Goal: Communication & Community: Answer question/provide support

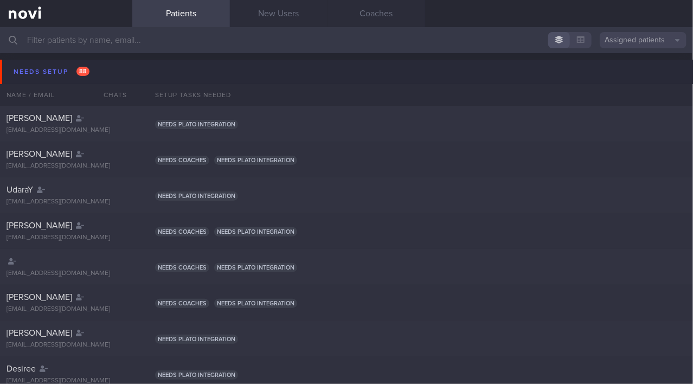
click at [76, 39] on input "text" at bounding box center [346, 40] width 693 height 26
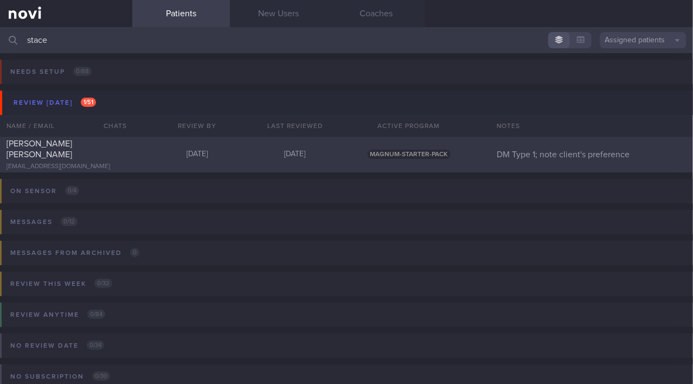
type input "stace"
click at [72, 148] on span "[PERSON_NAME] [PERSON_NAME]" at bounding box center [40, 149] width 66 height 20
select select "7"
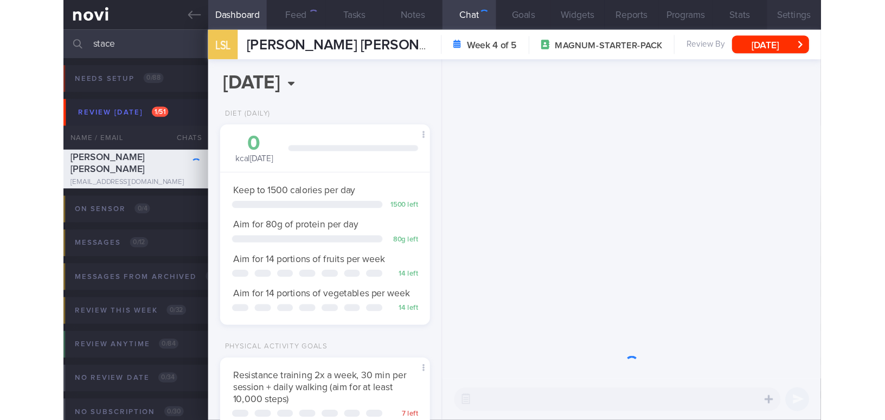
scroll to position [85, 170]
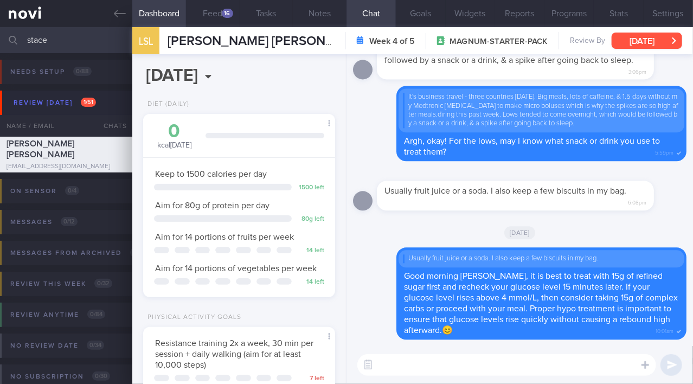
click at [661, 37] on button "[DATE]" at bounding box center [647, 41] width 71 height 16
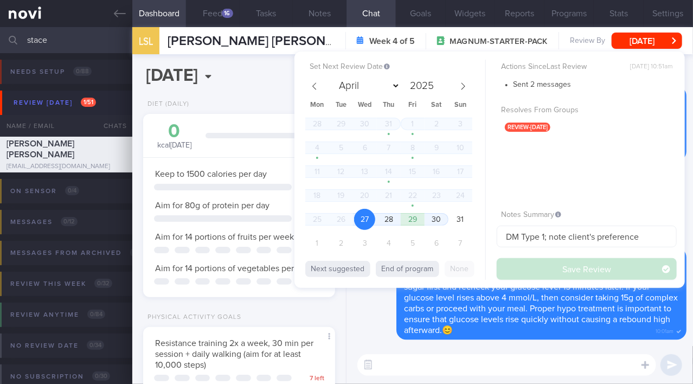
click at [381, 317] on div "Delete Usually fruit juice or a soda. I also keep a few biscuits in my bag. Goo…" at bounding box center [520, 293] width 334 height 92
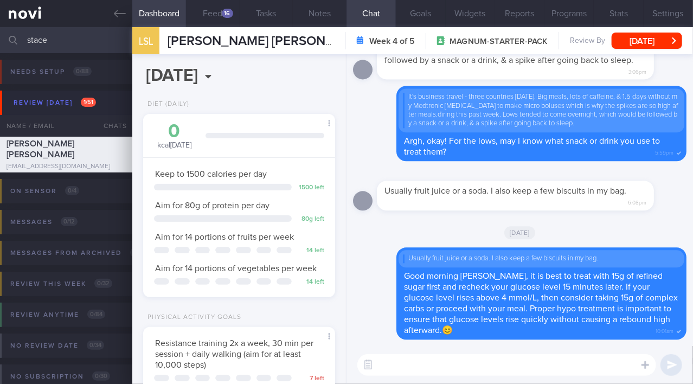
drag, startPoint x: 73, startPoint y: 47, endPoint x: 15, endPoint y: 44, distance: 57.5
click at [15, 44] on div "stace Assigned patients Assigned patients All active patients Archived patients" at bounding box center [346, 40] width 693 height 26
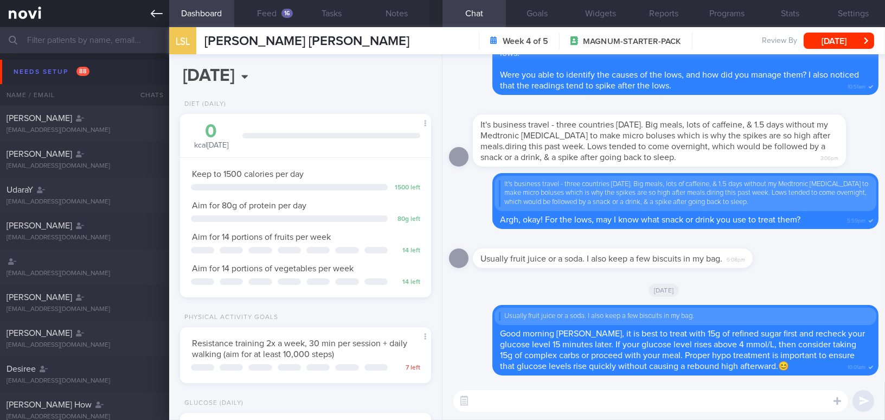
scroll to position [127, 224]
click at [103, 42] on input "text" at bounding box center [442, 40] width 885 height 26
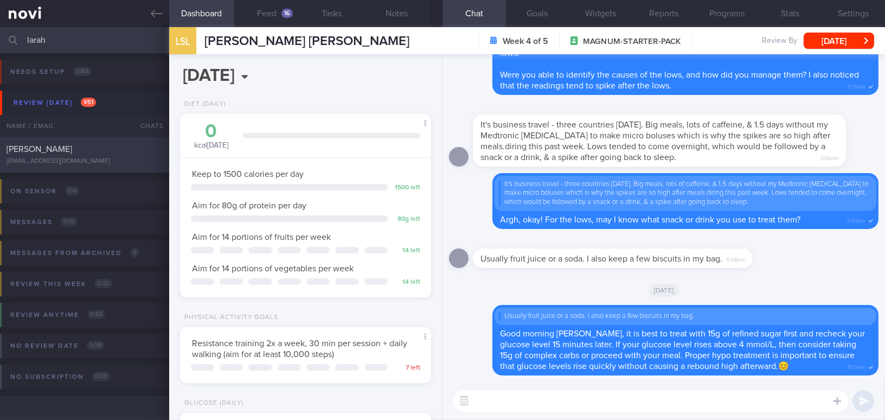
type input "larah"
click at [114, 152] on div "[PERSON_NAME]" at bounding box center [83, 149] width 153 height 11
type input "On Buzud; [PERSON_NAME]; on manage 3-5k steps before leg starts to hurt"
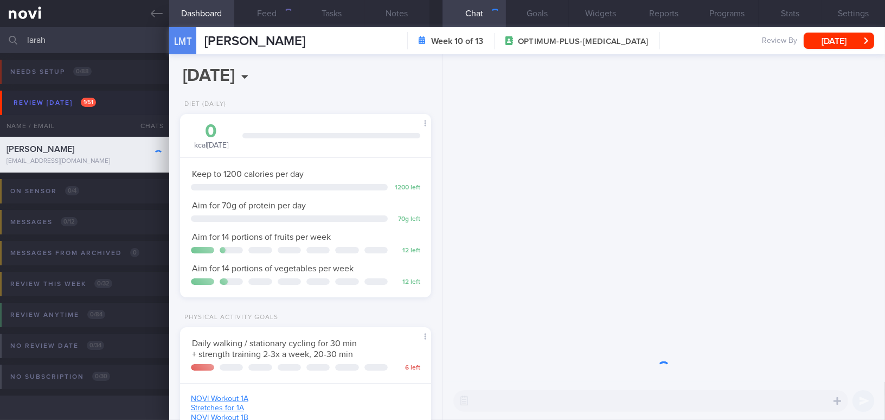
scroll to position [127, 224]
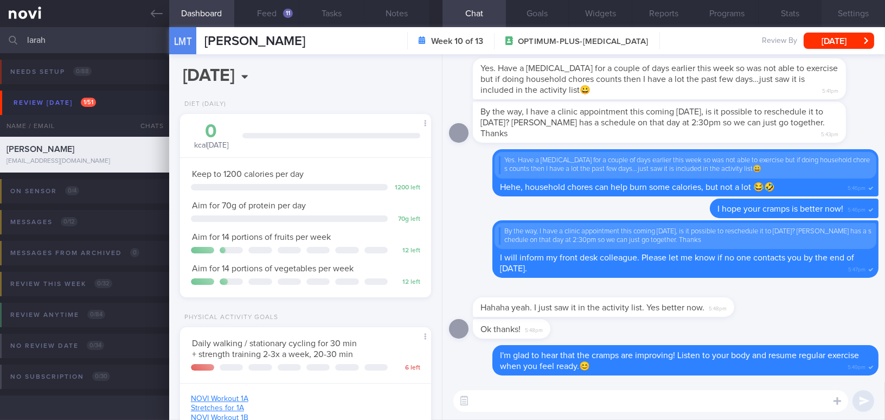
click at [693, 10] on button "Settings" at bounding box center [853, 13] width 63 height 27
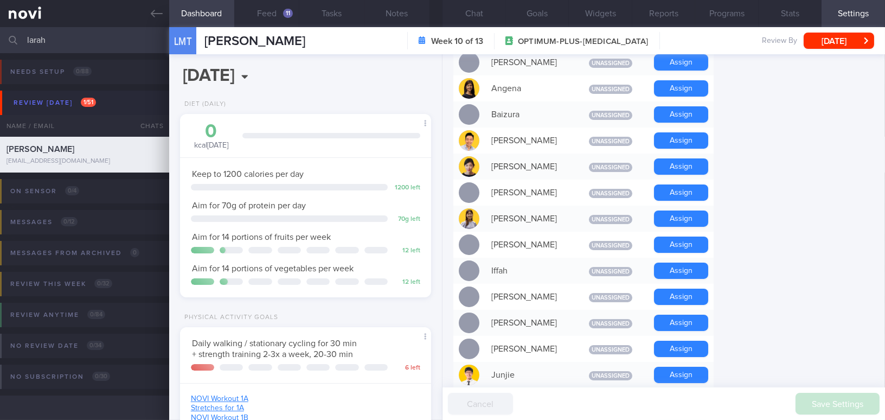
scroll to position [444, 0]
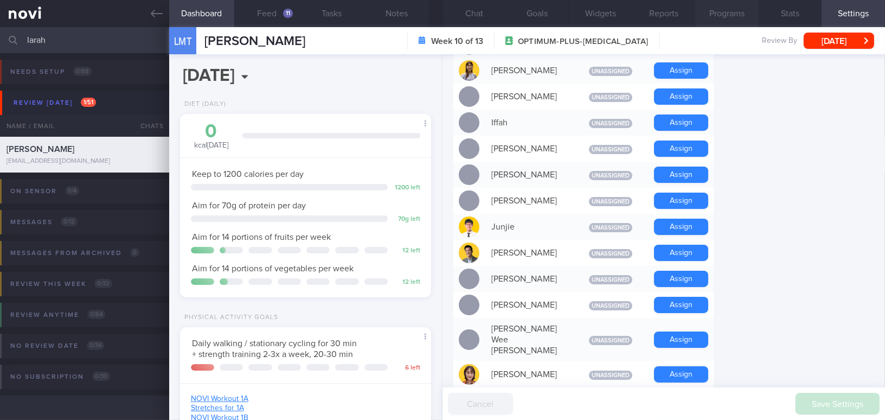
click at [693, 12] on button "Programs" at bounding box center [726, 13] width 63 height 27
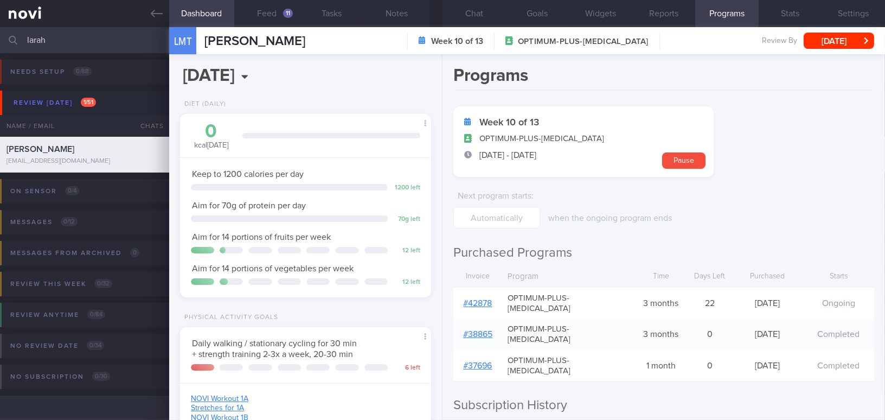
click at [489, 299] on link "# 42878" at bounding box center [478, 303] width 29 height 9
click at [473, 17] on button "Chat" at bounding box center [474, 13] width 63 height 27
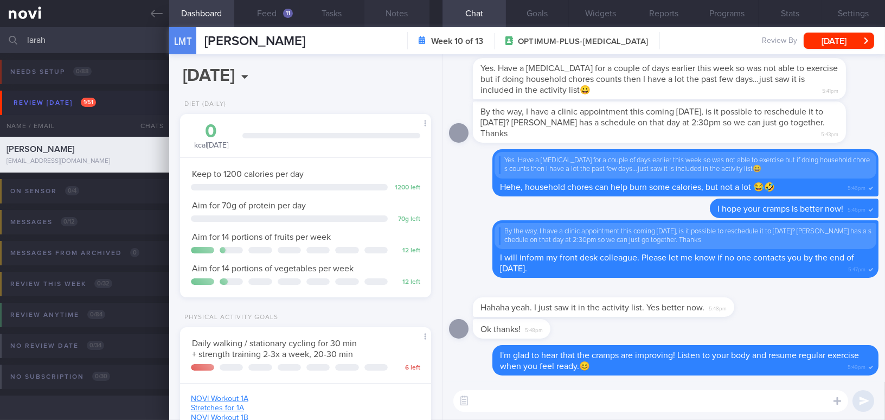
click at [396, 10] on button "Notes" at bounding box center [396, 13] width 65 height 27
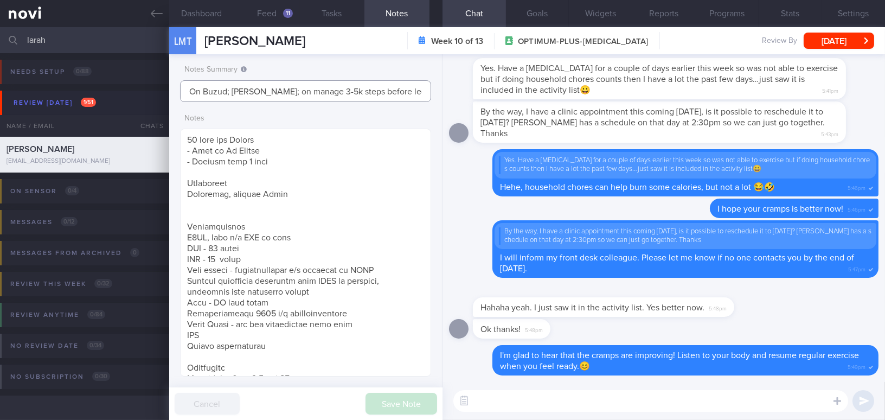
click at [364, 87] on input "On Buzud; [PERSON_NAME]; on manage 3-5k steps before leg starts to hurt" at bounding box center [305, 91] width 251 height 22
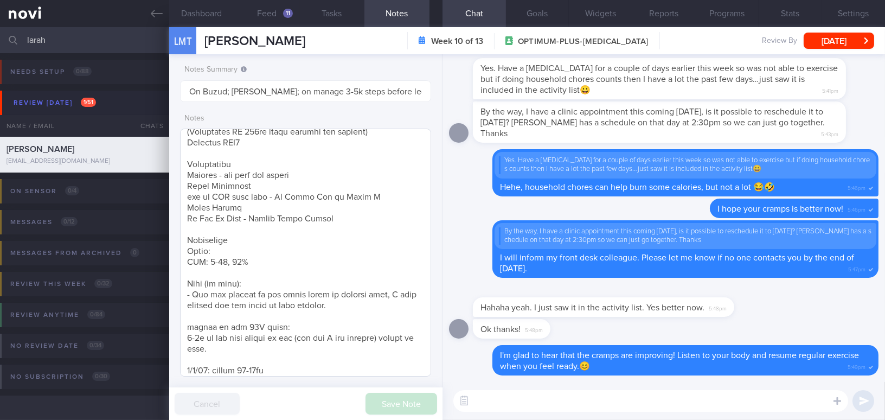
scroll to position [345, 0]
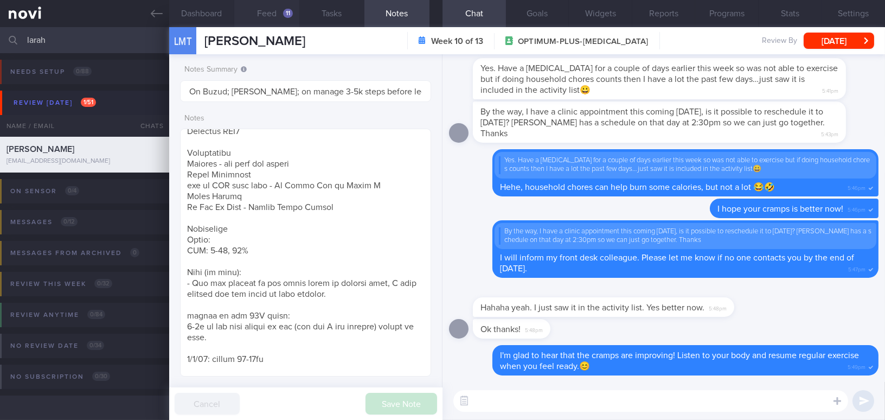
click at [275, 10] on button "Feed 11" at bounding box center [266, 13] width 65 height 27
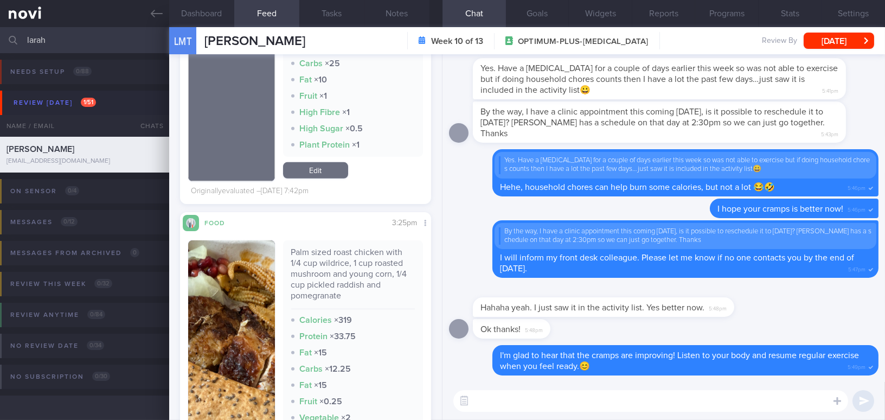
scroll to position [1627, 0]
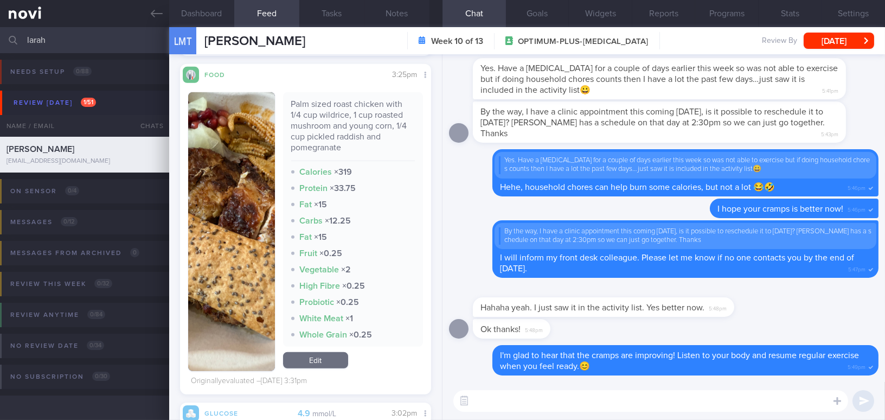
click at [215, 239] on button "button" at bounding box center [231, 231] width 87 height 279
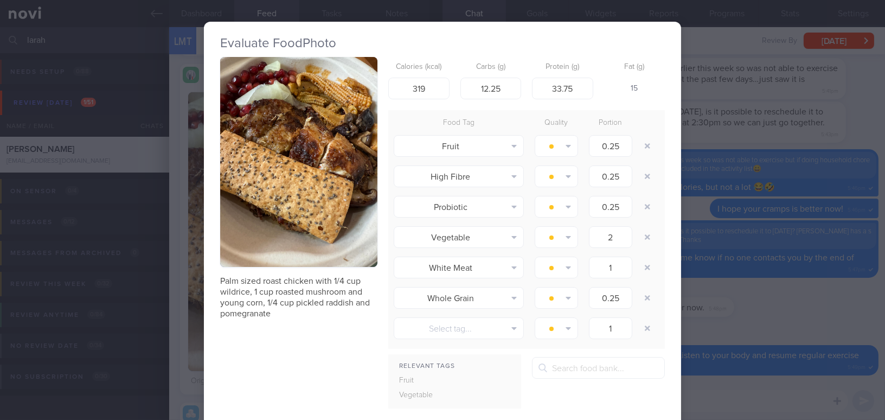
click at [250, 184] on button "button" at bounding box center [298, 162] width 157 height 210
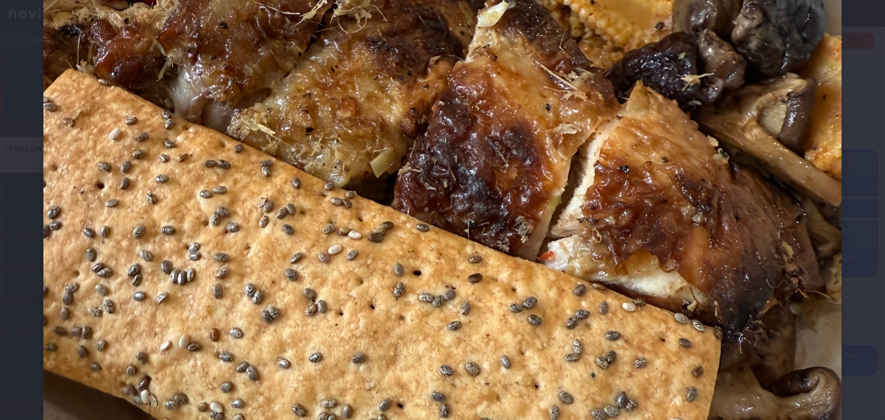
scroll to position [493, 0]
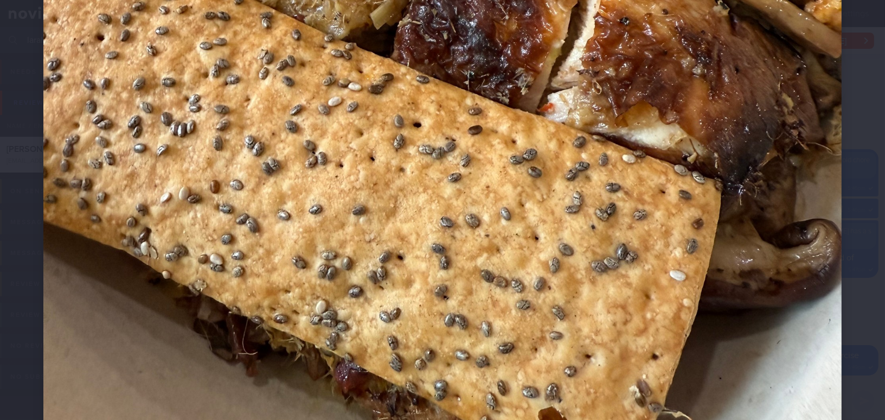
click at [452, 253] on img at bounding box center [442, 82] width 798 height 1065
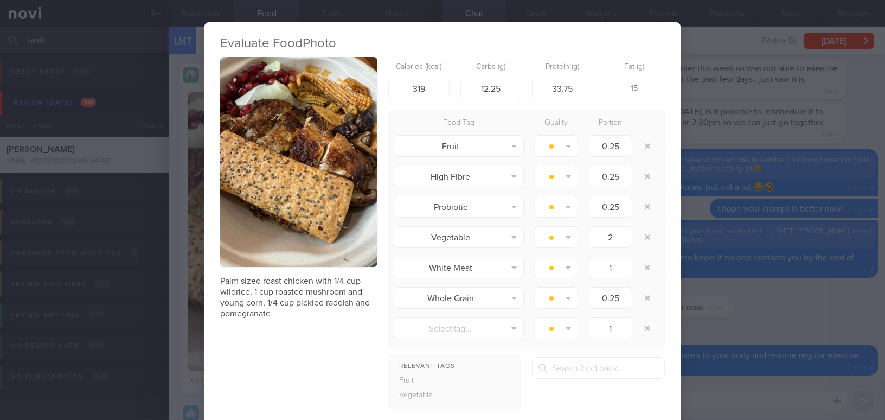
click at [693, 306] on div "Evaluate Food Photo Palm sized roast chicken with 1/4 cup wildrice, 1 cup roast…" at bounding box center [442, 210] width 885 height 420
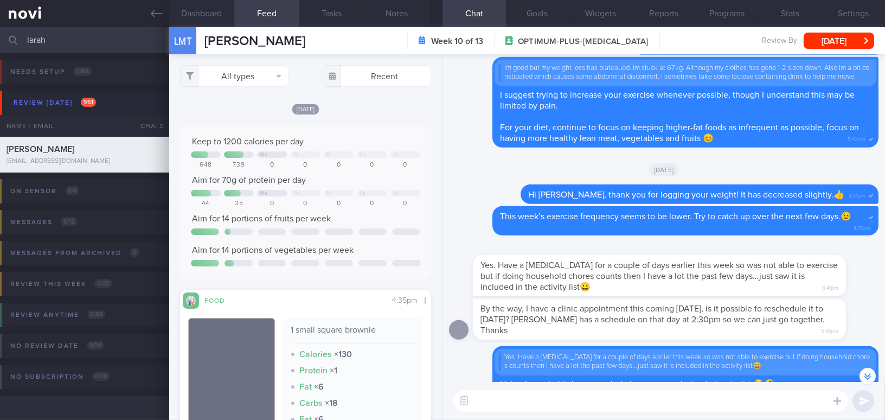
click at [567, 383] on textarea at bounding box center [650, 401] width 395 height 22
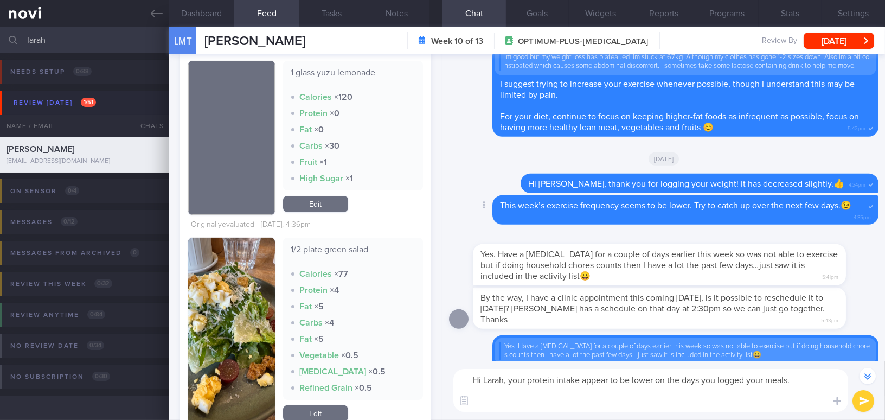
scroll to position [-217, 0]
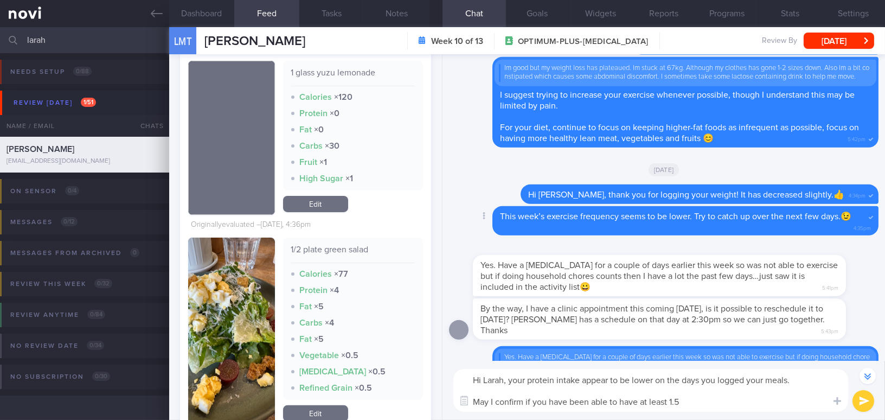
type textarea "Hi Larah, your protein intake appear to be lower on the days you logged your me…"
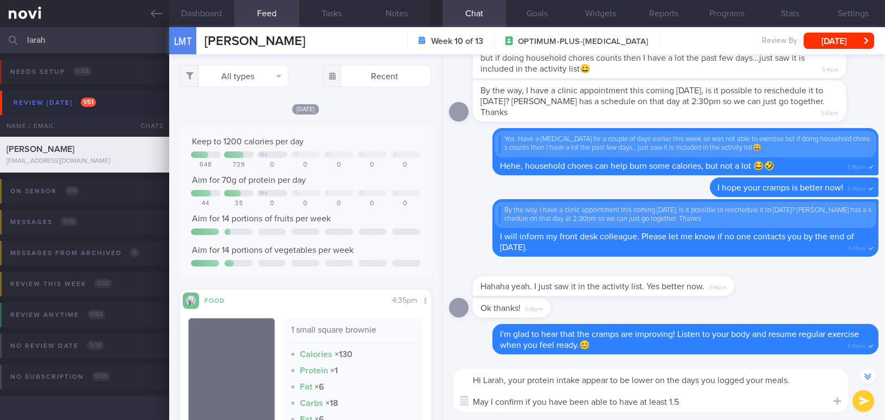
select select "7"
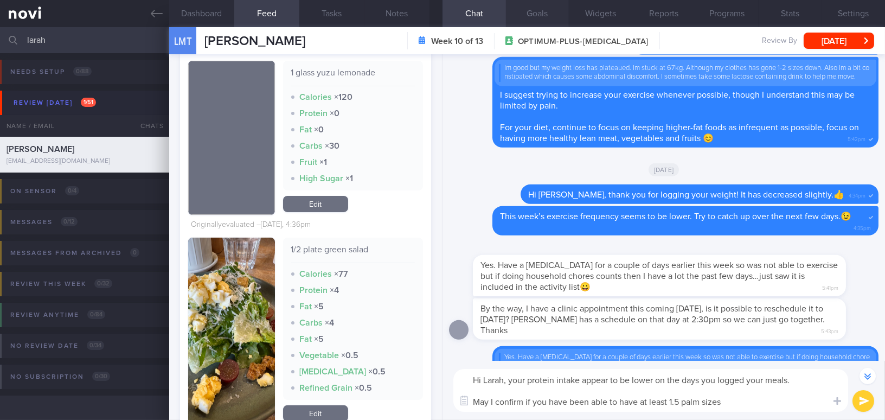
click at [536, 15] on button "Goals" at bounding box center [537, 13] width 63 height 27
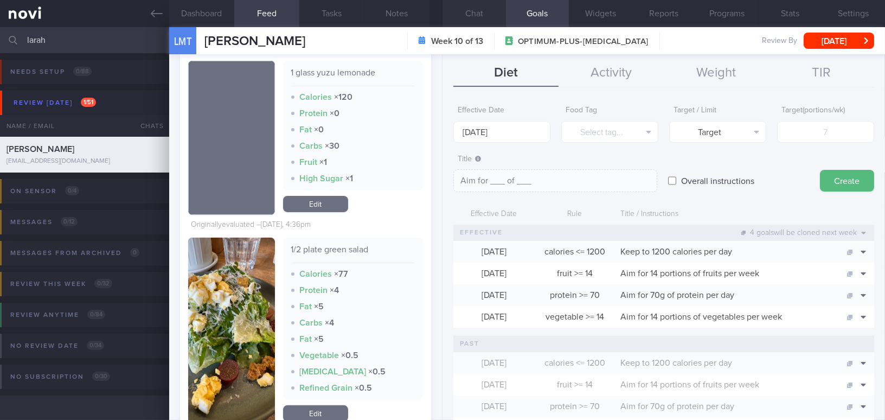
click at [485, 21] on button "Chat" at bounding box center [474, 13] width 63 height 27
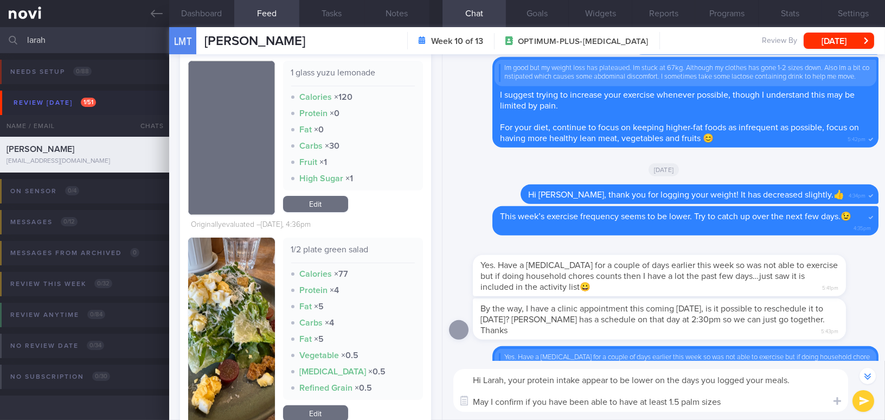
click at [740, 404] on textarea "Hi Larah, your protein intake appear to be lower on the days you logged your me…" at bounding box center [650, 390] width 395 height 43
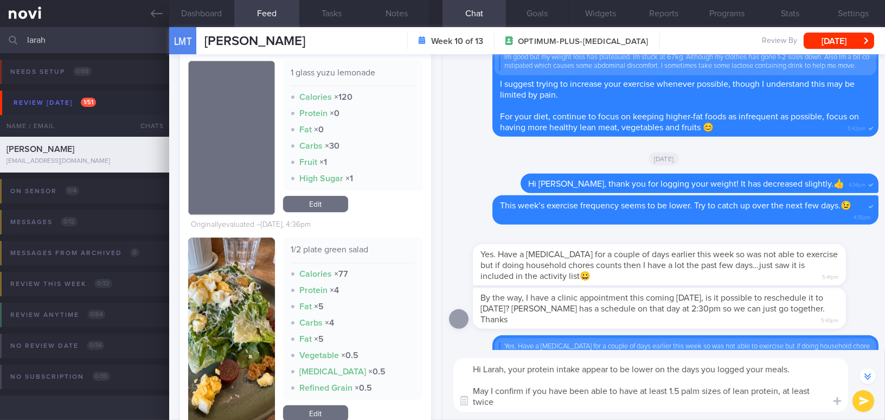
scroll to position [-228, 0]
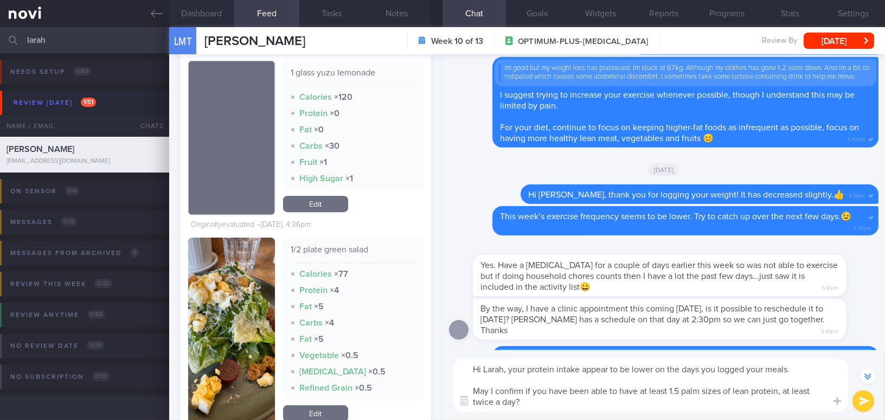
drag, startPoint x: 510, startPoint y: 369, endPoint x: 543, endPoint y: 403, distance: 47.2
click at [543, 403] on textarea "Hi Larah, your protein intake appear to be lower on the days you logged your me…" at bounding box center [650, 385] width 395 height 54
click at [215, 13] on button "Dashboard" at bounding box center [201, 13] width 65 height 27
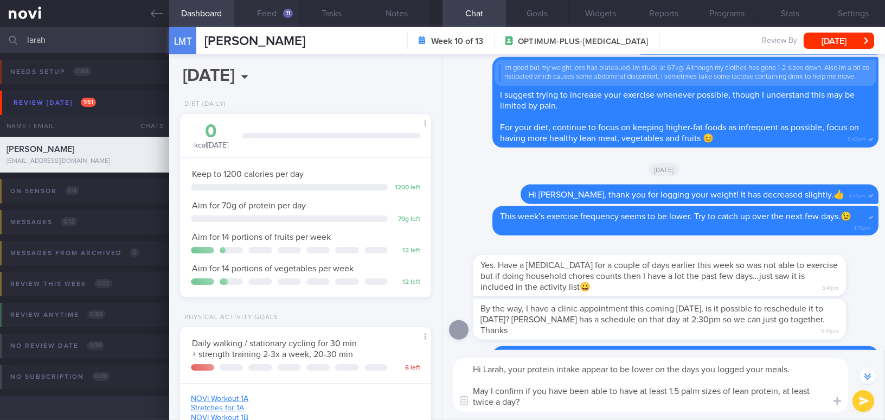
click at [274, 11] on button "Feed 11" at bounding box center [266, 13] width 65 height 27
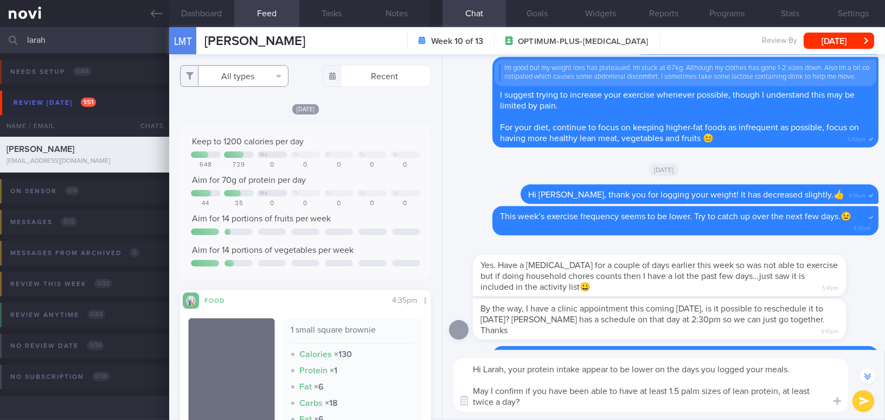
click at [233, 73] on button "All types" at bounding box center [234, 76] width 108 height 22
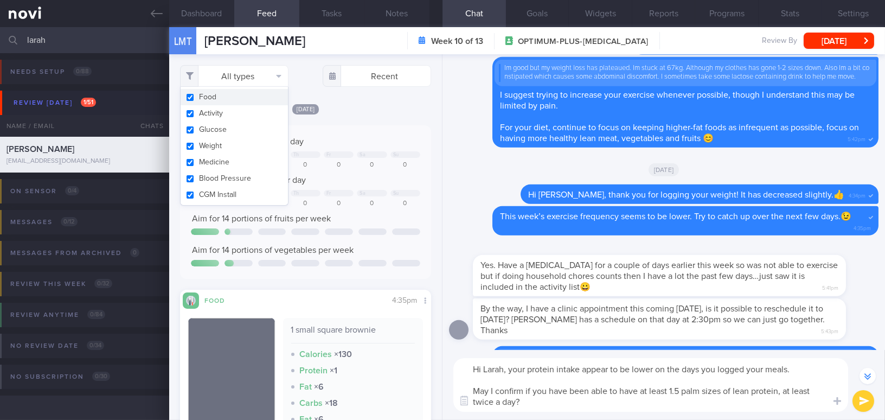
click at [360, 107] on div "[DATE]" at bounding box center [305, 108] width 251 height 11
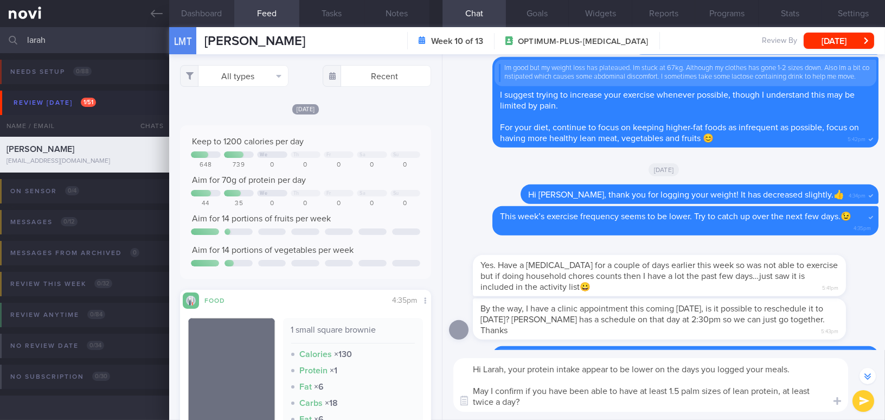
click at [190, 10] on button "Dashboard" at bounding box center [201, 13] width 65 height 27
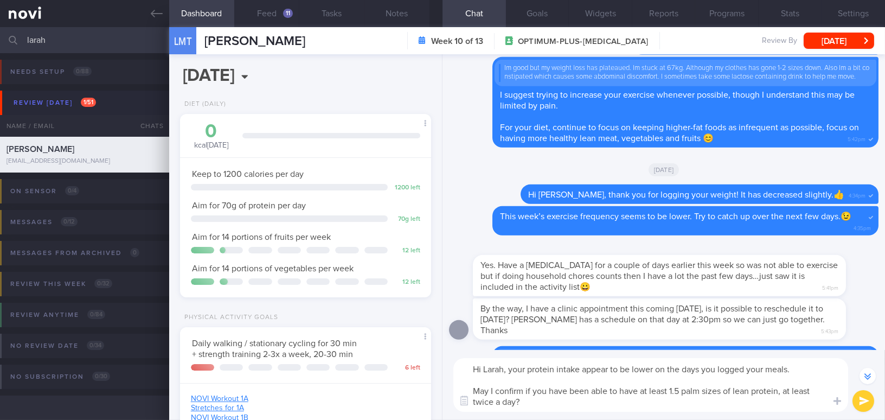
drag, startPoint x: 509, startPoint y: 368, endPoint x: 563, endPoint y: 407, distance: 66.8
click at [563, 407] on textarea "Hi Larah, your protein intake appear to be lower on the days you logged your me…" at bounding box center [650, 385] width 395 height 54
paste textarea "Your protein intake appears to be lower on the days you logged your meals. May …"
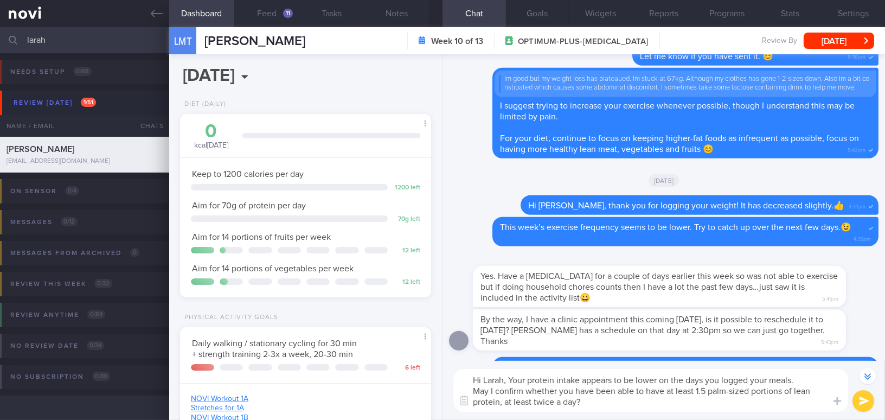
scroll to position [-217, 0]
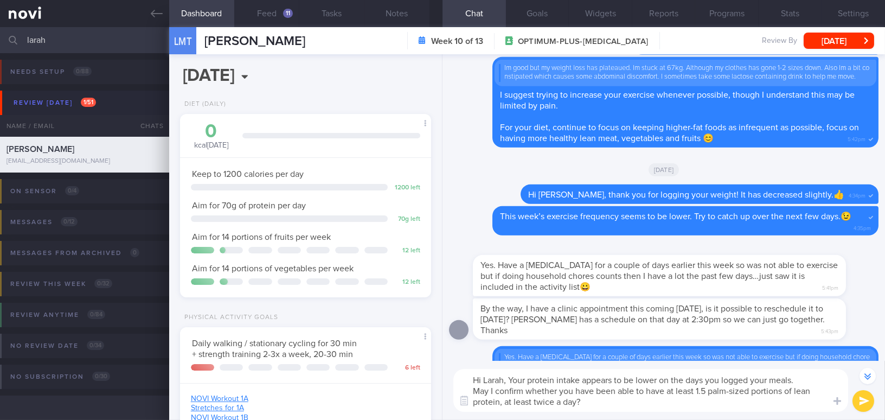
click at [513, 375] on textarea "Hi Larah, Your protein intake appears to be lower on the days you logged your m…" at bounding box center [650, 390] width 395 height 43
click at [472, 392] on textarea "Hi Larah, Your protein intake appears to be lower on the days you logged your m…" at bounding box center [650, 390] width 395 height 43
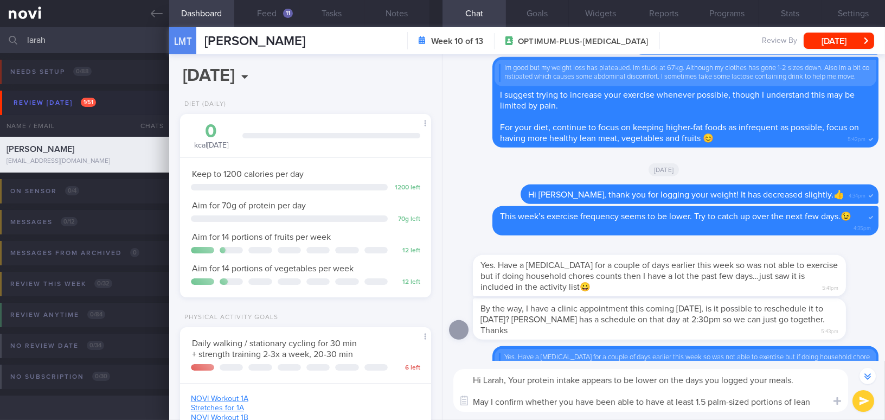
scroll to position [-228, 0]
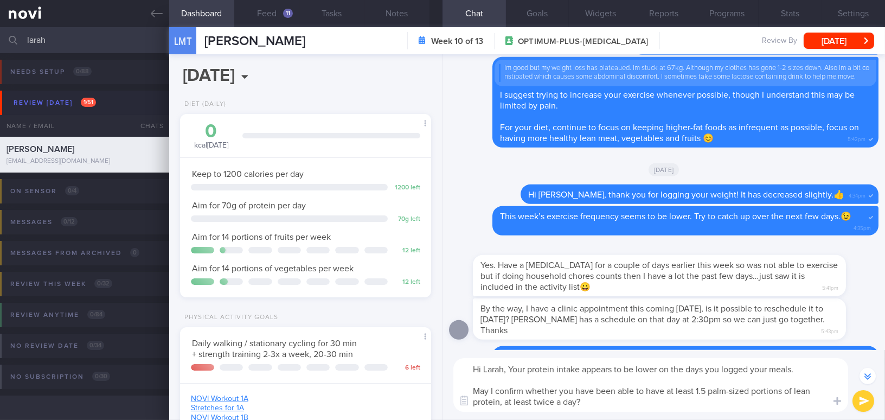
type textarea "Hi Larah, Your protein intake appears to be lower on the days you logged your m…"
click at [866, 401] on button "submit" at bounding box center [864, 401] width 22 height 22
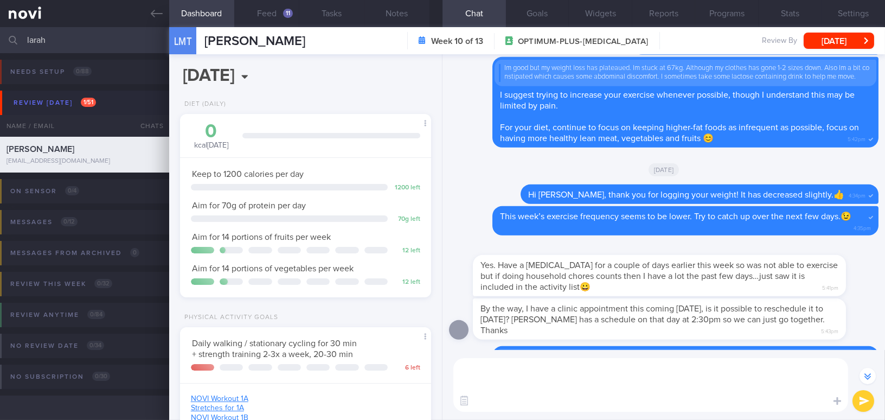
scroll to position [0, 0]
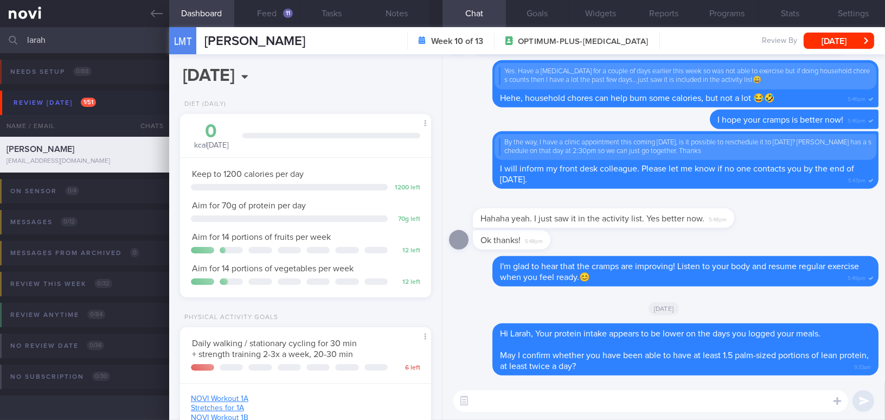
click at [208, 10] on button "Dashboard" at bounding box center [201, 13] width 65 height 27
click at [269, 10] on button "Feed 11" at bounding box center [266, 13] width 65 height 27
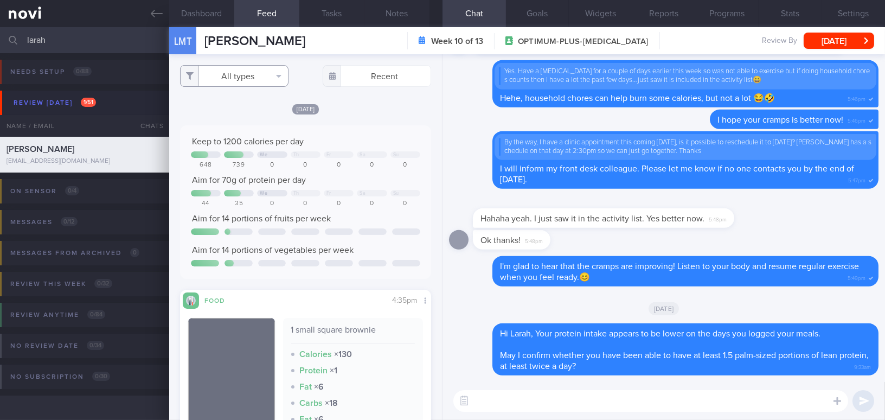
click at [248, 75] on button "All types" at bounding box center [234, 76] width 108 height 22
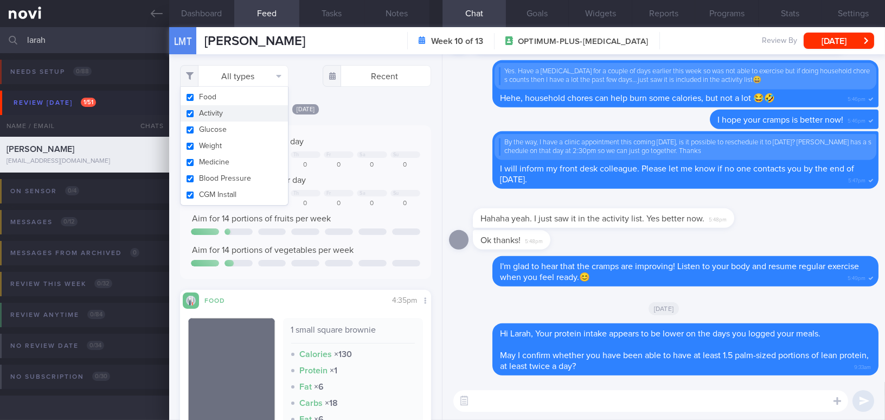
click at [354, 114] on div "[DATE]" at bounding box center [305, 108] width 251 height 11
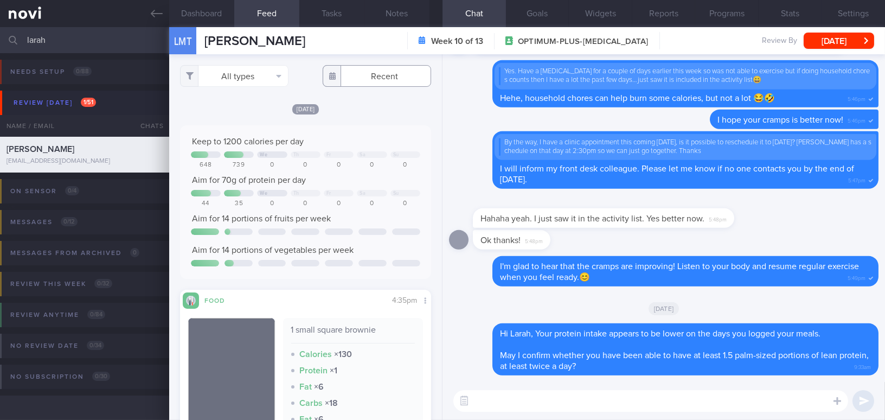
click at [375, 70] on input "text" at bounding box center [377, 76] width 108 height 22
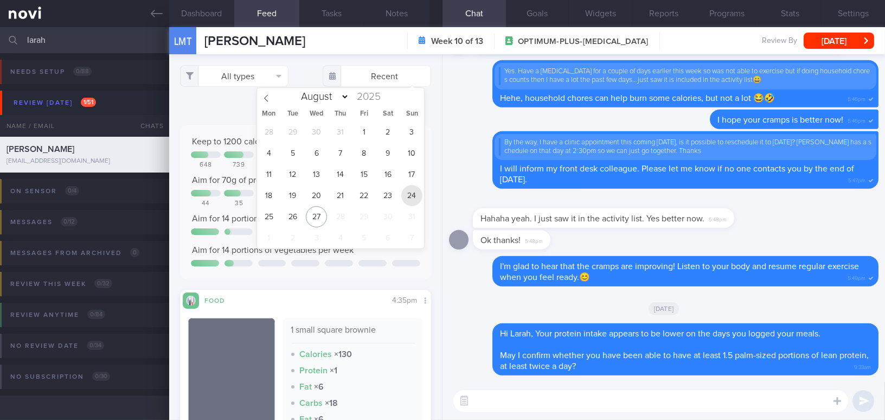
click at [417, 194] on span "24" at bounding box center [411, 195] width 21 height 21
type input "2025-08-24"
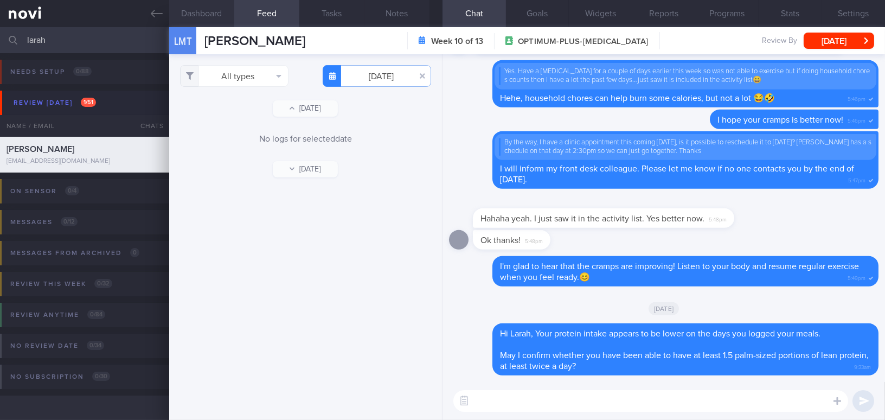
click at [212, 12] on button "Dashboard" at bounding box center [201, 13] width 65 height 27
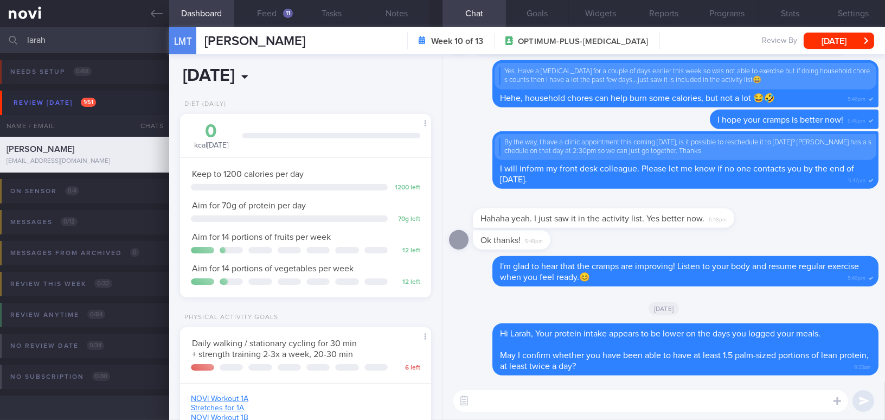
click at [299, 80] on input "[DATE]" at bounding box center [257, 75] width 155 height 27
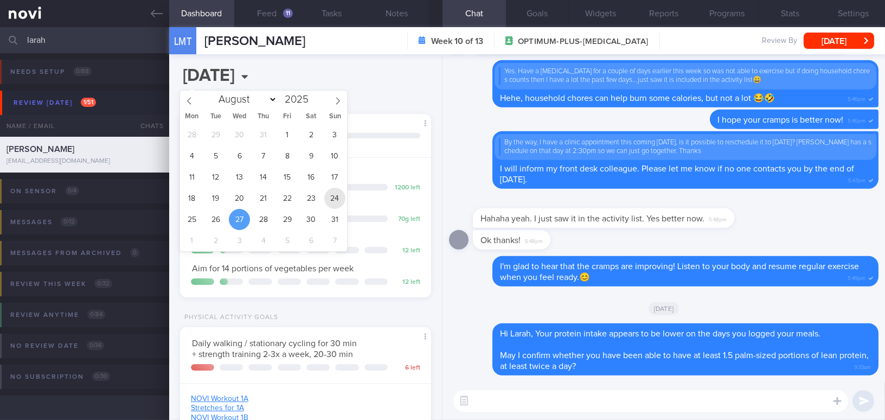
click at [334, 195] on span "24" at bounding box center [334, 198] width 21 height 21
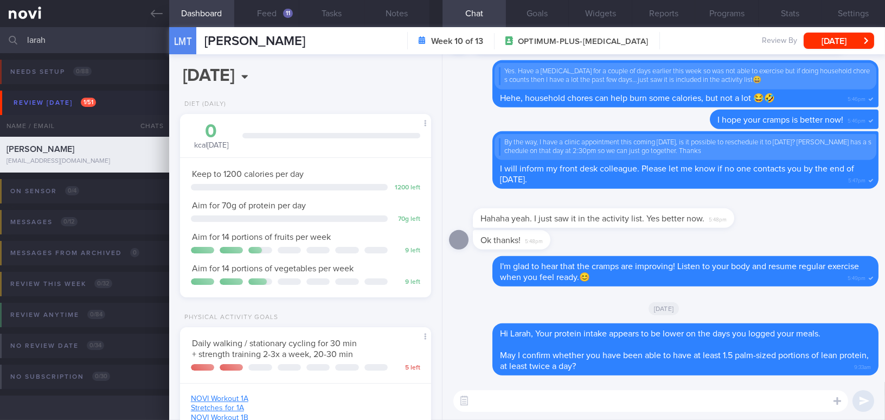
scroll to position [127, 224]
click at [288, 73] on input "2025-08-24" at bounding box center [257, 75] width 155 height 27
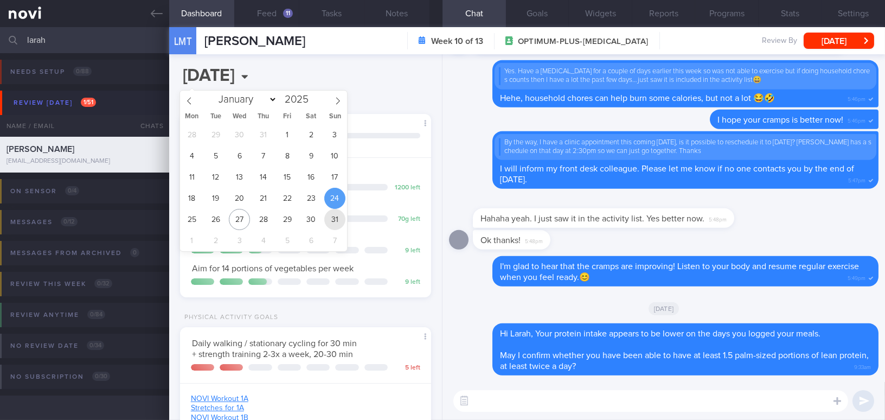
click at [335, 214] on span "31" at bounding box center [334, 219] width 21 height 21
type input "2025-08-31"
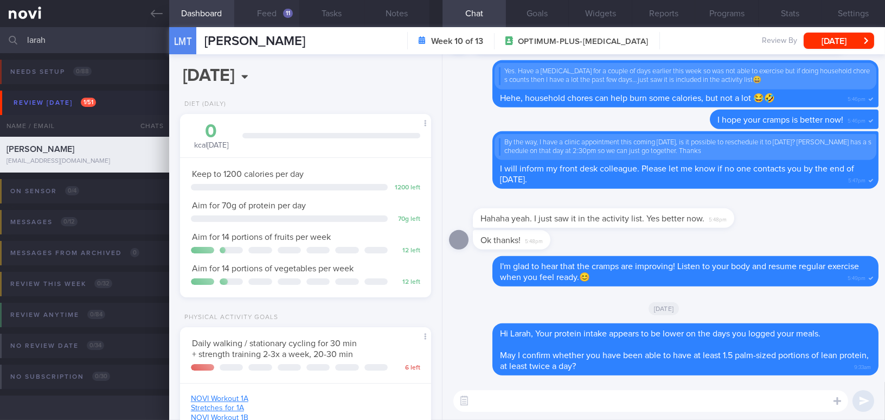
click at [279, 11] on button "Feed 11" at bounding box center [266, 13] width 65 height 27
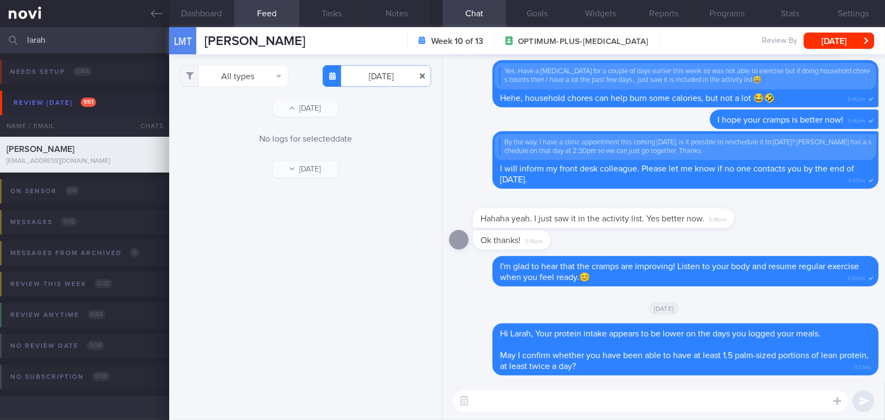
click at [424, 76] on button "button" at bounding box center [423, 76] width 20 height 20
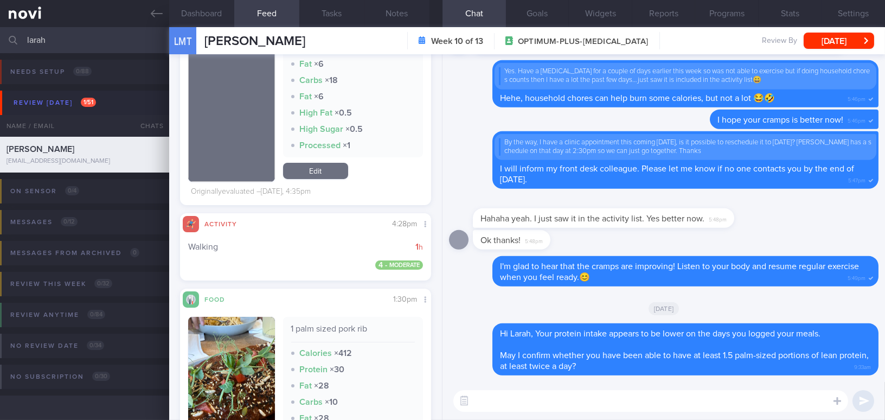
scroll to position [197, 0]
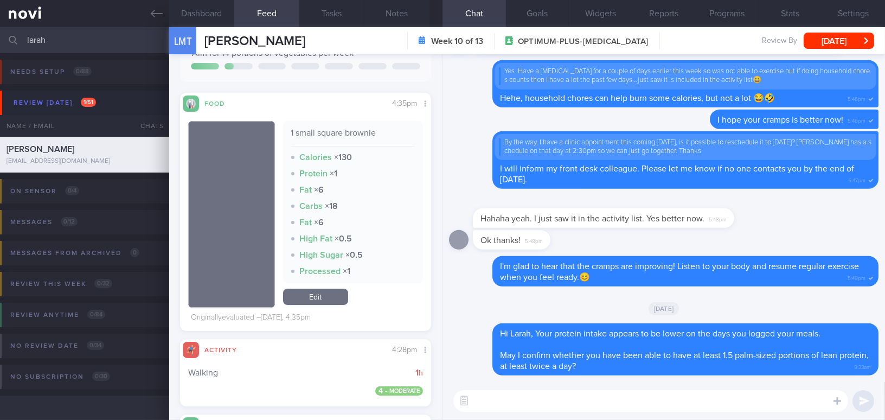
click at [633, 403] on textarea at bounding box center [650, 401] width 395 height 22
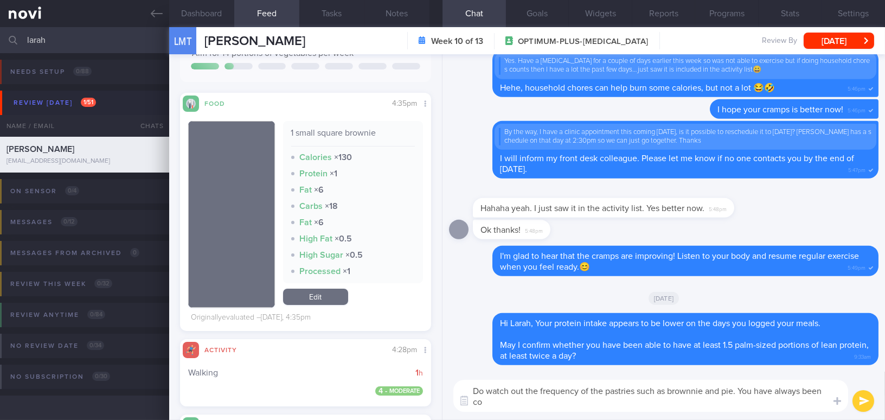
scroll to position [0, 0]
drag, startPoint x: 700, startPoint y: 403, endPoint x: 414, endPoint y: 375, distance: 287.1
click at [414, 375] on div "Dashboard Feed 11 Tasks Notes Chat Goals Widgets Reports Programs Stats Setting…" at bounding box center [527, 223] width 716 height 393
click at [675, 399] on textarea "Do watch out the frequency of the pastries such as brownnie and pie. You have a…" at bounding box center [650, 396] width 395 height 32
drag, startPoint x: 709, startPoint y: 403, endPoint x: 431, endPoint y: 366, distance: 280.7
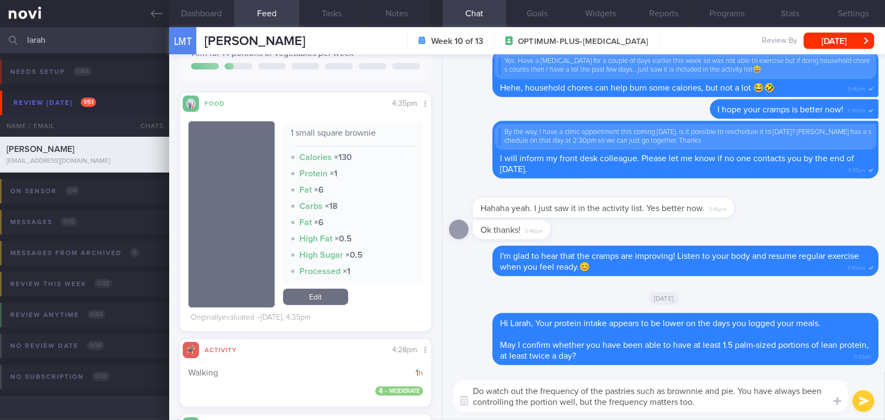
click at [431, 366] on div "Dashboard Feed 11 Tasks Notes Chat Goals Widgets Reports Programs Stats Setting…" at bounding box center [527, 223] width 716 height 393
paste textarea "for the frequency of pastries such as brownies and pie. You have been controlli…"
type textarea "Do watch out for the frequency of pastries such as brownies and pie. You have b…"
click at [868, 402] on button "submit" at bounding box center [864, 401] width 22 height 22
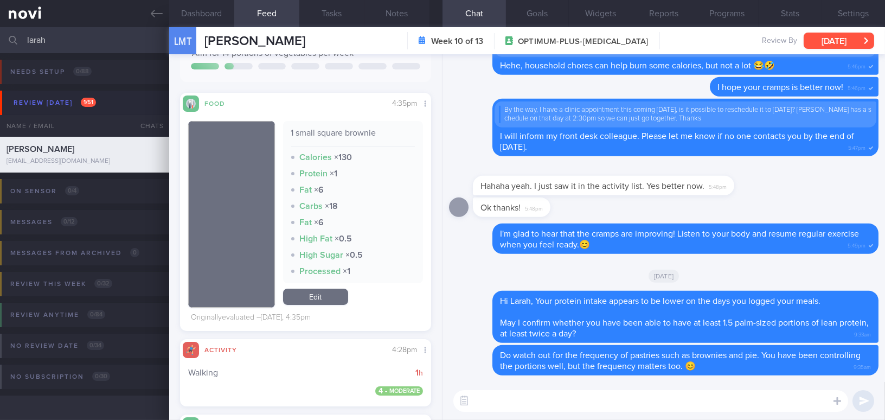
click at [835, 41] on button "Tue, 26 Aug" at bounding box center [839, 41] width 71 height 16
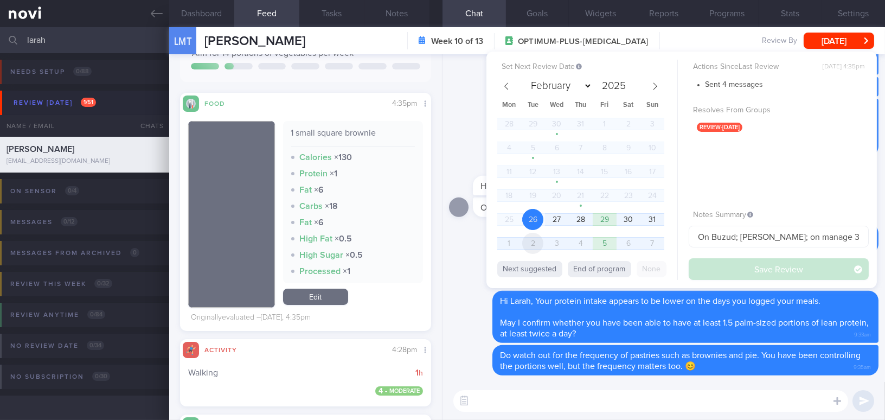
click at [540, 240] on span "2" at bounding box center [532, 243] width 21 height 21
select select "8"
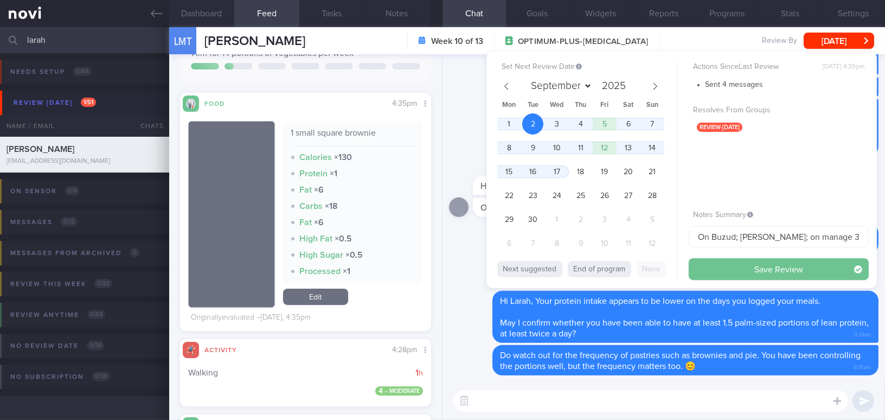
click at [711, 265] on button "Save Review" at bounding box center [779, 269] width 180 height 22
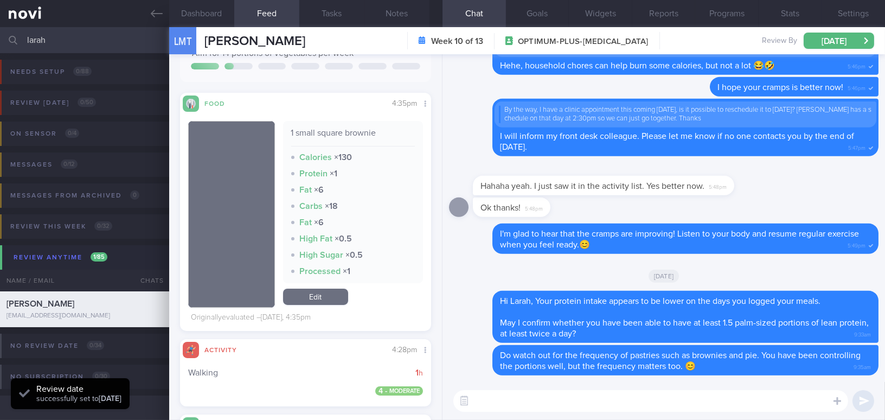
scroll to position [130, 234]
drag, startPoint x: 59, startPoint y: 36, endPoint x: 0, endPoint y: 33, distance: 59.2
click at [0, 33] on input "larah" at bounding box center [442, 40] width 885 height 26
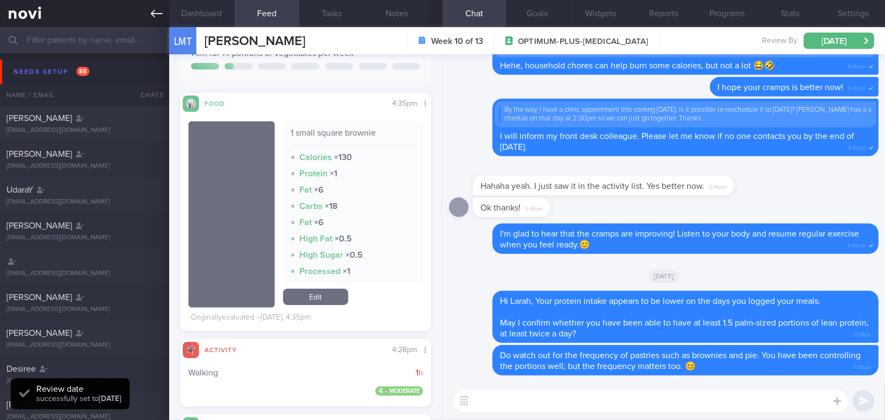
click at [163, 17] on link at bounding box center [84, 13] width 169 height 27
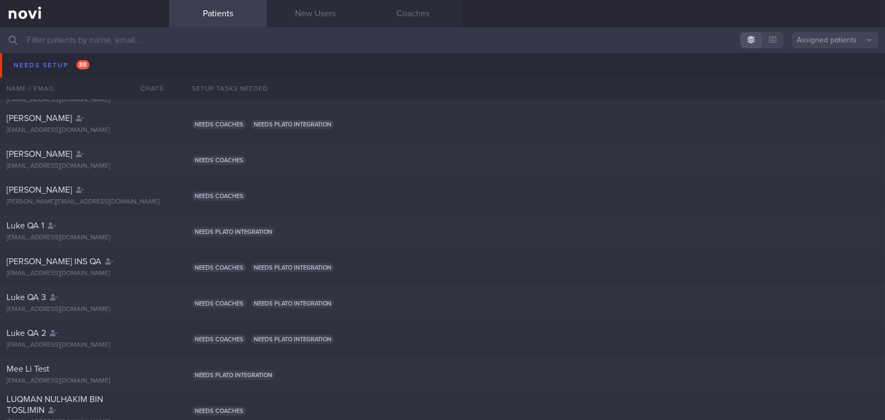
scroll to position [1528, 0]
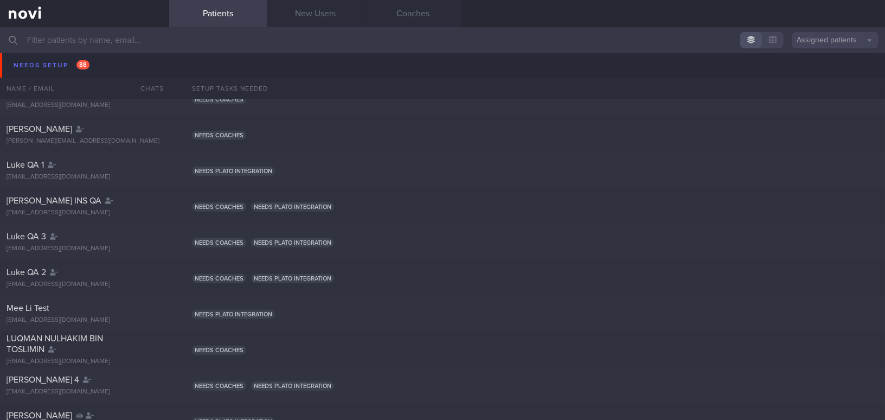
select select "8"
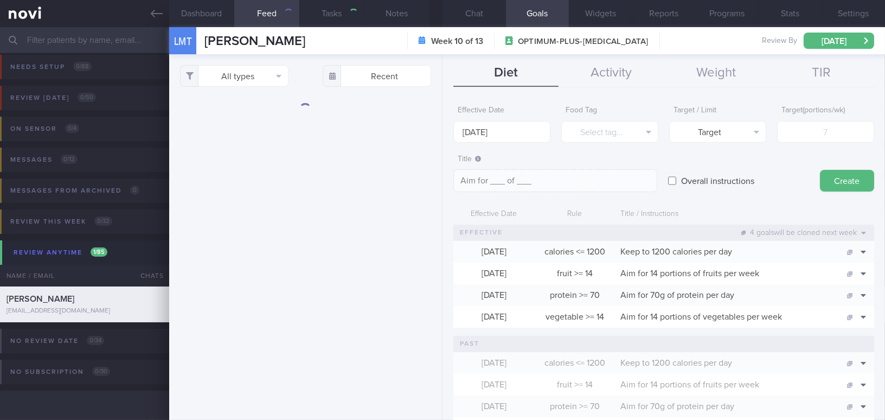
type input "larah"
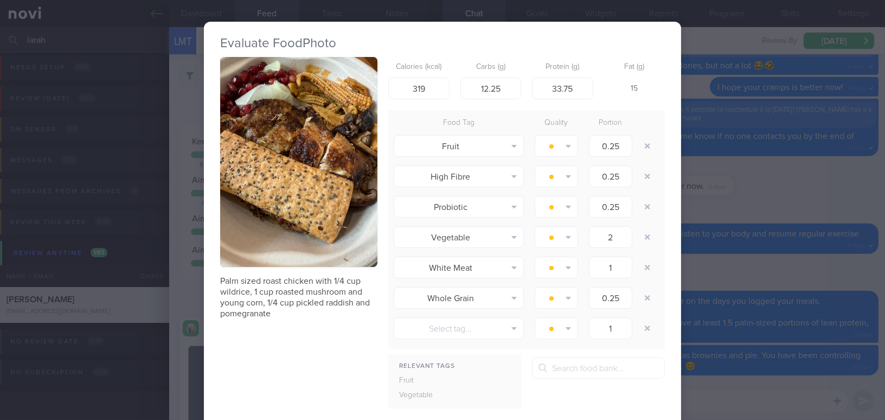
scroll to position [129, 234]
click at [779, 194] on div "Evaluate Food Photo Palm sized roast chicken with 1/4 cup wildrice, 1 cup roast…" at bounding box center [442, 210] width 885 height 420
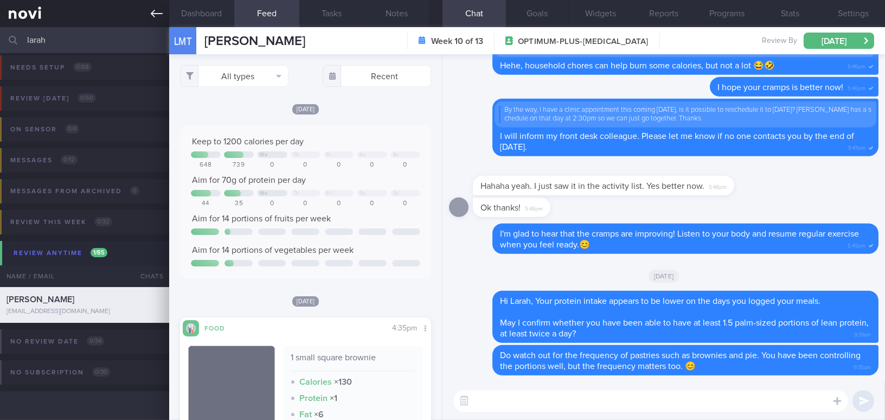
click at [150, 9] on link at bounding box center [84, 13] width 169 height 27
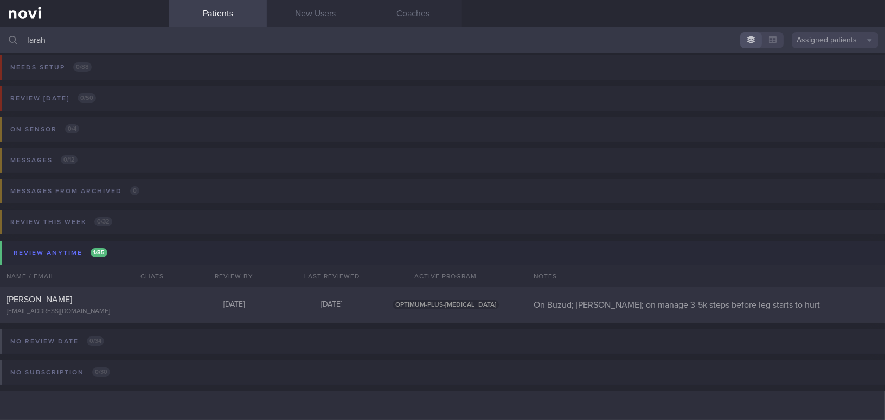
drag, startPoint x: 64, startPoint y: 35, endPoint x: 0, endPoint y: 35, distance: 64.0
click at [0, 35] on input "larah" at bounding box center [442, 40] width 885 height 26
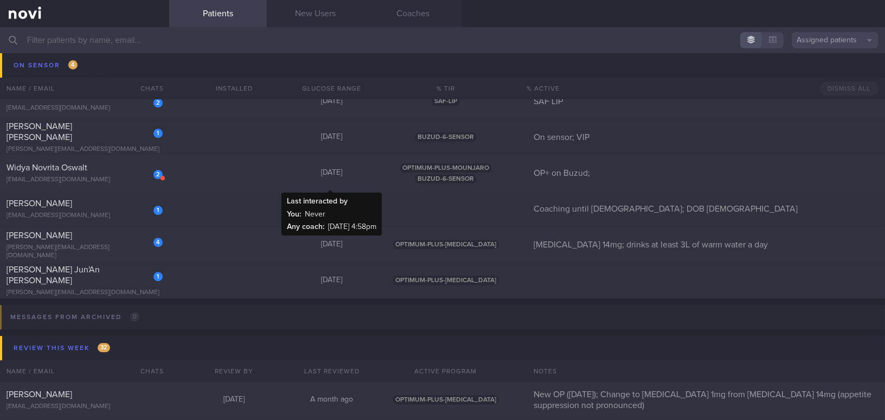
scroll to position [5181, 0]
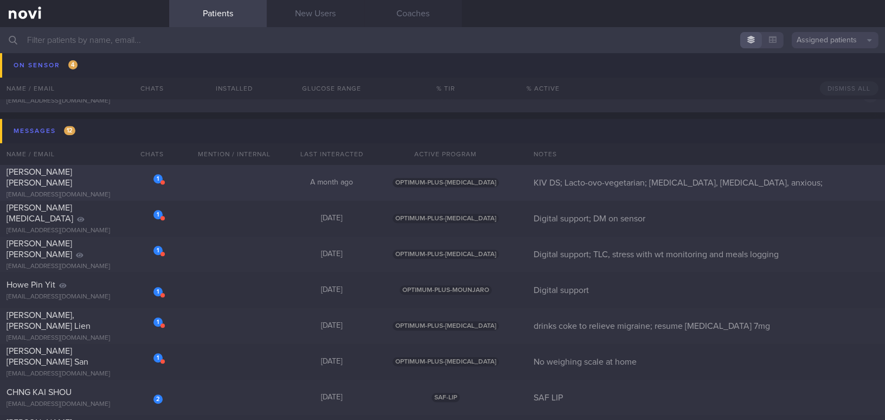
click at [59, 179] on span "Cheryl Cheong Siao Ling" at bounding box center [40, 178] width 66 height 20
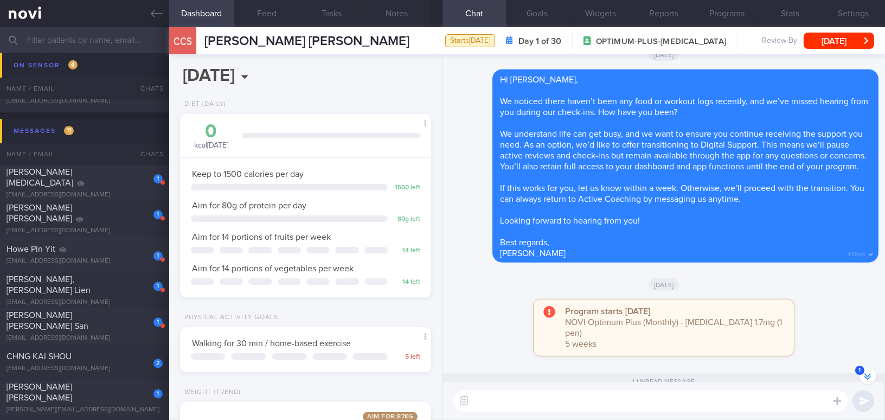
scroll to position [-147, 0]
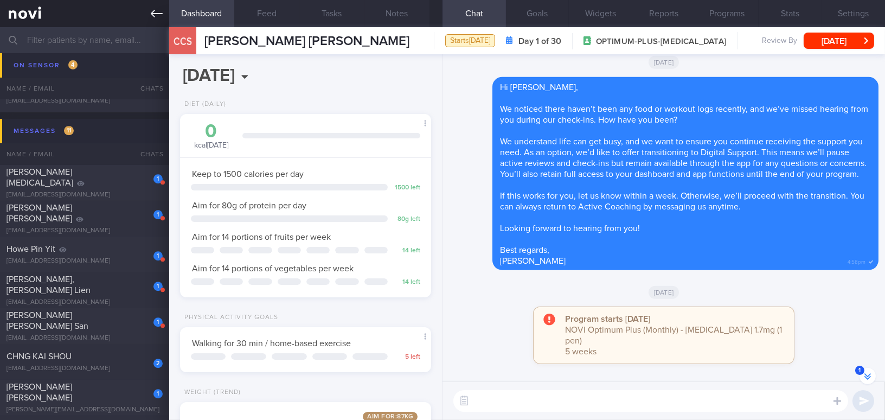
click at [152, 14] on icon at bounding box center [157, 14] width 12 height 8
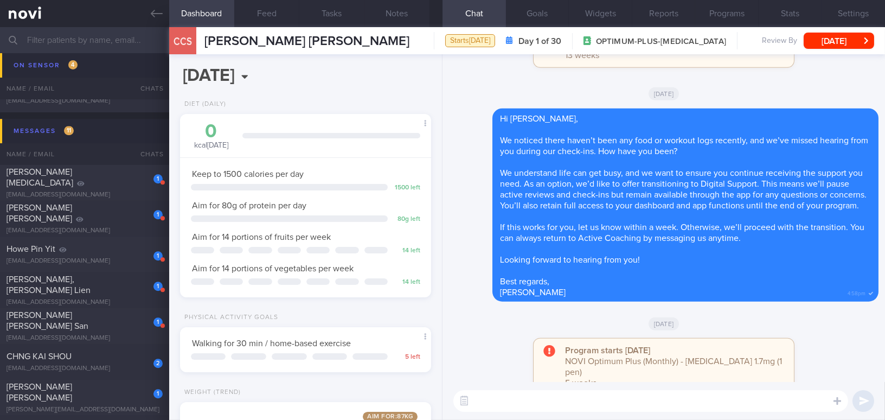
scroll to position [0, 0]
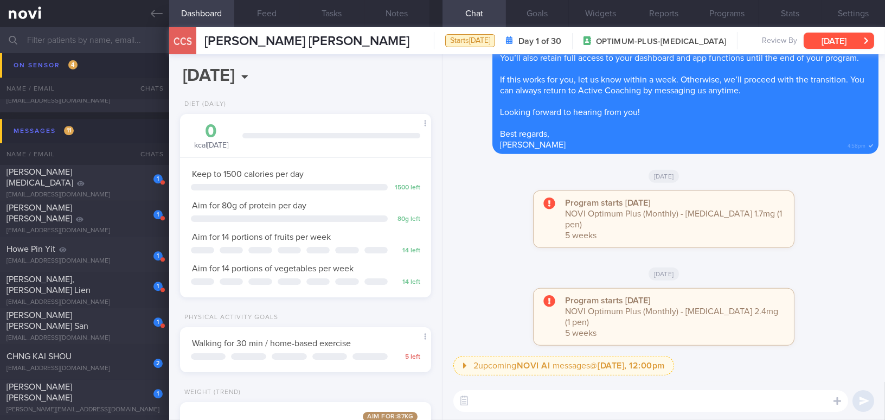
click at [851, 48] on button "[DATE]" at bounding box center [839, 41] width 71 height 16
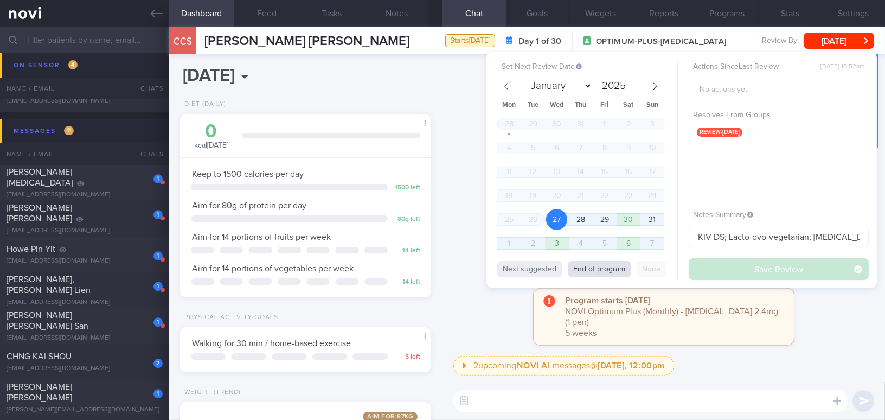
click at [614, 270] on button "End of program" at bounding box center [599, 269] width 63 height 16
select select "8"
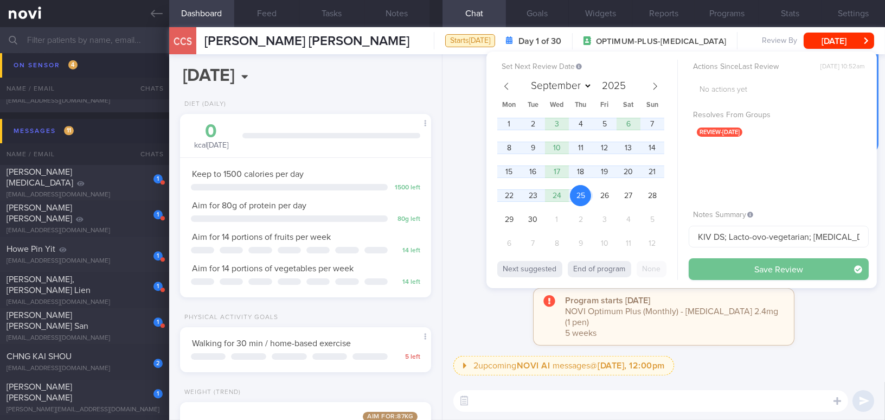
click at [752, 273] on button "Save Review" at bounding box center [779, 269] width 180 height 22
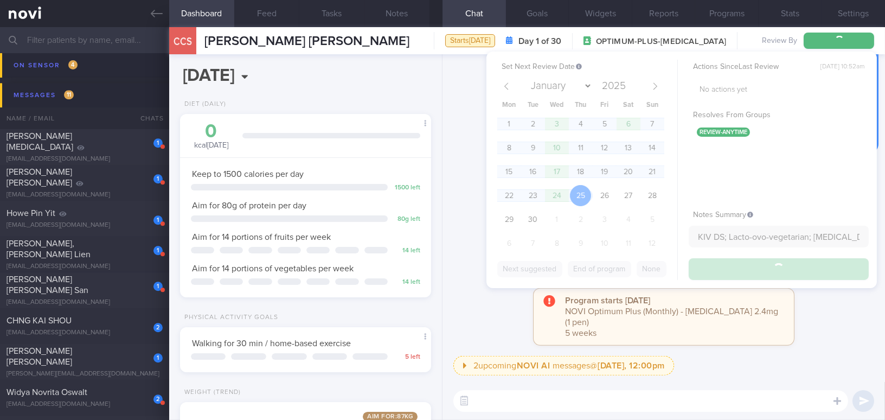
scroll to position [5146, 0]
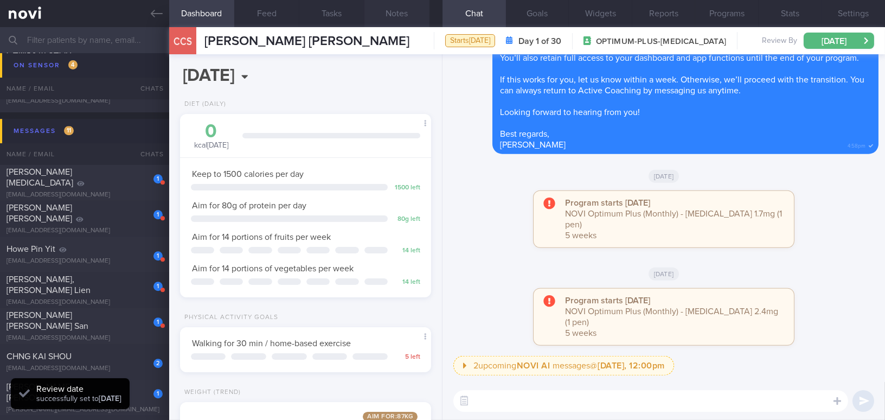
click at [392, 11] on button "Notes" at bounding box center [396, 13] width 65 height 27
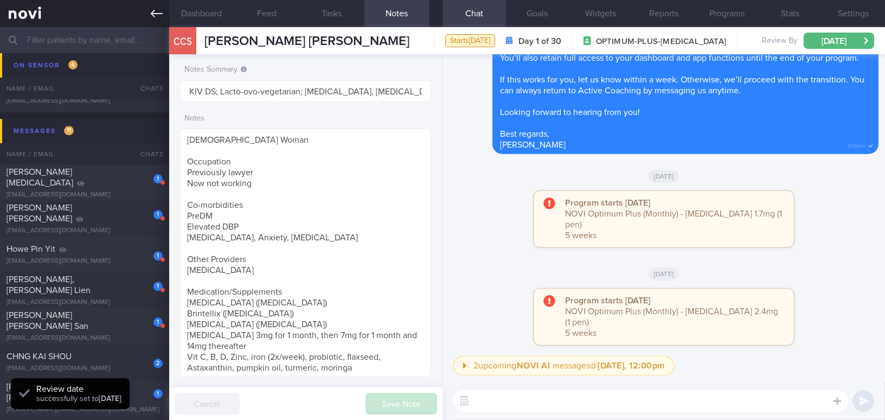
click at [158, 10] on icon at bounding box center [157, 14] width 12 height 12
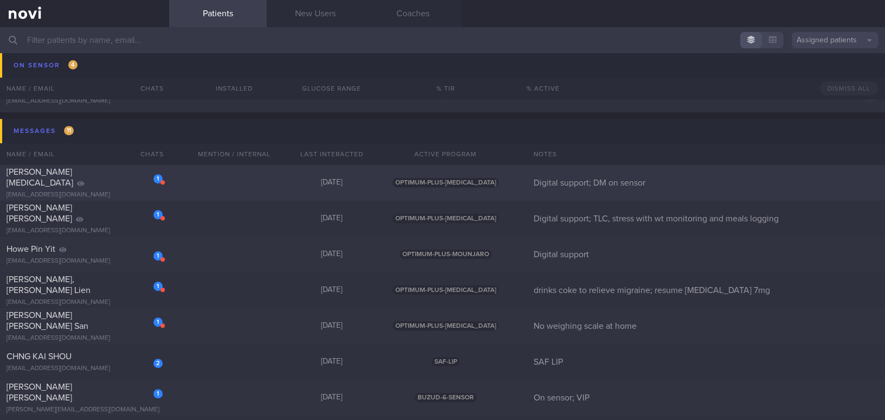
click at [114, 180] on div "Petrina Elizabeth Edema" at bounding box center [83, 177] width 153 height 22
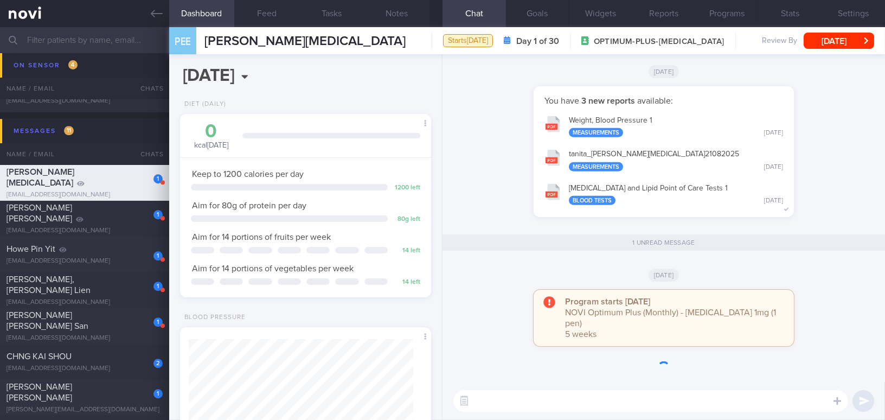
scroll to position [114, 228]
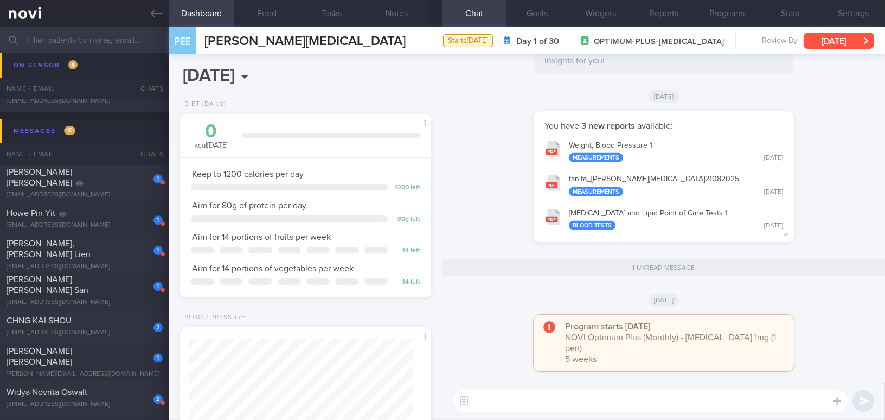
click at [829, 39] on button "[DATE]" at bounding box center [839, 41] width 71 height 16
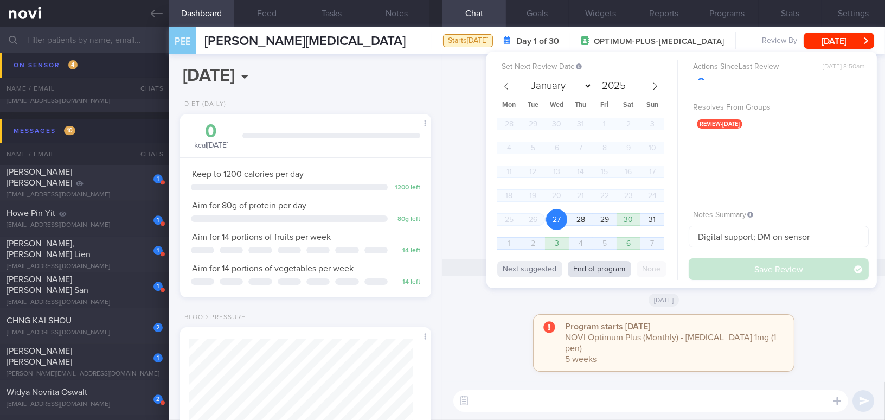
click at [611, 267] on button "End of program" at bounding box center [599, 269] width 63 height 16
select select "8"
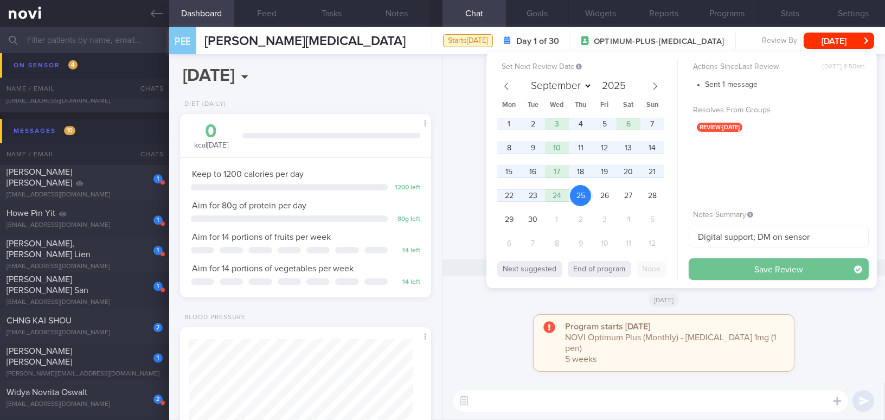
click at [728, 269] on button "Save Review" at bounding box center [779, 269] width 180 height 22
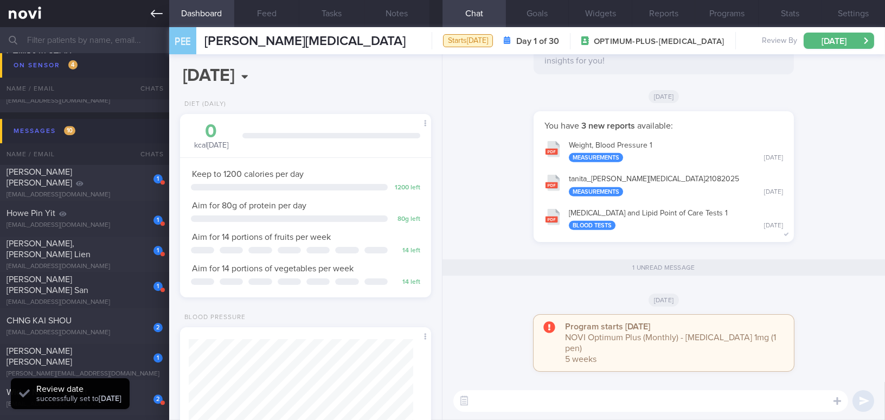
click at [160, 11] on icon at bounding box center [157, 14] width 12 height 12
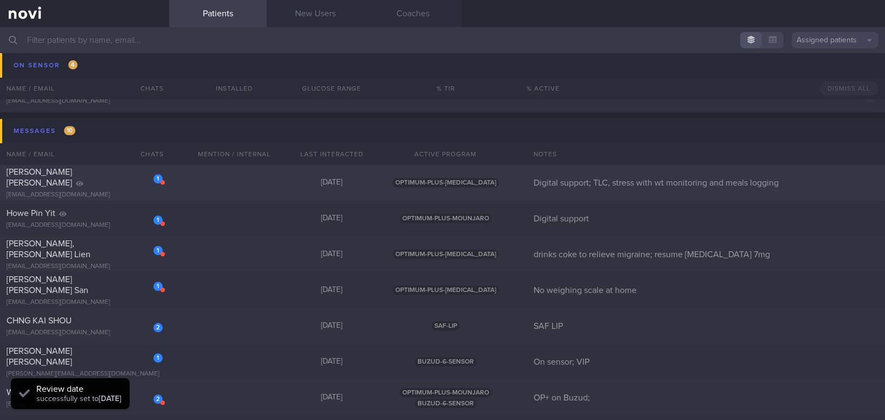
click at [105, 182] on div "Charanjeet Kaur Aujla" at bounding box center [83, 177] width 153 height 22
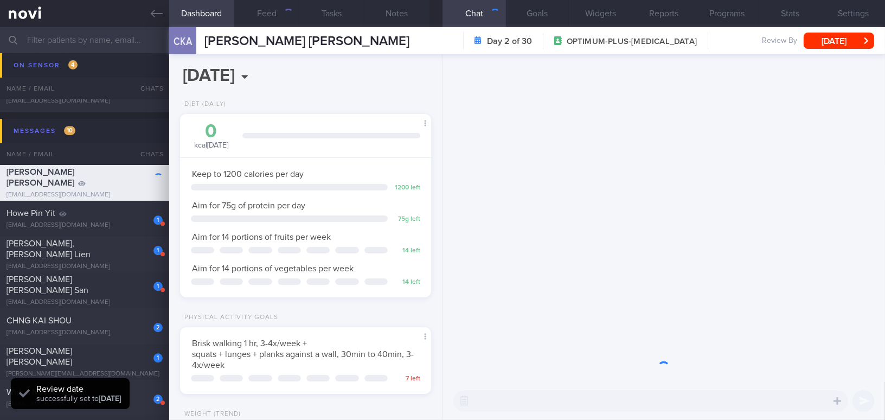
scroll to position [542191, 542095]
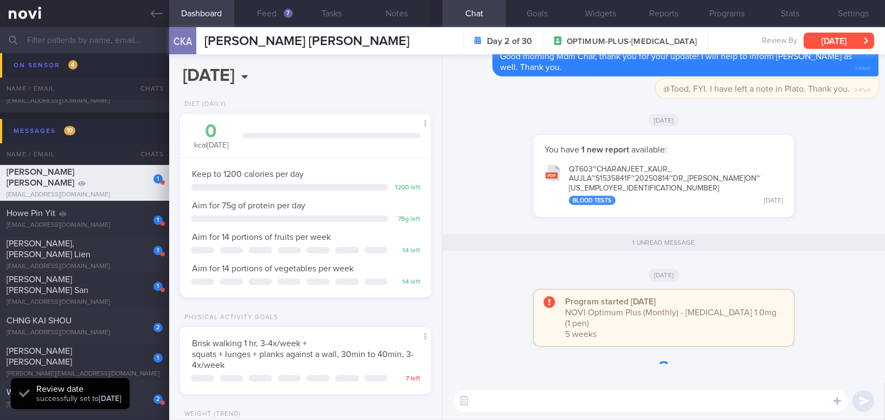
click at [819, 40] on button "Tue, 26 Aug" at bounding box center [839, 41] width 71 height 16
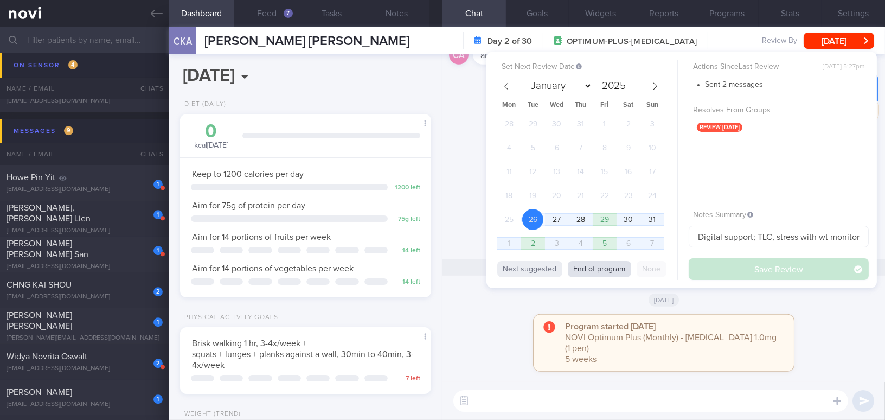
click at [618, 268] on button "End of program" at bounding box center [599, 269] width 63 height 16
select select "8"
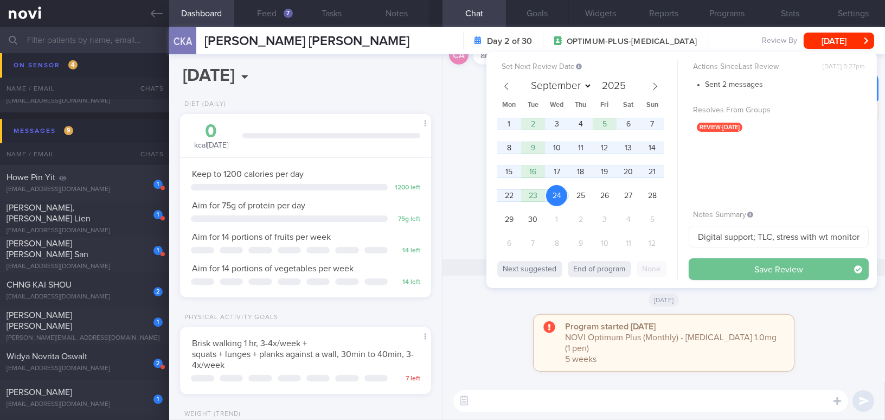
click at [708, 266] on button "Save Review" at bounding box center [779, 269] width 180 height 22
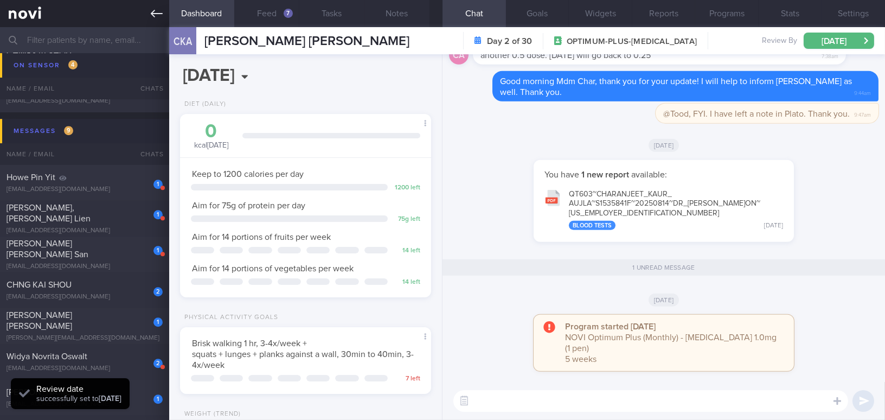
click at [156, 9] on icon at bounding box center [157, 14] width 12 height 12
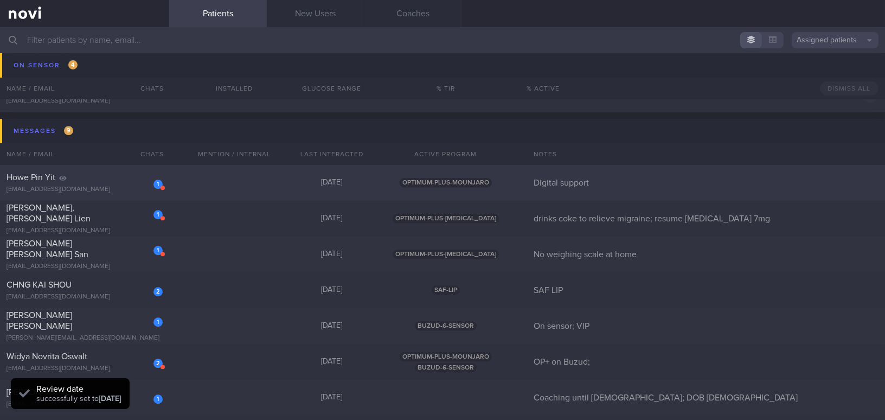
click at [113, 179] on div "Howe Pin Yit" at bounding box center [83, 177] width 153 height 11
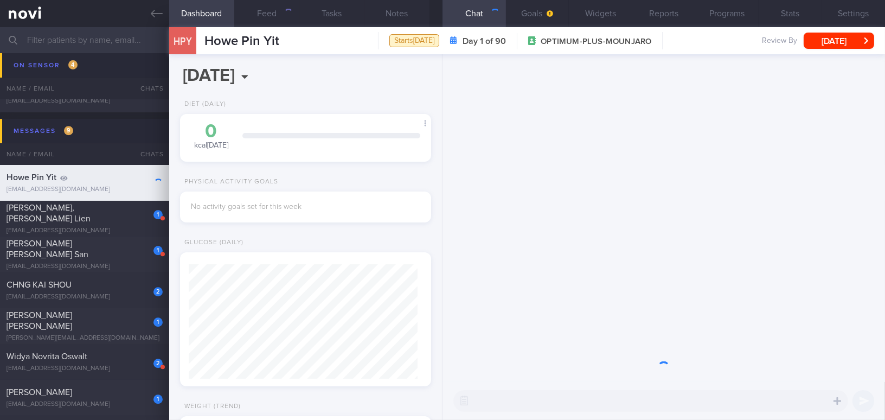
scroll to position [114, 228]
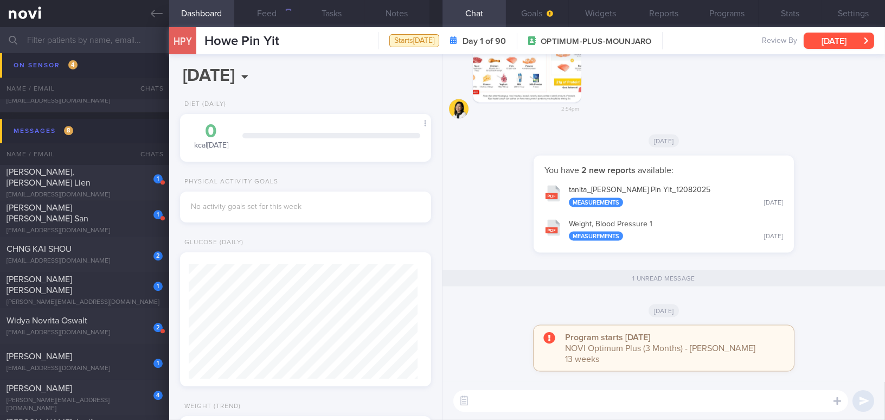
click at [836, 41] on button "[DATE]" at bounding box center [839, 41] width 71 height 16
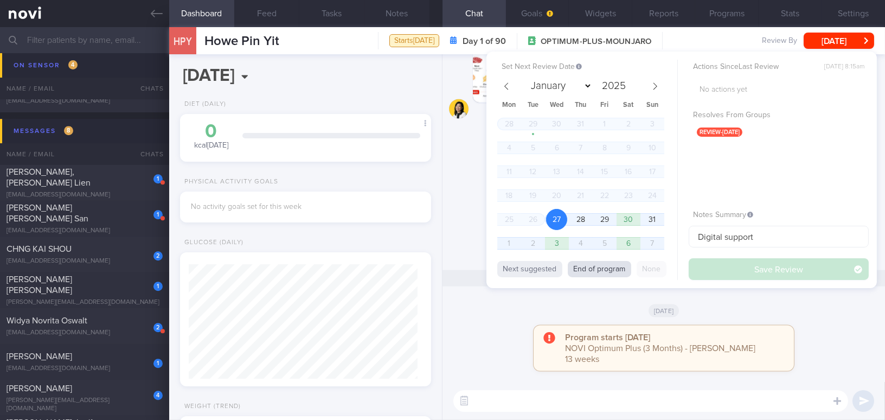
click at [621, 267] on button "End of program" at bounding box center [599, 269] width 63 height 16
select select "10"
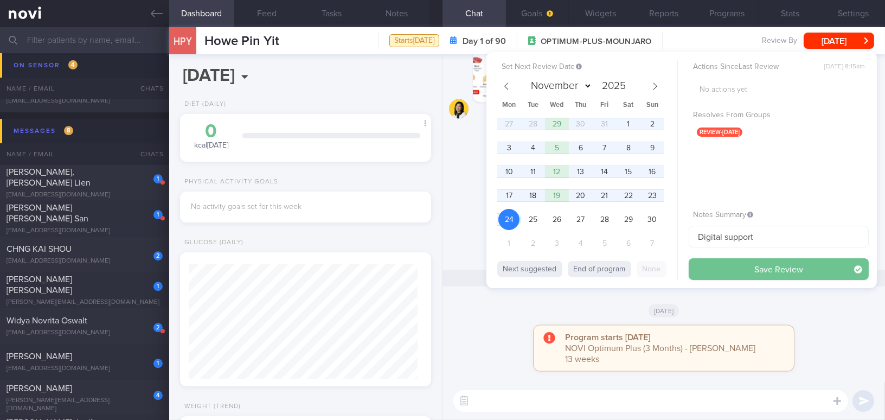
click at [706, 269] on button "Save Review" at bounding box center [779, 269] width 180 height 22
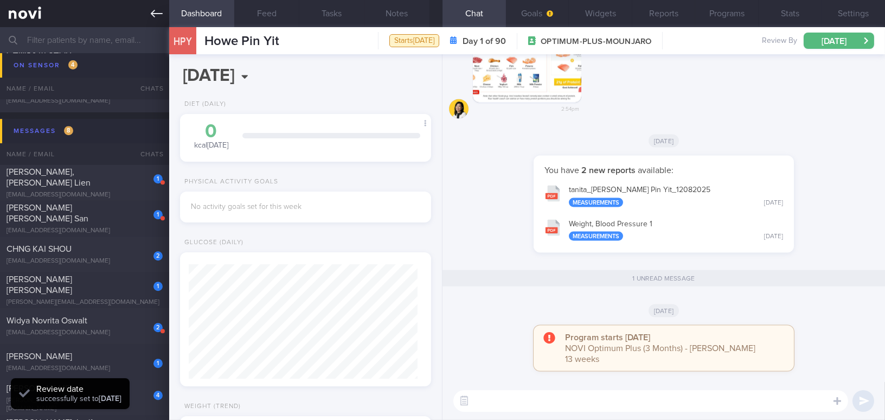
click at [151, 11] on icon at bounding box center [157, 14] width 12 height 12
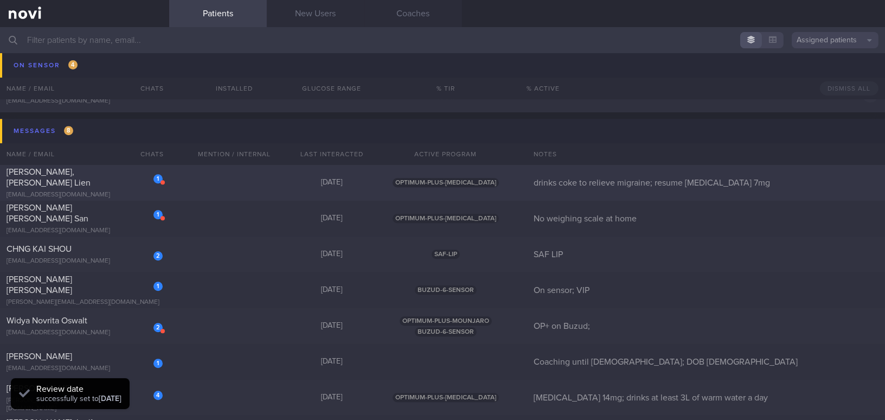
click at [110, 176] on div "[PERSON_NAME], [PERSON_NAME] Lien" at bounding box center [83, 177] width 153 height 22
select select "7"
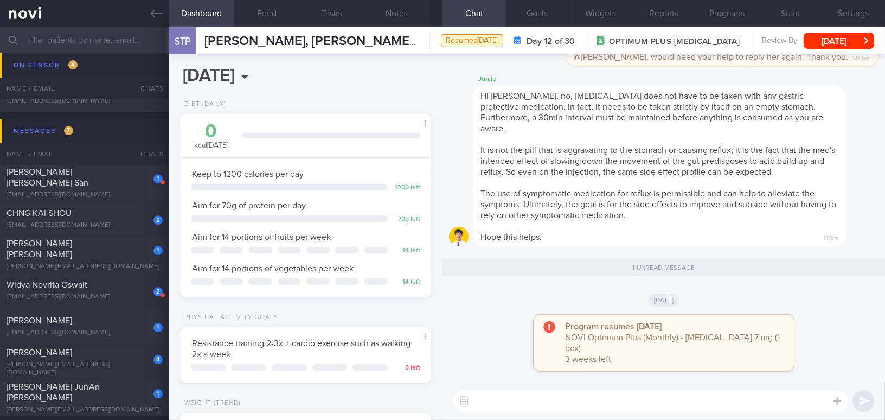
click at [610, 392] on textarea at bounding box center [650, 401] width 395 height 22
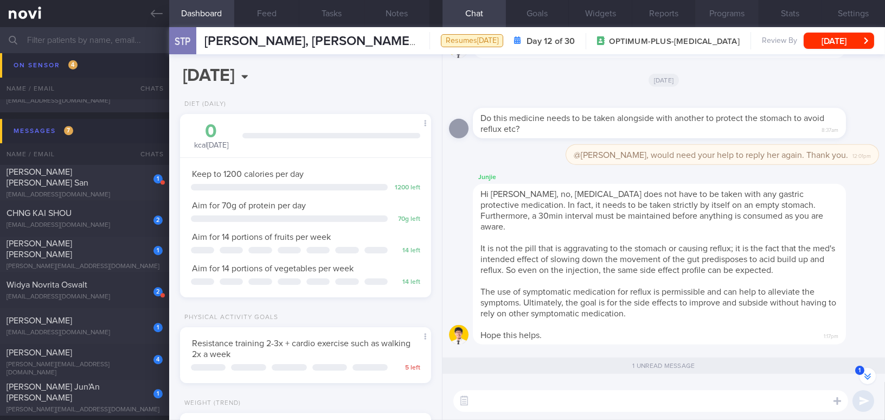
click at [729, 18] on button "Programs" at bounding box center [726, 13] width 63 height 27
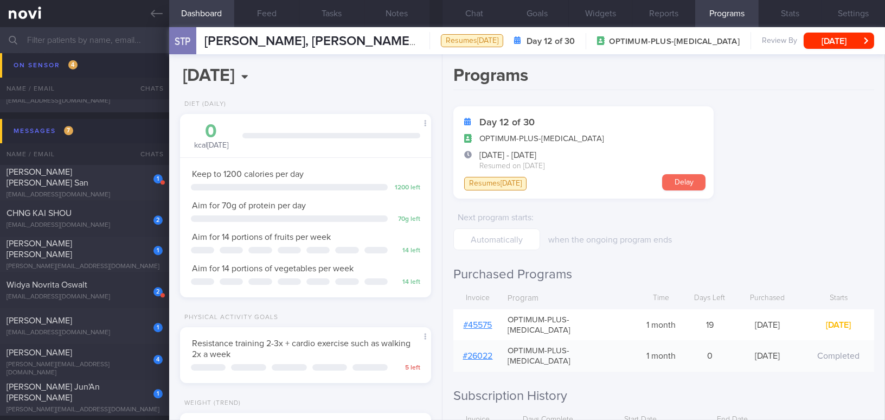
click at [685, 182] on button "Delay" at bounding box center [683, 182] width 43 height 16
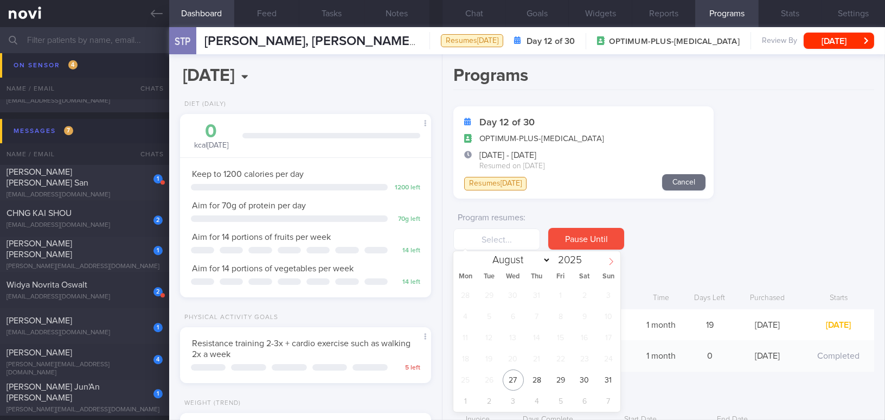
click at [610, 262] on icon at bounding box center [611, 262] width 8 height 8
select select "8"
click at [511, 315] on span "10" at bounding box center [513, 316] width 21 height 21
type input "10 Sep 2025"
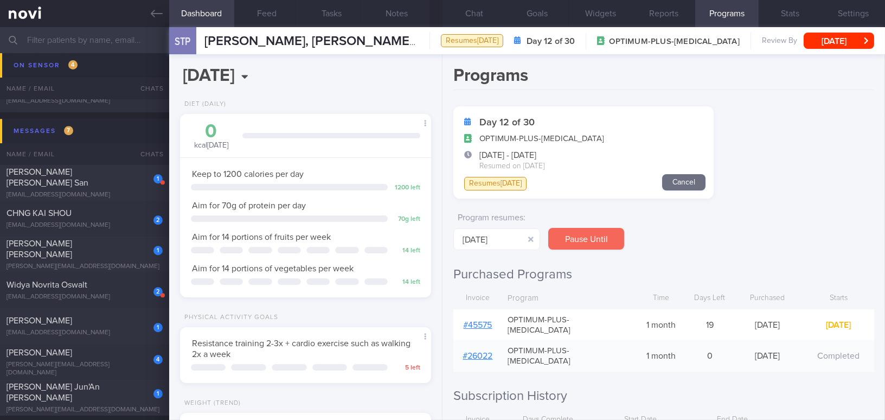
click at [581, 245] on button "Pause Until" at bounding box center [586, 239] width 76 height 22
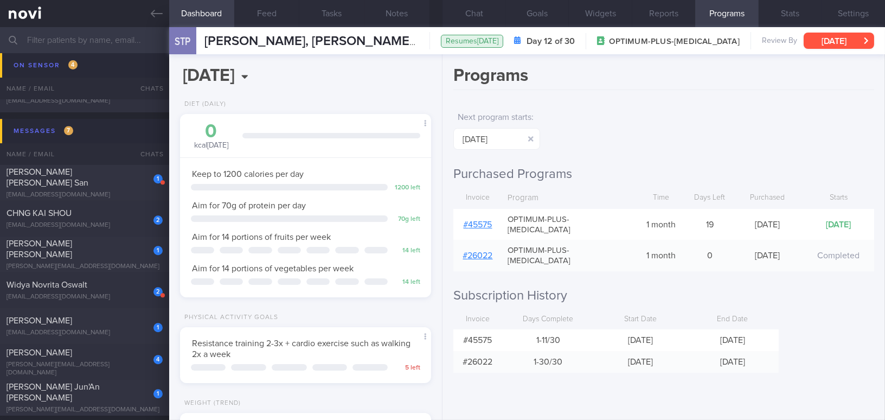
click at [821, 41] on button "[DATE]" at bounding box center [839, 41] width 71 height 16
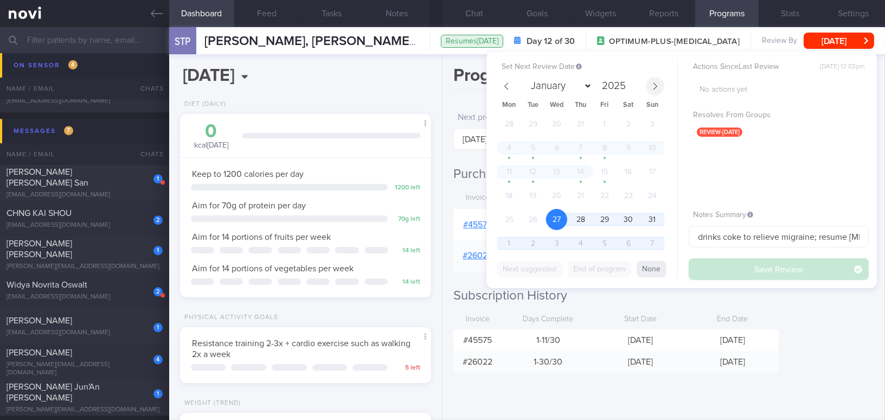
click at [655, 82] on icon at bounding box center [655, 86] width 8 height 8
select select "8"
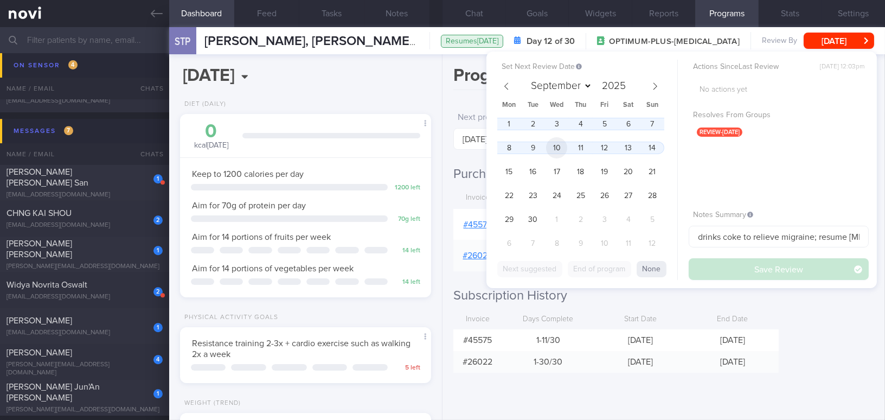
click at [556, 145] on span "10" at bounding box center [556, 147] width 21 height 21
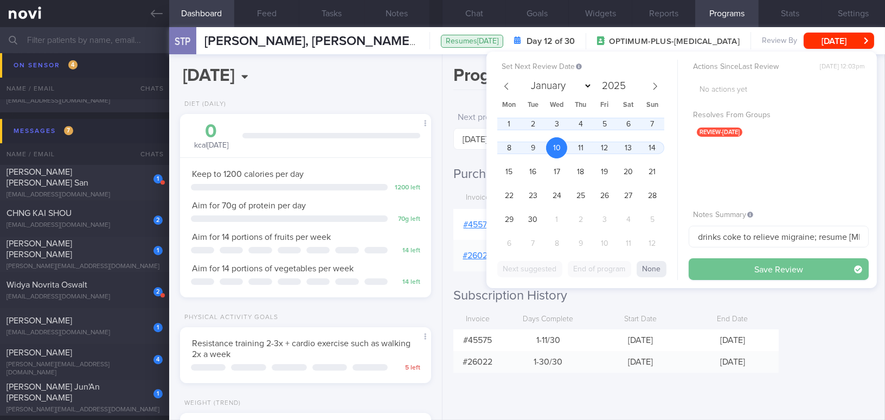
click at [727, 269] on button "Save Review" at bounding box center [779, 269] width 180 height 22
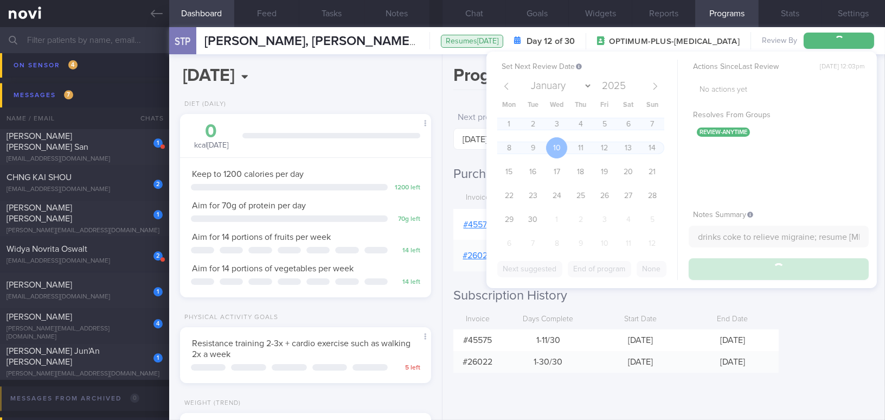
scroll to position [5002, 0]
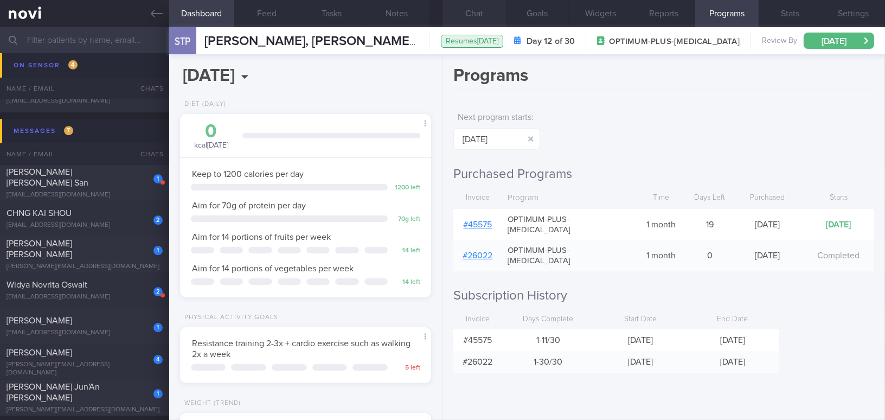
click at [475, 14] on button "Chat" at bounding box center [474, 13] width 63 height 27
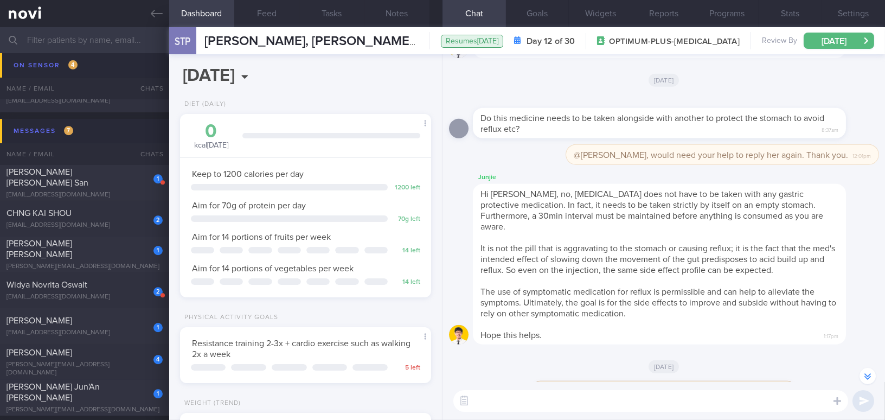
click at [572, 394] on textarea at bounding box center [650, 401] width 395 height 22
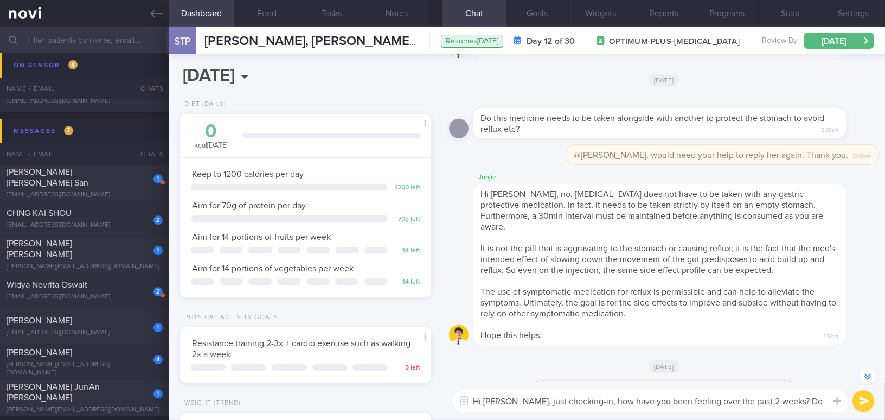
scroll to position [-76, 0]
drag, startPoint x: 513, startPoint y: 392, endPoint x: 621, endPoint y: 403, distance: 109.1
click at [621, 403] on textarea "Hi Serena, just checking-in, how have you been feeling over the past 2 weeks? D…" at bounding box center [650, 396] width 395 height 32
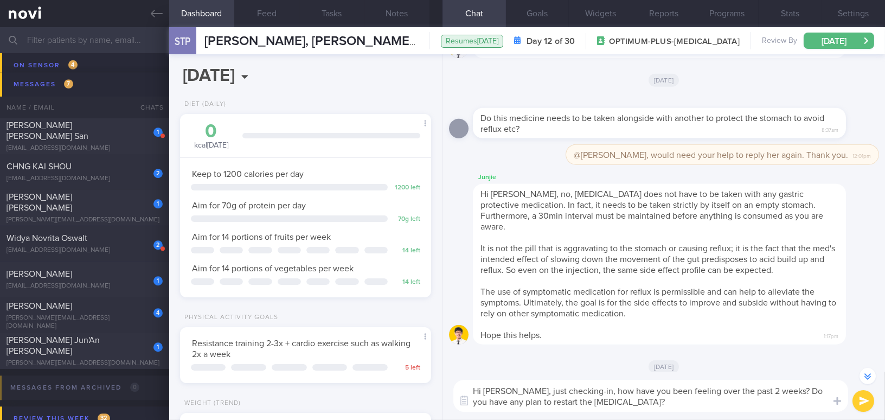
scroll to position [5052, 0]
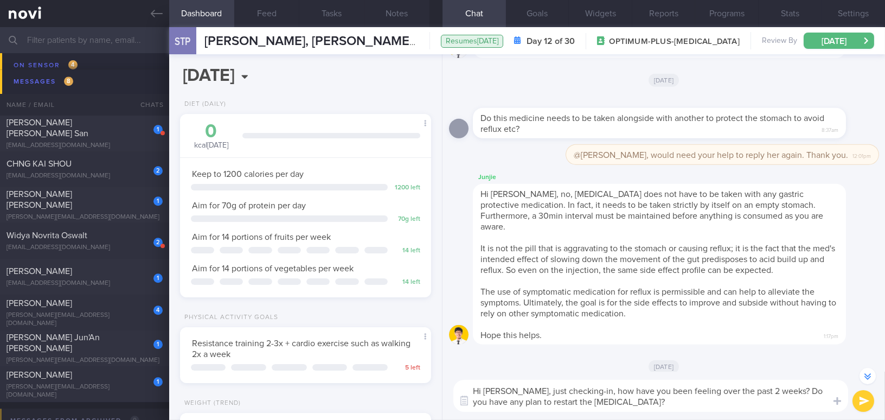
click at [516, 402] on textarea "Hi Serena, just checking-in, how have you been feeling over the past 2 weeks? D…" at bounding box center [650, 396] width 395 height 32
drag, startPoint x: 513, startPoint y: 393, endPoint x: 604, endPoint y: 405, distance: 91.8
click at [604, 405] on textarea "Hi Serena, just checking-in, how have you been feeling over the past 2 weeks? D…" at bounding box center [650, 396] width 395 height 32
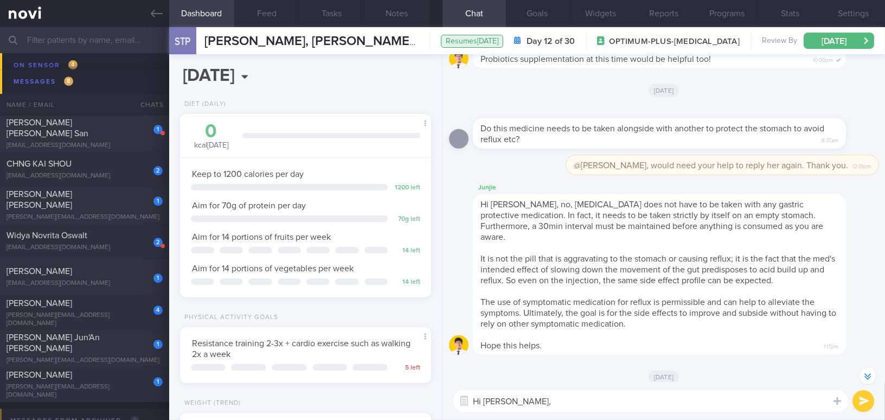
scroll to position [-66, 0]
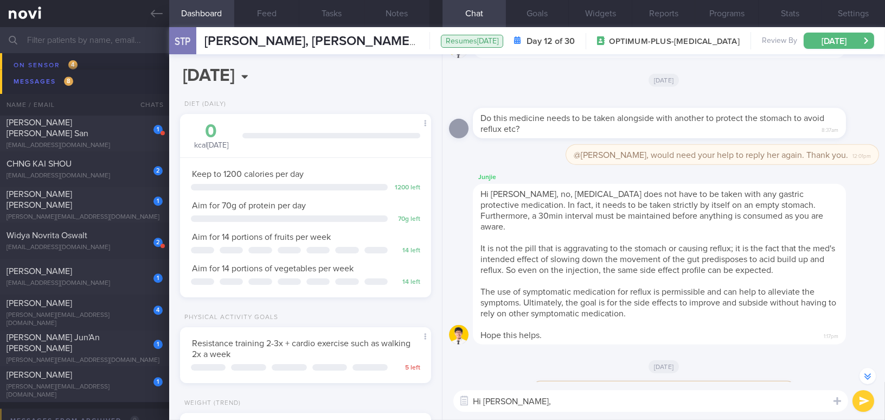
paste textarea "Just checking in—how have you been feeling over the past 2 weeks? Do you have a…"
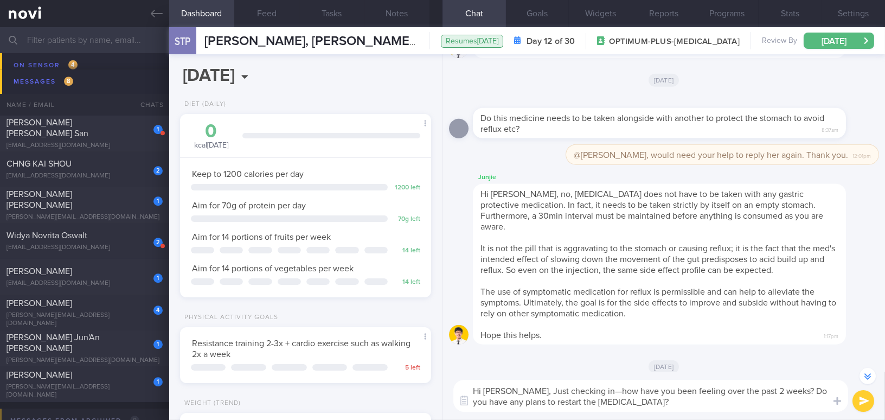
click at [519, 390] on textarea "Hi Serena, Just checking in—how have you been feeling over the past 2 weeks? Do…" at bounding box center [650, 396] width 395 height 32
click at [633, 399] on textarea "Hi Serena, just checking in, how have you been feeling over the past 2 weeks? D…" at bounding box center [650, 396] width 395 height 32
type textarea "Hi Serena, just checking in, how have you been feeling over the past 2 weeks? D…"
click at [867, 403] on button "submit" at bounding box center [864, 401] width 22 height 22
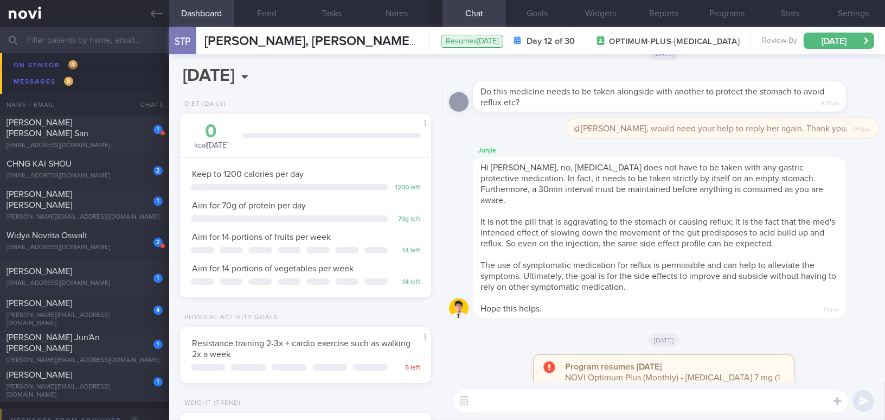
scroll to position [0, 0]
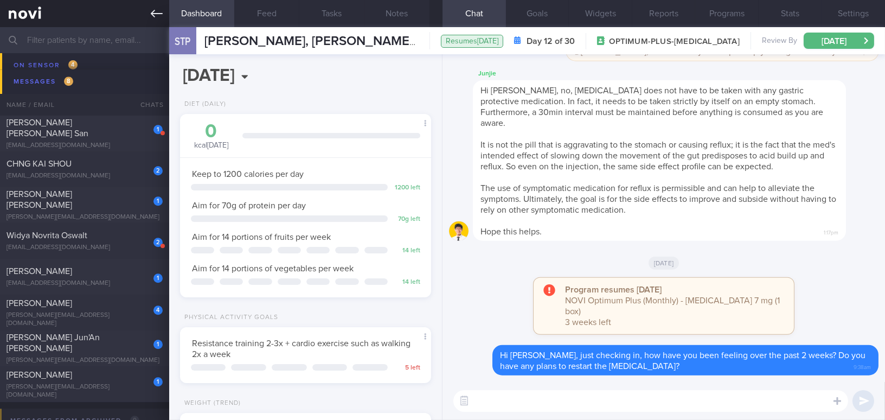
click at [158, 16] on icon at bounding box center [157, 14] width 12 height 12
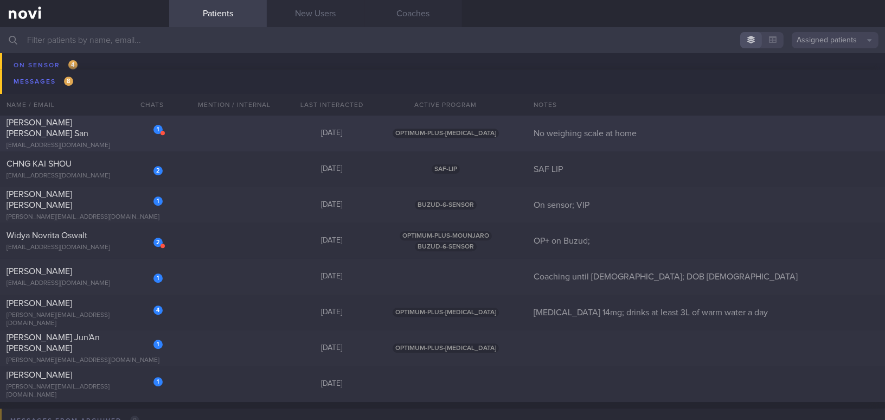
click at [104, 130] on div "[PERSON_NAME] [PERSON_NAME] San" at bounding box center [83, 128] width 153 height 22
select select "7"
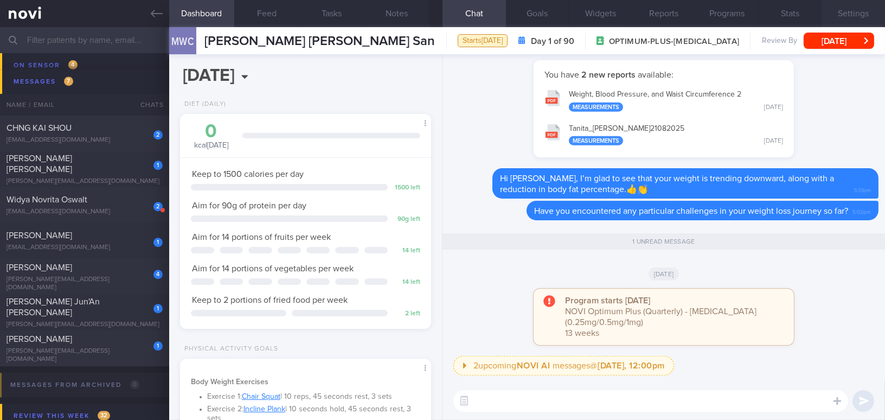
click at [851, 11] on button "Settings" at bounding box center [853, 13] width 63 height 27
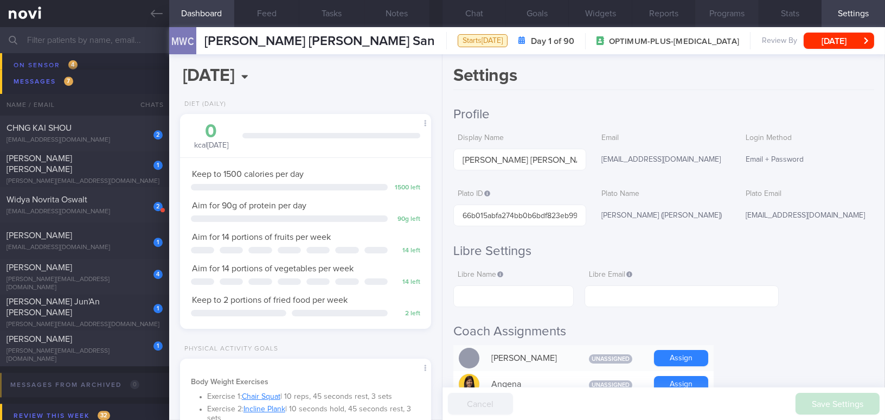
click at [721, 14] on button "Programs" at bounding box center [726, 13] width 63 height 27
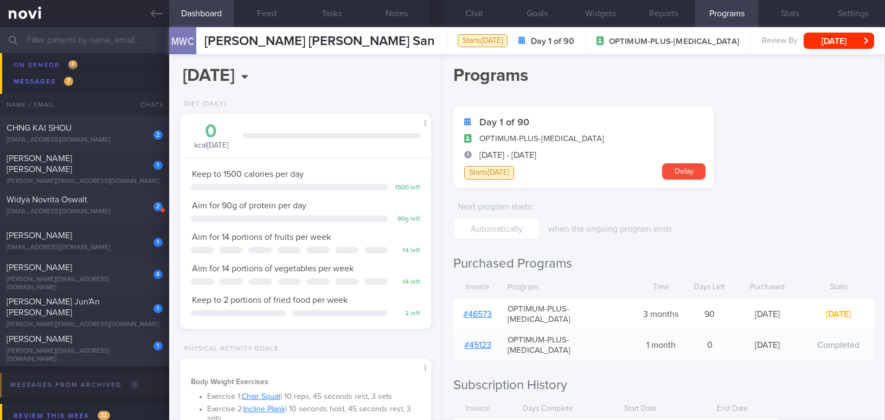
click at [487, 310] on link "# 46573" at bounding box center [478, 314] width 29 height 9
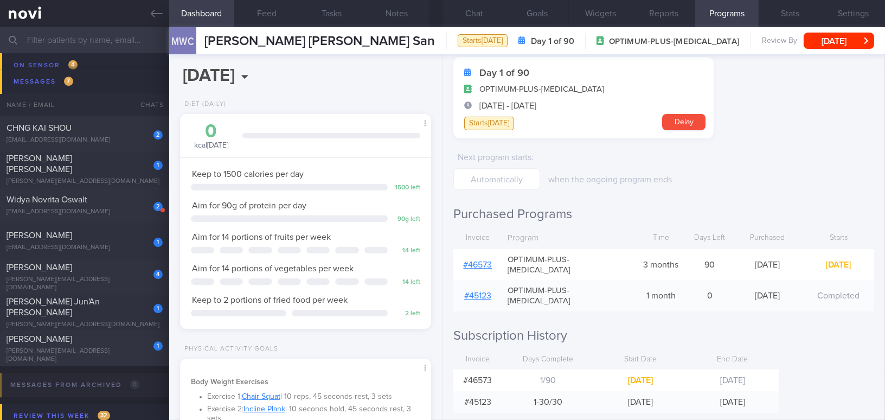
scroll to position [50, 0]
click at [480, 16] on button "Chat" at bounding box center [474, 13] width 63 height 27
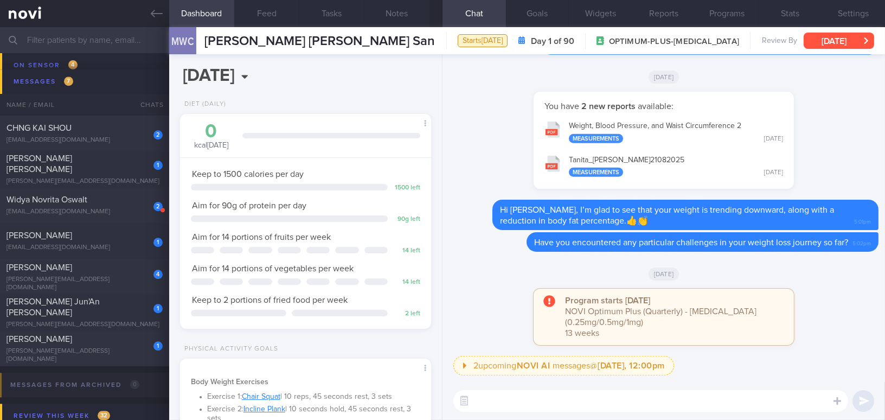
click at [817, 42] on button "[DATE]" at bounding box center [839, 41] width 71 height 16
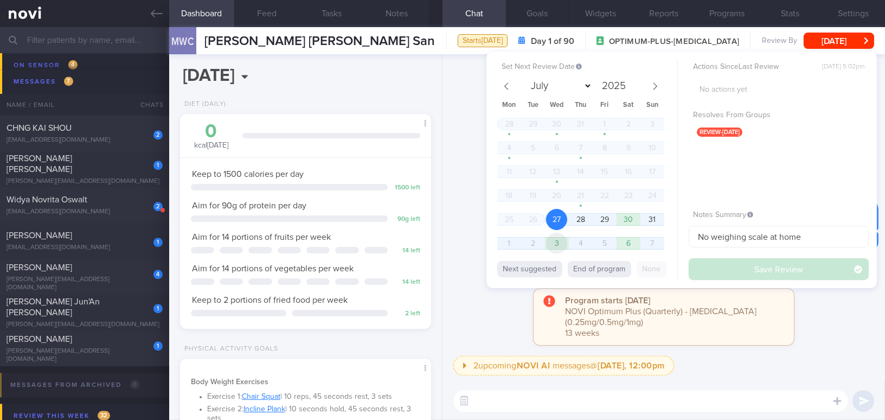
click at [563, 246] on span "3" at bounding box center [556, 243] width 21 height 21
select select "8"
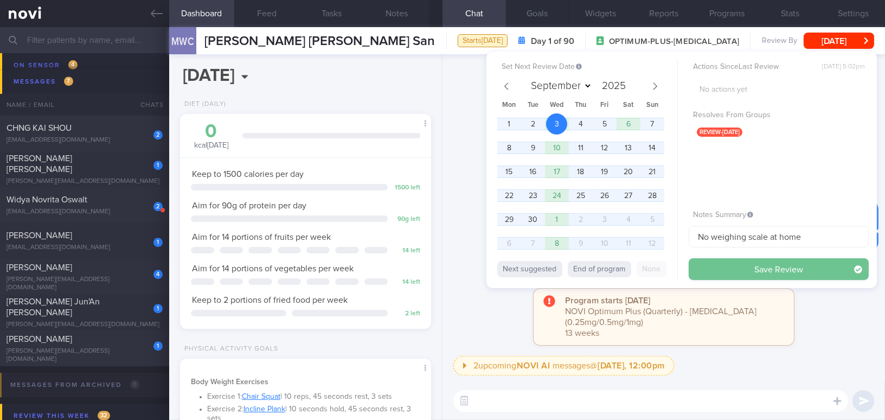
click at [714, 266] on button "Save Review" at bounding box center [779, 269] width 180 height 22
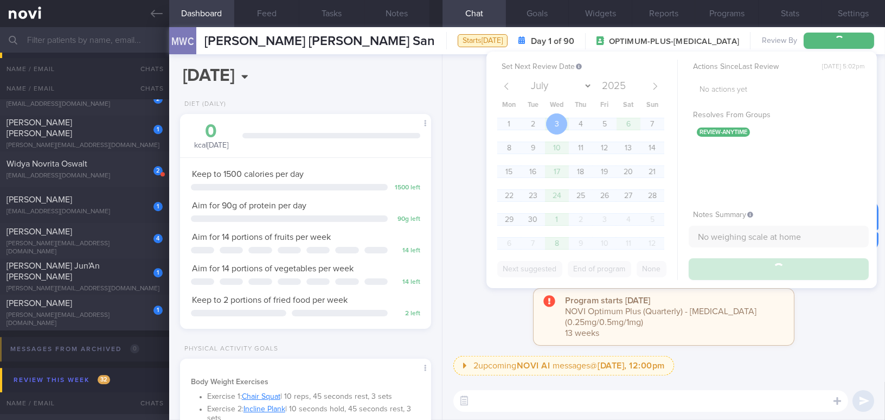
scroll to position [5015, 0]
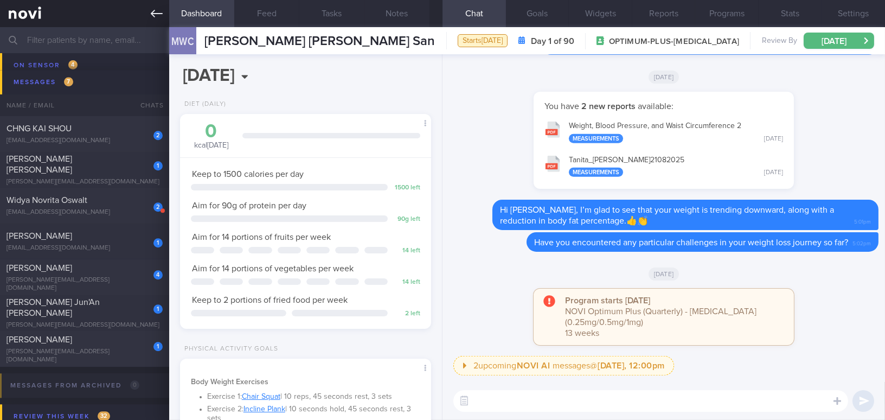
click at [158, 17] on icon at bounding box center [157, 14] width 12 height 12
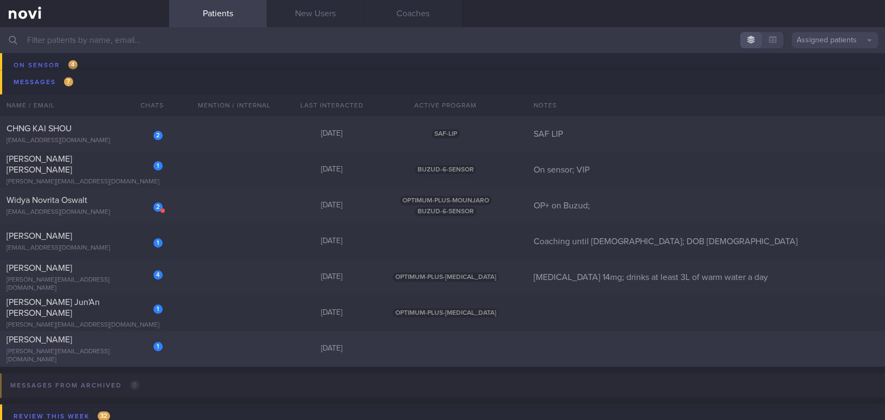
click at [94, 353] on div "[PERSON_NAME][EMAIL_ADDRESS][DOMAIN_NAME]" at bounding box center [85, 356] width 156 height 16
select select "7"
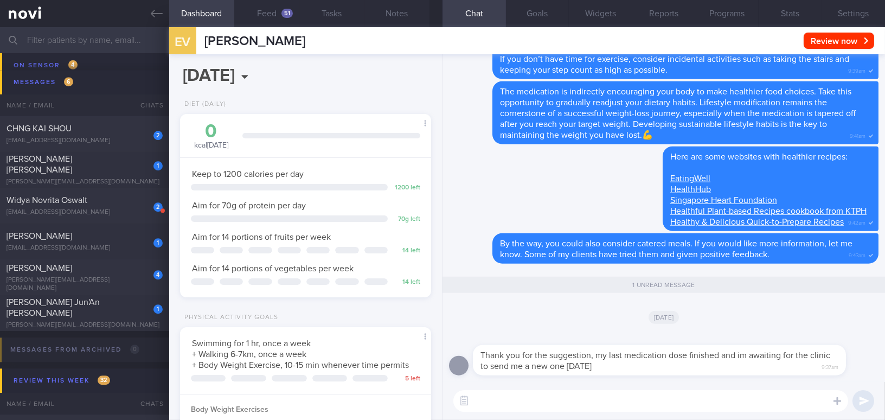
scroll to position [127, 224]
click at [263, 12] on button "Feed 51" at bounding box center [266, 13] width 65 height 27
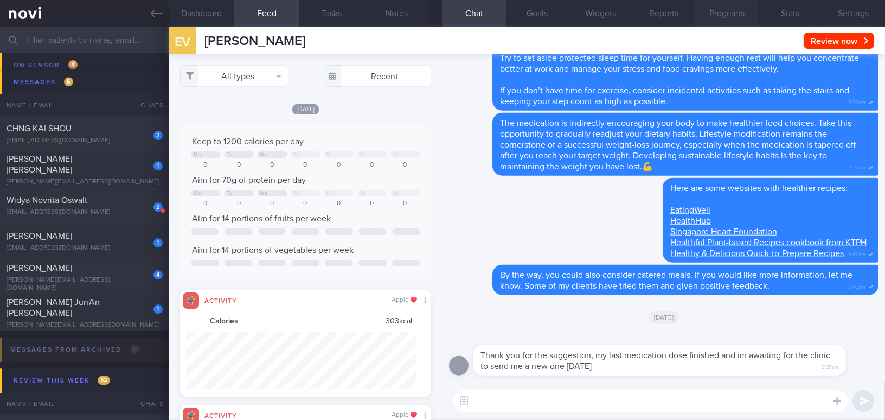
click at [726, 12] on button "Programs" at bounding box center [726, 13] width 63 height 27
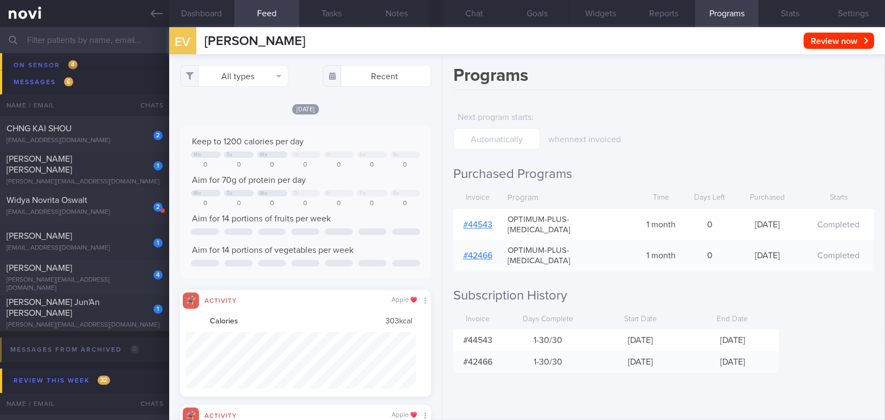
click at [478, 220] on link "# 44543" at bounding box center [477, 224] width 29 height 9
click at [473, 10] on button "Chat" at bounding box center [474, 13] width 63 height 27
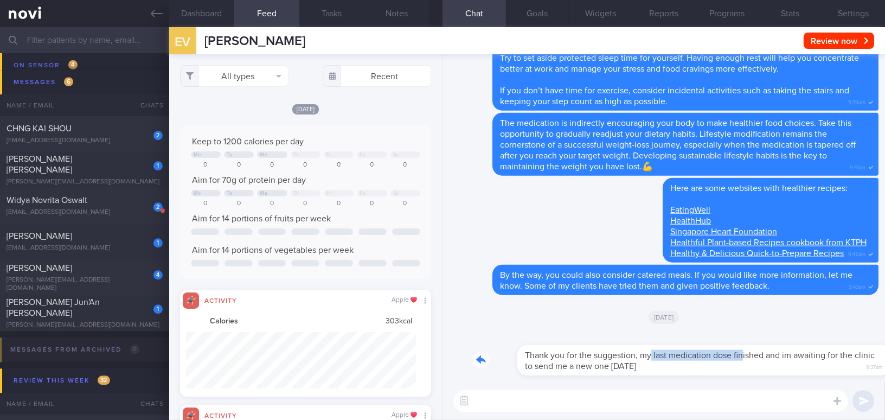
drag, startPoint x: 606, startPoint y: 349, endPoint x: 699, endPoint y: 357, distance: 92.6
click at [699, 357] on div "Thank you for the suggestion, my last medication dose finished and im awaiting …" at bounding box center [676, 353] width 406 height 43
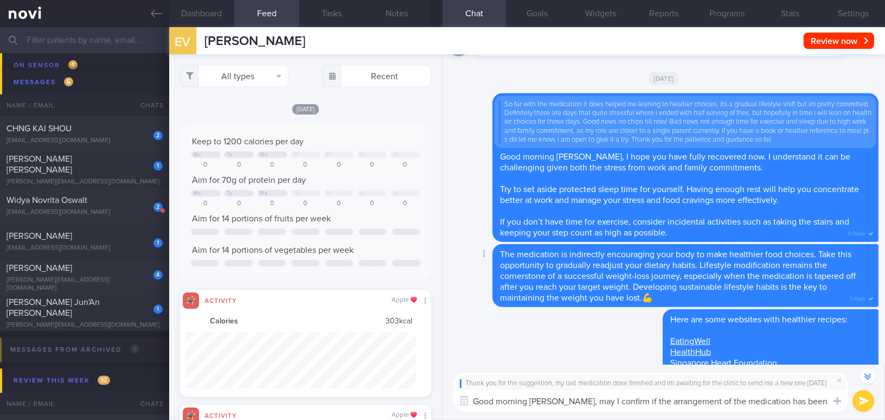
scroll to position [-158, 0]
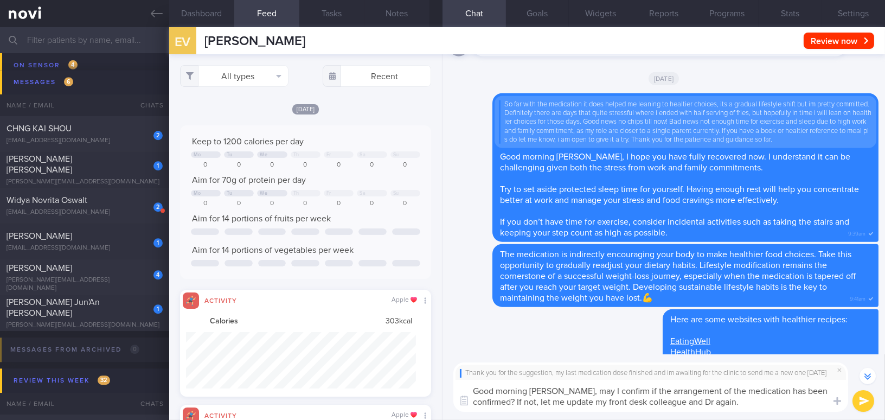
drag, startPoint x: 566, startPoint y: 390, endPoint x: 764, endPoint y: 406, distance: 198.0
click at [764, 406] on textarea "Good morning Eugenia, may I confirm if the arrangement of the medication has be…" at bounding box center [650, 396] width 395 height 32
click at [565, 397] on textarea "Good morning Eugenia, may I confirm if the arrangement of the medication has be…" at bounding box center [650, 396] width 395 height 32
drag, startPoint x: 564, startPoint y: 390, endPoint x: 766, endPoint y: 409, distance: 202.6
click at [766, 409] on textarea "Good morning Eugenia, may I confirm if the arrangement of the medication has be…" at bounding box center [650, 396] width 395 height 32
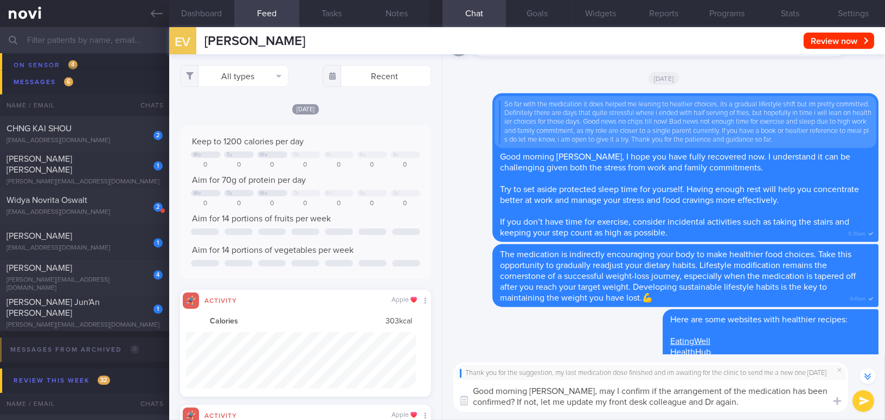
paste textarea "May I confirm whether the arrangement for the medication delivery has been fina…"
click at [568, 389] on textarea "Good morning Eugenia, May I confirm whether the arrangement for the medication …" at bounding box center [650, 396] width 395 height 32
click at [572, 386] on textarea "Good morning Eugenia, May I confirm whether the arrangement for the medication …" at bounding box center [650, 396] width 395 height 32
drag, startPoint x: 511, startPoint y: 401, endPoint x: 542, endPoint y: 400, distance: 31.5
click at [542, 400] on textarea "Good morning Eugenia, may I confirm whether the arrangement for the medication …" at bounding box center [650, 396] width 395 height 32
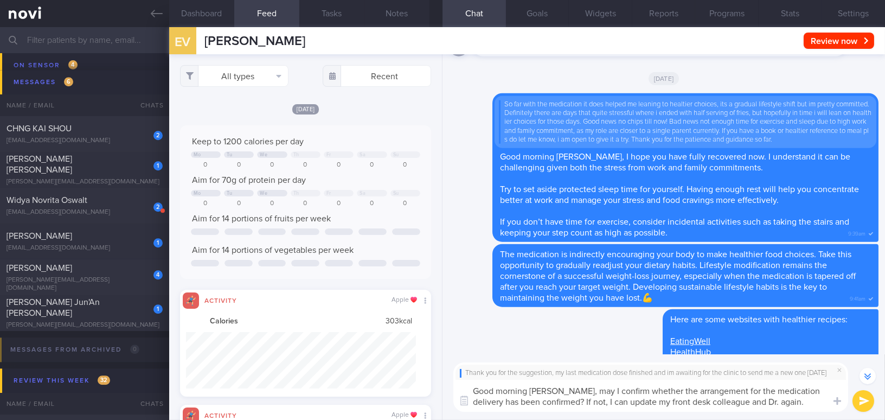
click at [746, 403] on textarea "Good morning Eugenia, may I confirm whether the arrangement for the medication …" at bounding box center [650, 396] width 395 height 32
type textarea "Good morning [PERSON_NAME], may I confirm whether the arrangement for the medic…"
click at [839, 14] on button "Settings" at bounding box center [853, 13] width 63 height 27
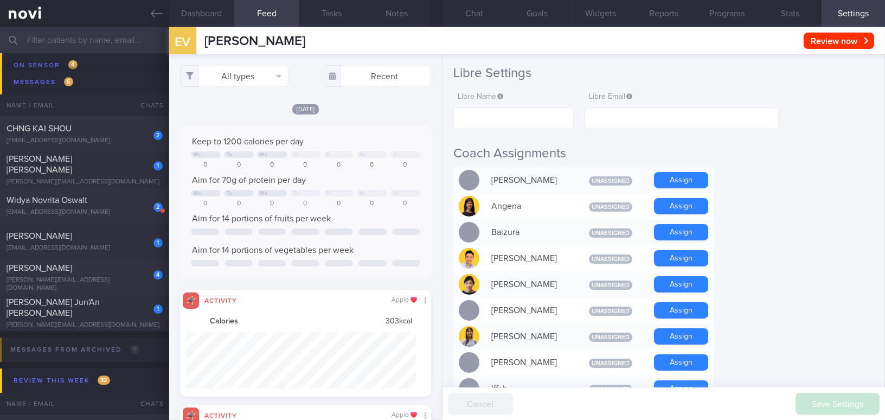
scroll to position [394, 0]
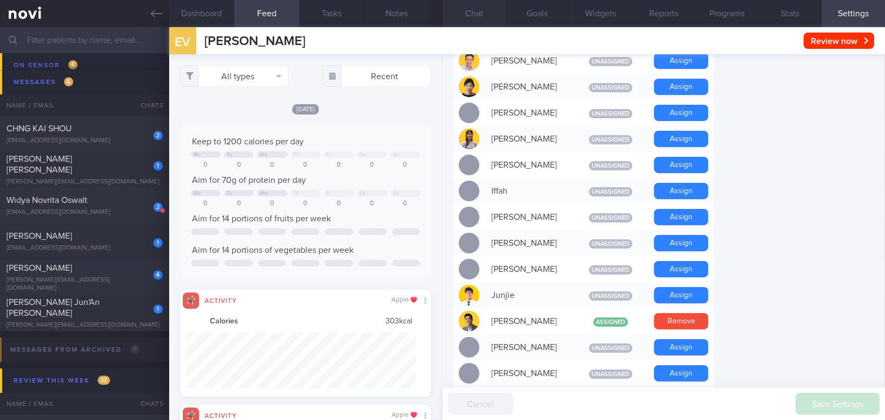
click at [486, 16] on button "Chat" at bounding box center [474, 13] width 63 height 27
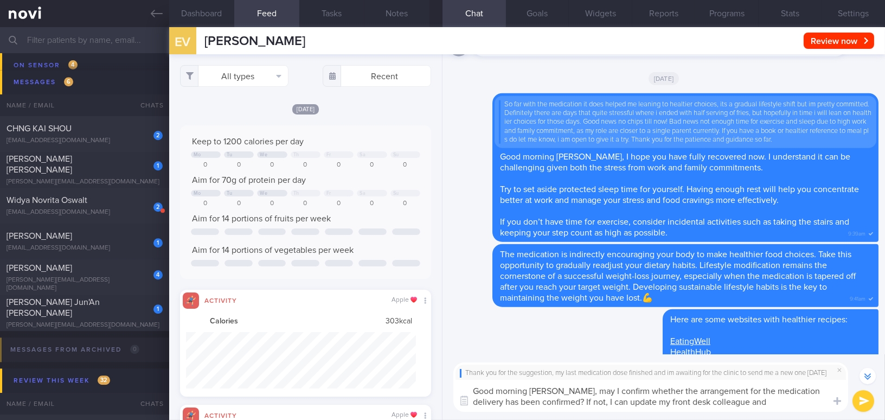
click at [863, 398] on button "submit" at bounding box center [864, 401] width 22 height 22
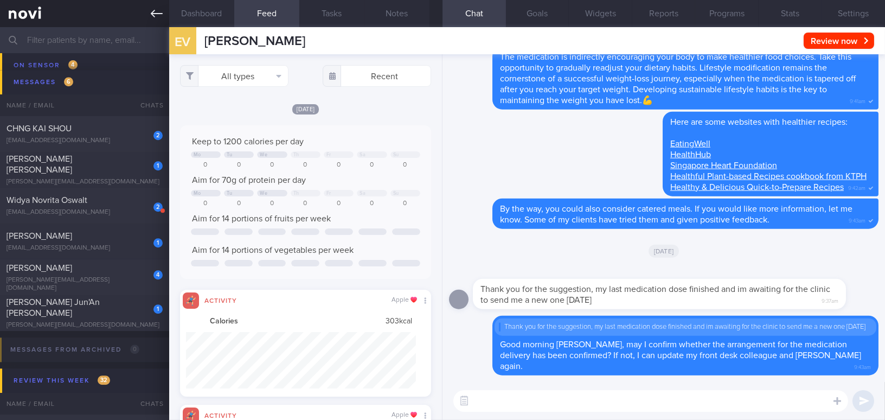
click at [153, 19] on icon at bounding box center [157, 14] width 12 height 12
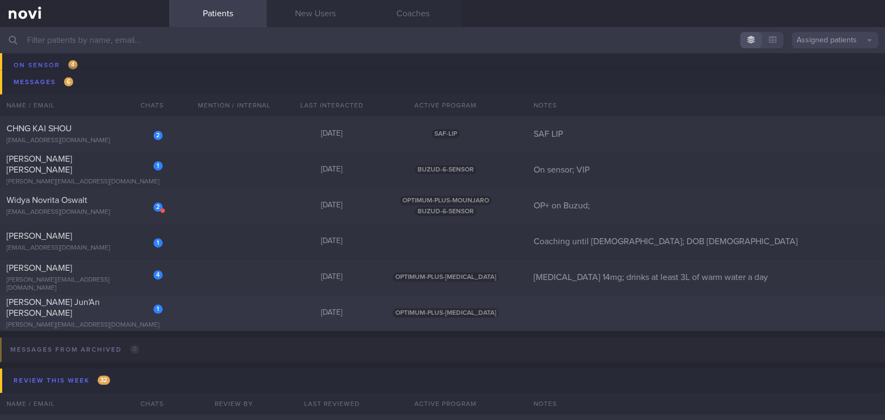
click at [94, 308] on div "[PERSON_NAME] Jun'An [PERSON_NAME]" at bounding box center [83, 308] width 153 height 22
select select "7"
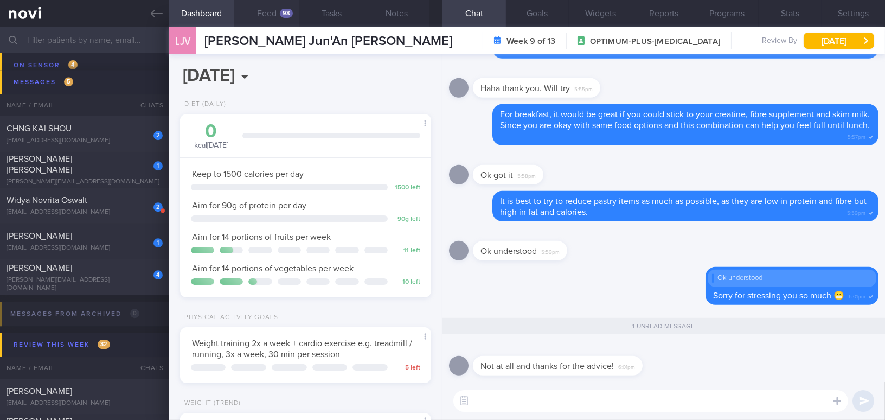
click at [281, 12] on div "98" at bounding box center [286, 13] width 13 height 9
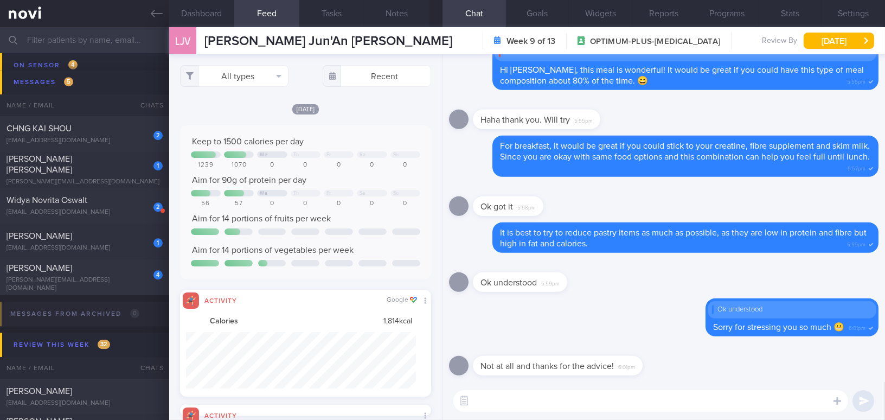
scroll to position [542262, 542090]
click at [240, 72] on button "All types" at bounding box center [234, 76] width 108 height 22
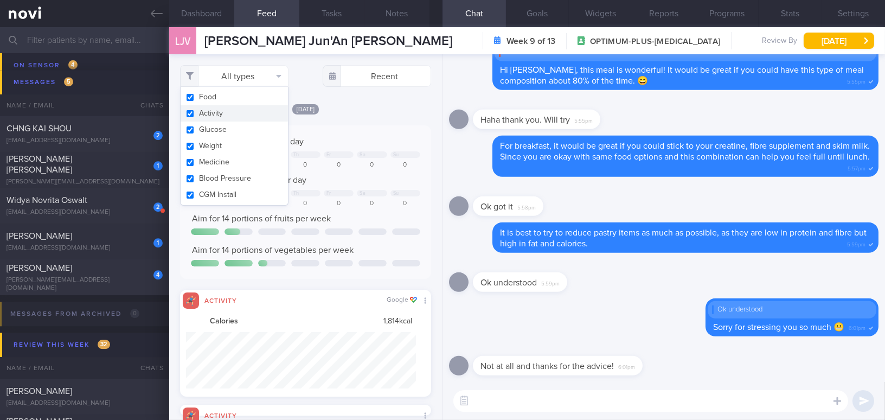
click at [191, 114] on button "Activity" at bounding box center [234, 113] width 107 height 16
checkbox input "false"
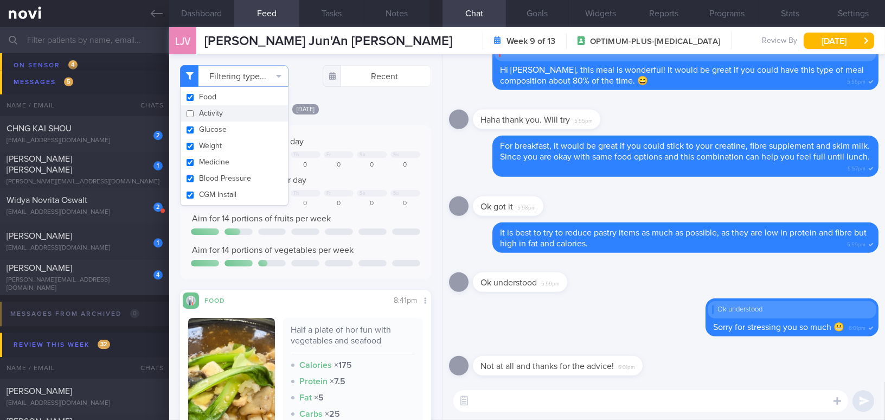
click at [385, 118] on div "[DATE] Keep to 1500 calories per day We Th Fr Sa Su 1239 1070 0 0 0 0 0 Aim for…" at bounding box center [305, 320] width 251 height 435
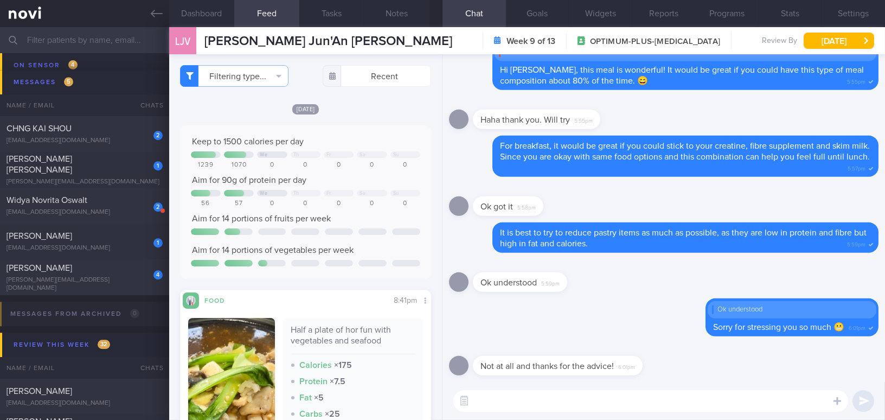
scroll to position [197, 0]
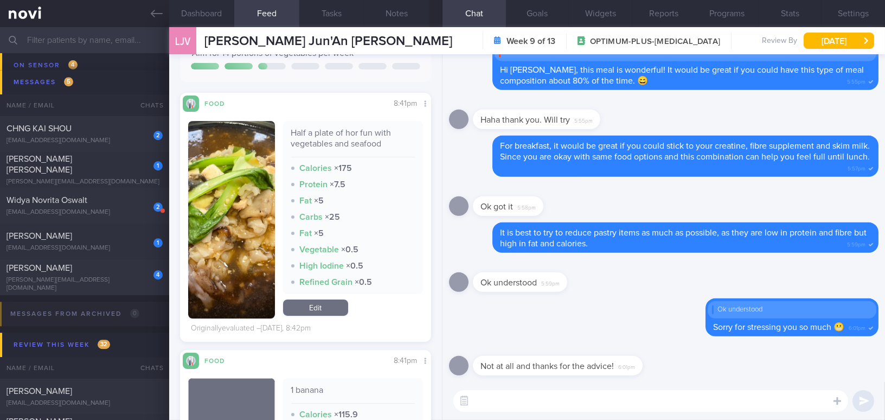
click at [251, 219] on button "button" at bounding box center [231, 219] width 87 height 197
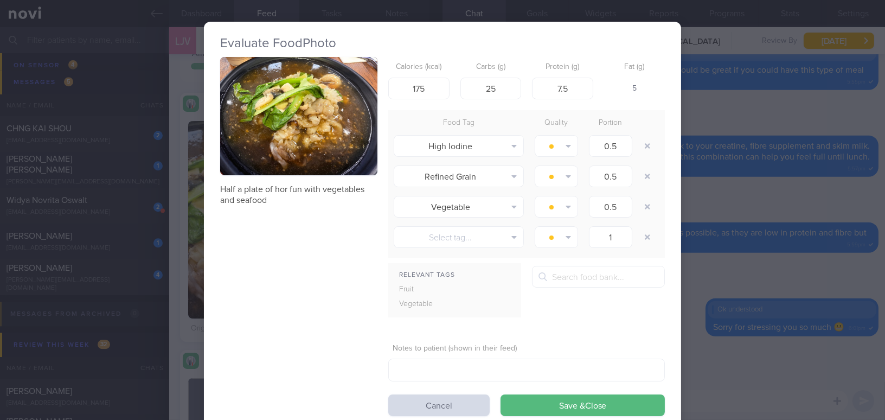
click at [294, 158] on button "button" at bounding box center [298, 116] width 157 height 118
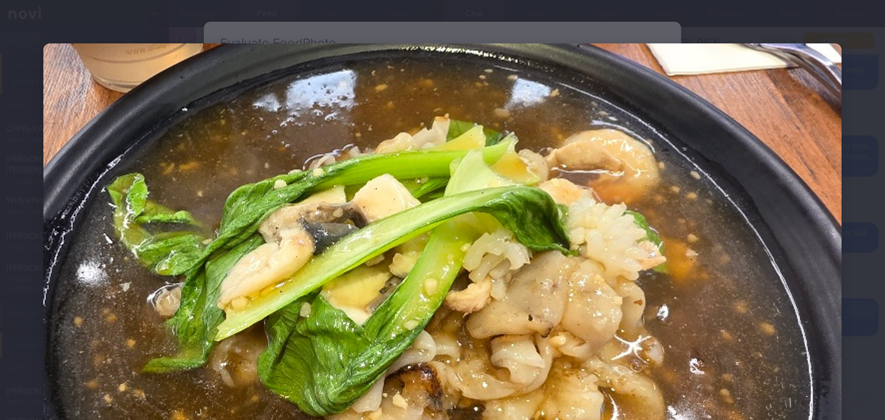
scroll to position [197, 0]
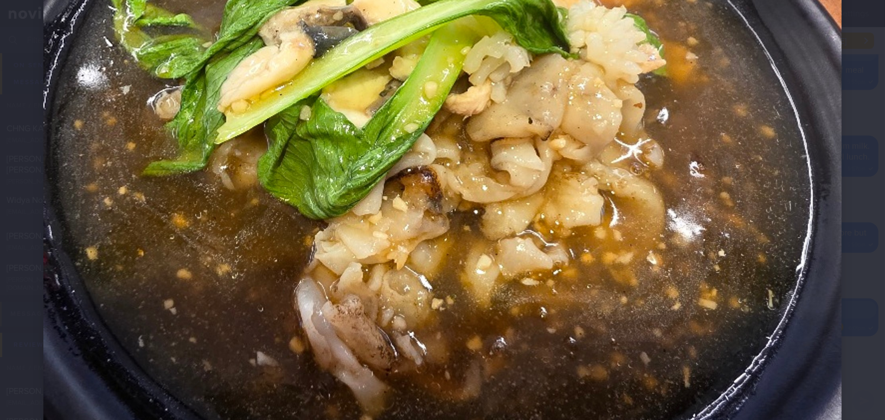
click at [601, 208] on img at bounding box center [442, 146] width 798 height 599
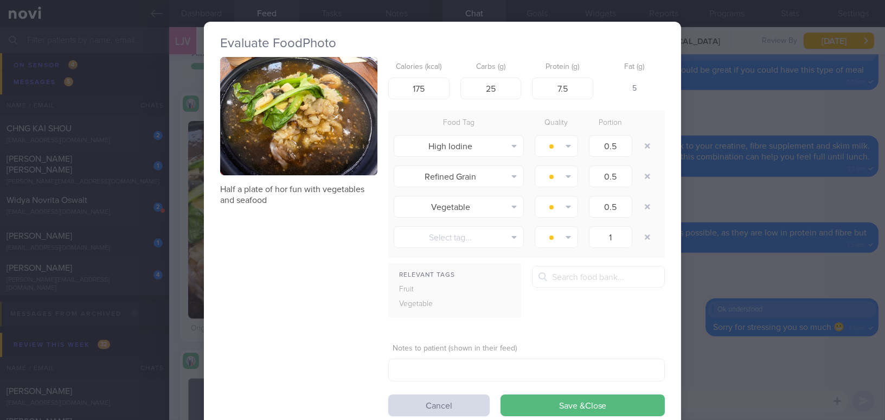
click at [304, 120] on button "button" at bounding box center [298, 116] width 157 height 118
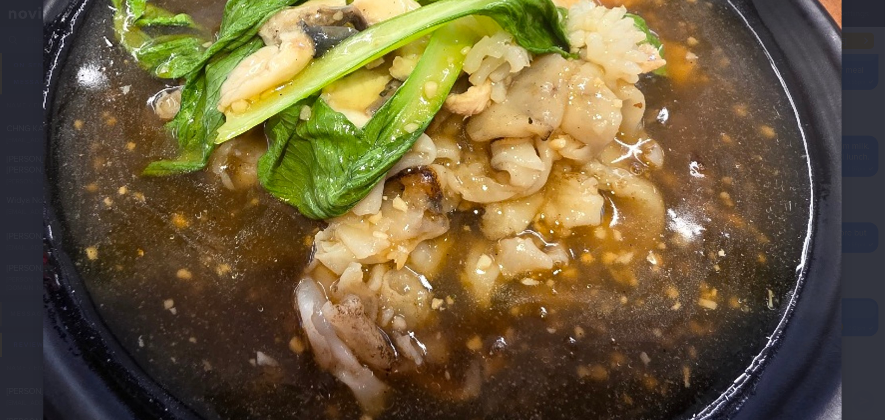
click at [586, 176] on img at bounding box center [442, 146] width 798 height 599
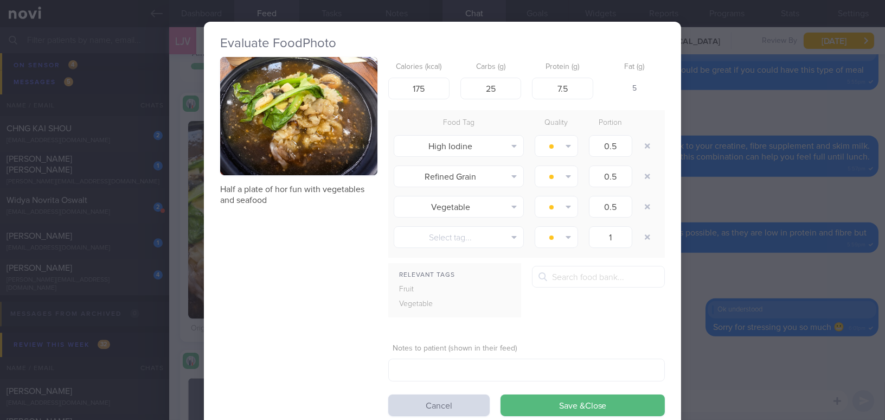
drag, startPoint x: 736, startPoint y: 35, endPoint x: 746, endPoint y: 33, distance: 10.5
click at [736, 35] on div "Evaluate Food Photo Half a plate of hor fun with vegetables and seafood Calorie…" at bounding box center [442, 210] width 885 height 420
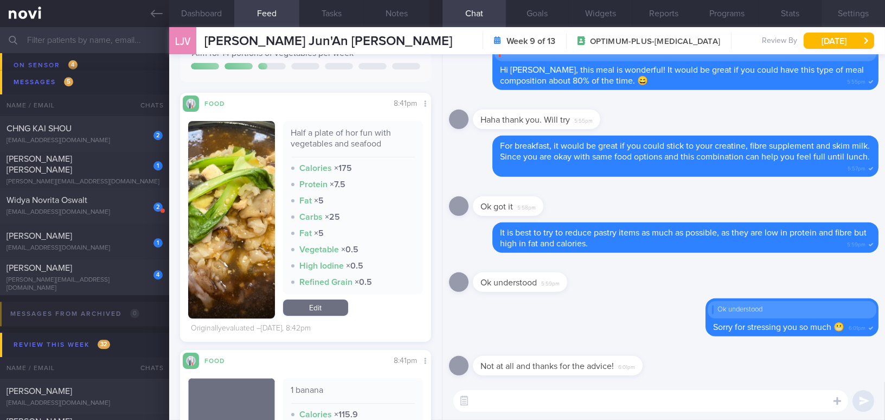
click at [851, 14] on button "Settings" at bounding box center [853, 13] width 63 height 27
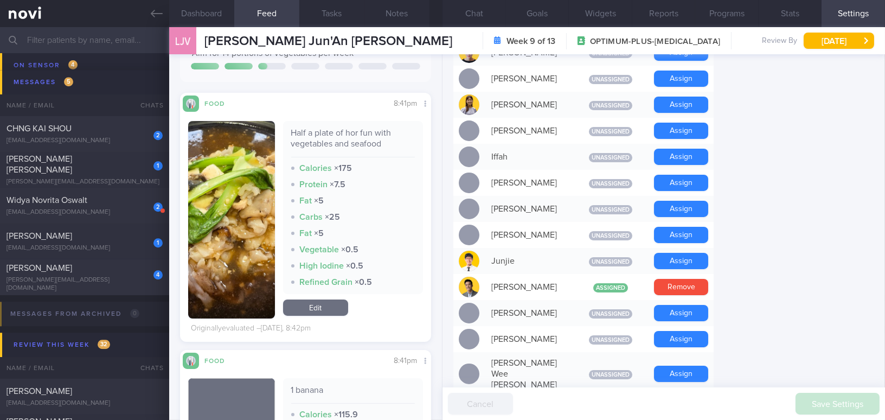
scroll to position [444, 0]
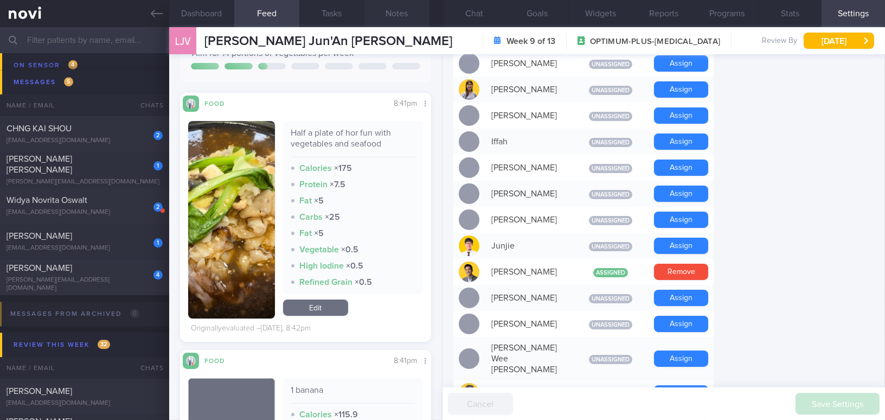
click at [395, 16] on button "Notes" at bounding box center [396, 13] width 65 height 27
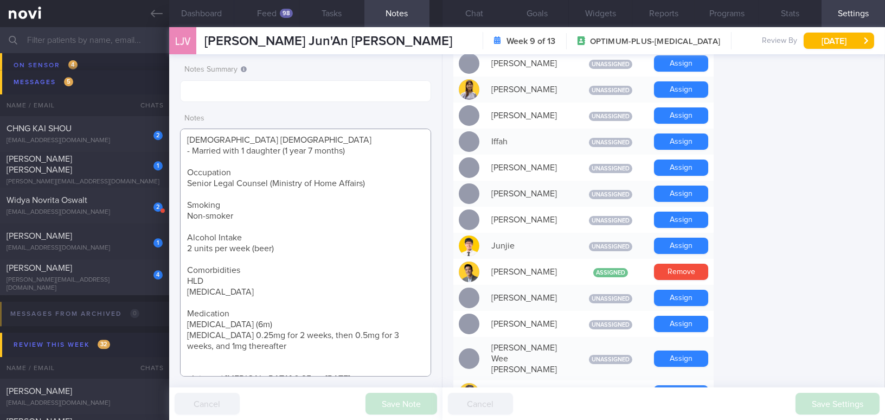
click at [346, 286] on textarea "[DEMOGRAPHIC_DATA] [DEMOGRAPHIC_DATA] - Married with 1 daughter (1 year 7 month…" at bounding box center [305, 253] width 251 height 248
click at [337, 305] on textarea "[DEMOGRAPHIC_DATA] [DEMOGRAPHIC_DATA] - Married with 1 daughter (1 year 7 month…" at bounding box center [305, 253] width 251 height 248
click at [477, 15] on button "Chat" at bounding box center [474, 13] width 63 height 27
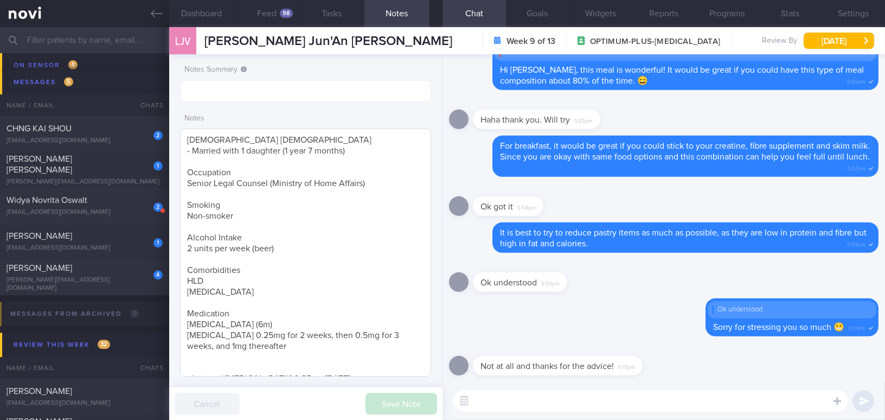
scroll to position [88, 0]
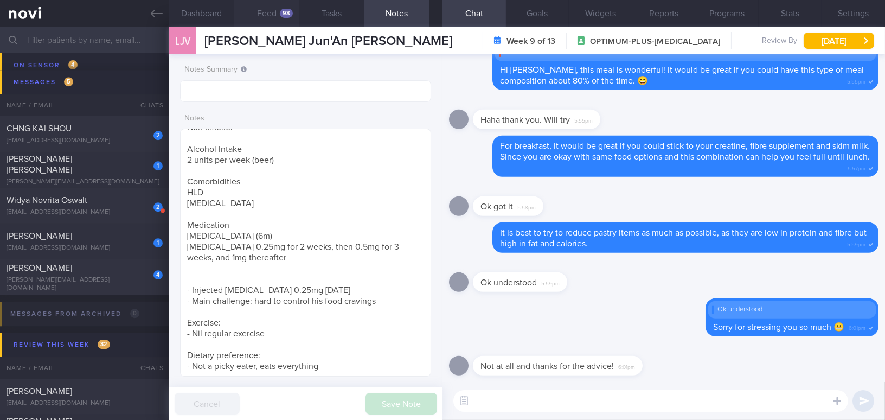
click at [264, 7] on button "Feed 98" at bounding box center [266, 13] width 65 height 27
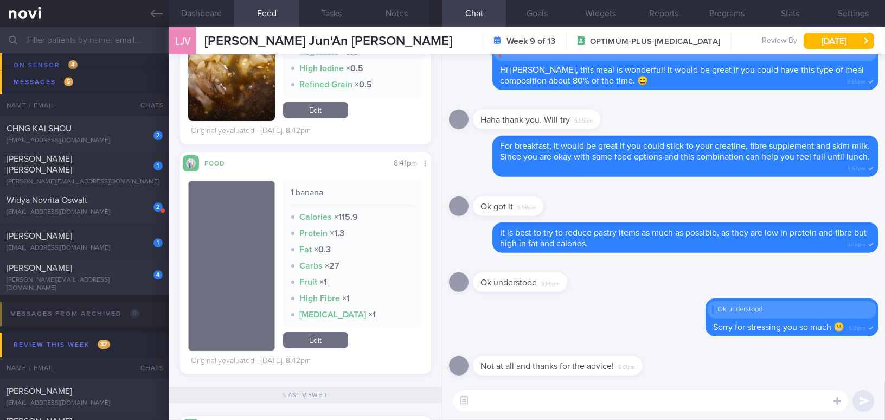
scroll to position [246, 0]
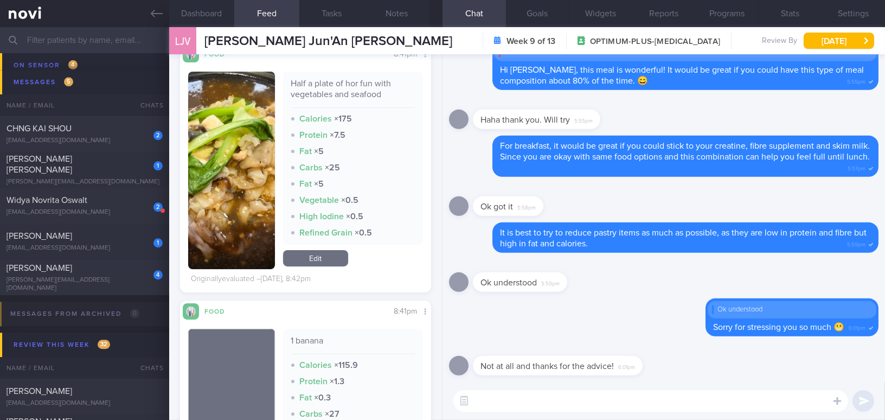
click at [521, 400] on textarea at bounding box center [650, 401] width 395 height 22
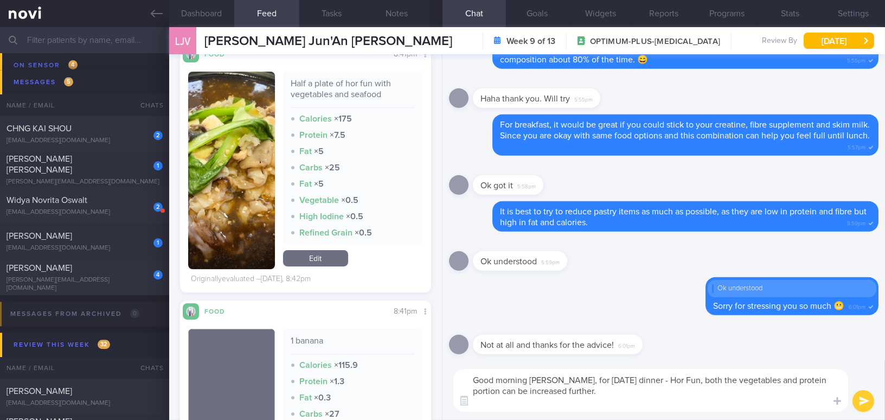
scroll to position [0, 0]
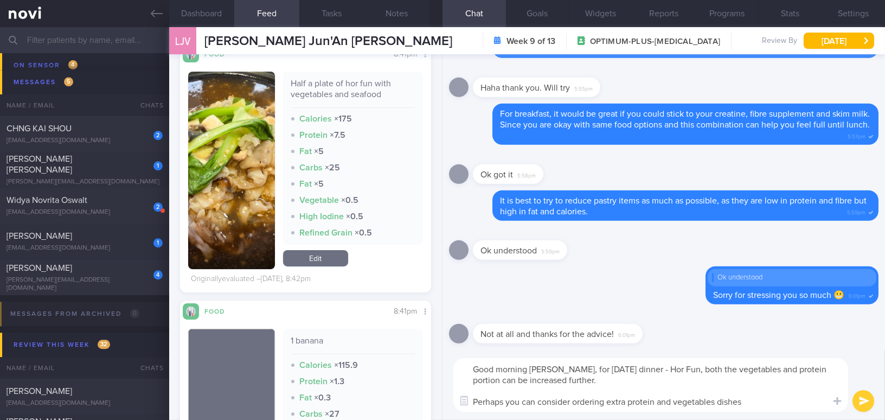
drag, startPoint x: 561, startPoint y: 370, endPoint x: 747, endPoint y: 403, distance: 189.4
click at [747, 403] on textarea "Good morning Vincent, for yesterday's dinner - Hor Fun, both the vegetables and…" at bounding box center [650, 385] width 395 height 54
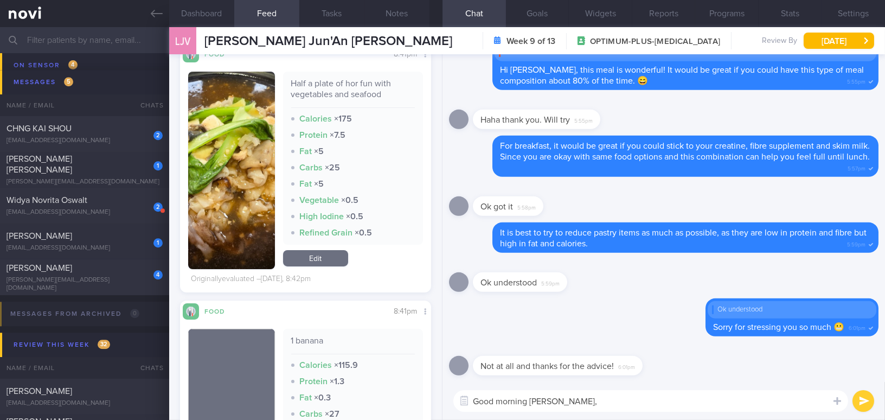
paste textarea "For yesterday's dinner—Hor Fun, both the vegetable and protein portions could b…"
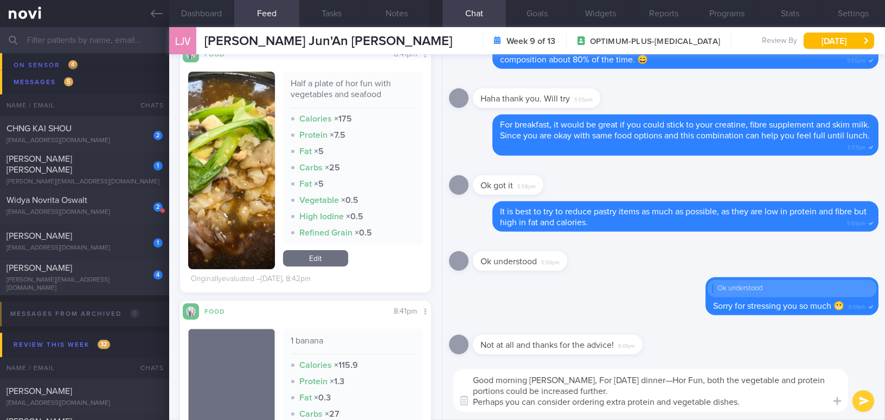
click at [567, 382] on textarea "Good morning Vincent, For yesterday's dinner—Hor Fun, both the vegetable and pr…" at bounding box center [650, 390] width 395 height 43
click at [651, 382] on textarea "Good morning Vincent, for yesterday's dinner—Hor Fun, both the vegetable and pr…" at bounding box center [650, 390] width 395 height 43
click at [626, 390] on textarea "Good morning Vincent, for yesterday's dinner - Hor Fun, both the vegetable and …" at bounding box center [650, 390] width 395 height 43
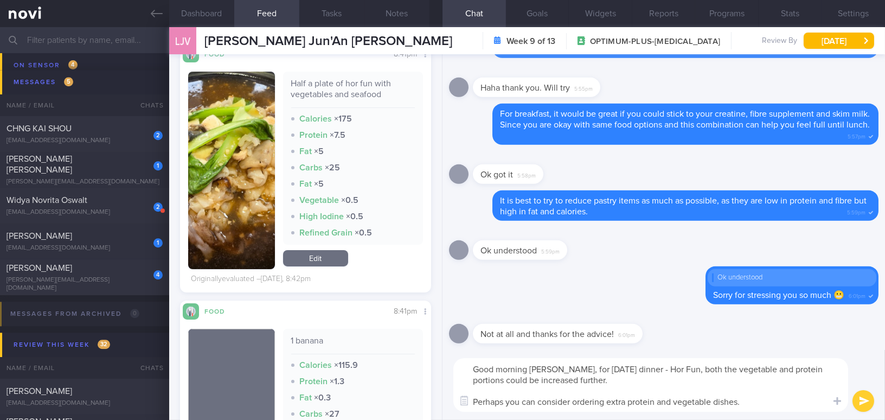
click at [773, 401] on textarea "Good morning Vincent, for yesterday's dinner - Hor Fun, both the vegetable and …" at bounding box center [650, 385] width 395 height 54
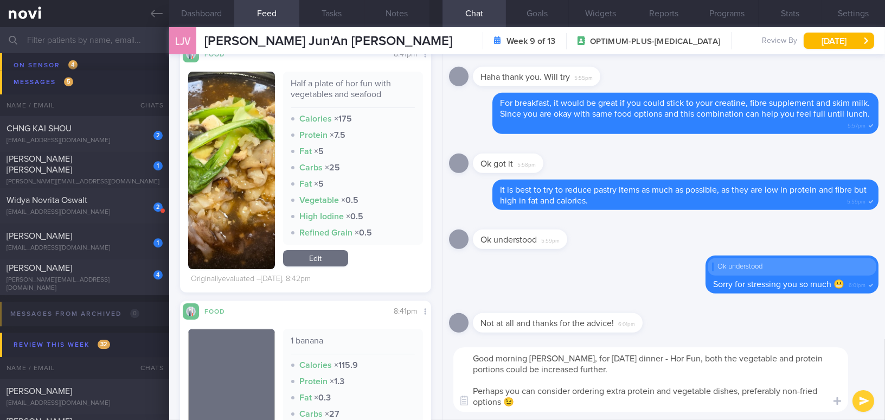
type textarea "Good morning Vincent, for yesterday's dinner - Hor Fun, both the vegetable and …"
click at [862, 398] on button "submit" at bounding box center [864, 401] width 22 height 22
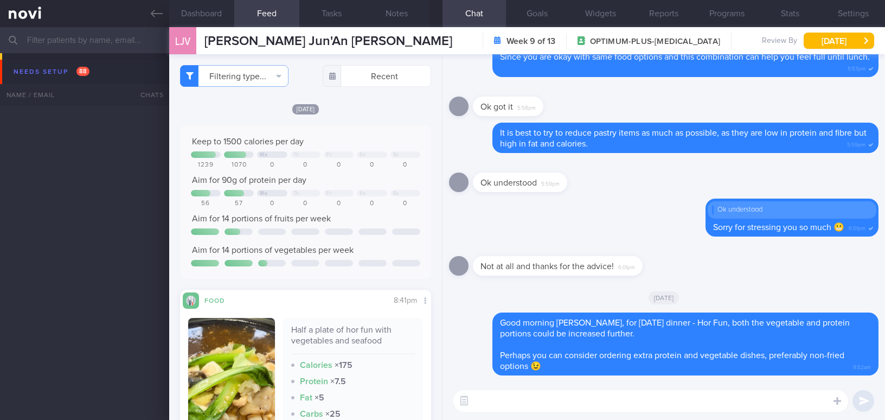
select select "7"
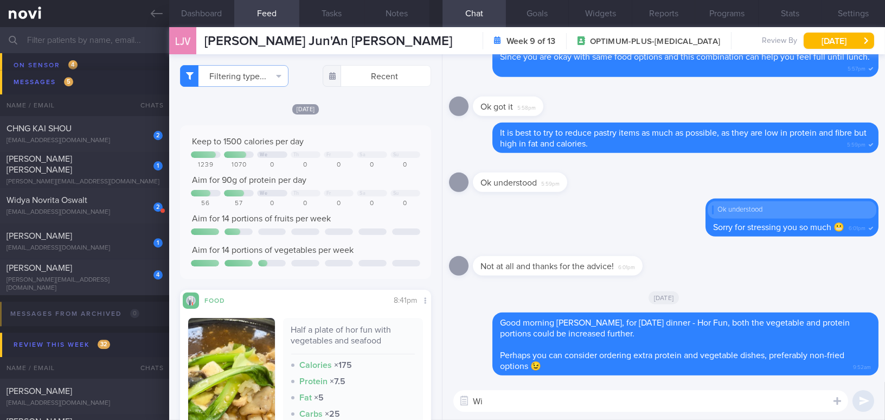
scroll to position [444, 0]
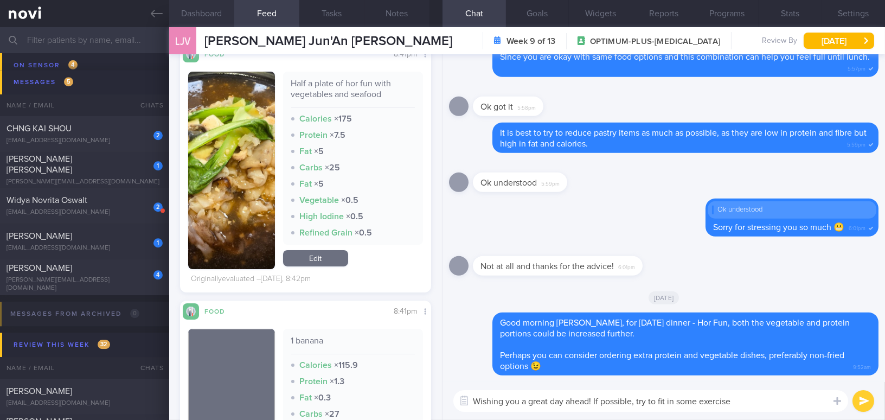
type textarea "Wishing you a great day ahead! If possible, try to fit in some exercise"
click at [203, 17] on button "Dashboard" at bounding box center [201, 13] width 65 height 27
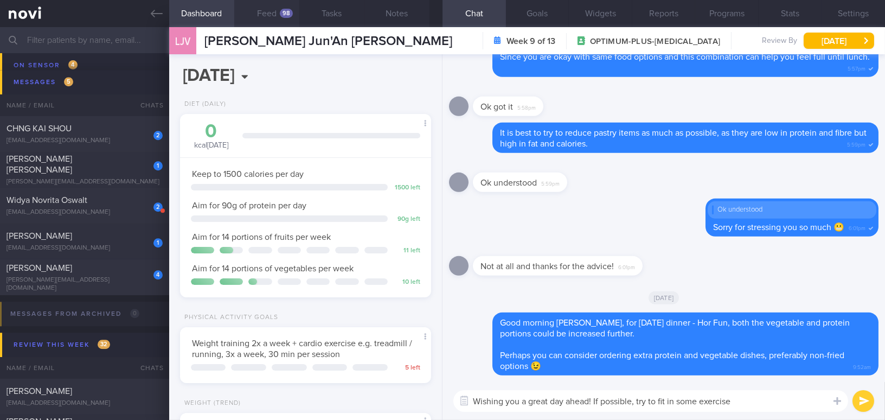
click at [267, 5] on button "Feed 98" at bounding box center [266, 13] width 65 height 27
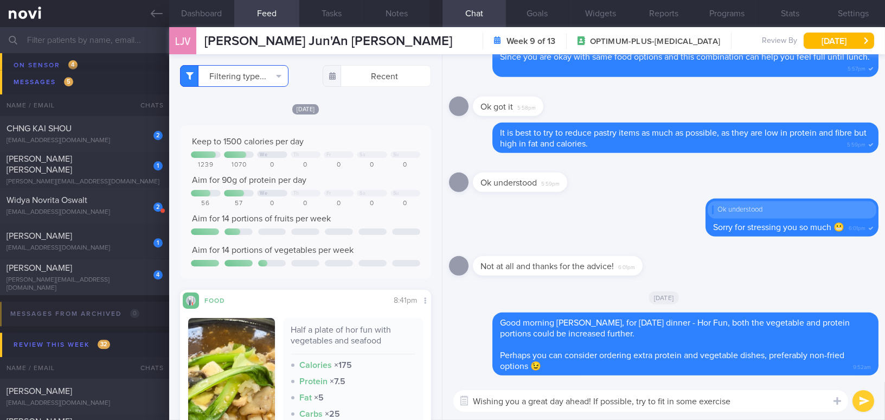
click at [259, 75] on button "Filtering type..." at bounding box center [234, 76] width 108 height 22
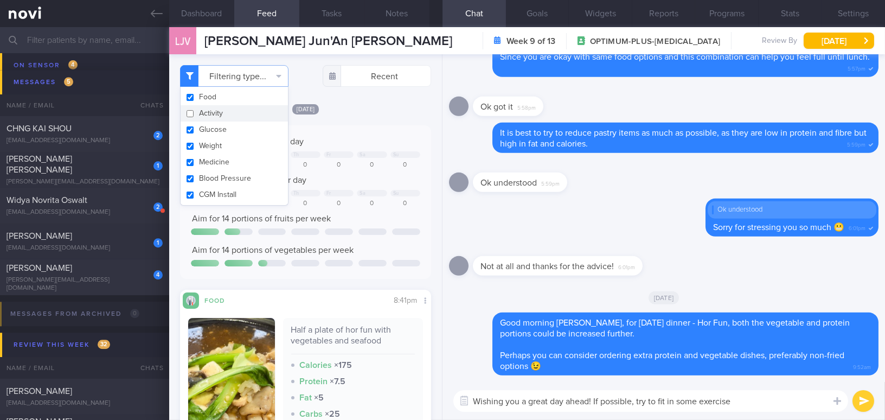
click at [191, 113] on button "Activity" at bounding box center [234, 113] width 107 height 16
checkbox input "true"
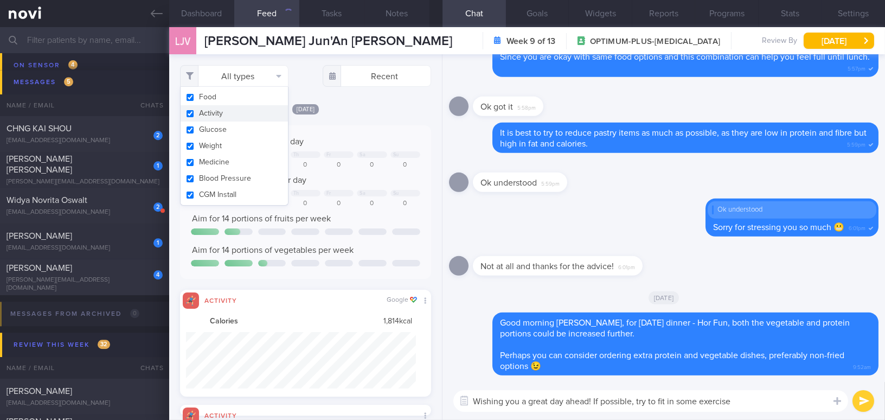
scroll to position [56, 229]
click at [360, 122] on div "[DATE] Keep to 1500 calories per day We Th Fr Sa Su 1239 1070 0 0 0 0 0 Aim for…" at bounding box center [305, 249] width 251 height 293
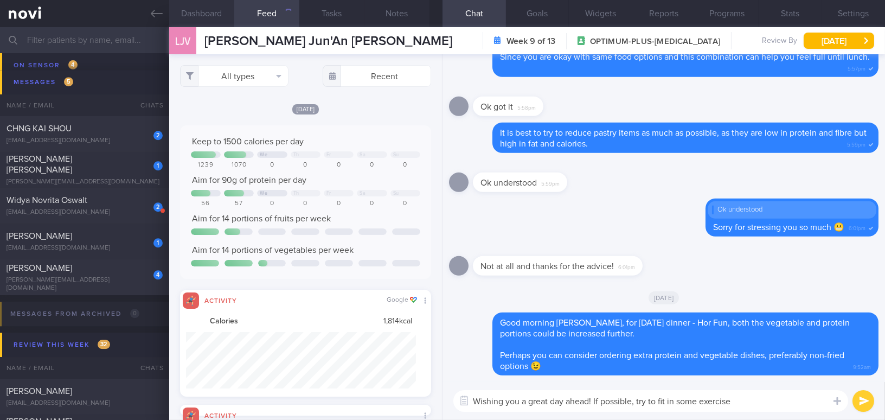
click at [206, 16] on button "Dashboard" at bounding box center [201, 13] width 65 height 27
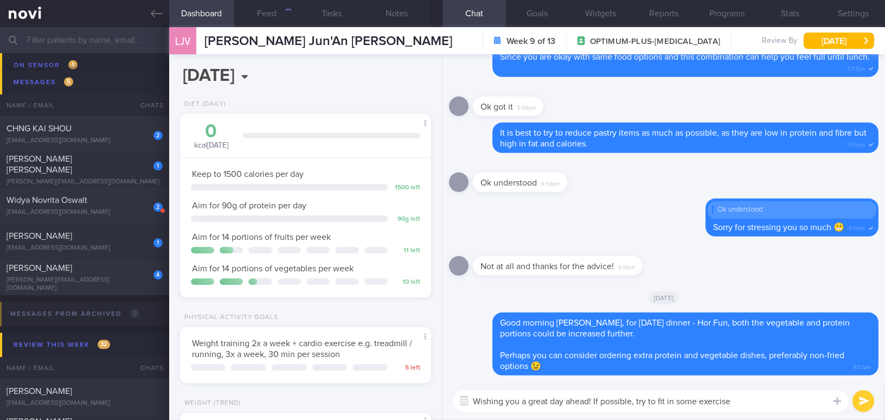
scroll to position [148, 0]
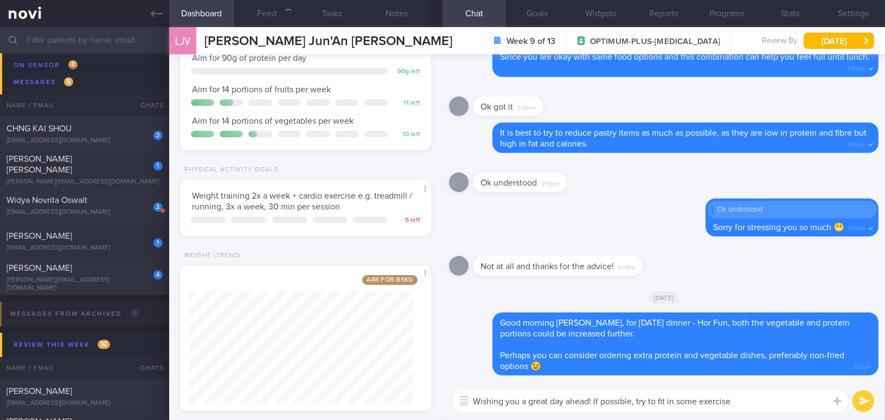
click at [785, 404] on textarea "Wishing you a great day ahead! If possible, try to fit in some exercise" at bounding box center [650, 401] width 395 height 22
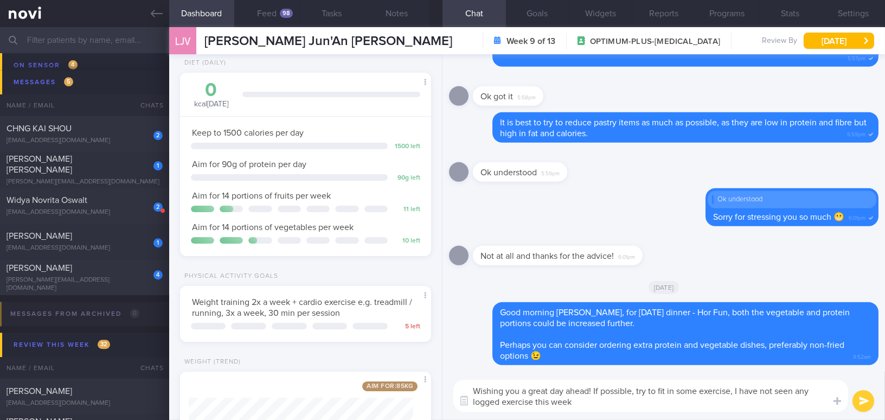
scroll to position [0, 0]
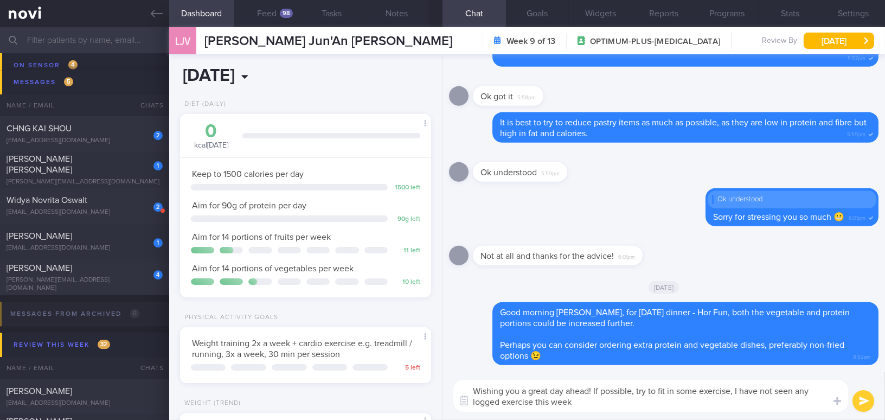
type textarea "Wishing you a great day ahead! If possible, try to fit in some exercise, I have…"
click at [285, 75] on input "[DATE]" at bounding box center [257, 75] width 155 height 27
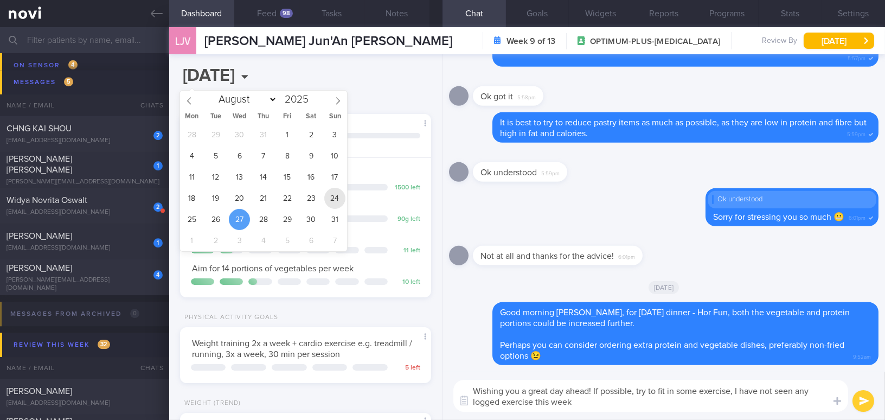
click at [335, 194] on span "24" at bounding box center [334, 198] width 21 height 21
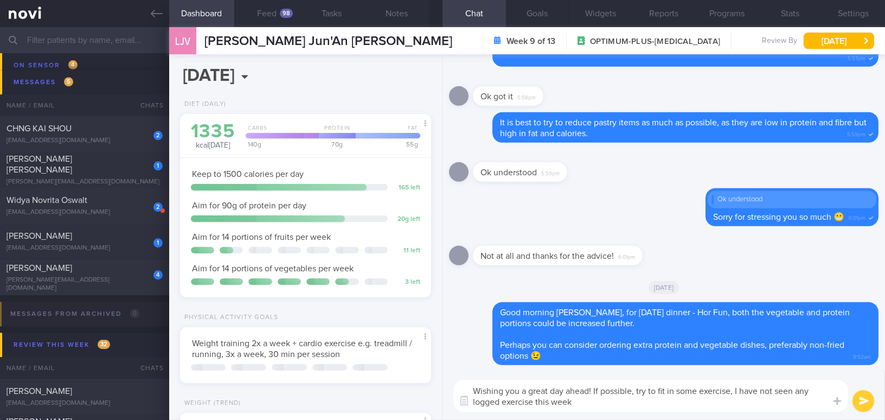
scroll to position [127, 224]
click at [292, 77] on input "2025-08-24" at bounding box center [257, 75] width 155 height 27
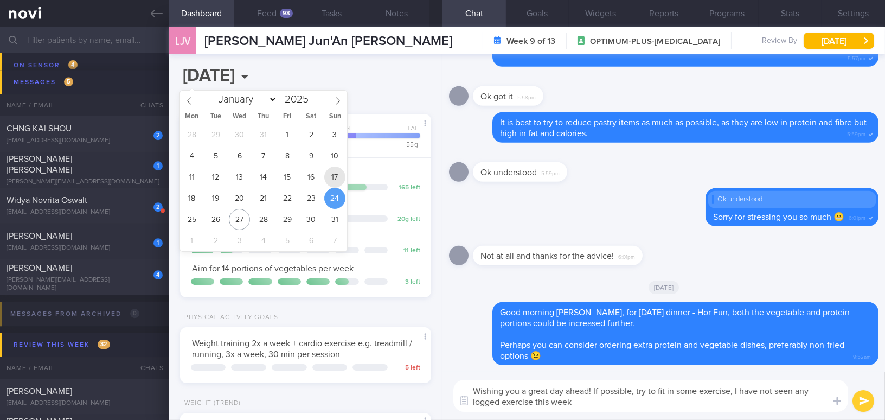
click at [337, 176] on span "17" at bounding box center [334, 176] width 21 height 21
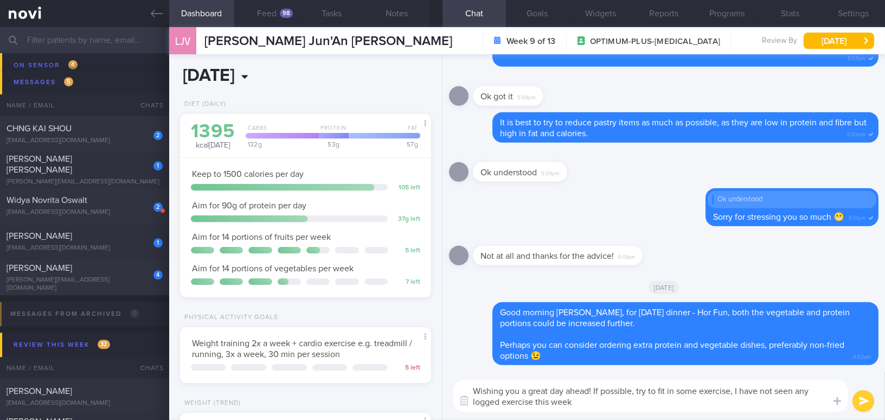
click at [280, 80] on input "2025-08-17" at bounding box center [257, 75] width 155 height 27
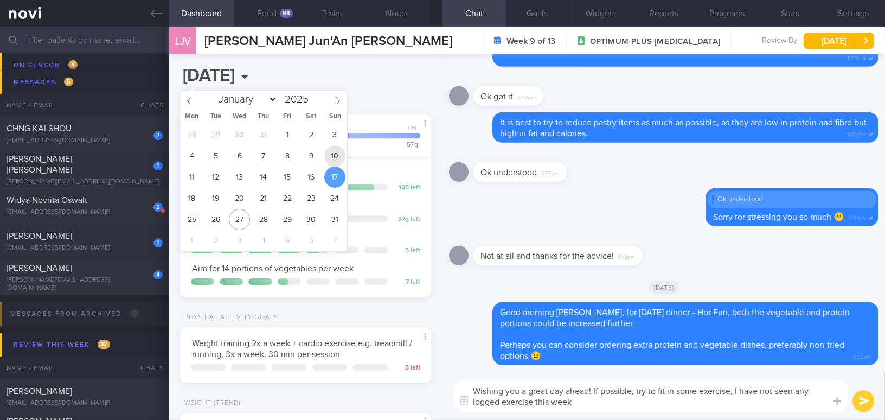
click at [331, 162] on span "10" at bounding box center [334, 155] width 21 height 21
type input "2025-08-10"
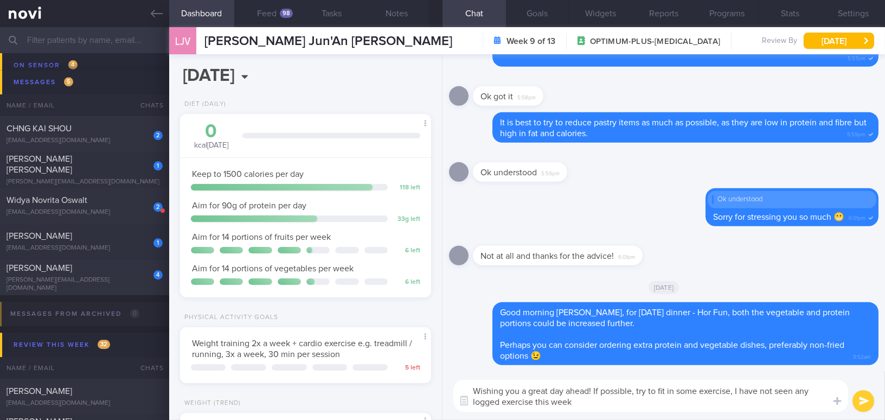
click at [674, 409] on textarea "Wishing you a great day ahead! If possible, try to fit in some exercise, I have…" at bounding box center [650, 396] width 395 height 32
drag, startPoint x: 732, startPoint y: 392, endPoint x: 775, endPoint y: 408, distance: 46.0
click at [775, 408] on textarea "Wishing you a great day ahead! If possible, try to fit in some exercise, I have…" at bounding box center [650, 396] width 395 height 32
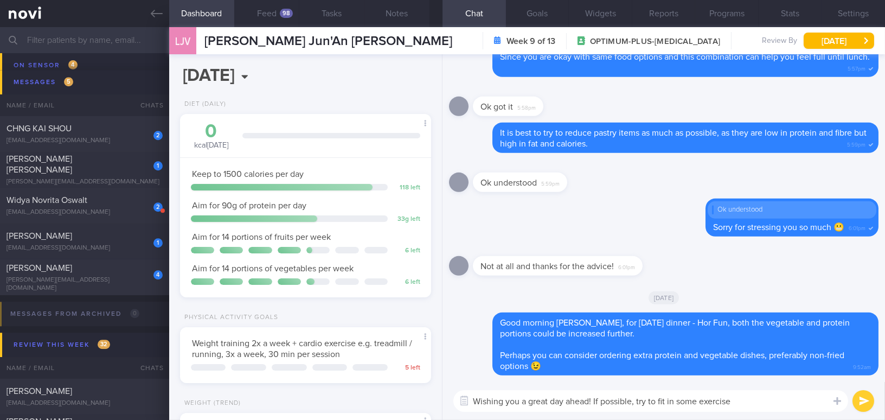
drag, startPoint x: 594, startPoint y: 402, endPoint x: 440, endPoint y: 385, distance: 154.9
click at [440, 385] on div "Dashboard Feed 98 Tasks Notes Chat Goals Widgets Reports Programs Stats Setting…" at bounding box center [527, 223] width 716 height 393
click at [656, 403] on textarea "If possible, try to fit in some exercise" at bounding box center [650, 401] width 395 height 22
paste textarea "Wishing you a great day ahead!"
type textarea "If possible, try to fit in some exercise 😊 Wishing you a great day ahead!"
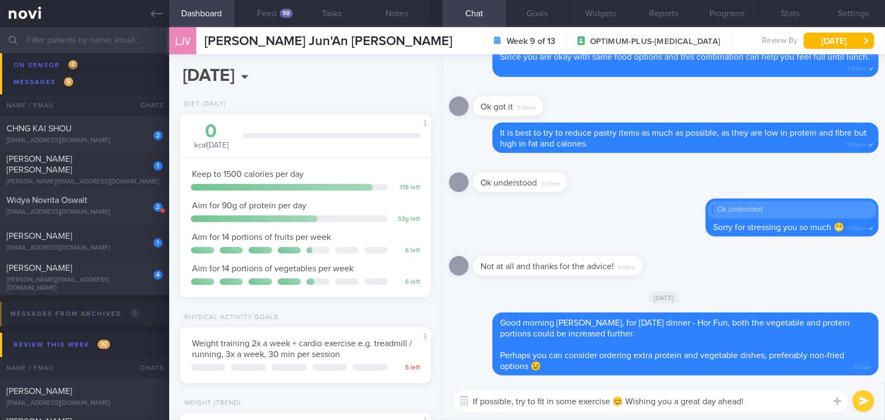
click at [859, 394] on button "submit" at bounding box center [864, 401] width 22 height 22
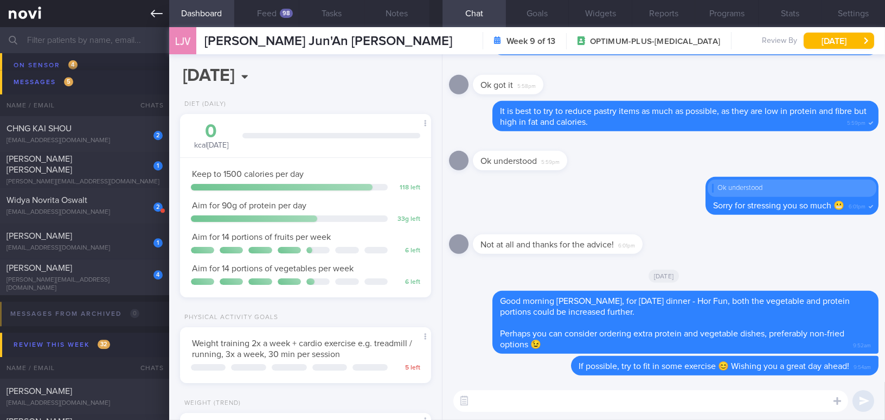
click at [165, 15] on link at bounding box center [84, 13] width 169 height 27
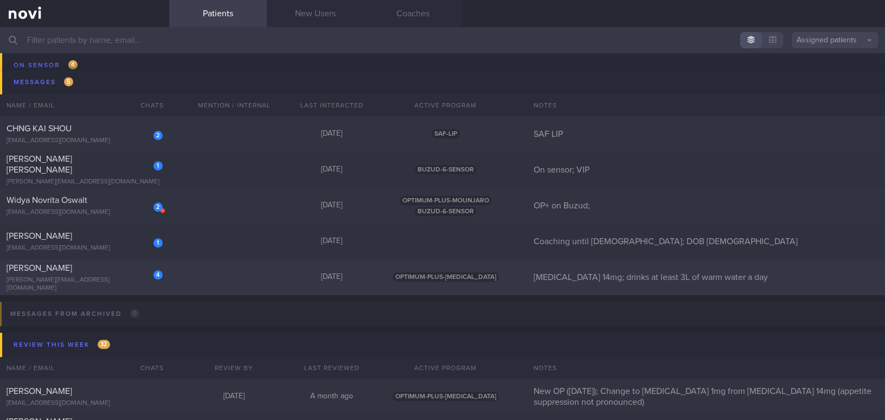
click at [108, 273] on div "Chai Boon Jie" at bounding box center [83, 267] width 153 height 11
select select "7"
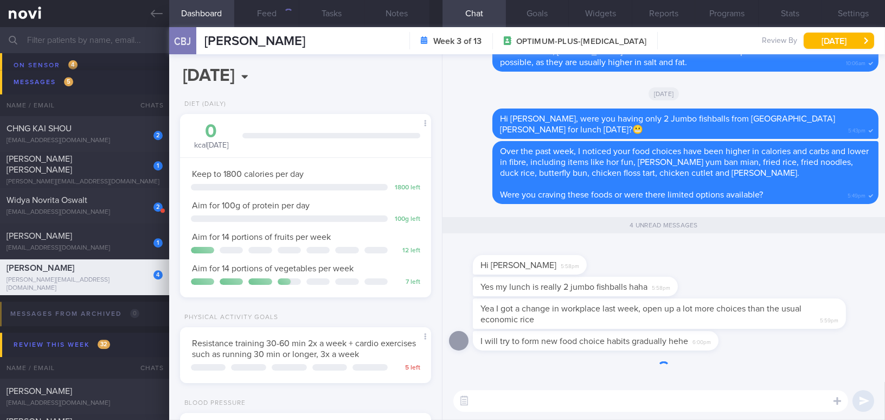
scroll to position [127, 224]
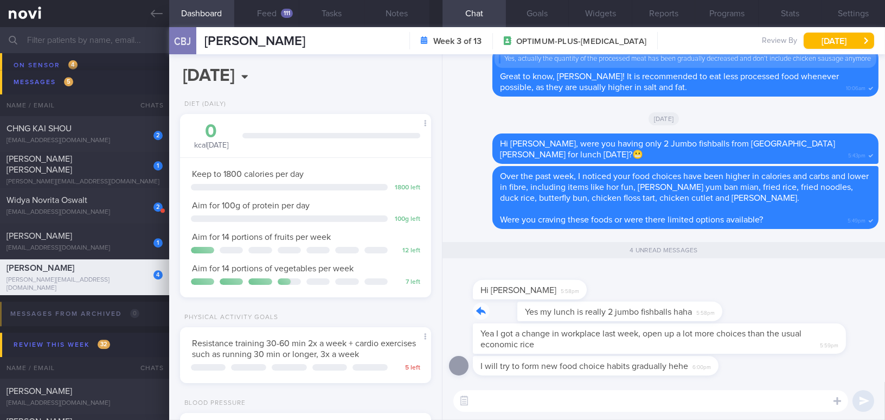
drag, startPoint x: 649, startPoint y: 302, endPoint x: 742, endPoint y: 306, distance: 92.8
click at [742, 306] on div "Yes my lunch is really 2 jumbo fishballs haha 5:58pm" at bounding box center [664, 313] width 430 height 22
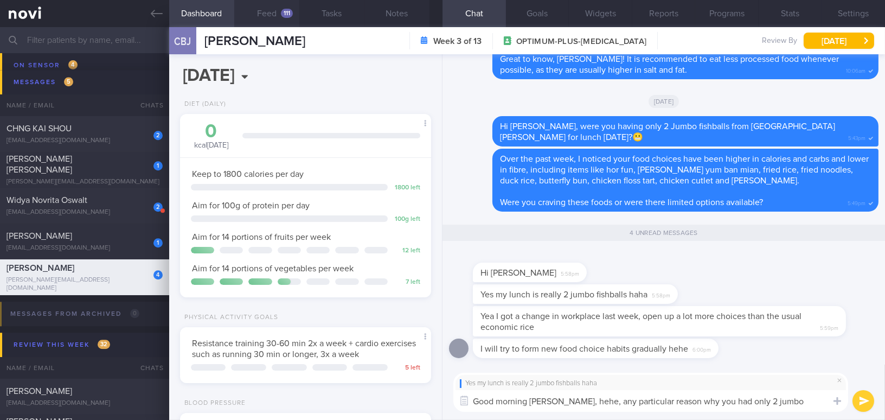
type textarea "Good morning Boon Jie, hehe, any particular reason why you had only 2 jumbo fis…"
click at [258, 12] on button "Feed 111" at bounding box center [266, 13] width 65 height 27
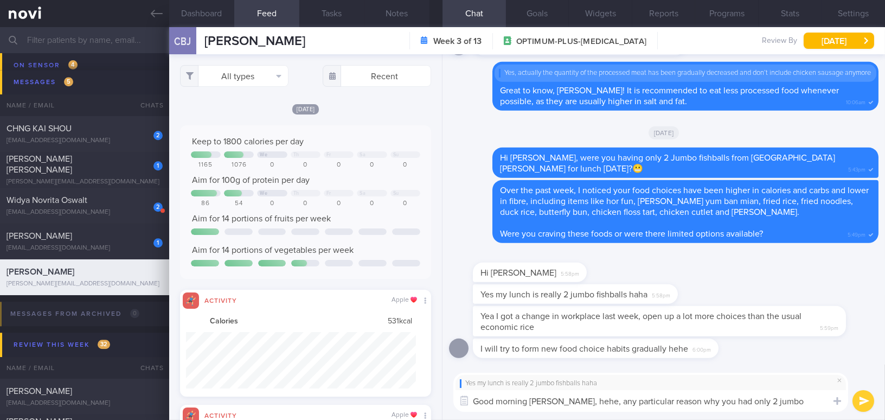
click at [233, 64] on div "All types Food Activity Glucose Weight Medicine Blood Pressure CGM Install Rece…" at bounding box center [305, 237] width 273 height 366
click at [229, 75] on button "All types" at bounding box center [234, 76] width 108 height 22
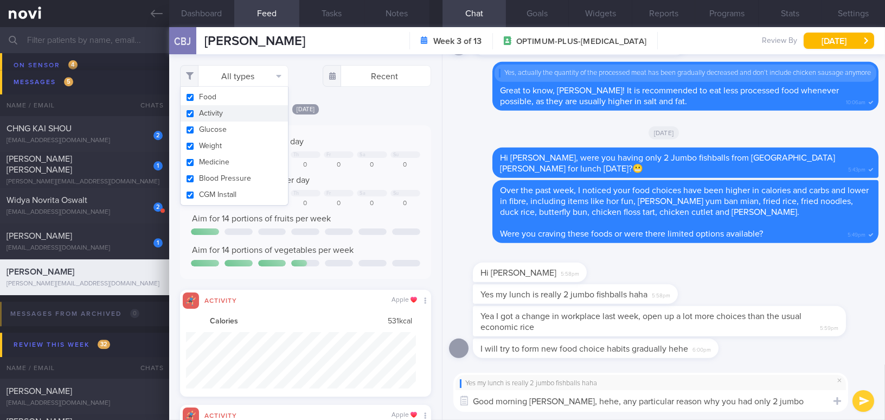
click at [191, 115] on button "Activity" at bounding box center [234, 113] width 107 height 16
checkbox input "false"
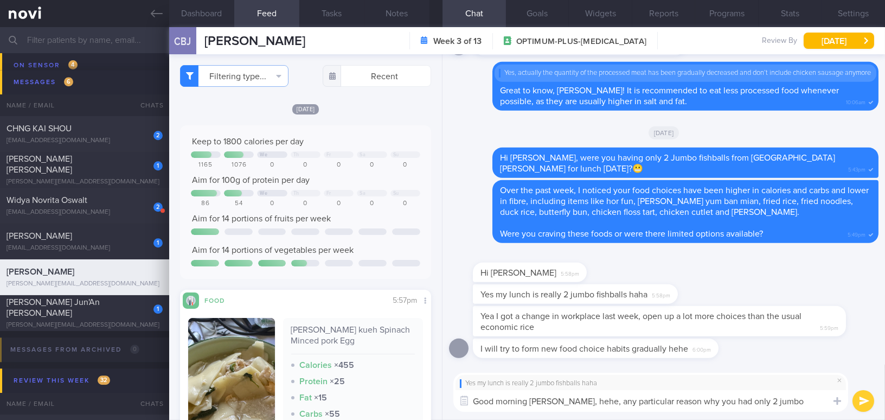
click at [364, 128] on div "Keep to 1800 calories per day We Th Fr Sa Su 1165 1076 0 0 0 0 0 Aim for 100g o…" at bounding box center [305, 201] width 251 height 153
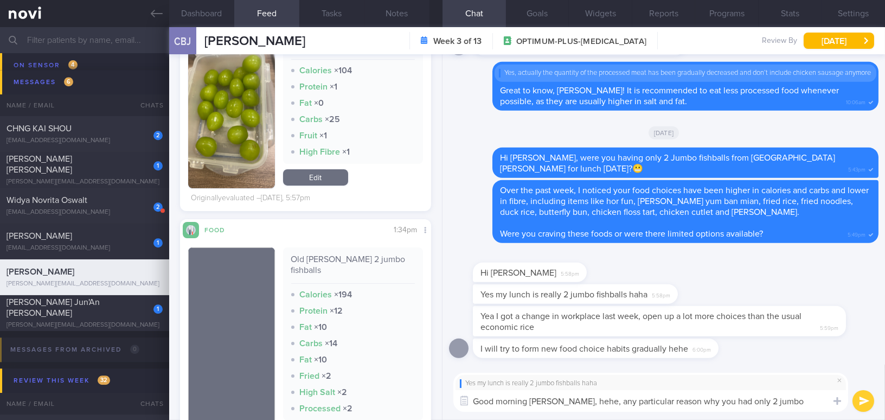
scroll to position [444, 0]
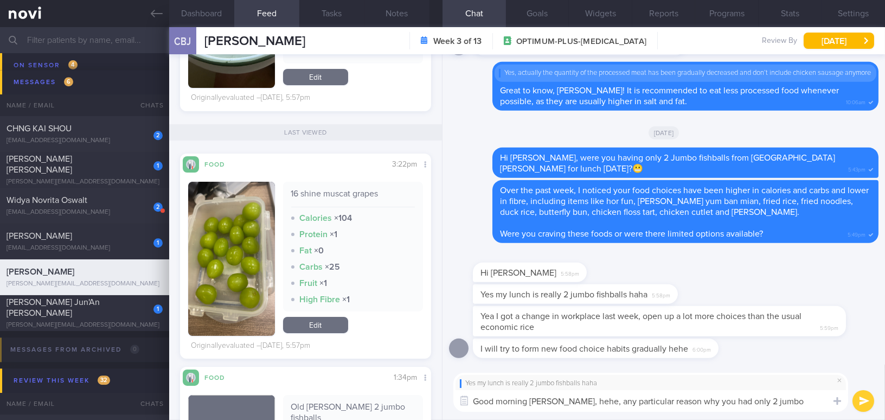
click at [824, 401] on textarea "Good morning Boon Jie, hehe, any particular reason why you had only 2 jumbo fis…" at bounding box center [650, 401] width 395 height 22
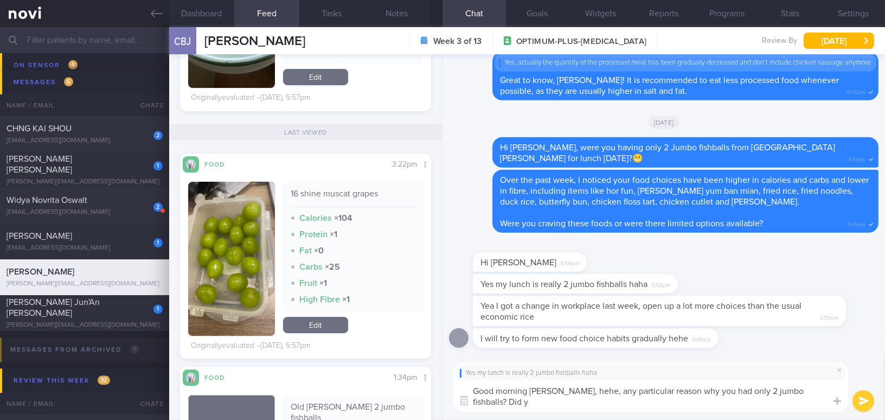
scroll to position [0, 0]
drag, startPoint x: 567, startPoint y: 390, endPoint x: 587, endPoint y: 400, distance: 22.3
click at [587, 400] on textarea "Good morning Boon Jie, hehe, any particular reason why you had only 2 jumbo fis…" at bounding box center [650, 396] width 395 height 32
drag, startPoint x: 567, startPoint y: 389, endPoint x: 625, endPoint y: 409, distance: 61.2
click at [625, 409] on textarea "Good morning Boon Jie, hehe, any particular reason why you had only 2 jumbo fis…" at bounding box center [650, 396] width 395 height 32
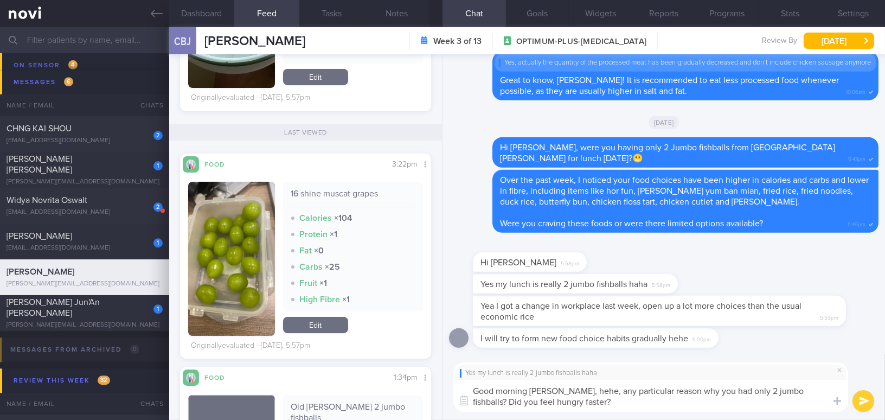
click at [589, 408] on textarea "Good morning Boon Jie, hehe, any particular reason why you had only 2 jumbo fis…" at bounding box center [650, 396] width 395 height 32
drag, startPoint x: 567, startPoint y: 390, endPoint x: 586, endPoint y: 404, distance: 22.9
click at [586, 404] on textarea "Good morning Boon Jie, hehe, any particular reason why you had only 2 jumbo fis…" at bounding box center [650, 396] width 395 height 32
click at [582, 396] on textarea "Good morning Boon Jie, hehe, any particular reason why you had only 2 jumbo fis…" at bounding box center [650, 396] width 395 height 32
drag, startPoint x: 567, startPoint y: 389, endPoint x: 593, endPoint y: 403, distance: 29.4
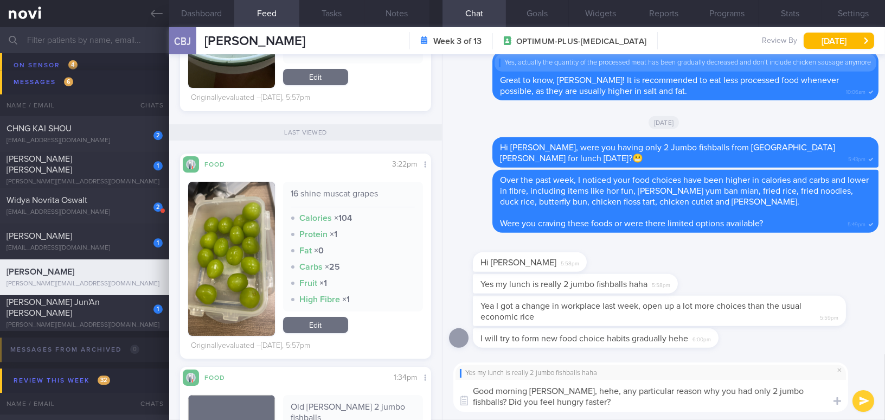
click at [593, 403] on textarea "Good morning Boon Jie, hehe, any particular reason why you had only 2 jumbo fis…" at bounding box center [650, 396] width 395 height 32
drag, startPoint x: 568, startPoint y: 390, endPoint x: 586, endPoint y: 397, distance: 19.0
click at [586, 397] on textarea "Good morning Boon Jie, hehe, any particular reason why you had only 2 jumbo fis…" at bounding box center [650, 396] width 395 height 32
paste textarea "Hehe, any particular reason why you only had 2 jumbo fishballs? Did you feel hu…"
click at [572, 390] on textarea "Good morning Boon Jie, Hehe, any particular reason why you only had 2 jumbo fis…" at bounding box center [650, 396] width 395 height 32
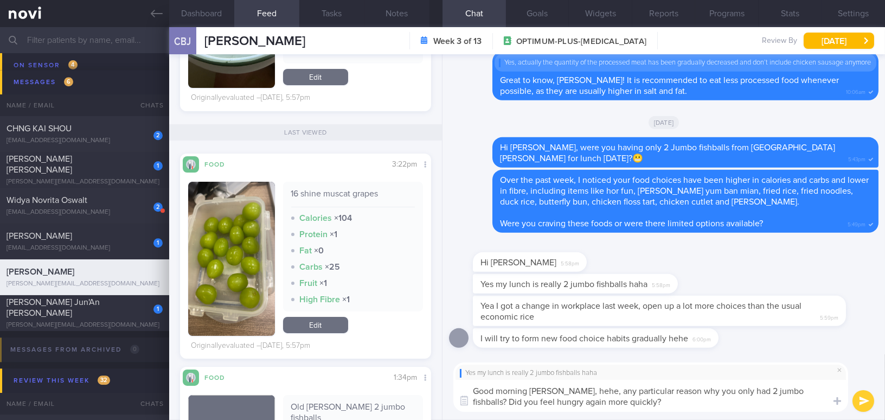
drag, startPoint x: 591, startPoint y: 390, endPoint x: 567, endPoint y: 393, distance: 24.0
click at [567, 393] on textarea "Good morning Boon Jie, hehe, any particular reason why you only had 2 jumbo fis…" at bounding box center [650, 396] width 395 height 32
type textarea "Good morning Boon Jie, any particular reason why you only had 2 jumbo fishballs…"
click at [861, 400] on button "submit" at bounding box center [864, 401] width 22 height 22
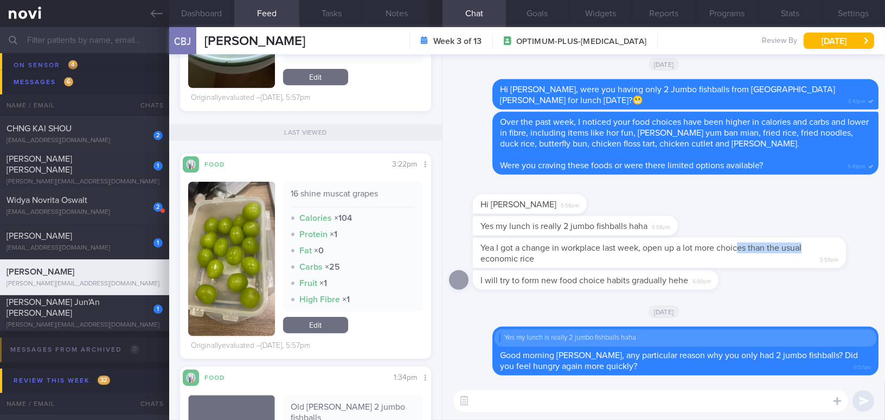
drag, startPoint x: 736, startPoint y: 244, endPoint x: 853, endPoint y: 249, distance: 116.7
click at [853, 249] on div "Yea I got a change in workplace last week, open up a lot more choices than the …" at bounding box center [676, 253] width 406 height 30
click at [670, 251] on span "Yea I got a change in workplace last week, open up a lot more choices than the …" at bounding box center [640, 254] width 321 height 20
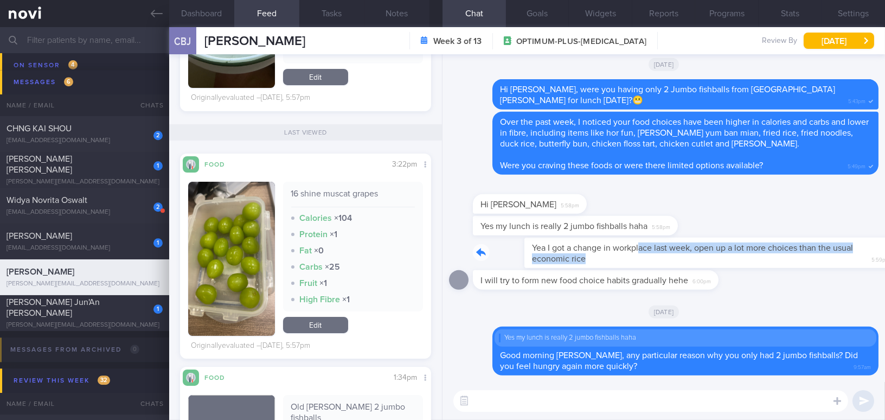
drag, startPoint x: 588, startPoint y: 242, endPoint x: 716, endPoint y: 256, distance: 128.7
click at [716, 256] on div "Yea I got a change in workplace last week, open up a lot more choices than the …" at bounding box center [676, 253] width 406 height 30
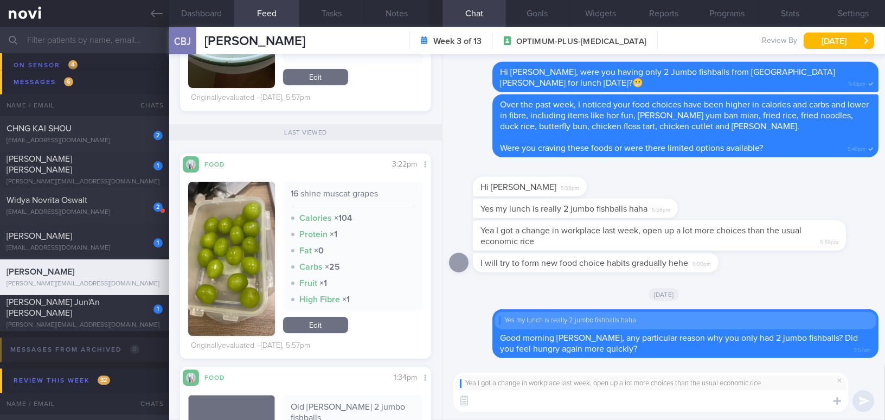
paste textarea "Glad to know that you have more food choices now, and I hope there are healthie…"
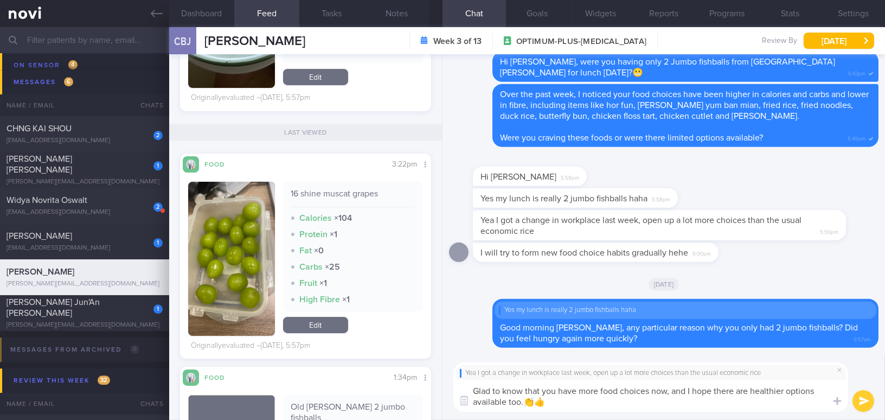
type textarea "Glad to know that you have more food choices now, and I hope there are healthie…"
click at [870, 403] on button "submit" at bounding box center [864, 401] width 22 height 22
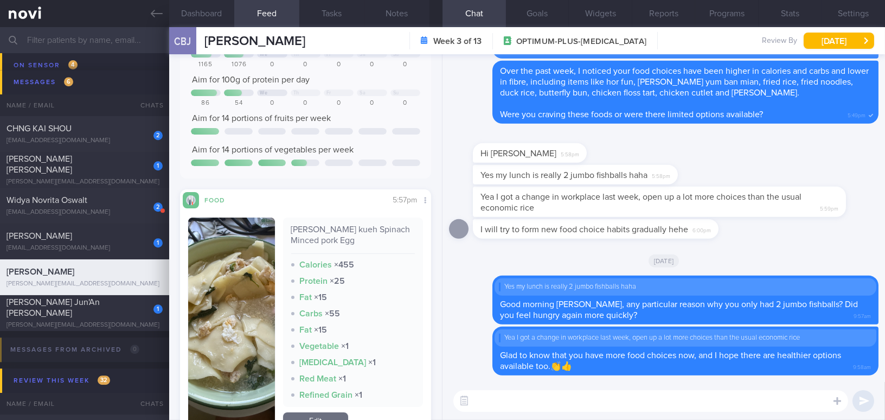
scroll to position [98, 0]
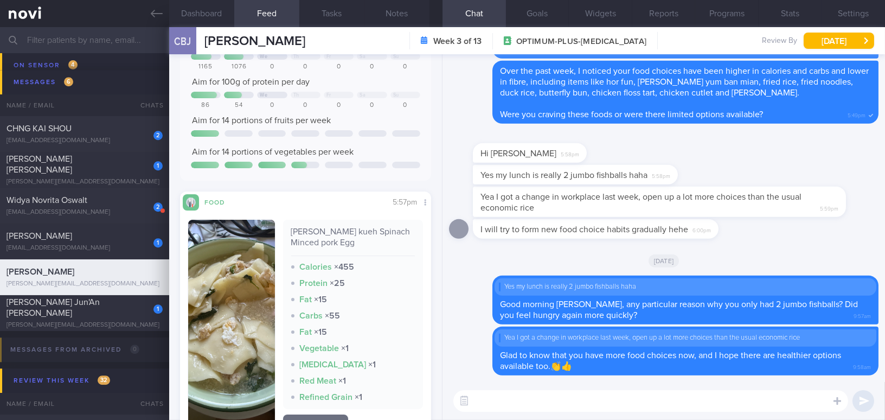
click at [236, 299] on button "button" at bounding box center [231, 327] width 87 height 214
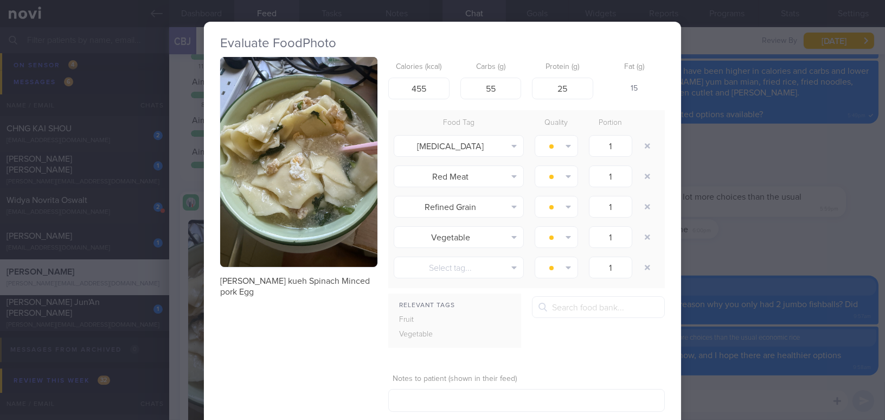
click at [780, 246] on div "Evaluate Food Photo Mee hoon kueh Spinach Minced pork Egg Calories (kcal) 455 C…" at bounding box center [442, 210] width 885 height 420
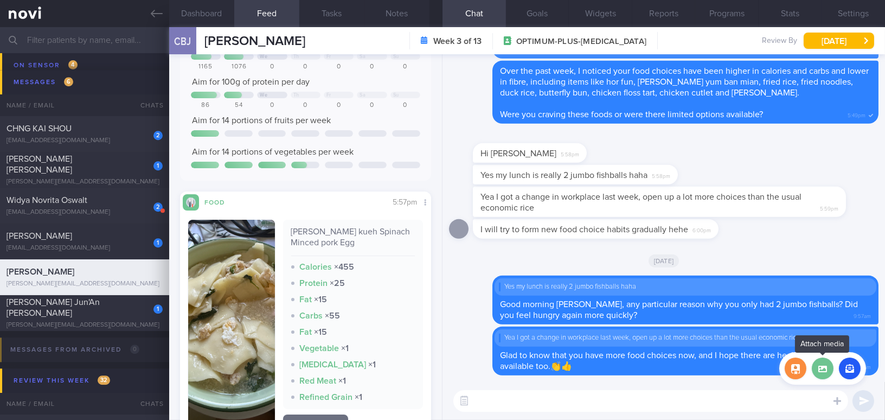
click at [824, 369] on label at bounding box center [823, 368] width 22 height 22
click at [0, 0] on input "file" at bounding box center [0, 0] width 0 height 0
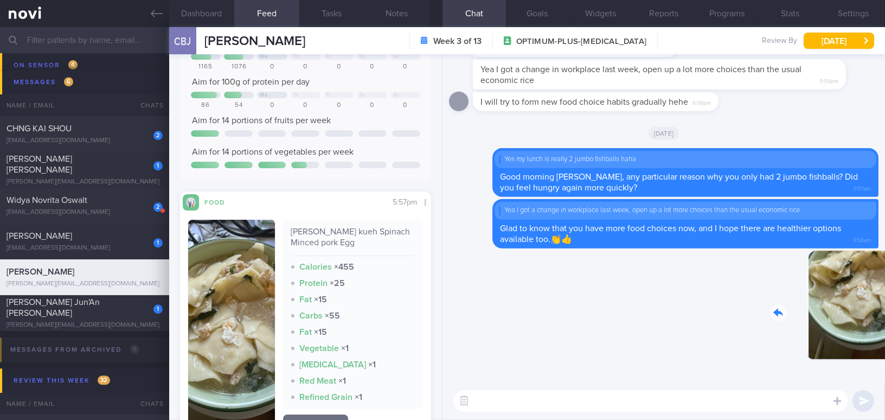
drag, startPoint x: 803, startPoint y: 329, endPoint x: 858, endPoint y: 332, distance: 55.4
click at [858, 332] on div "Delete 10:12am" at bounding box center [803, 313] width 152 height 125
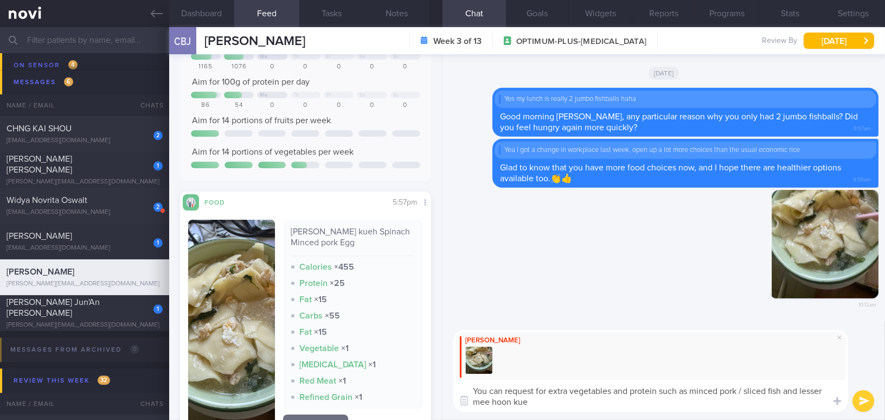
type textarea "You can request for extra vegetables and protein such as minced pork / sliced f…"
drag, startPoint x: 536, startPoint y: 407, endPoint x: 466, endPoint y: 386, distance: 73.2
click at [466, 386] on textarea "You can request for extra vegetables and protein such as minced pork / sliced f…" at bounding box center [650, 396] width 395 height 32
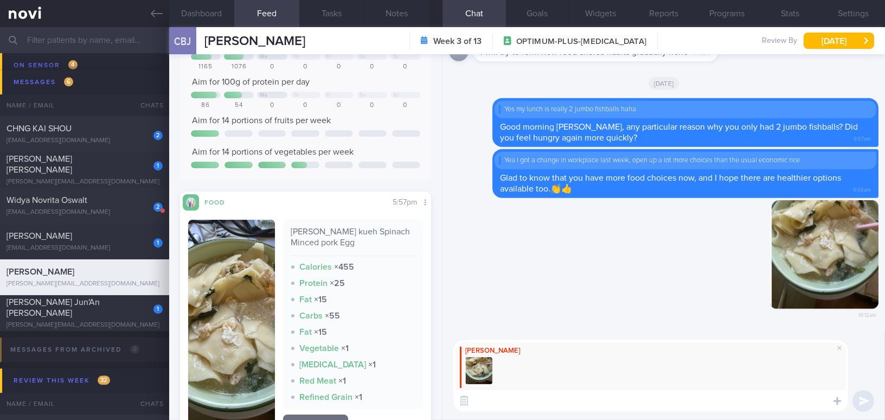
paste textarea "You can request extra vegetables and protein, such as minced pork or sliced fis…"
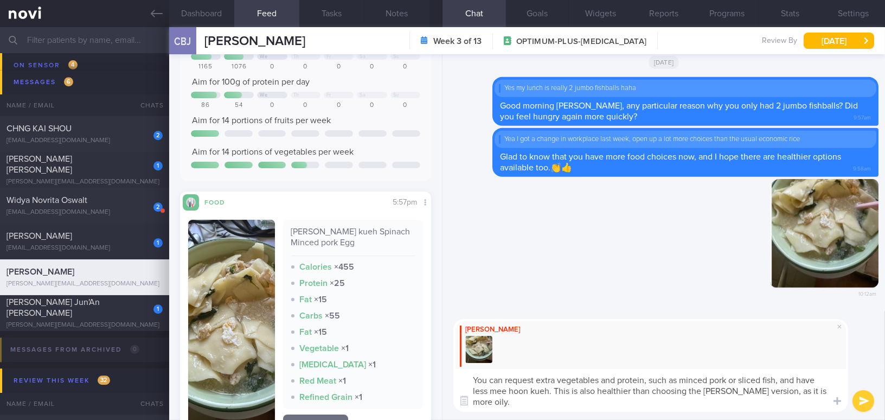
drag, startPoint x: 554, startPoint y: 389, endPoint x: 579, endPoint y: 406, distance: 29.3
click at [579, 406] on textarea "You can request extra vegetables and protein, such as minced pork or sliced fis…" at bounding box center [650, 390] width 395 height 43
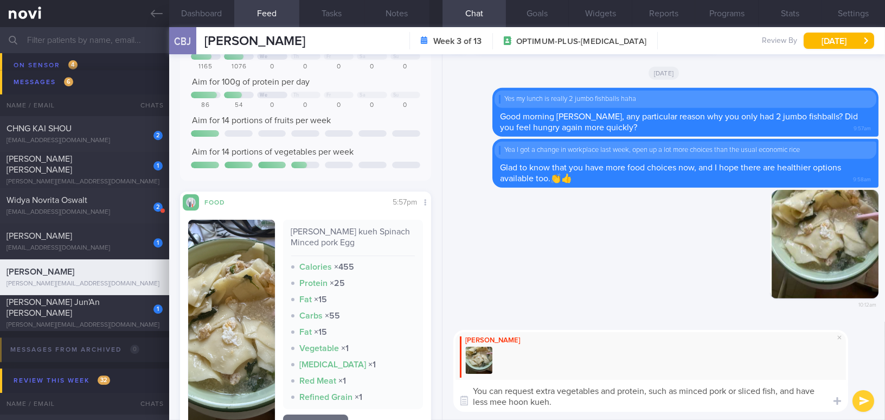
paste textarea "This is a healthier option compared to the tom yam version, which tends to be o…"
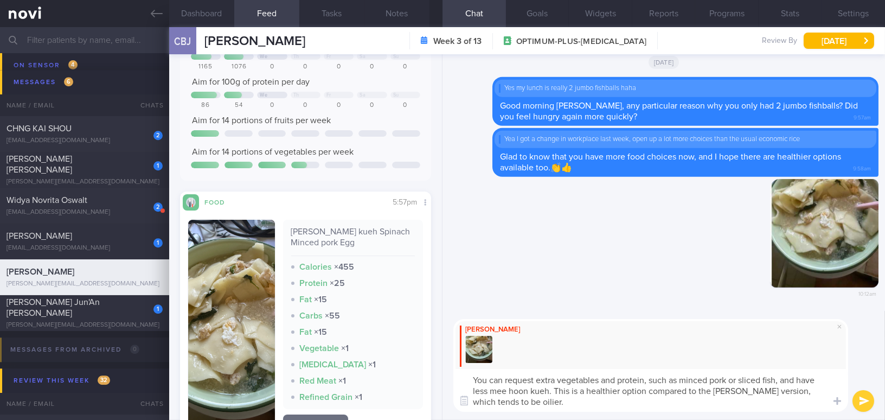
drag, startPoint x: 576, startPoint y: 382, endPoint x: 601, endPoint y: 383, distance: 25.0
click at [601, 383] on textarea "You can request extra vegetables and protein, such as minced pork or sliced fis…" at bounding box center [650, 390] width 395 height 43
click at [718, 381] on textarea "You can request extra vege and protein, such as minced pork or sliced fish, and…" at bounding box center [650, 390] width 395 height 43
type textarea "You can request extra vege and protein, such as minced pork, sliced fish, and h…"
click at [863, 408] on button "submit" at bounding box center [864, 401] width 22 height 22
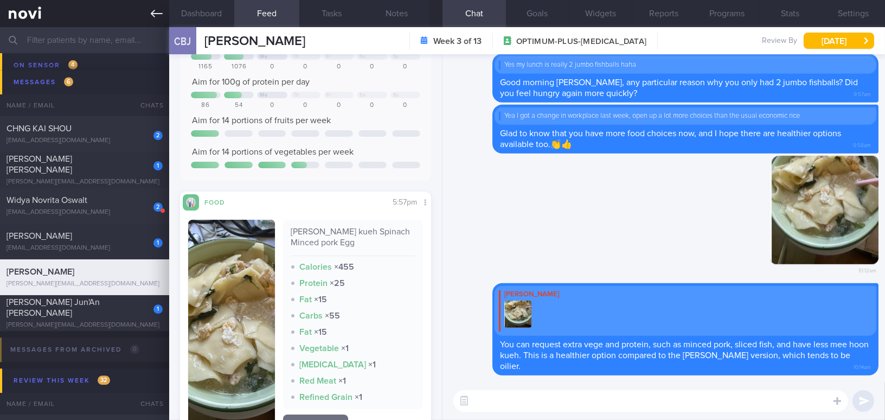
click at [150, 17] on link at bounding box center [84, 13] width 169 height 27
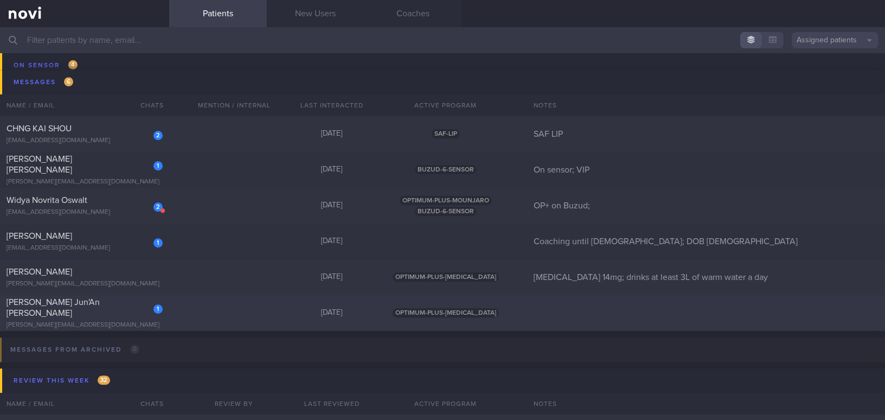
click at [110, 307] on div "Lim Jun'An Vincent" at bounding box center [83, 308] width 153 height 22
select select "7"
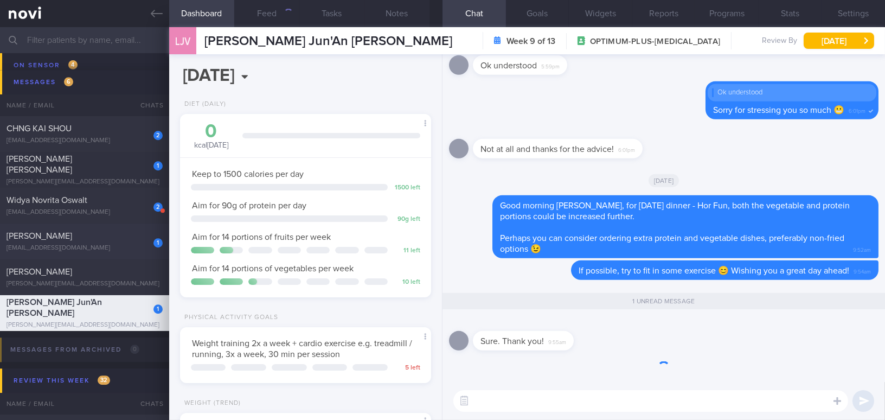
scroll to position [127, 224]
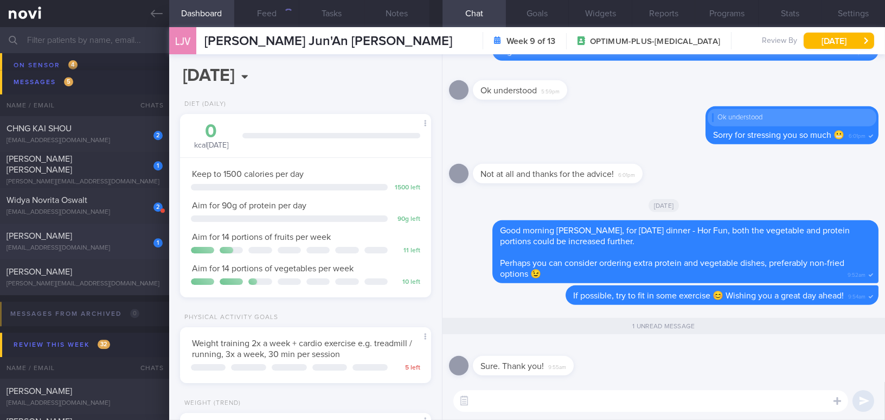
click at [102, 231] on div "[PERSON_NAME]" at bounding box center [83, 235] width 153 height 11
type input "Coaching until [DEMOGRAPHIC_DATA]; DOB [DEMOGRAPHIC_DATA]"
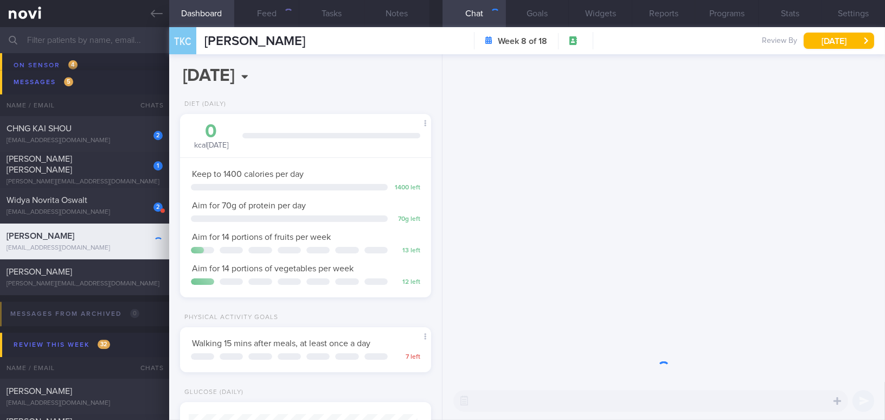
scroll to position [114, 228]
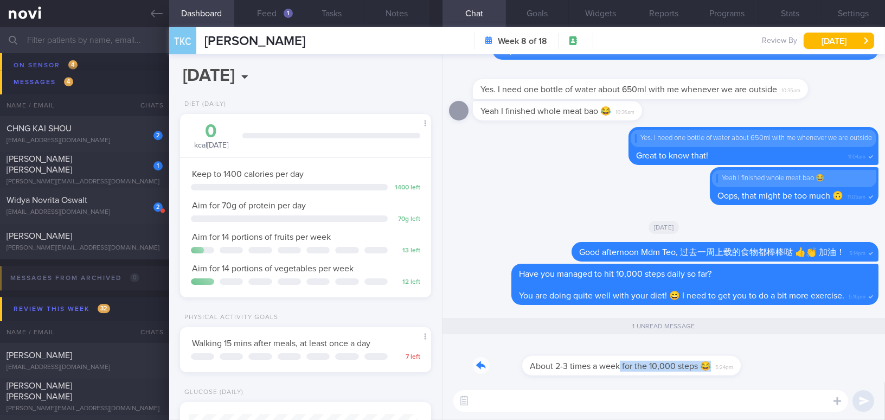
drag, startPoint x: 571, startPoint y: 356, endPoint x: 688, endPoint y: 371, distance: 118.1
click at [688, 371] on div "About 2-3 times a week for the 10,000 steps 😂 5:24pm" at bounding box center [598, 359] width 251 height 33
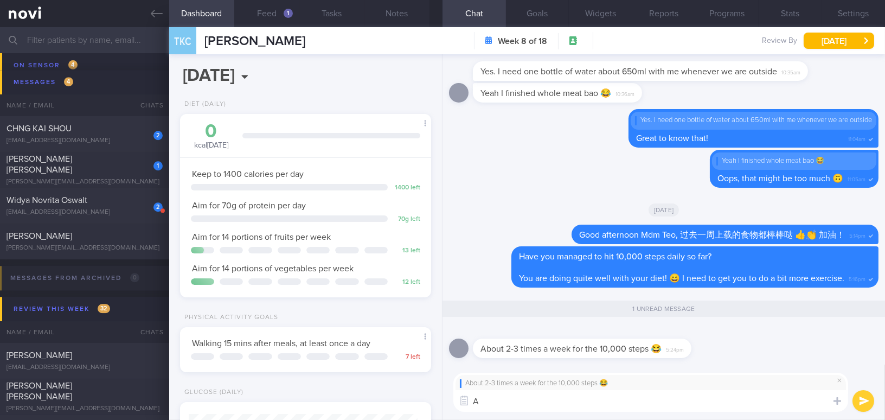
type textarea "A"
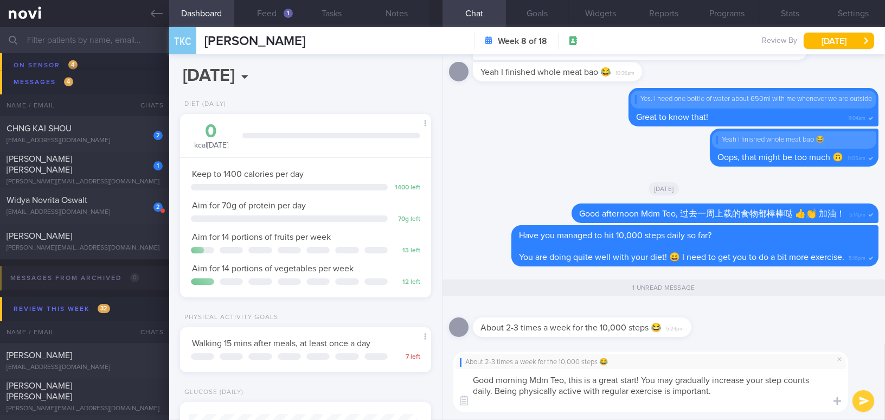
scroll to position [0, 0]
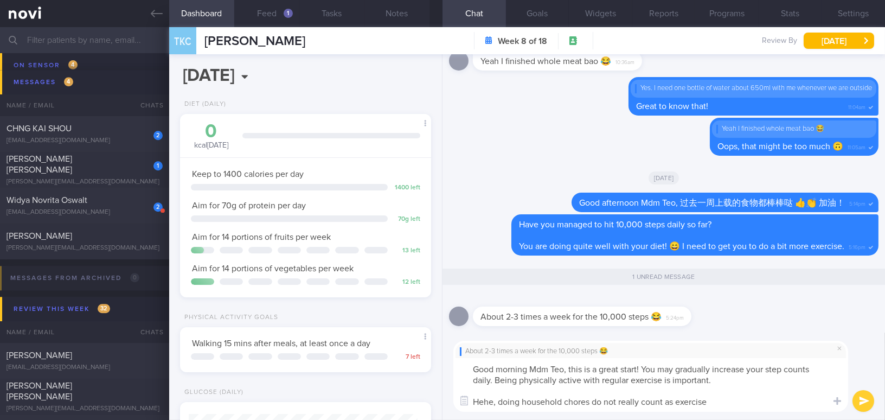
drag, startPoint x: 569, startPoint y: 367, endPoint x: 736, endPoint y: 403, distance: 170.4
click at [736, 403] on textarea "Good morning Mdm Teo, this is a great start! You may gradually increase your st…" at bounding box center [650, 385] width 395 height 54
click at [631, 383] on textarea "Good morning Mdm Teo, this is a great start! You may gradually increase your st…" at bounding box center [650, 385] width 395 height 54
drag, startPoint x: 568, startPoint y: 367, endPoint x: 740, endPoint y: 407, distance: 176.5
click at [740, 407] on textarea "Good morning Mdm Teo, this is a great start! You may gradually increase your st…" at bounding box center [650, 385] width 395 height 54
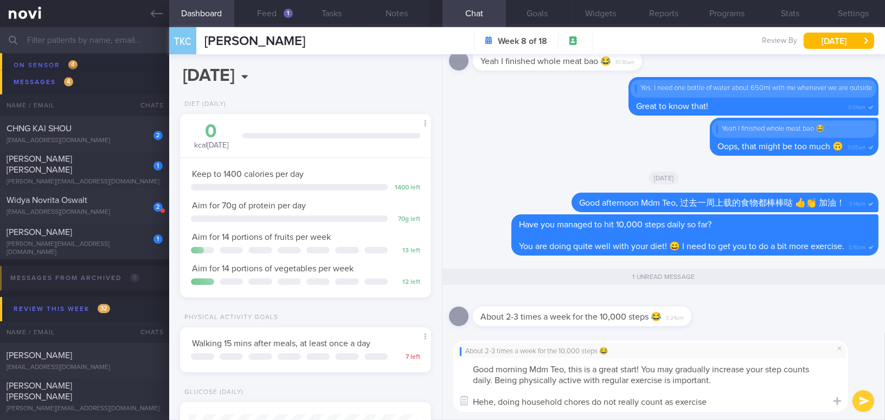
paste textarea "This is a great start! You may gradually increase your step count daily. Being …"
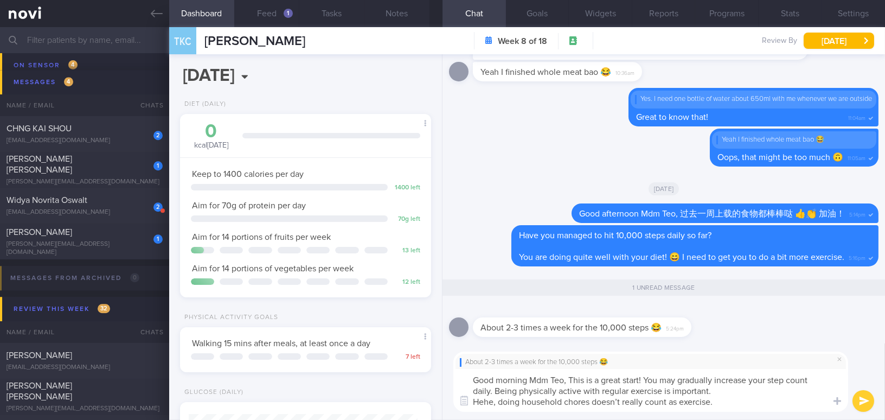
click at [576, 377] on textarea "Good morning Mdm Teo, This is a great start! You may gradually increase your st…" at bounding box center [650, 390] width 395 height 43
click at [720, 387] on textarea "Good morning Mdm Teo, this is a great start! You may gradually increase your st…" at bounding box center [650, 390] width 395 height 43
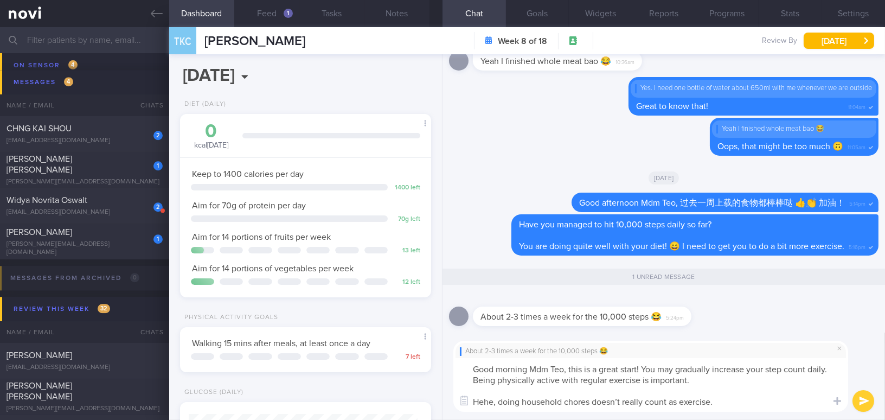
type textarea "Good morning Mdm Teo, this is a great start! You may gradually increase your st…"
click at [858, 399] on button "submit" at bounding box center [864, 401] width 22 height 22
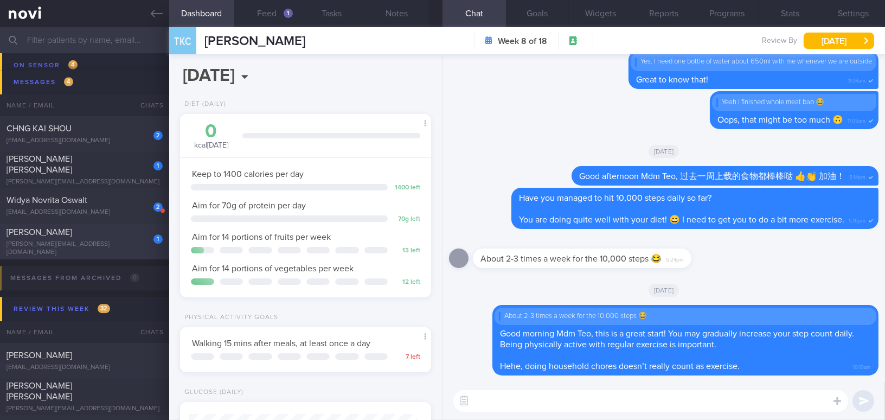
click at [90, 244] on div "eugenia.vilcie@gmail.com" at bounding box center [85, 248] width 156 height 16
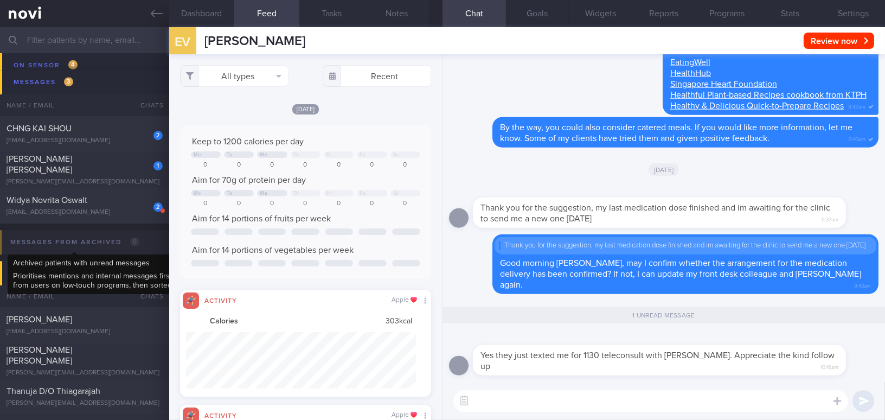
scroll to position [56, 229]
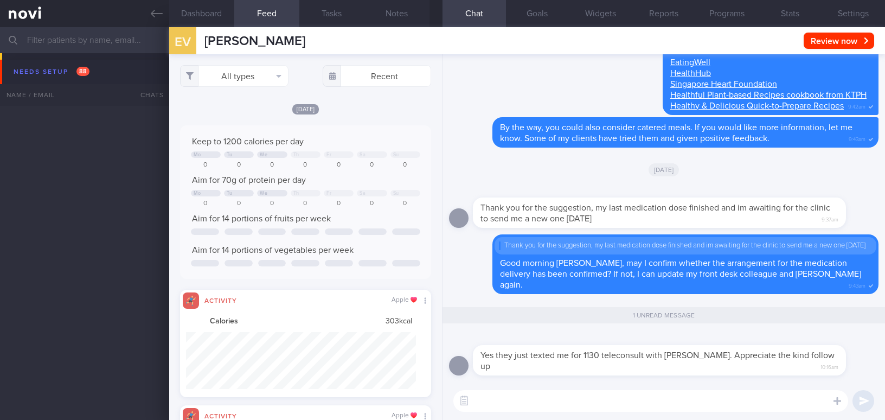
select select "7"
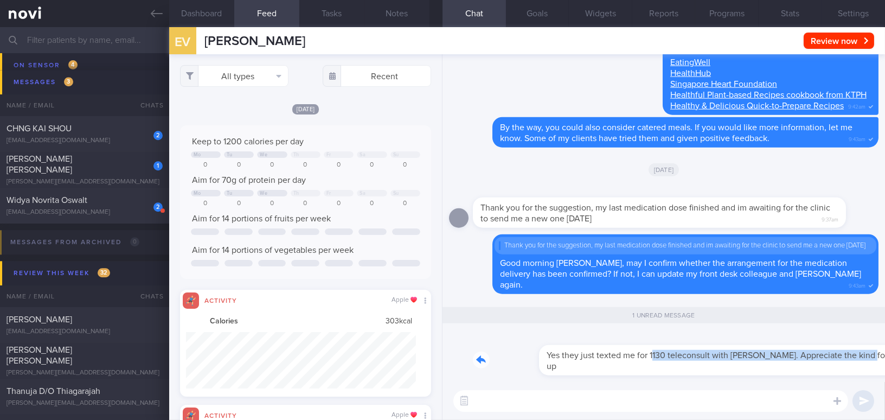
drag, startPoint x: 587, startPoint y: 358, endPoint x: 793, endPoint y: 364, distance: 205.6
click at [793, 364] on div "Yes they just texted me for 1130 teleconsult with [PERSON_NAME]. Appreciate the…" at bounding box center [676, 353] width 406 height 43
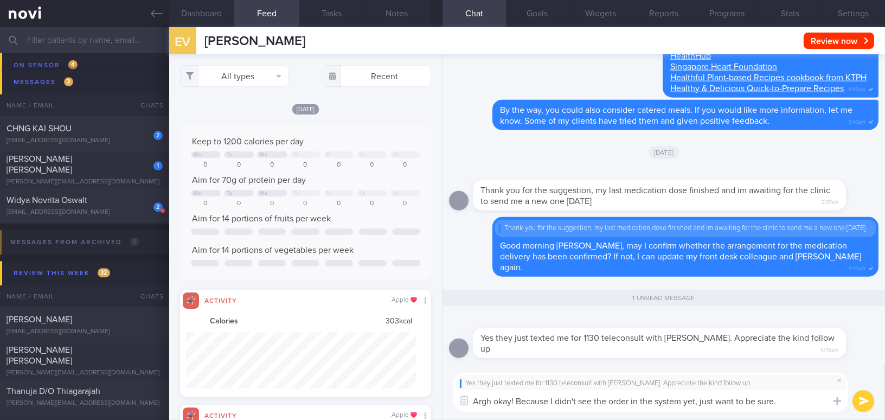
drag, startPoint x: 796, startPoint y: 399, endPoint x: 434, endPoint y: 390, distance: 362.4
click at [434, 390] on div "Dashboard Feed Tasks Notes Chat 1 Goals Widgets Reports Programs Stats Settings…" at bounding box center [527, 223] width 716 height 393
click at [602, 404] on textarea "Argh okay! Because I didn't see the order in the system yet, just want to be su…" at bounding box center [650, 401] width 395 height 22
drag, startPoint x: 794, startPoint y: 402, endPoint x: 395, endPoint y: 390, distance: 399.9
click at [395, 390] on div "Dashboard Feed Tasks Notes Chat 1 Goals Widgets Reports Programs Stats Settings…" at bounding box center [527, 223] width 716 height 393
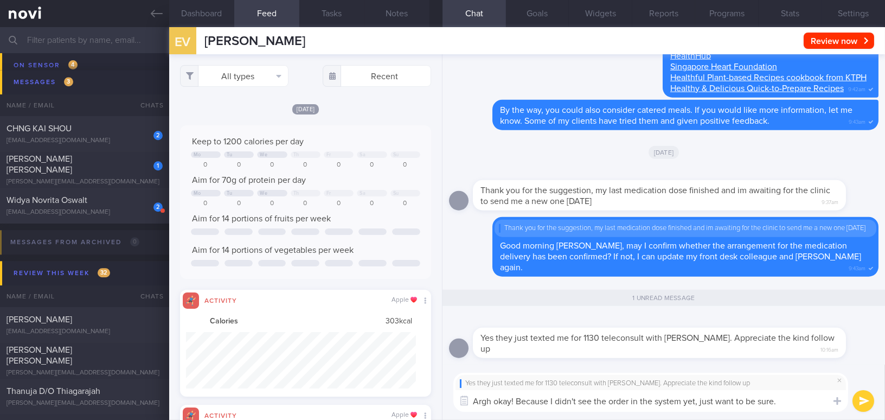
paste textarea ", okay! Since I didn’t see the order in the system yet, I just wanted"
drag, startPoint x: 517, startPoint y: 400, endPoint x: 542, endPoint y: 399, distance: 25.0
click at [542, 399] on textarea "Argh, okay! Since I didn’t see the order in the system yet, I just wanted to be…" at bounding box center [650, 401] width 395 height 22
click at [667, 401] on textarea "Argh, okay! I didn’t see the order in the system yet, I just wanted to be sure." at bounding box center [650, 401] width 395 height 22
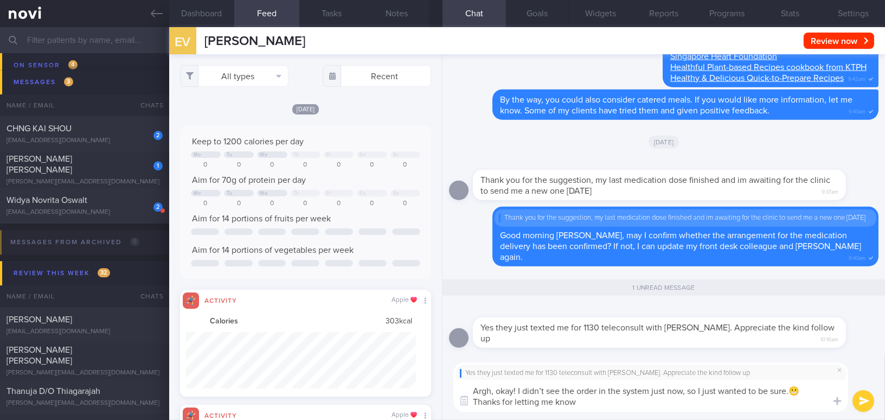
type textarea "Argh, okay! I didn’t see the order in the system just now, so I just wanted to …"
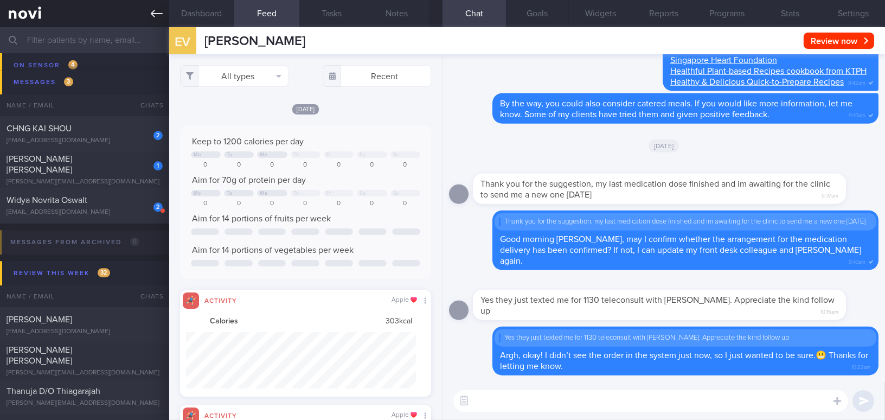
click at [150, 15] on link at bounding box center [84, 13] width 169 height 27
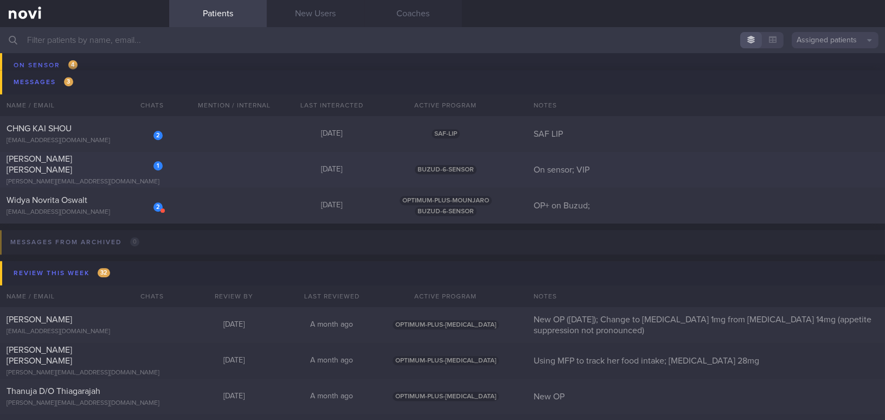
click at [102, 160] on div "[PERSON_NAME] [PERSON_NAME]" at bounding box center [83, 164] width 153 height 22
select select "7"
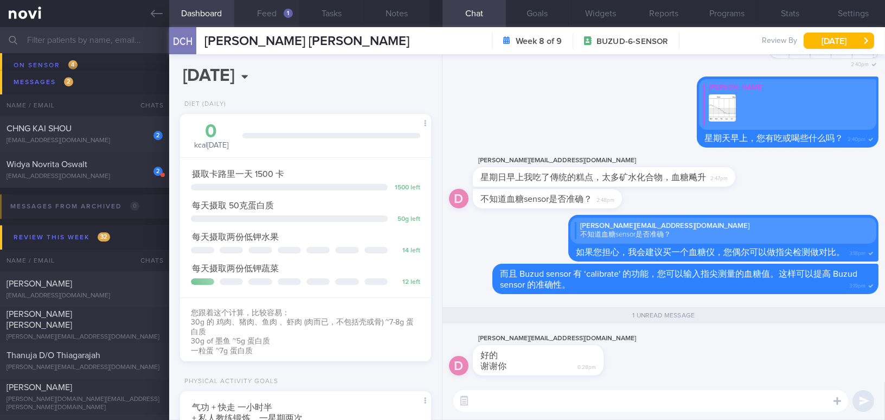
click at [281, 11] on button "Feed 1" at bounding box center [266, 13] width 65 height 27
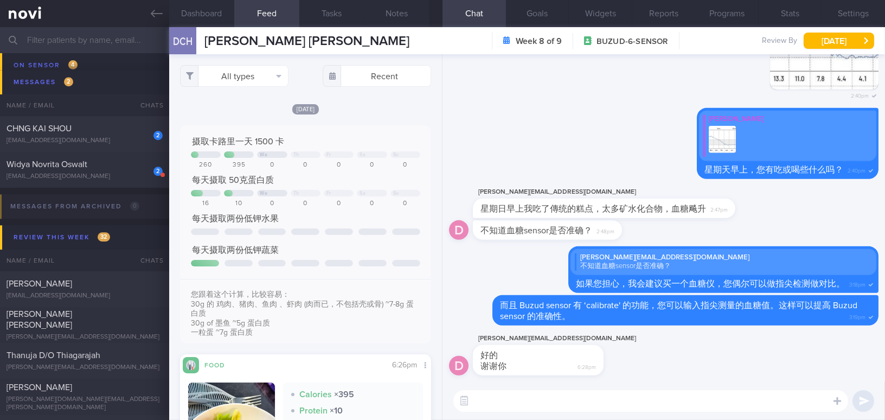
scroll to position [246, 0]
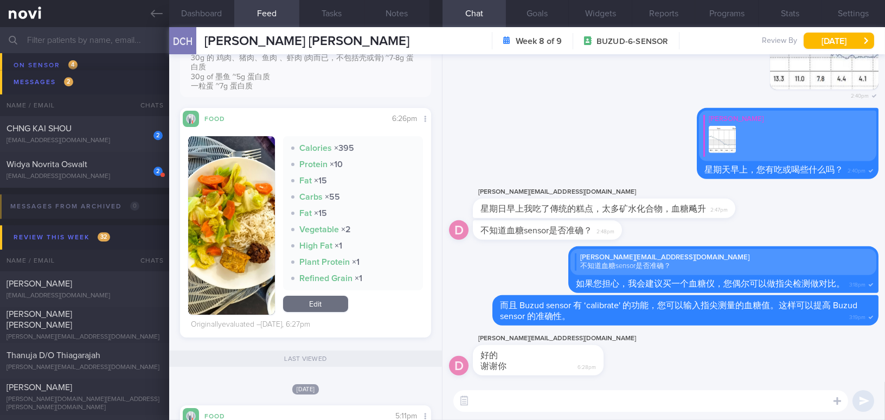
click at [496, 402] on textarea at bounding box center [650, 401] width 395 height 22
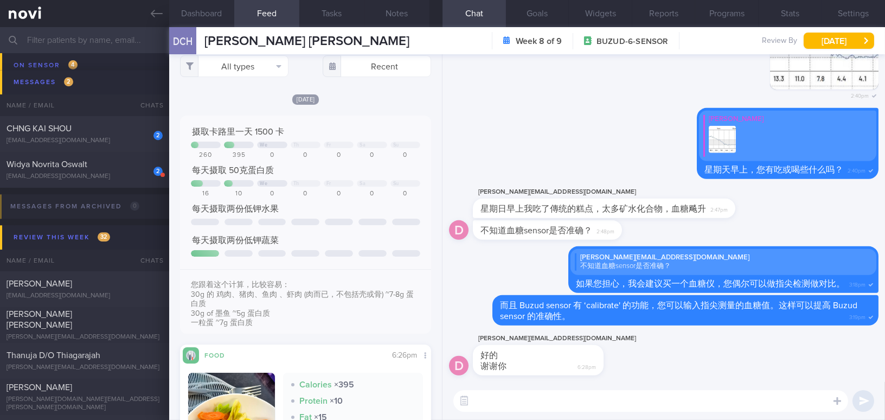
scroll to position [0, 0]
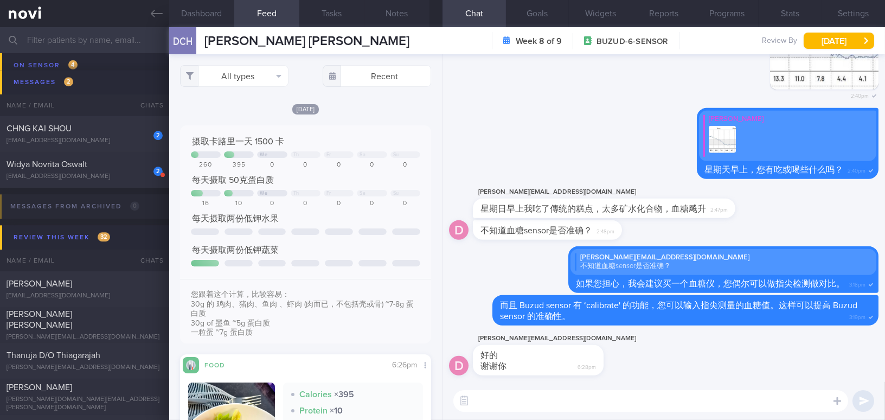
click at [633, 404] on textarea at bounding box center [650, 401] width 395 height 22
type textarea "您"
type textarea "Mr [PERSON_NAME]，饮食控制方面，近来有遇到什么困难吗？"
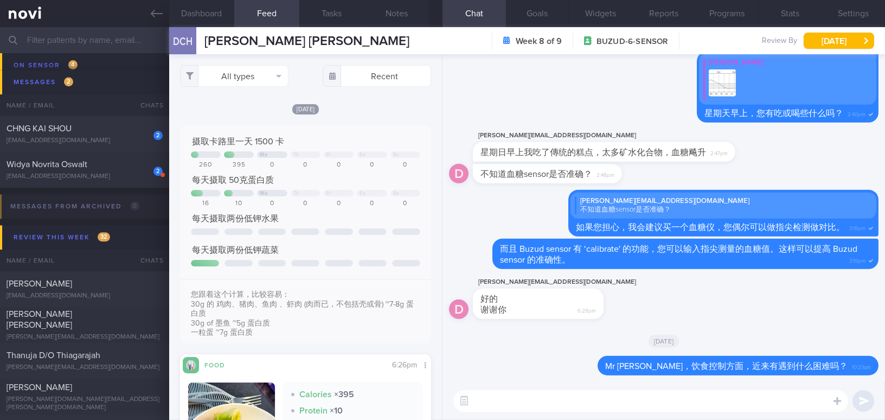
click at [843, 49] on div "DCH [PERSON_NAME] [PERSON_NAME] [PERSON_NAME] [PERSON_NAME] [PERSON_NAME][EMAIL…" at bounding box center [527, 40] width 716 height 27
click at [843, 44] on button "[DATE]" at bounding box center [839, 41] width 71 height 16
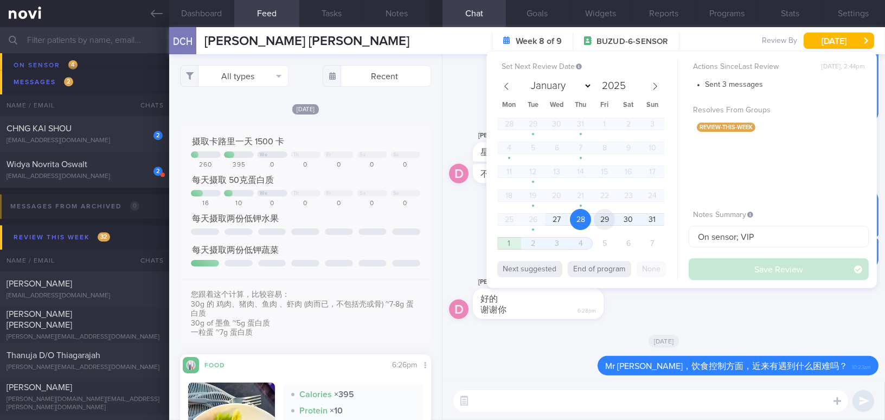
click at [608, 216] on span "29" at bounding box center [604, 219] width 21 height 21
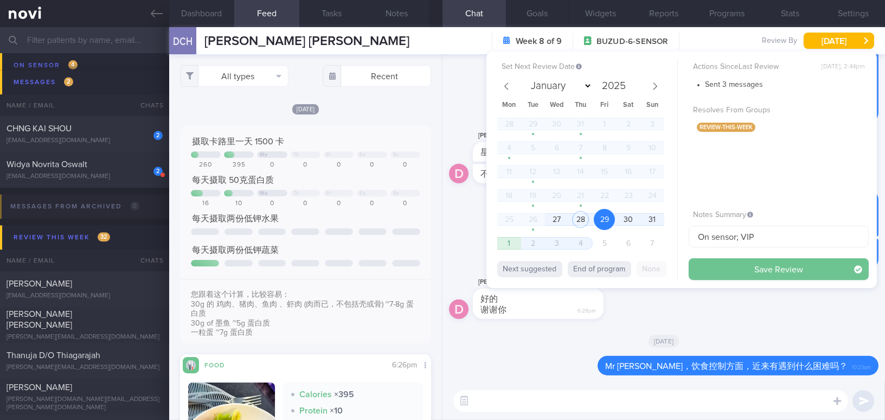
click at [721, 264] on button "Save Review" at bounding box center [779, 269] width 180 height 22
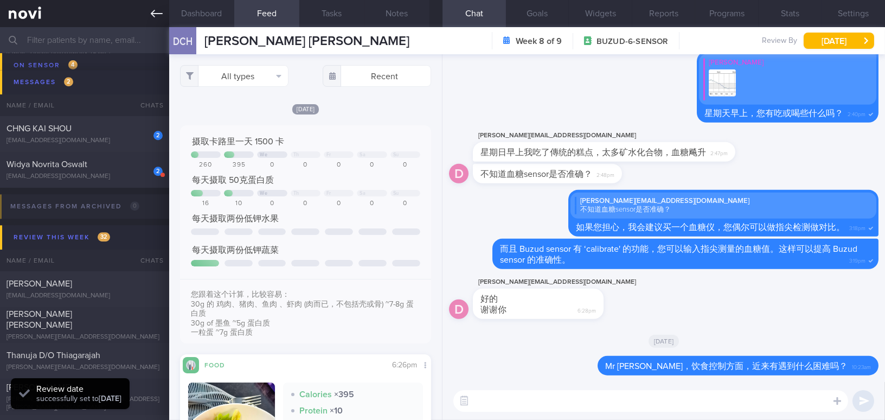
scroll to position [114, 228]
click at [157, 11] on icon at bounding box center [157, 14] width 12 height 12
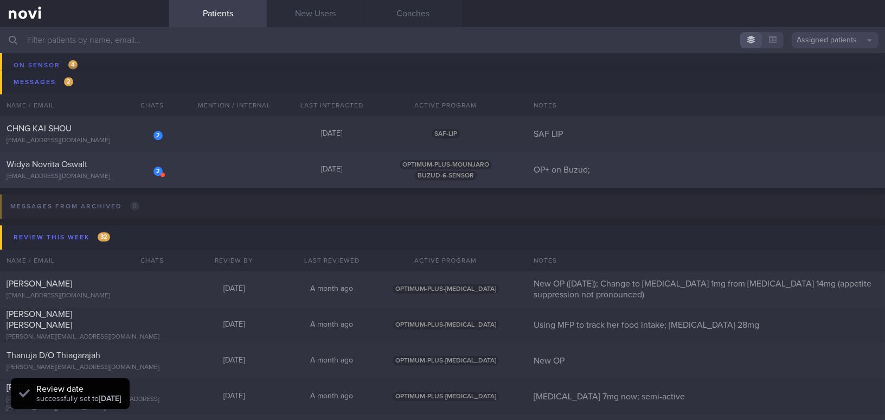
click at [102, 167] on div "Widya Novrita Oswalt" at bounding box center [83, 164] width 153 height 11
select select "7"
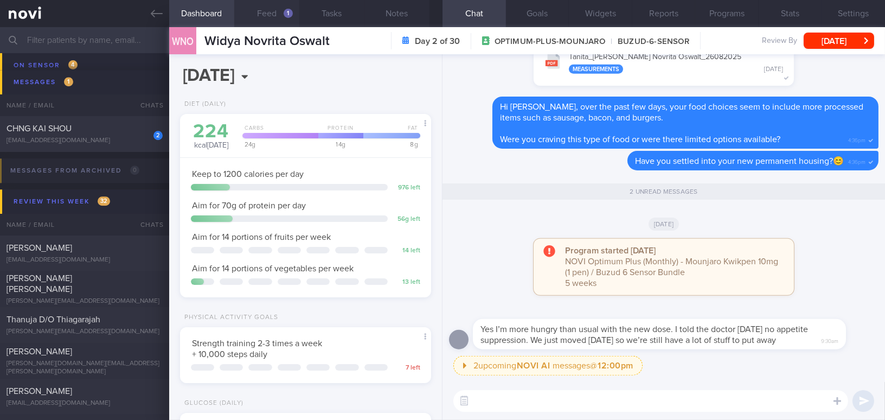
click at [277, 14] on button "Feed 1" at bounding box center [266, 13] width 65 height 27
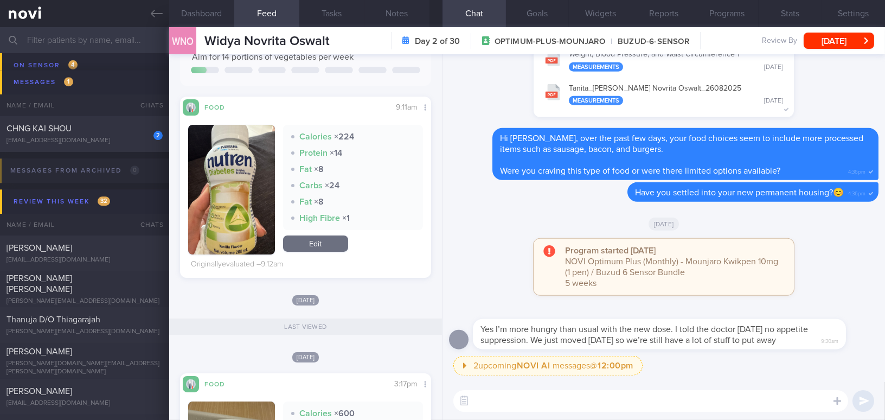
scroll to position [197, 0]
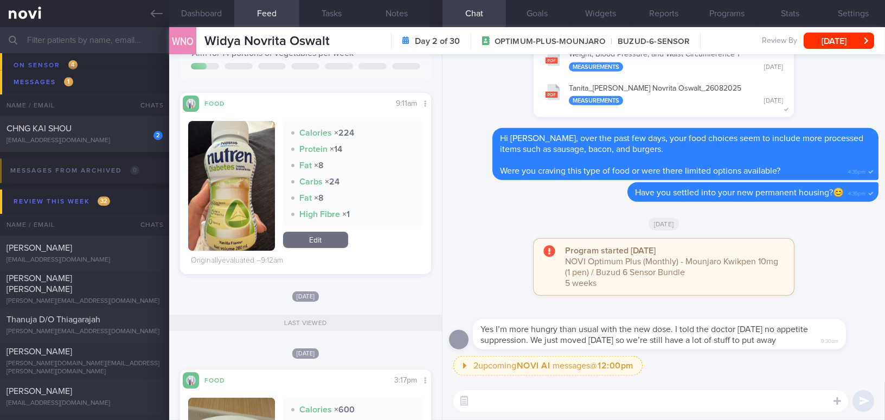
click at [220, 179] on button "button" at bounding box center [231, 186] width 87 height 130
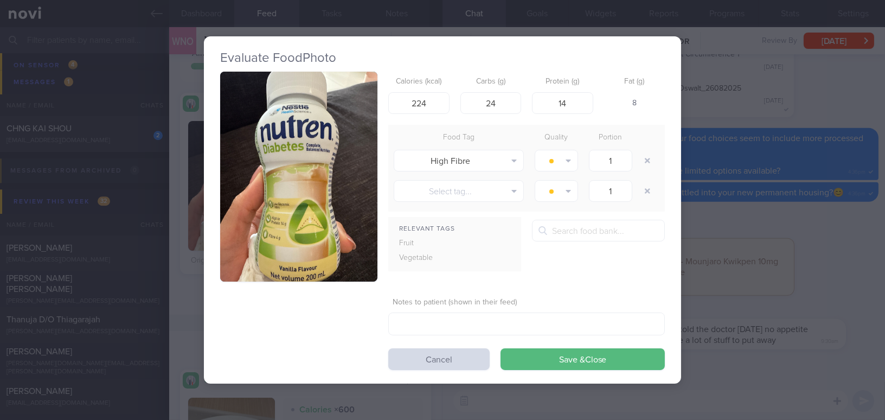
click at [290, 225] on button "button" at bounding box center [298, 177] width 157 height 210
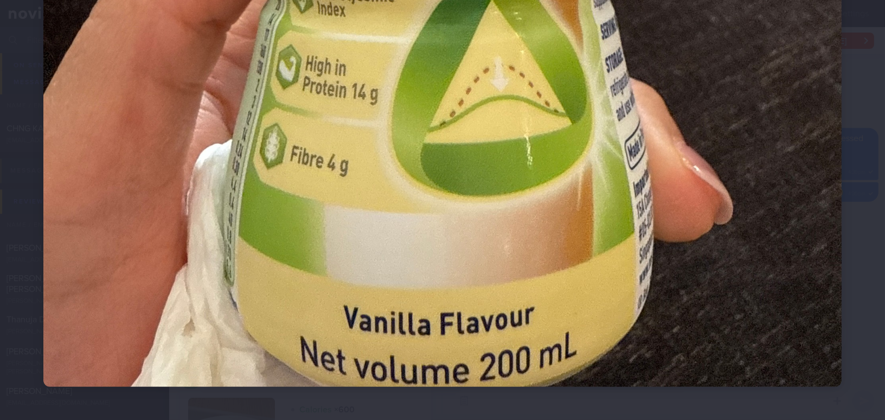
scroll to position [722, 0]
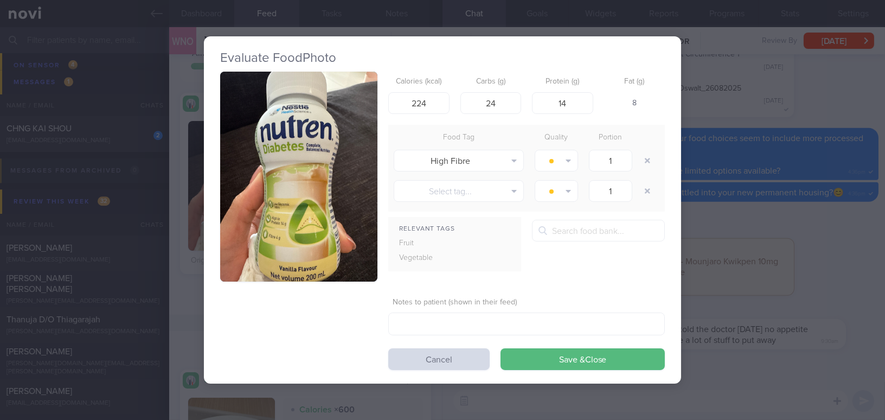
click at [806, 275] on div "Evaluate Food Photo Calories (kcal) 224 Carbs (g) 24 Protein (g) 14 Fat (g) 8 F…" at bounding box center [442, 210] width 885 height 420
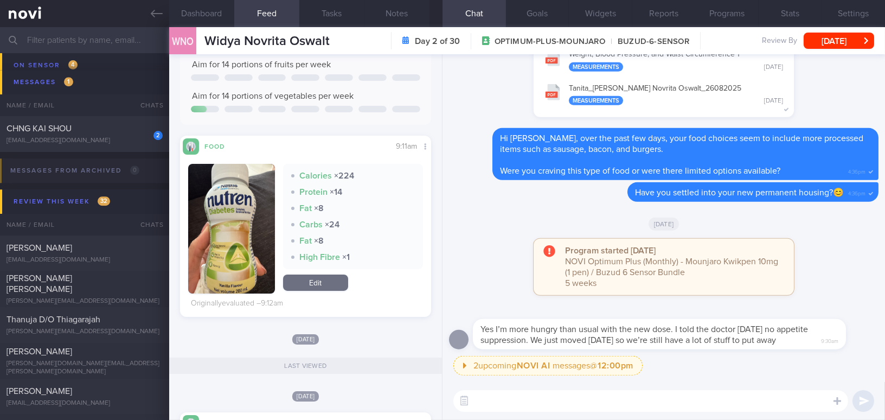
scroll to position [148, 0]
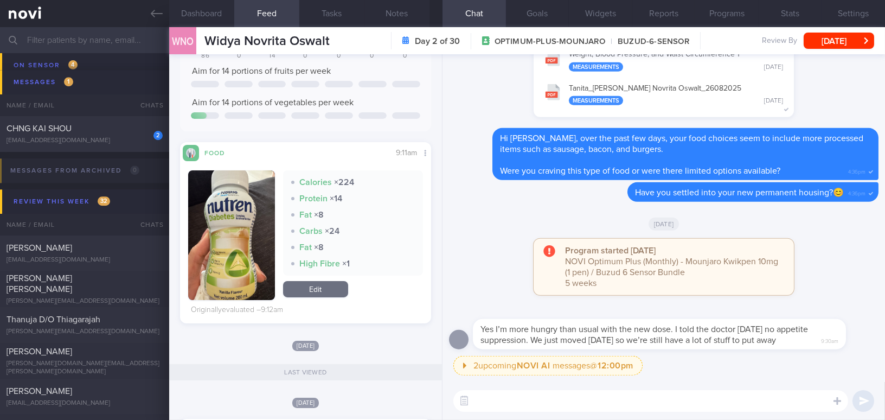
click at [508, 398] on textarea at bounding box center [650, 401] width 395 height 22
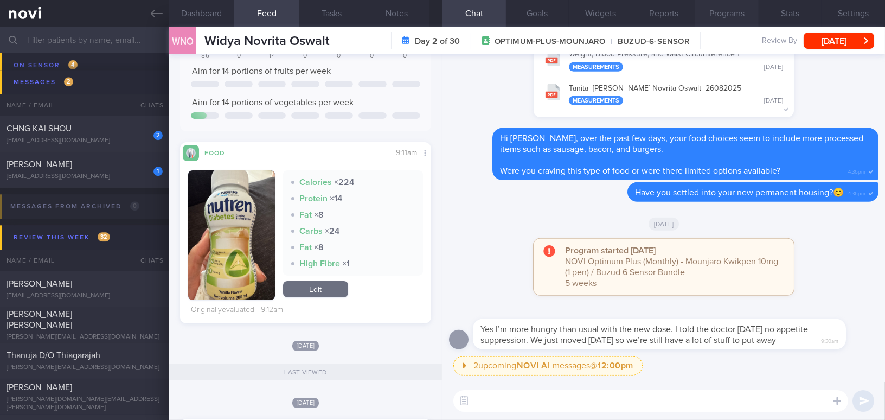
click at [744, 14] on button "Programs" at bounding box center [726, 13] width 63 height 27
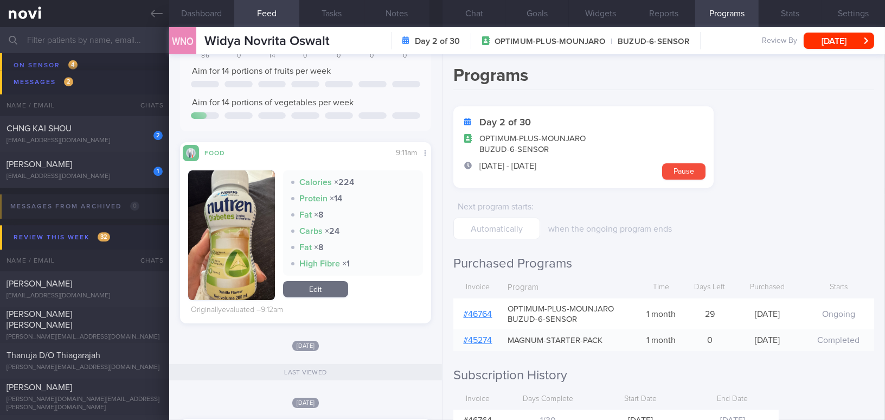
click at [487, 312] on link "# 46764" at bounding box center [478, 314] width 29 height 9
click at [483, 18] on button "Chat" at bounding box center [474, 13] width 63 height 27
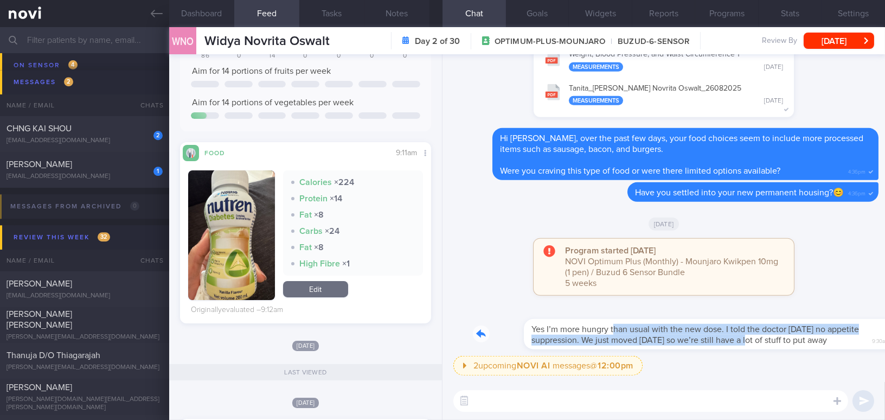
drag, startPoint x: 563, startPoint y: 324, endPoint x: 688, endPoint y: 339, distance: 125.7
click at [688, 339] on div "Yes I’m more hungry than usual with the new dose. I told the doctor [DATE] no a…" at bounding box center [676, 327] width 406 height 43
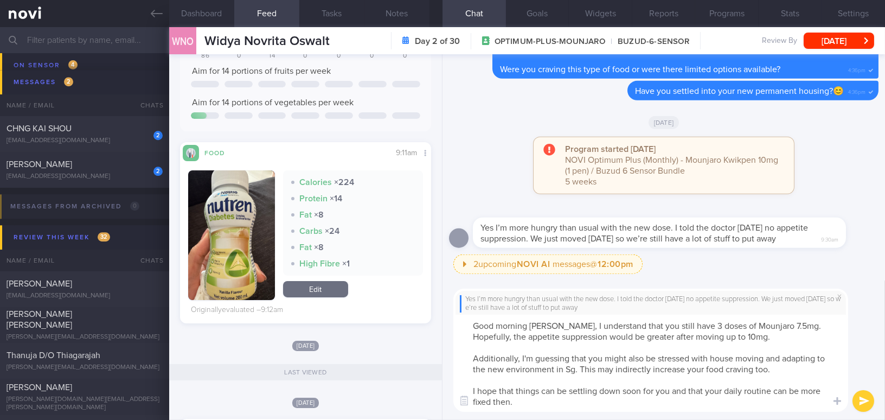
click at [554, 322] on textarea "Good morning [PERSON_NAME], I understand that you still have 3 doses of Mounjar…" at bounding box center [650, 363] width 395 height 97
drag, startPoint x: 556, startPoint y: 323, endPoint x: 600, endPoint y: 409, distance: 96.5
click at [600, 409] on textarea "Good morning [PERSON_NAME], I understand that you still have 3 doses of Mounjar…" at bounding box center [650, 363] width 395 height 97
type textarea "Good morning [PERSON_NAME], I understand that you still have 3 doses of Mounjar…"
click at [305, 289] on link "Edit" at bounding box center [315, 289] width 65 height 16
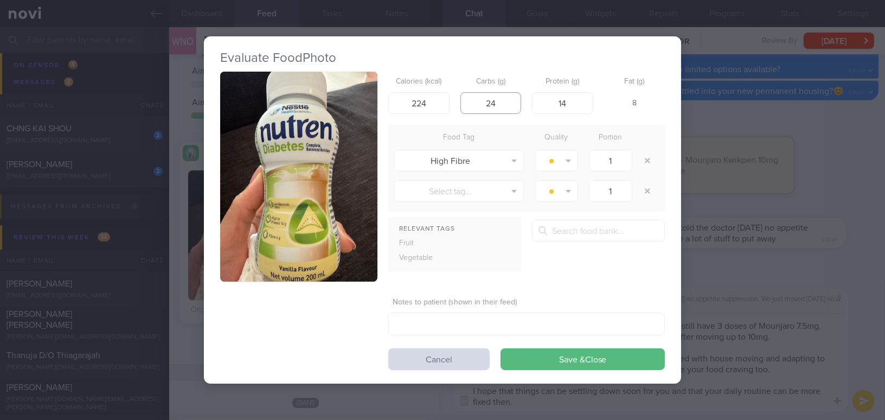
click at [511, 102] on input "24" at bounding box center [490, 103] width 61 height 22
drag, startPoint x: 440, startPoint y: 102, endPoint x: 366, endPoint y: 95, distance: 74.1
click at [366, 95] on div "Calories (kcal) 224 Carbs (g) 24 Protein (g) 14 Fat (g) 8 Food Tag Quality Port…" at bounding box center [442, 221] width 445 height 298
type input "200"
drag, startPoint x: 503, startPoint y: 102, endPoint x: 460, endPoint y: 94, distance: 43.0
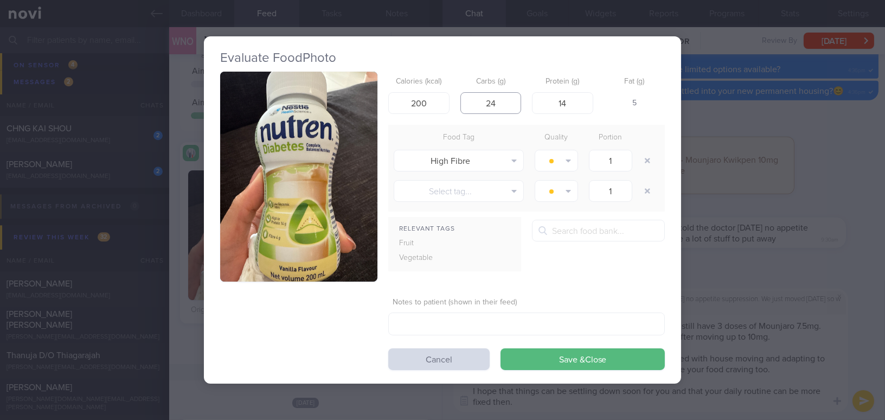
click at [460, 94] on input "24" at bounding box center [490, 103] width 61 height 22
type input "22"
click at [552, 359] on button "Save & Close" at bounding box center [583, 359] width 164 height 22
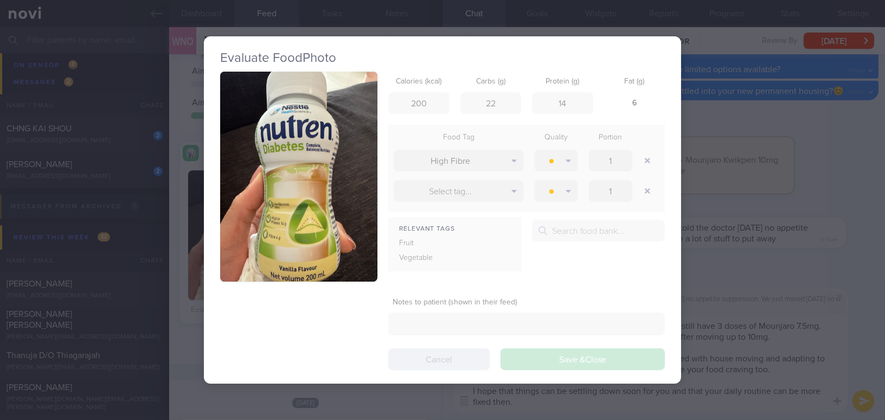
scroll to position [114, 228]
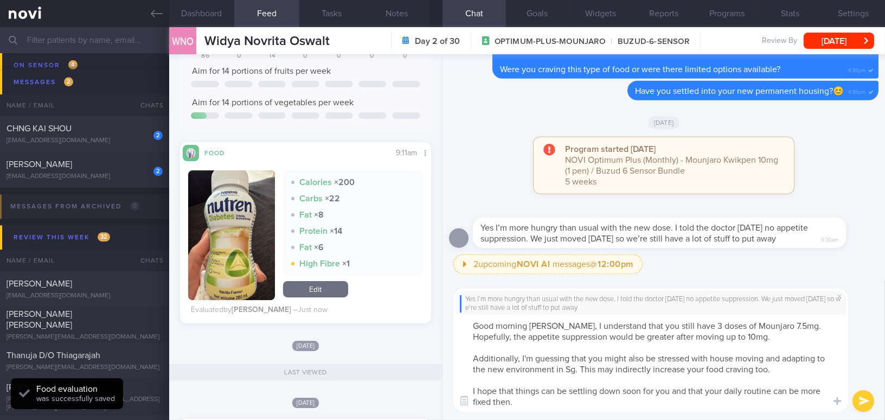
scroll to position [114, 228]
drag, startPoint x: 558, startPoint y: 323, endPoint x: 623, endPoint y: 413, distance: 111.0
click at [623, 413] on div "Yes I’m more hungry than usual with the new dose. I told the doctor yesterday n…" at bounding box center [664, 350] width 443 height 140
paste textarea "mg. Hopefully, the appetite suppression will be greater after moving up to 10 m…"
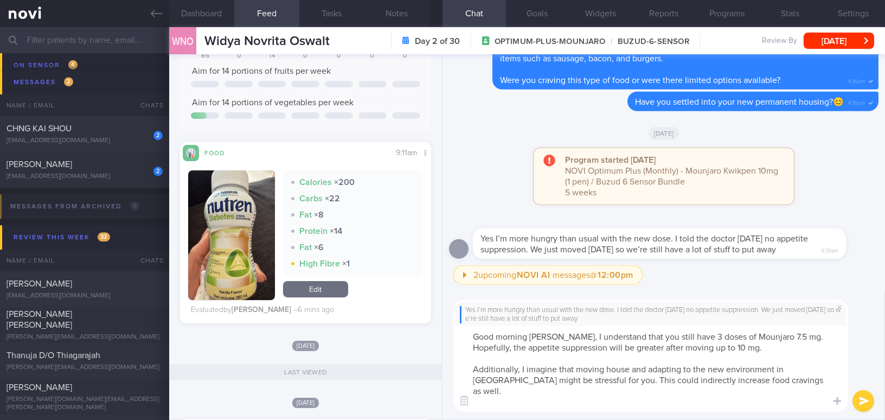
click at [709, 348] on textarea "Good morning Widya, I understand that you still have 3 doses of Mounjaro 7.5 mg…" at bounding box center [650, 368] width 395 height 86
type textarea "Good morning [PERSON_NAME], I understand that you still have 3 doses of Mounjar…"
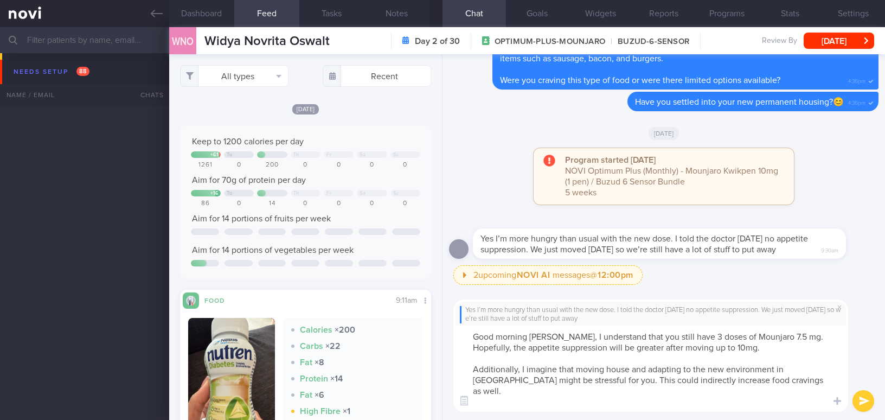
select select "7"
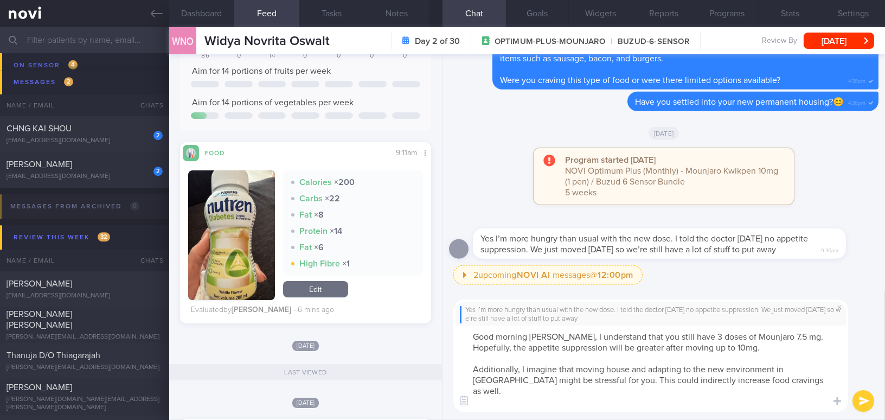
drag, startPoint x: 525, startPoint y: 369, endPoint x: 556, endPoint y: 369, distance: 30.9
click at [556, 369] on textarea "Good morning [PERSON_NAME], I understand that you still have 3 doses of Mounjar…" at bounding box center [650, 368] width 395 height 86
type textarea "Good morning [PERSON_NAME], I understand that you still have 3 doses of Mounjar…"
click at [868, 402] on button "submit" at bounding box center [864, 401] width 22 height 22
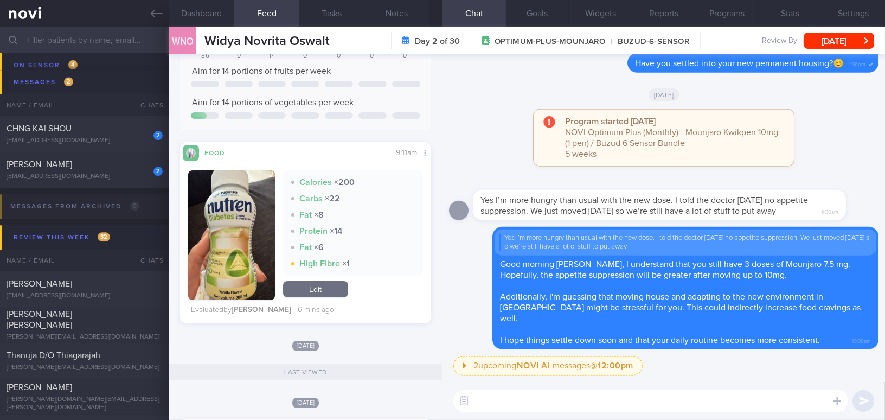
scroll to position [0, 0]
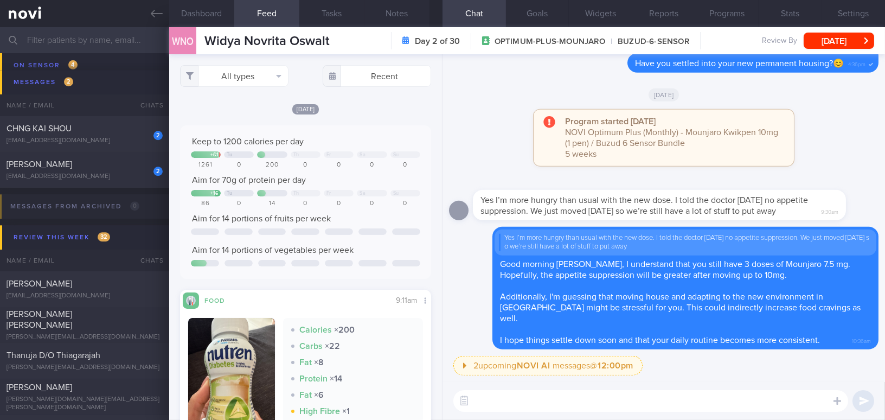
paste textarea "I saw that you had 1 bottle of Nutren Diabetes this morning, which contains ~20…"
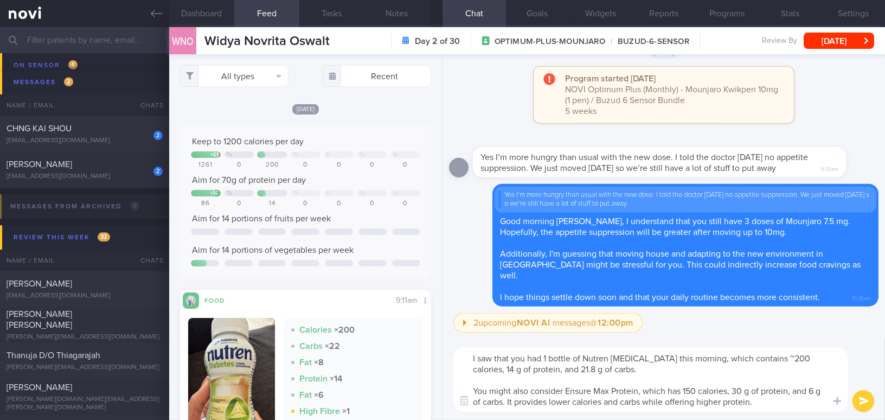
drag, startPoint x: 566, startPoint y: 390, endPoint x: 639, endPoint y: 388, distance: 73.8
click at [639, 388] on textarea "I saw that you had 1 bottle of Nutren Diabetes this morning, which contains ~20…" at bounding box center [650, 379] width 395 height 65
paste textarea "[Ensure Max Protein](https://www.fairprice.com.sg/product/a-max-prt-f-vnl4x330-…"
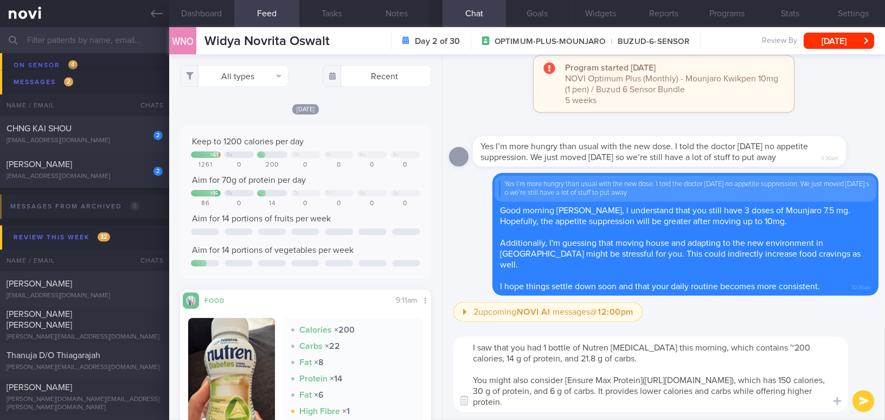
drag, startPoint x: 644, startPoint y: 380, endPoint x: 551, endPoint y: 388, distance: 93.6
click at [551, 388] on textarea "I saw that you had 1 bottle of Nutren Diabetes this morning, which contains ~20…" at bounding box center [650, 373] width 395 height 75
click at [619, 395] on textarea "I saw that you had 1 bottle of Nutren Diabetes this morning, which contains ~20…" at bounding box center [650, 373] width 395 height 75
click at [549, 357] on textarea "I saw that you had 1 bottle of Nutren Diabetes this morning, which contains ~20…" at bounding box center [650, 373] width 395 height 75
click at [825, 347] on textarea "I saw that you had 1 bottle of Nutren Diabetes this morning, which contains ~20…" at bounding box center [650, 373] width 395 height 75
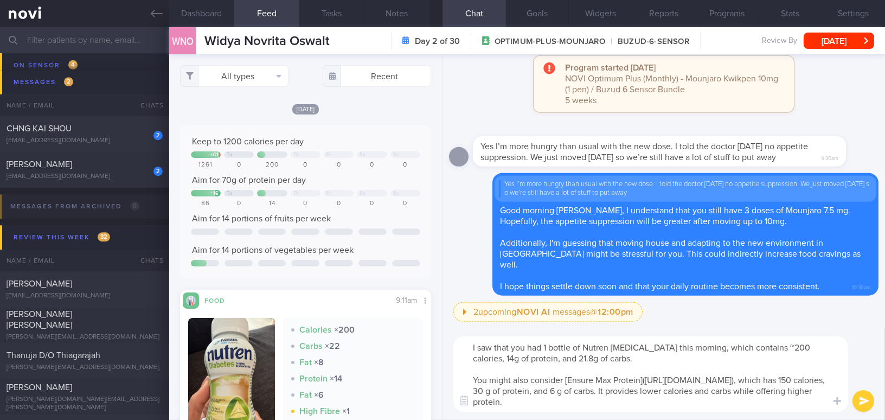
click at [484, 359] on textarea "I saw that you had 1 bottle of Nutren Diabetes this morning, which contains ~20…" at bounding box center [650, 373] width 395 height 75
click at [554, 361] on textarea "I saw that you had 1 bottle of Nutren Diabetes this morning, which contains ~20…" at bounding box center [650, 373] width 395 height 75
drag, startPoint x: 675, startPoint y: 390, endPoint x: 655, endPoint y: 389, distance: 20.1
click at [655, 389] on textarea "I saw that you had 1 bottle of Nutren Diabetes this morning, which contains ~20…" at bounding box center [650, 373] width 395 height 75
drag, startPoint x: 735, startPoint y: 388, endPoint x: 723, endPoint y: 388, distance: 11.9
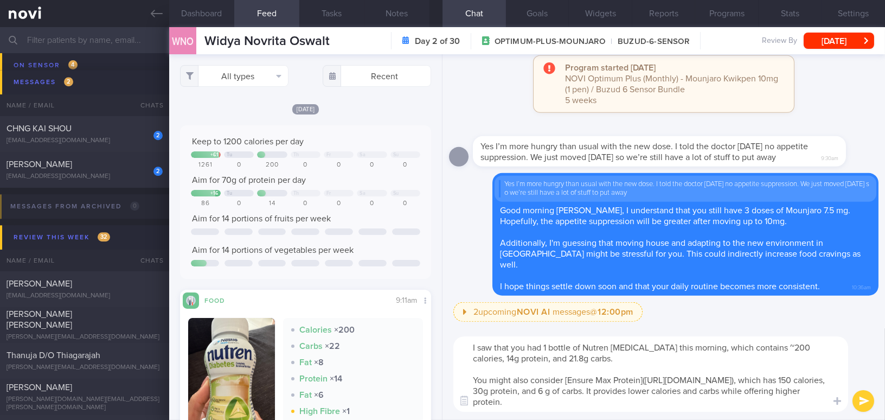
click at [723, 388] on textarea "I saw that you had 1 bottle of Nutren Diabetes this morning, which contains ~20…" at bounding box center [650, 373] width 395 height 75
click at [719, 390] on textarea "I saw that you had 1 bottle of Nutren Diabetes this morning, which contains ~20…" at bounding box center [650, 373] width 395 height 75
click at [662, 401] on textarea "I saw that you had 1 bottle of Nutren Diabetes this morning, which contains ~20…" at bounding box center [650, 373] width 395 height 75
type textarea "I saw that you had 1 bottle of Nutren Diabetes this morning, which contains ~20…"
click at [859, 401] on button "submit" at bounding box center [864, 401] width 22 height 22
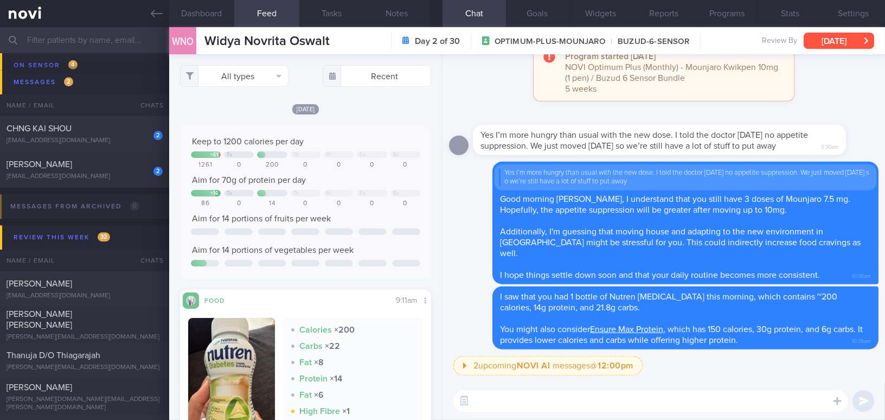
click at [815, 41] on button "Tue, 26 Aug" at bounding box center [839, 41] width 71 height 16
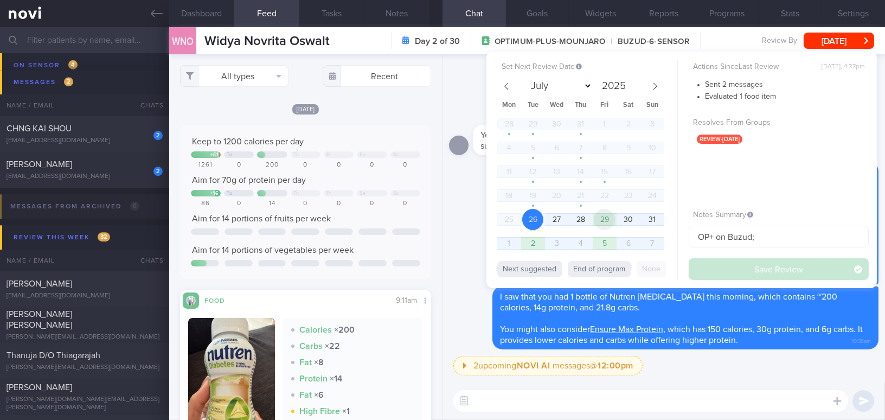
click at [604, 214] on span "29" at bounding box center [604, 219] width 21 height 21
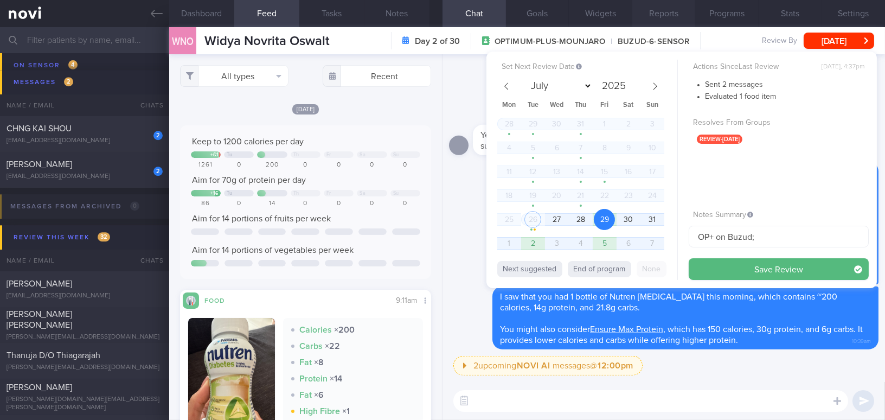
drag, startPoint x: 719, startPoint y: 265, endPoint x: 656, endPoint y: 0, distance: 272.6
click at [720, 265] on button "Save Review" at bounding box center [779, 269] width 180 height 22
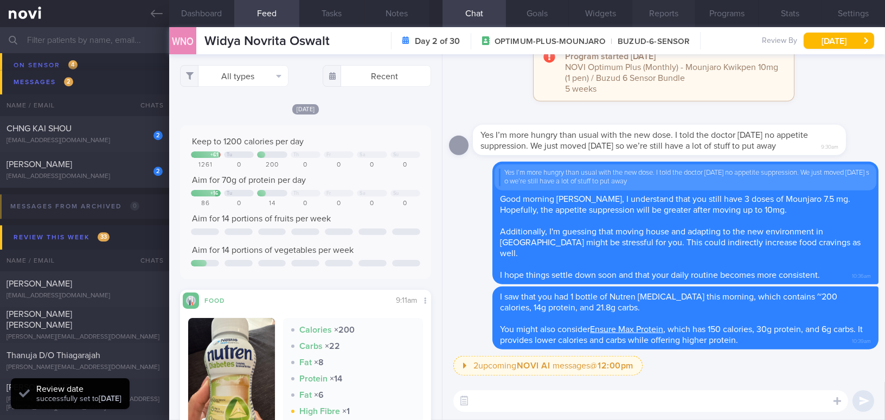
scroll to position [114, 228]
click at [149, 20] on link at bounding box center [84, 13] width 169 height 27
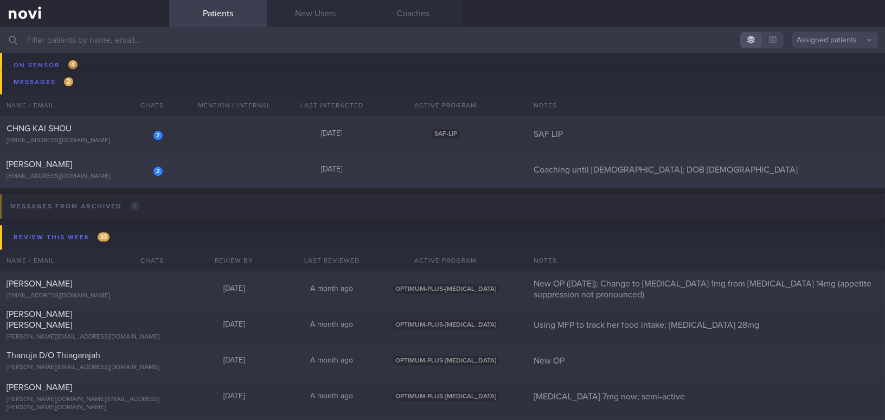
click at [81, 166] on div "TEO KIM CHOO" at bounding box center [83, 164] width 153 height 11
select select "7"
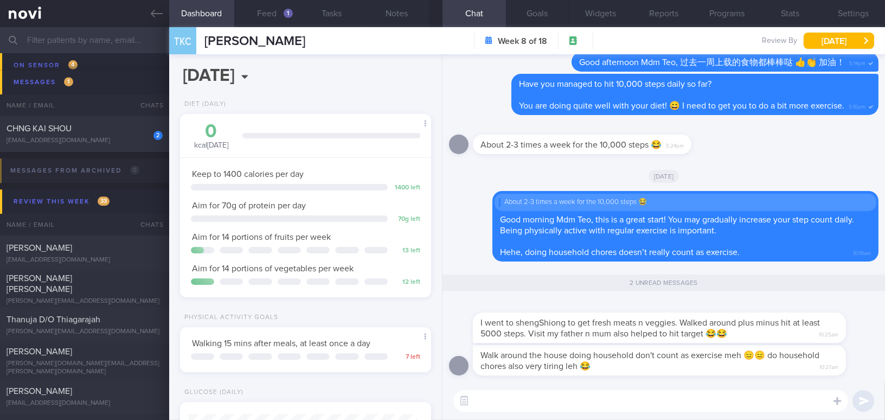
scroll to position [114, 228]
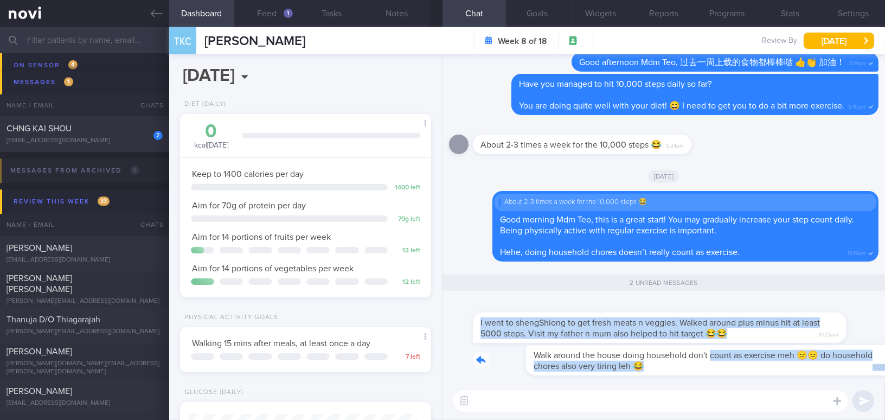
drag, startPoint x: 658, startPoint y: 348, endPoint x: 793, endPoint y: 341, distance: 135.2
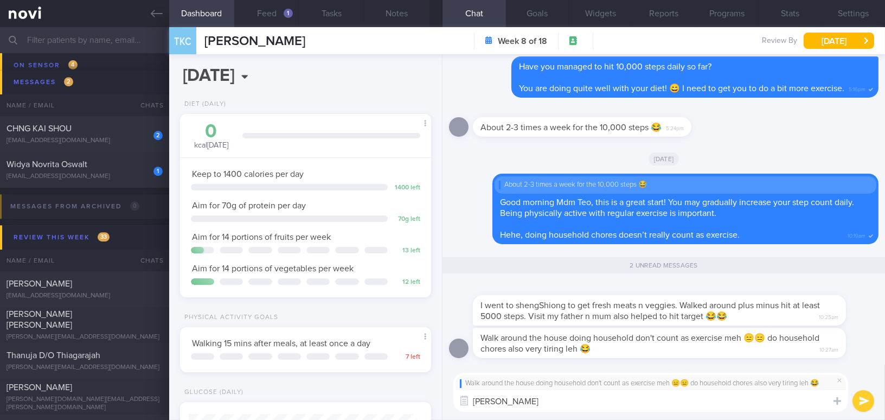
drag, startPoint x: 504, startPoint y: 400, endPoint x: 383, endPoint y: 402, distance: 121.0
click at [383, 402] on div "Dashboard Feed 1 Tasks Notes Chat 2 Goals Widgets Reports Programs Stats Settin…" at bounding box center [527, 223] width 716 height 393
paste textarea "The definitions of physical activity and exercise are different. The WHO define…"
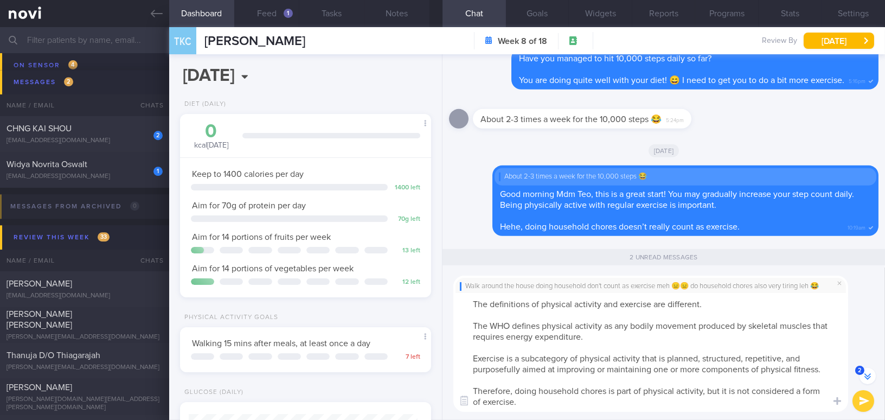
click at [470, 302] on textarea "The definitions of physical activity and exercise are different. The WHO define…" at bounding box center [650, 352] width 395 height 119
click at [784, 360] on textarea "Hehe, the definitions of physical activity and exercise are different. The WHO …" at bounding box center [650, 352] width 395 height 119
click at [591, 400] on textarea "Hehe, the definitions of physical activity and exercise are different. The WHO …" at bounding box center [650, 352] width 395 height 119
type textarea "Hehe, the definitions of physical activity and exercise are different. The WHO …"
click at [859, 400] on button "submit" at bounding box center [864, 401] width 22 height 22
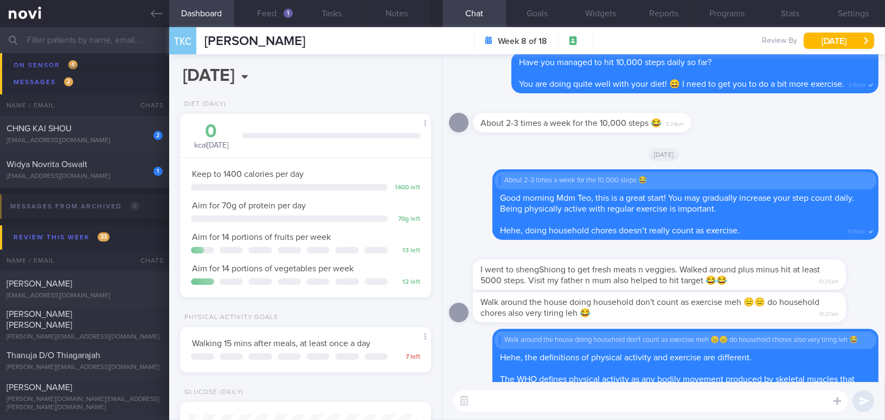
scroll to position [0, 0]
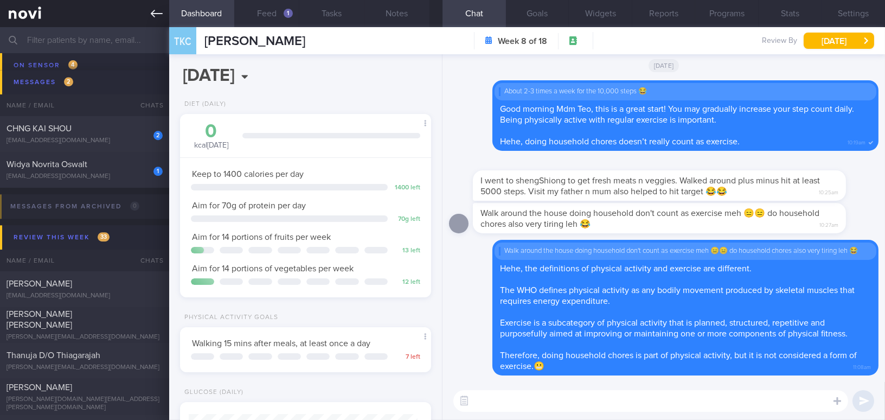
click at [156, 11] on icon at bounding box center [157, 14] width 12 height 12
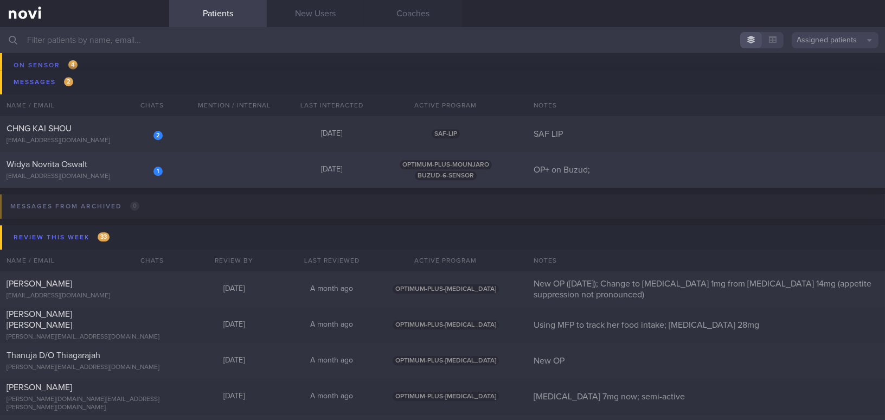
click at [104, 170] on div "1 Widya Novrita Oswalt cbn2ys7zkm@privaterelay.appleid.com" at bounding box center [84, 170] width 169 height 22
select select "7"
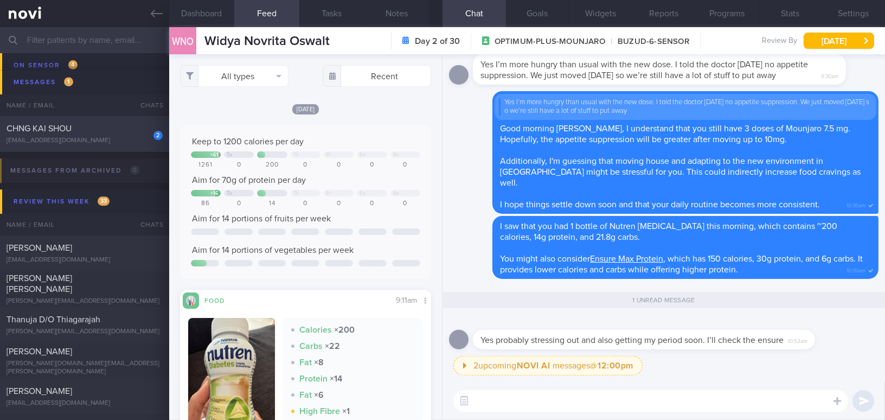
click at [112, 139] on div "[EMAIL_ADDRESS][DOMAIN_NAME]" at bounding box center [85, 141] width 156 height 8
type input "SAF LIP"
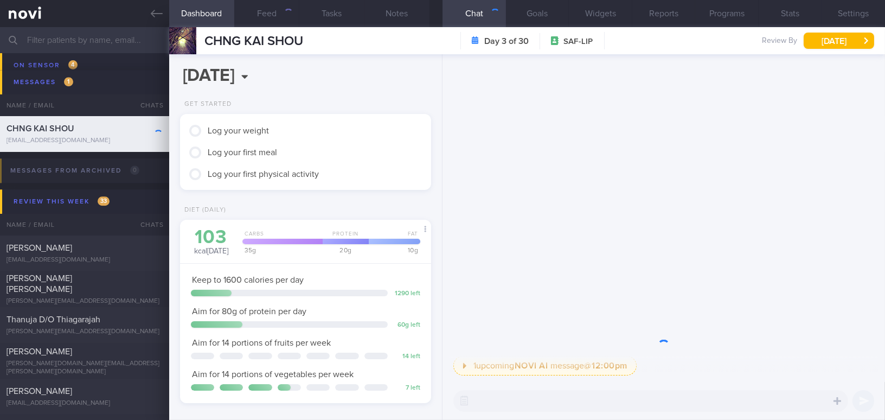
scroll to position [114, 228]
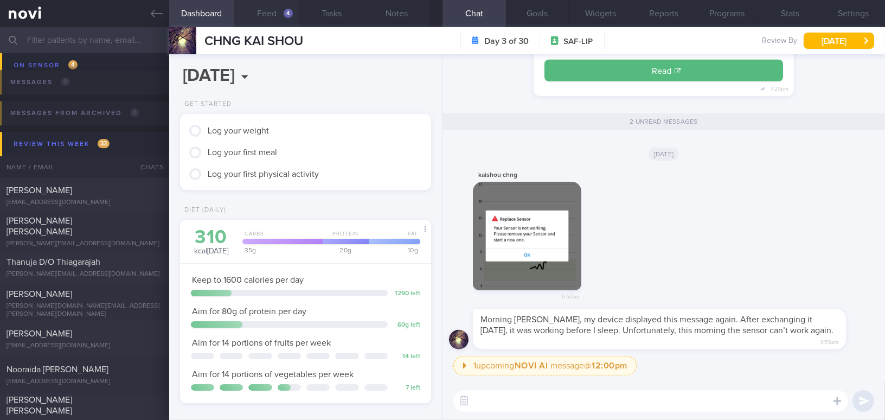
click at [279, 17] on button "Feed 4" at bounding box center [266, 13] width 65 height 27
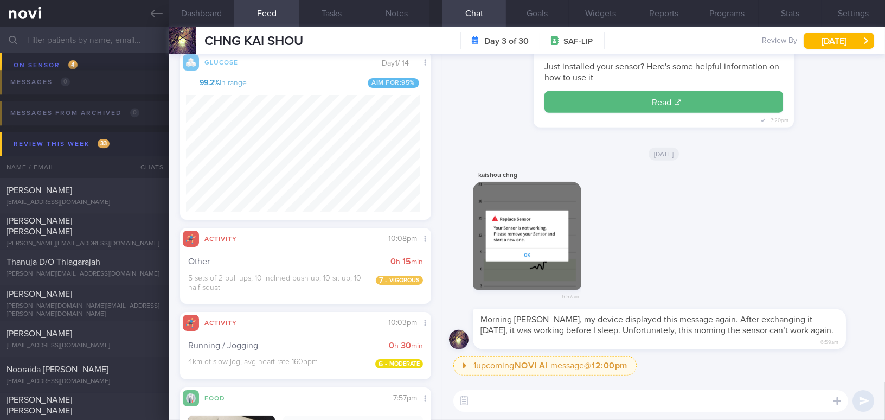
scroll to position [542, 0]
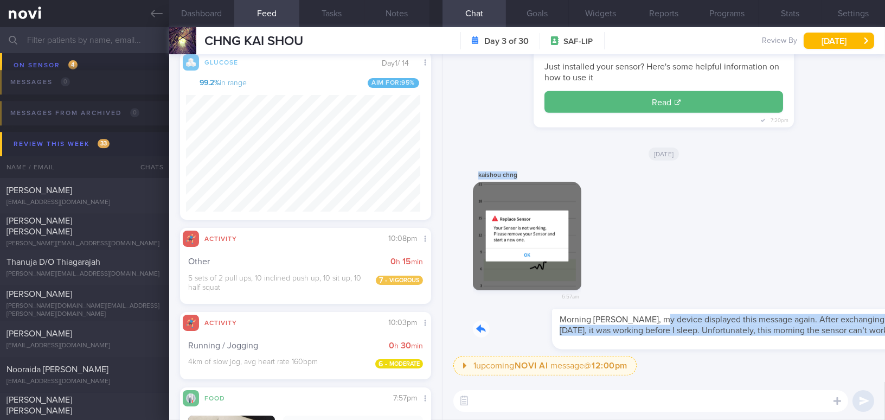
drag, startPoint x: 580, startPoint y: 323, endPoint x: 846, endPoint y: 317, distance: 266.4
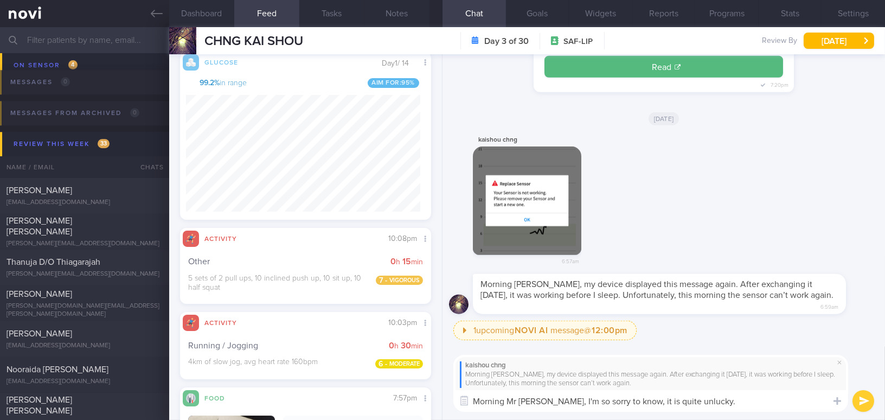
drag, startPoint x: 545, startPoint y: 400, endPoint x: 572, endPoint y: 400, distance: 26.6
click at [572, 400] on textarea "Morning Mr Chng, I'm so sorry to know, it is quite unlucky." at bounding box center [650, 401] width 395 height 22
click at [557, 400] on textarea "Morning Mr Chng, I'm so sorry to know, it is quite unlucky." at bounding box center [650, 401] width 395 height 22
drag, startPoint x: 544, startPoint y: 400, endPoint x: 717, endPoint y: 403, distance: 173.0
click at [717, 403] on textarea "Morning Mr Chng, I'm so sorry to know, it is quite unlucky." at bounding box center [650, 401] width 395 height 22
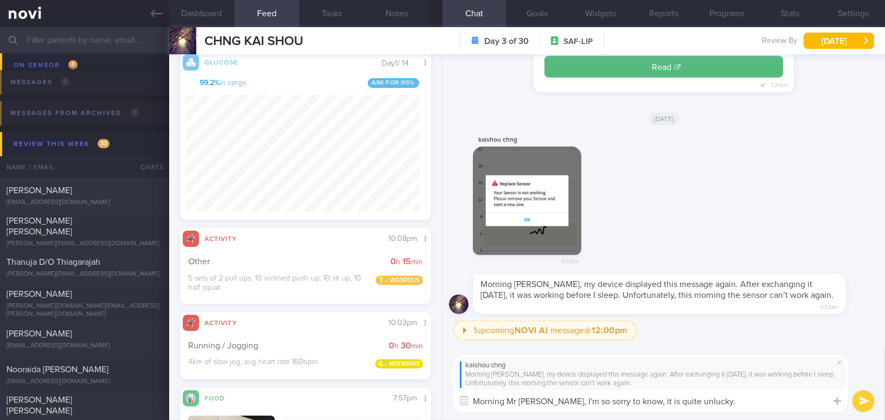
type textarea "Morning Mr Chng, I'm so sorry to know, it is quite unlucky."
click at [396, 12] on button "Notes" at bounding box center [396, 13] width 65 height 27
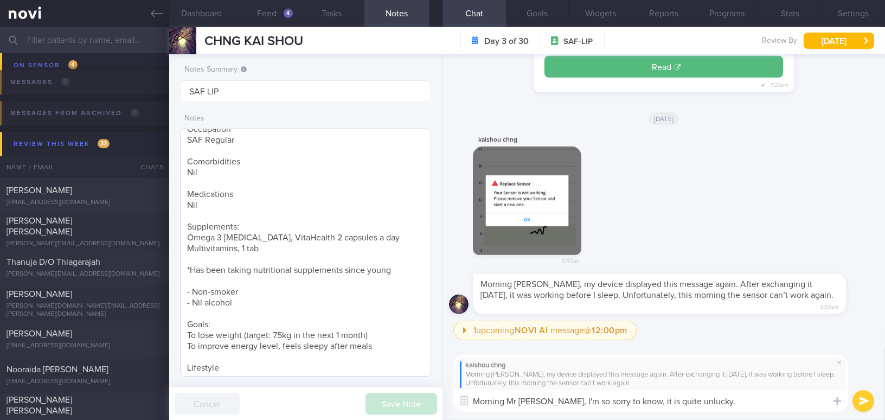
scroll to position [132, 0]
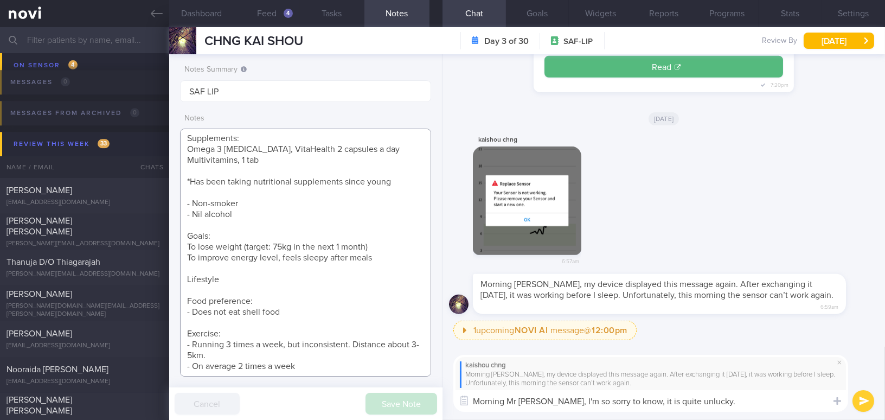
click at [307, 365] on textarea "31 year old Gentleman - Married with 1 son, 2+ yo Occupation SAF Regular Comorb…" at bounding box center [305, 253] width 251 height 248
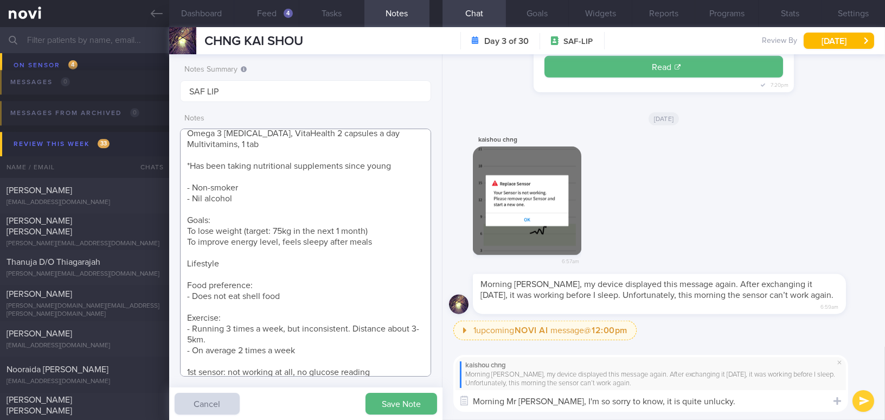
scroll to position [158, 0]
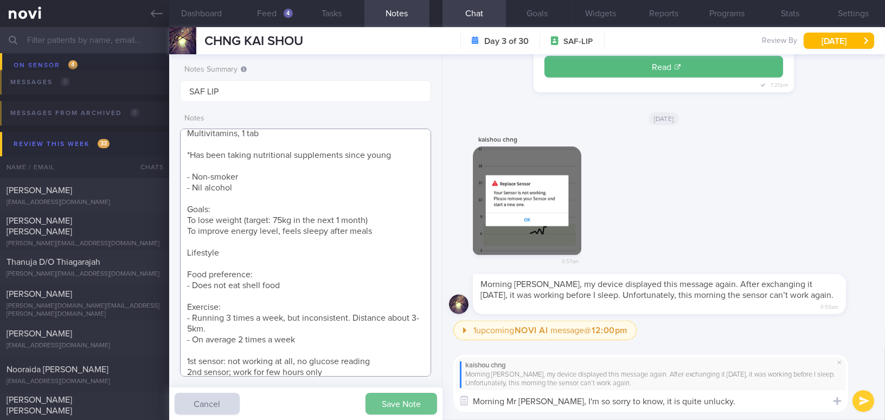
type textarea "31 year old Gentleman - Married with 1 son, 2+ yo Occupation SAF Regular Comorb…"
click at [380, 402] on button "Save Note" at bounding box center [402, 404] width 72 height 22
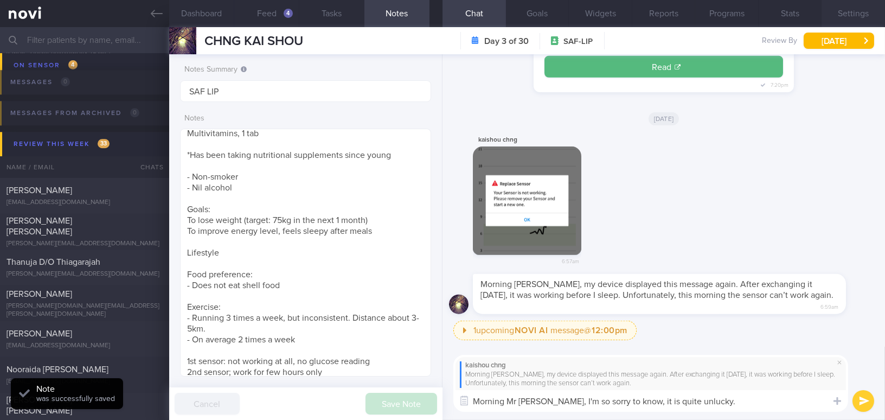
click at [843, 6] on button "Settings" at bounding box center [853, 13] width 63 height 27
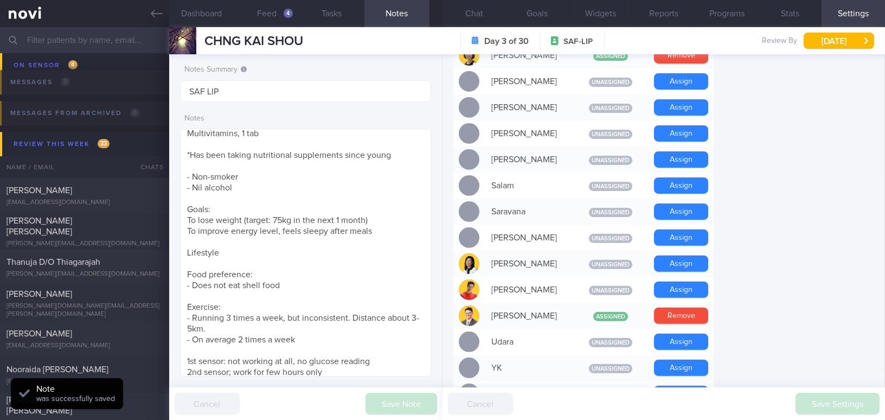
scroll to position [838, 0]
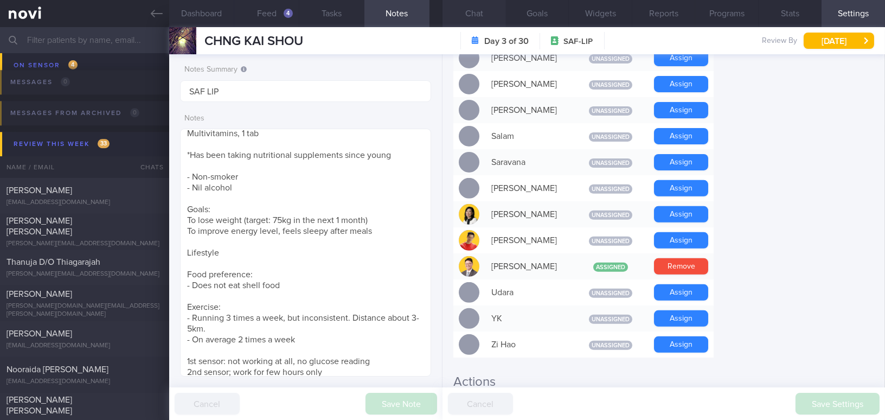
click at [465, 11] on button "Chat" at bounding box center [474, 13] width 63 height 27
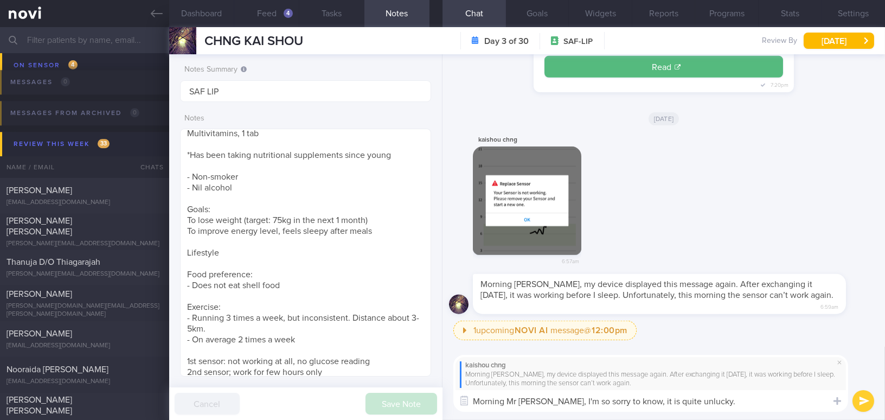
drag, startPoint x: 544, startPoint y: 400, endPoint x: 715, endPoint y: 398, distance: 170.8
click at [715, 398] on textarea "Morning Mr Chng, I'm so sorry to know, it is quite unlucky." at bounding box center [650, 401] width 395 height 22
paste textarea "’m really sorry to hear that—it’s quite unlucky."
click at [660, 400] on textarea "Morning Mr Chng, I’m really sorry to hear that—it’s quite unlucky." at bounding box center [650, 401] width 395 height 22
click at [742, 405] on textarea "Morning Mr Chng, I’m really sorry to hear that, it is quite unlucky." at bounding box center [650, 401] width 395 height 22
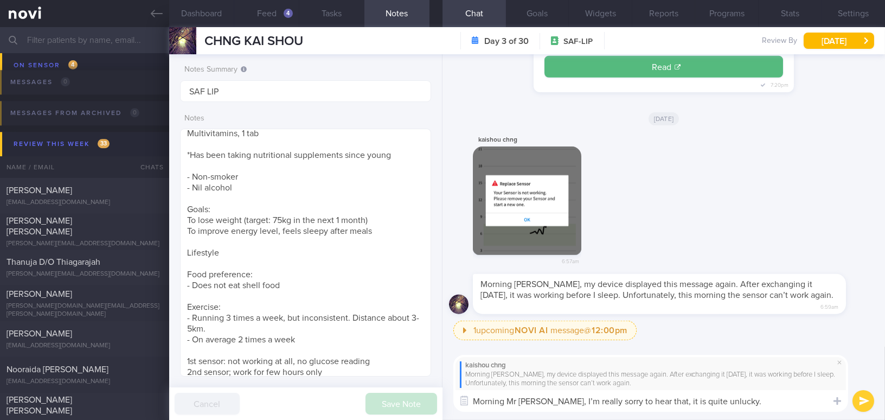
paste textarea "I would definitely recommend opting for a sensor replacement, as we don’t yet k…"
type textarea "Morning Mr Chng, I’m really sorry to hear that, it is quite unlucky. I would de…"
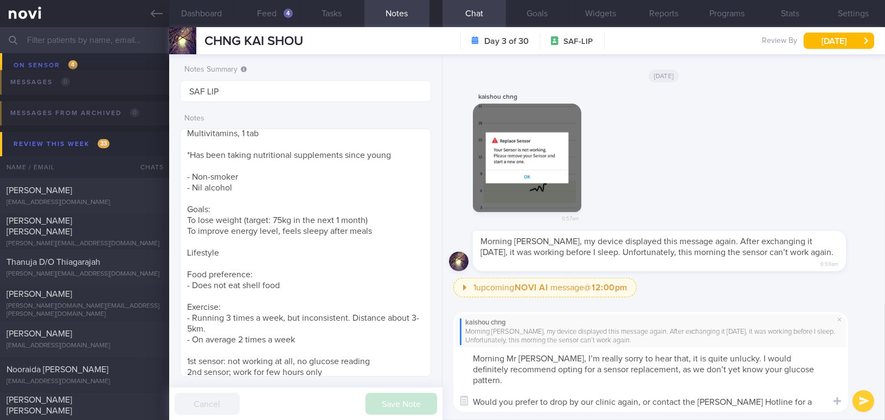
click at [640, 392] on textarea "Morning Mr [PERSON_NAME], I’m really sorry to hear that, it is quite unlucky. I…" at bounding box center [650, 379] width 395 height 65
type textarea "Morning Mr [PERSON_NAME], I’m really sorry to hear that, it is quite unlucky. I…"
click at [872, 399] on button "submit" at bounding box center [864, 401] width 22 height 22
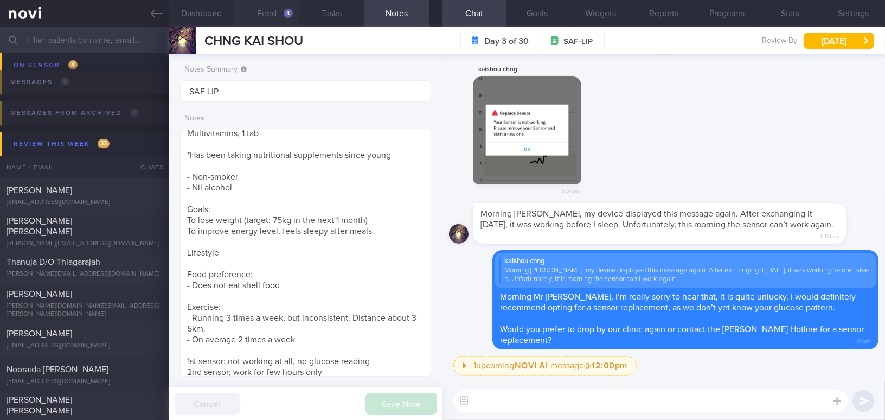
click at [279, 14] on button "Feed 4" at bounding box center [266, 13] width 65 height 27
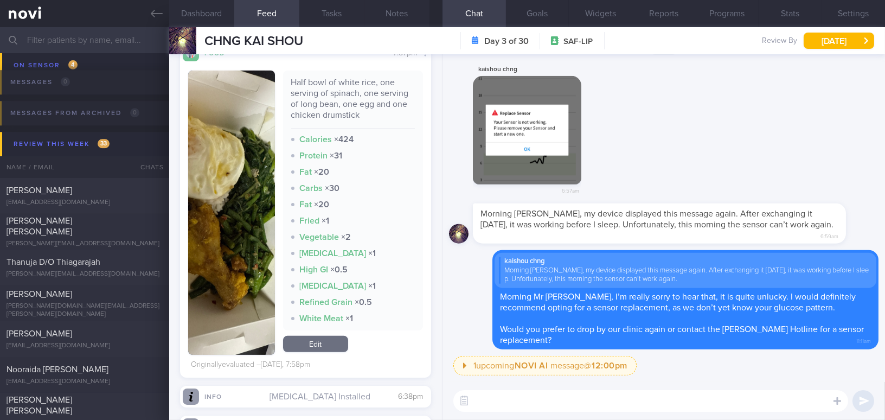
scroll to position [937, 0]
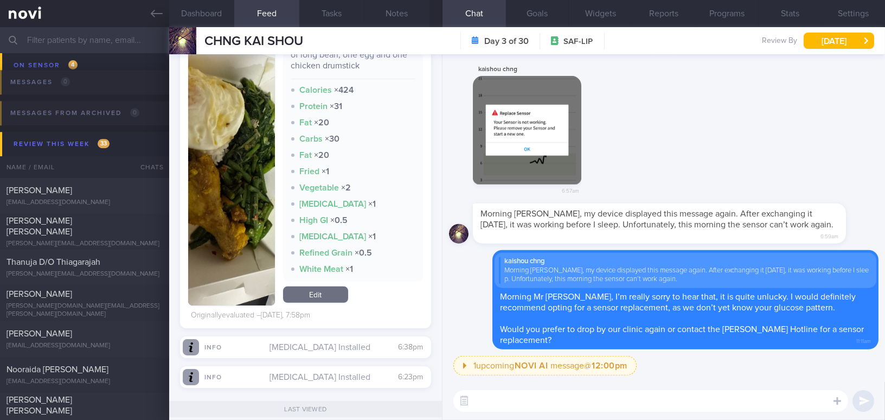
click at [223, 192] on button "button" at bounding box center [231, 163] width 87 height 284
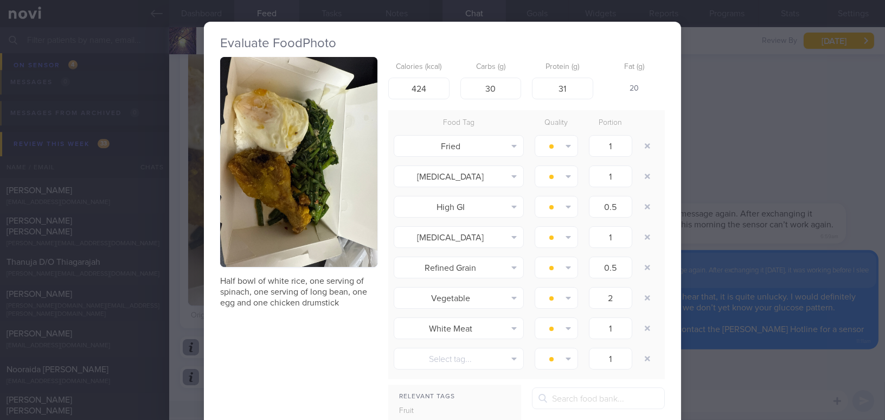
click at [252, 165] on button "button" at bounding box center [298, 162] width 157 height 210
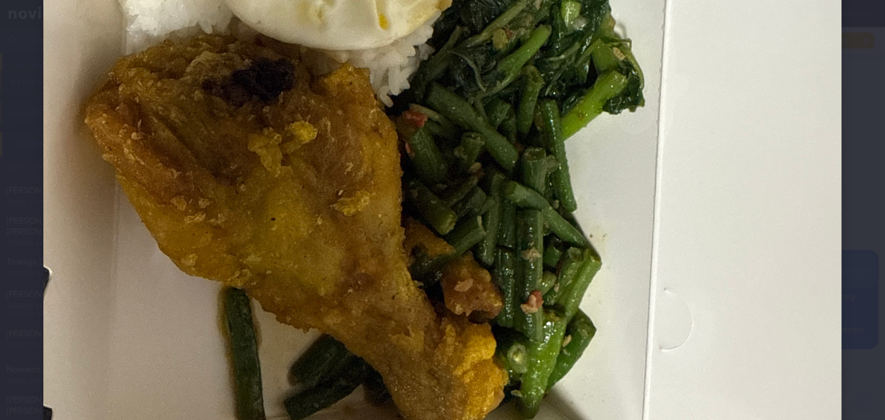
scroll to position [493, 0]
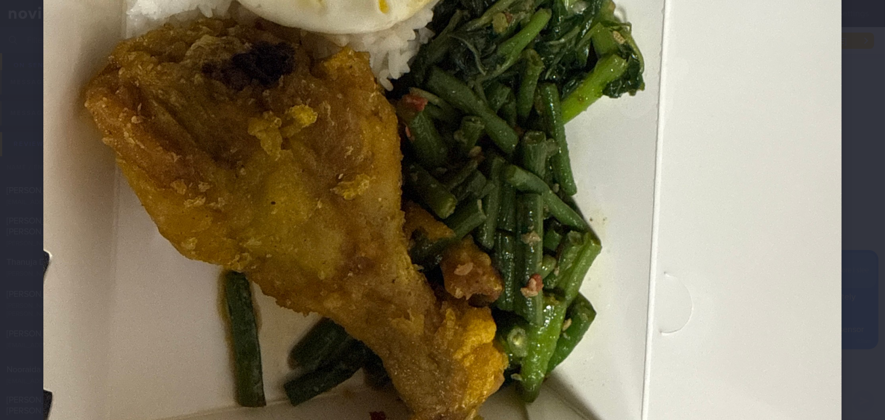
click at [407, 158] on img at bounding box center [442, 82] width 798 height 1065
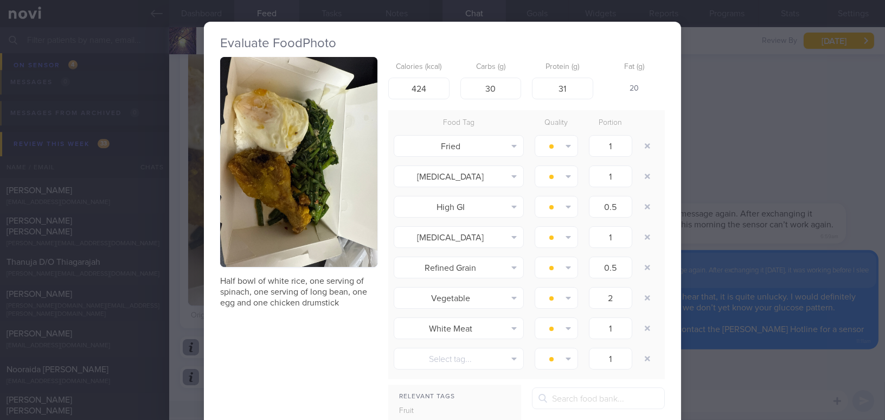
click at [742, 176] on div "Evaluate Food Photo Half bowl of white rice, one serving of spinach, one servin…" at bounding box center [442, 210] width 885 height 420
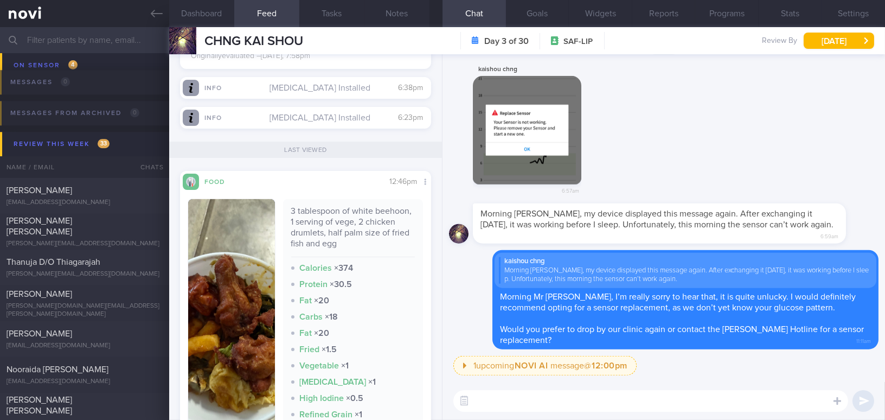
scroll to position [1331, 0]
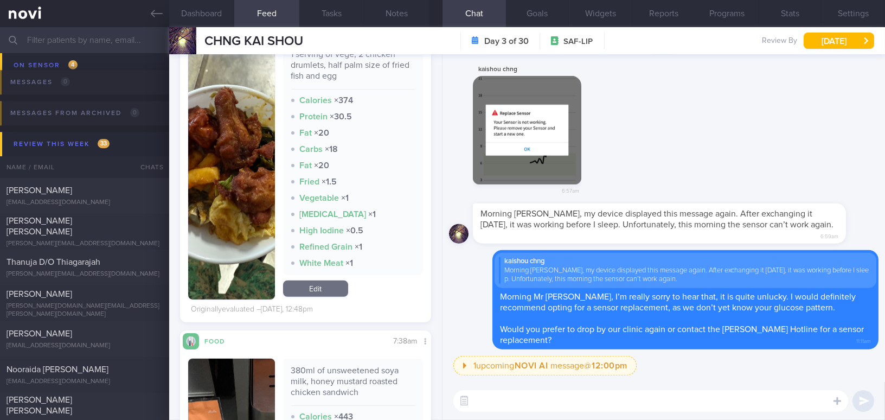
click at [491, 408] on textarea at bounding box center [650, 401] width 395 height 22
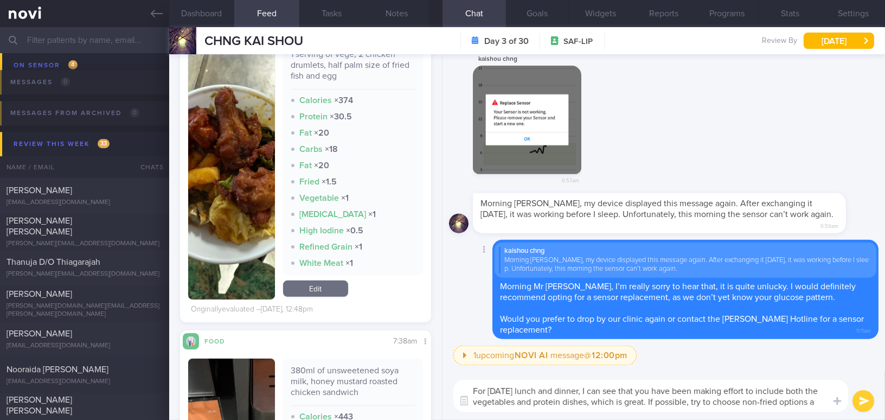
scroll to position [0, 0]
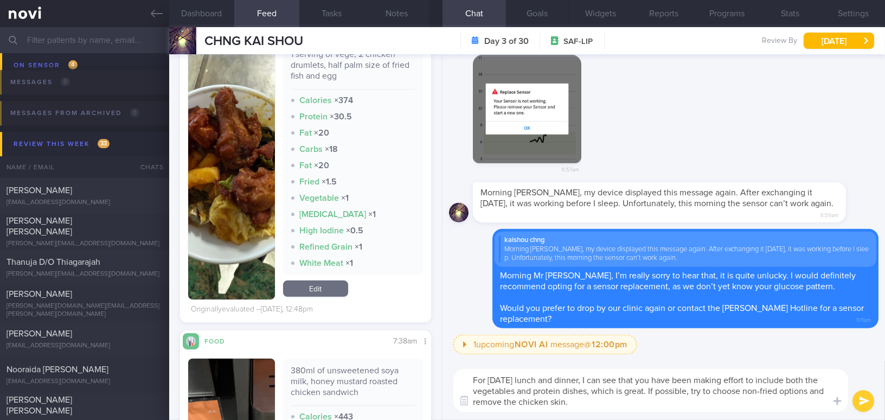
drag, startPoint x: 472, startPoint y: 381, endPoint x: 605, endPoint y: 404, distance: 134.9
click at [605, 404] on textarea "For [DATE] lunch and dinner, I can see that you have been making effort to incl…" at bounding box center [650, 390] width 395 height 43
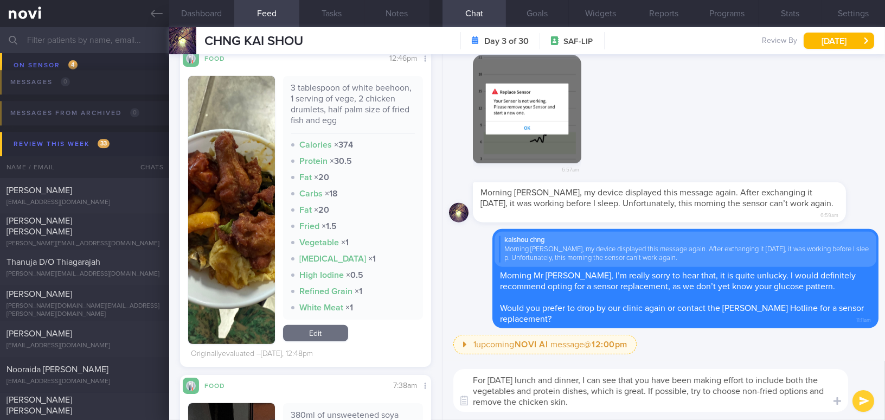
scroll to position [1232, 0]
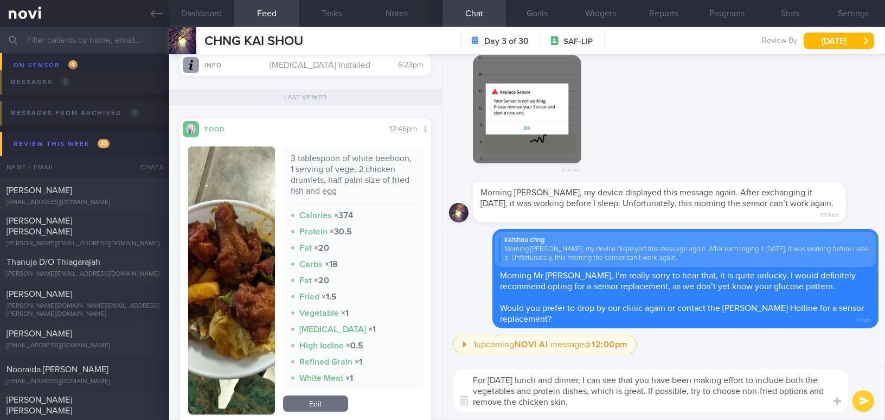
click at [566, 387] on textarea "For [DATE] lunch and dinner, I can see that you have been making effort to incl…" at bounding box center [650, 390] width 395 height 43
click at [605, 390] on textarea "For [DATE] lunch and dinner, I can see that you have been making effort to incl…" at bounding box center [650, 390] width 395 height 43
drag, startPoint x: 475, startPoint y: 379, endPoint x: 693, endPoint y: 408, distance: 220.0
click at [693, 408] on textarea "For [DATE] lunch and dinner, I can see that you have been making effort to incl…" at bounding box center [650, 390] width 395 height 43
click at [542, 390] on textarea "For [DATE] lunch and dinner, I can see that you have been making effort to incl…" at bounding box center [650, 390] width 395 height 43
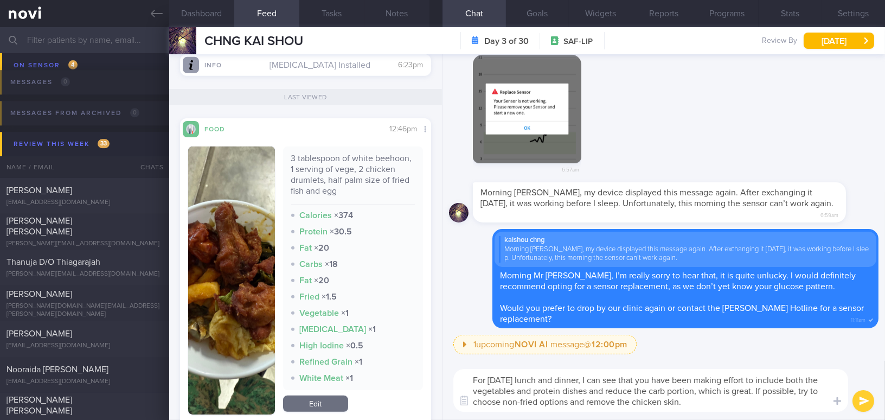
drag, startPoint x: 697, startPoint y: 404, endPoint x: 349, endPoint y: 352, distance: 352.0
click at [349, 352] on div "Dashboard Feed 4 Tasks Notes Chat Goals Widgets Reports Programs Stats Settings…" at bounding box center [527, 223] width 716 height 393
paste textarea "’s lunch and dinner, I can see that you made an effort to include both vegetabl…"
type textarea "For [DATE] lunch and dinner, I can see that you made an effort to include both …"
click at [856, 398] on button "submit" at bounding box center [864, 401] width 22 height 22
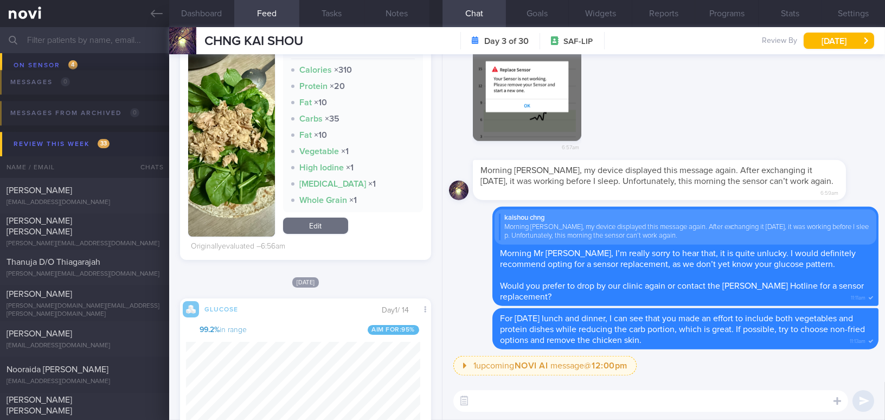
scroll to position [98, 0]
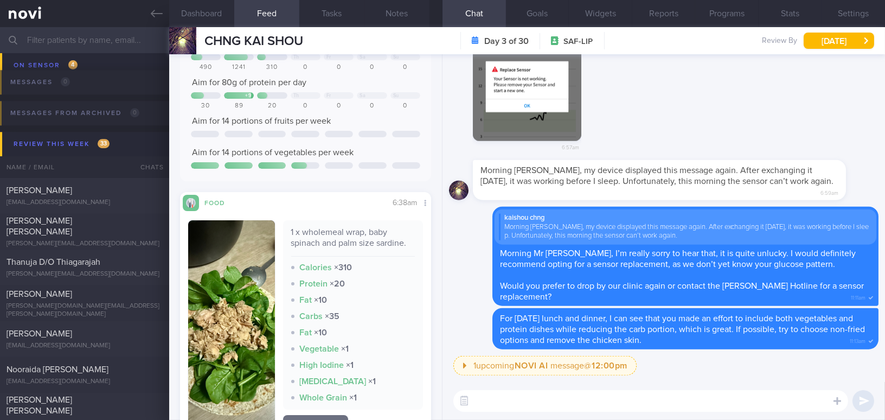
click at [519, 398] on textarea at bounding box center [650, 401] width 395 height 22
type textarea "[DATE] breakfast looked wonderful, keep it up!"
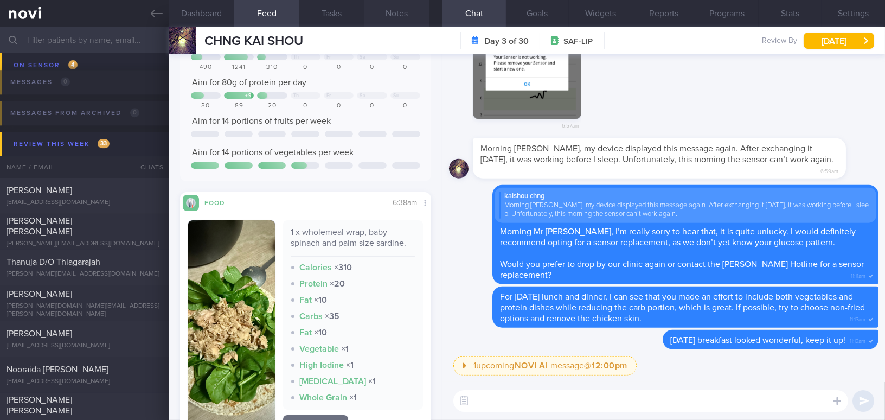
click at [401, 12] on button "Notes" at bounding box center [396, 13] width 65 height 27
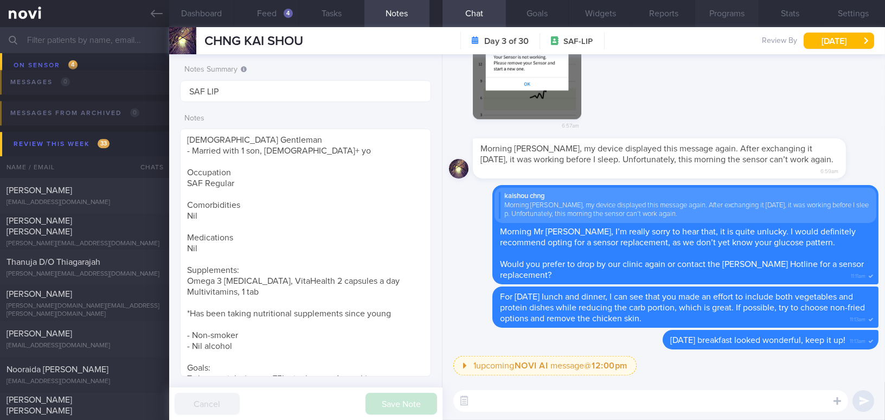
click at [716, 15] on button "Programs" at bounding box center [726, 13] width 63 height 27
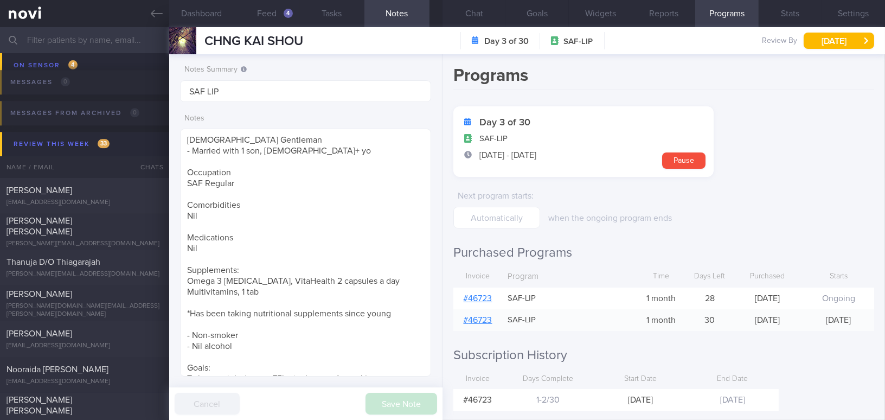
click at [477, 297] on link "# 46723" at bounding box center [478, 298] width 29 height 9
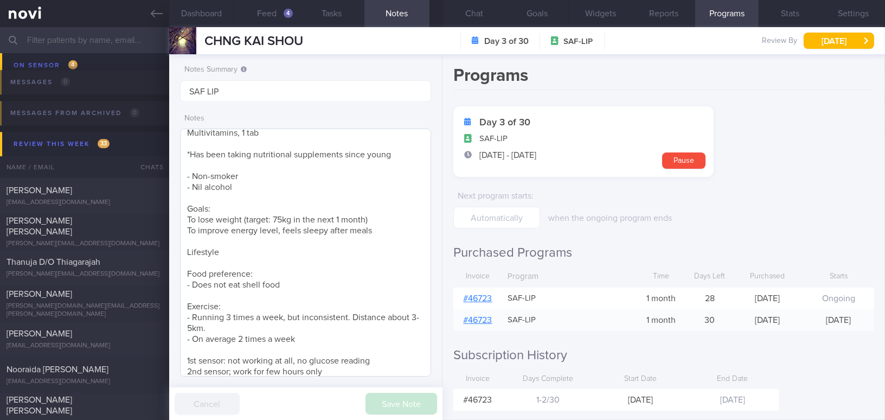
scroll to position [165, 0]
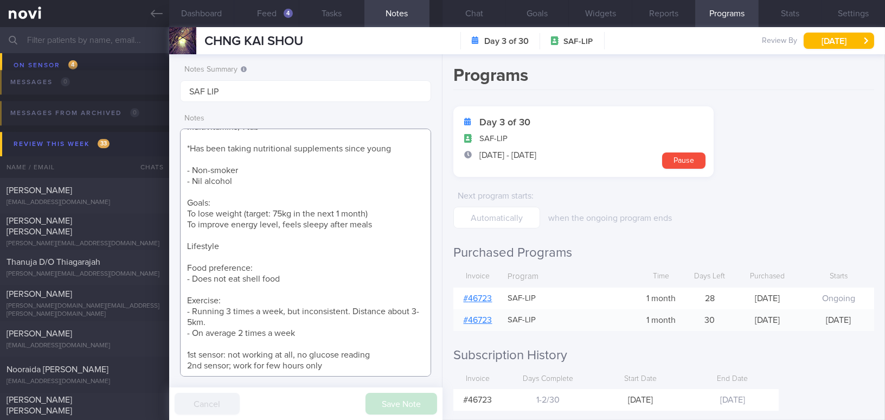
click at [291, 278] on textarea "[DEMOGRAPHIC_DATA] Gentleman - Married with 1 son, [DEMOGRAPHIC_DATA]+ yo Occup…" at bounding box center [305, 253] width 251 height 248
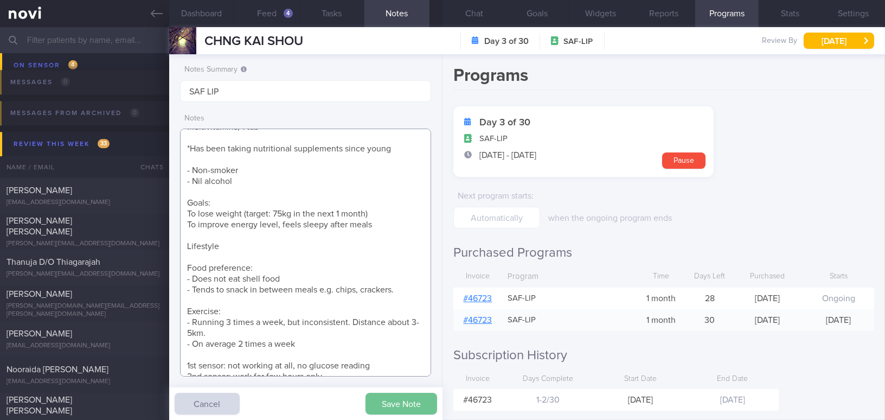
type textarea "[DEMOGRAPHIC_DATA] Gentleman - Married with 1 son, [DEMOGRAPHIC_DATA]+ yo Occup…"
click at [415, 409] on button "Save Note" at bounding box center [402, 404] width 72 height 22
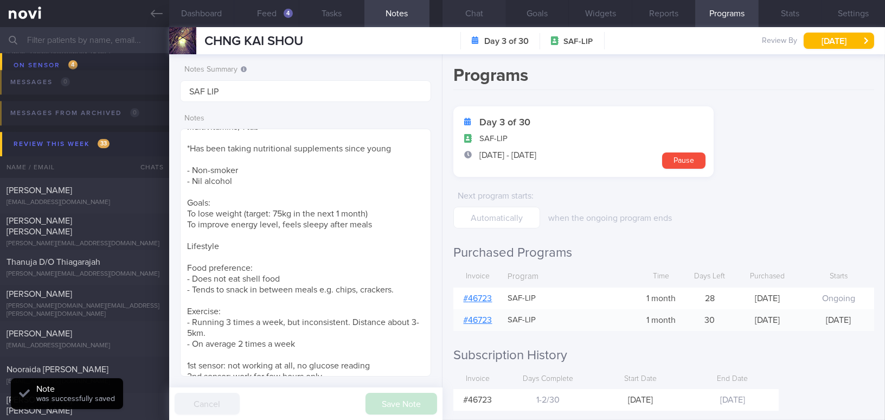
click at [475, 13] on button "Chat" at bounding box center [474, 13] width 63 height 27
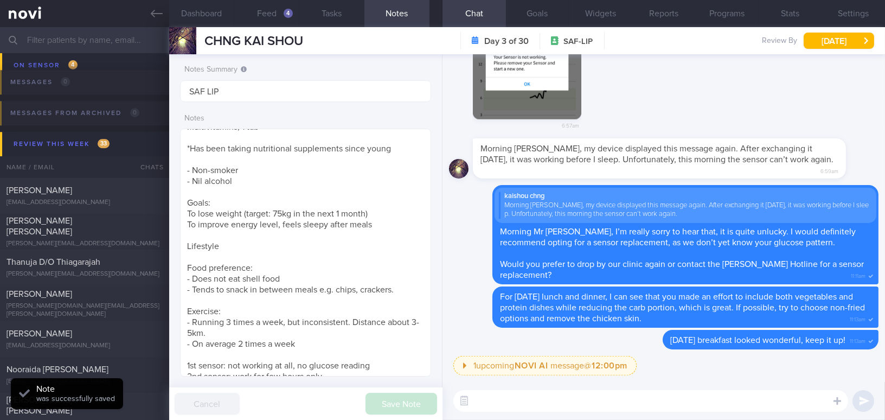
click at [547, 401] on textarea at bounding box center [650, 401] width 395 height 22
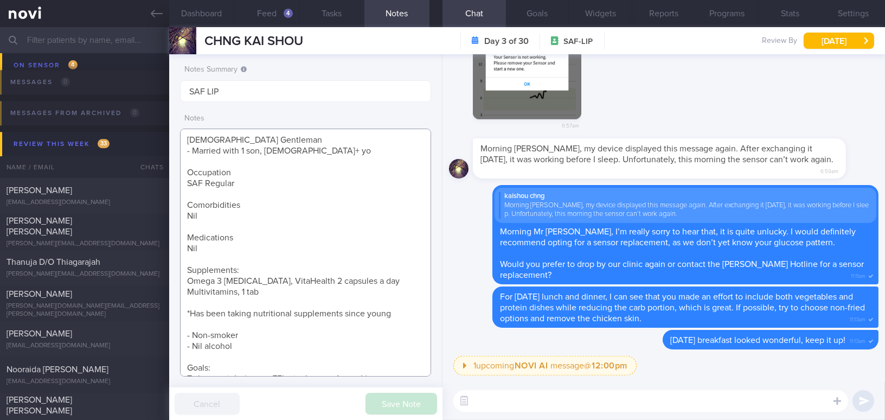
drag, startPoint x: 187, startPoint y: 139, endPoint x: 301, endPoint y: 156, distance: 115.7
click at [301, 156] on textarea "[DEMOGRAPHIC_DATA] Gentleman - Married with 1 son, [DEMOGRAPHIC_DATA]+ yo Occup…" at bounding box center [305, 253] width 251 height 248
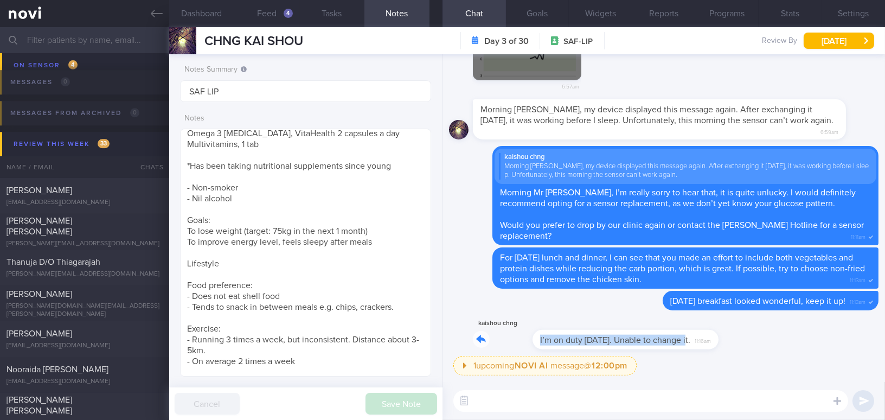
drag, startPoint x: 624, startPoint y: 332, endPoint x: 792, endPoint y: 335, distance: 168.7
click at [792, 335] on div "kaishou chng I’m on duty [DATE]. Unable to change it. 11:16am" at bounding box center [664, 336] width 430 height 39
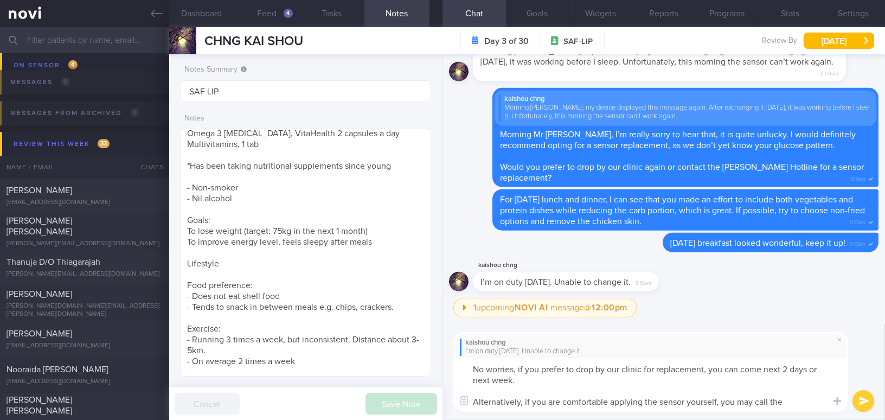
scroll to position [0, 0]
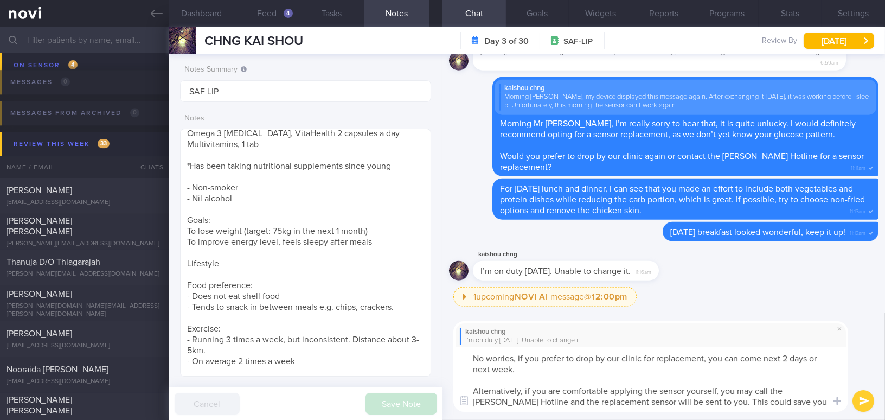
drag, startPoint x: 467, startPoint y: 362, endPoint x: 785, endPoint y: 400, distance: 319.5
click at [785, 400] on textarea "No worries, if you prefer to drop by our clinic for replacement, you can come n…" at bounding box center [650, 379] width 395 height 65
click at [477, 359] on textarea "No worries, if you prefer to drop by our clinic for replacement, you can come n…" at bounding box center [650, 379] width 395 height 65
drag, startPoint x: 471, startPoint y: 357, endPoint x: 809, endPoint y: 407, distance: 341.5
click at [809, 407] on textarea "No worries, if you prefer to drop by our clinic for replacement, you can come n…" at bounding box center [650, 379] width 395 height 65
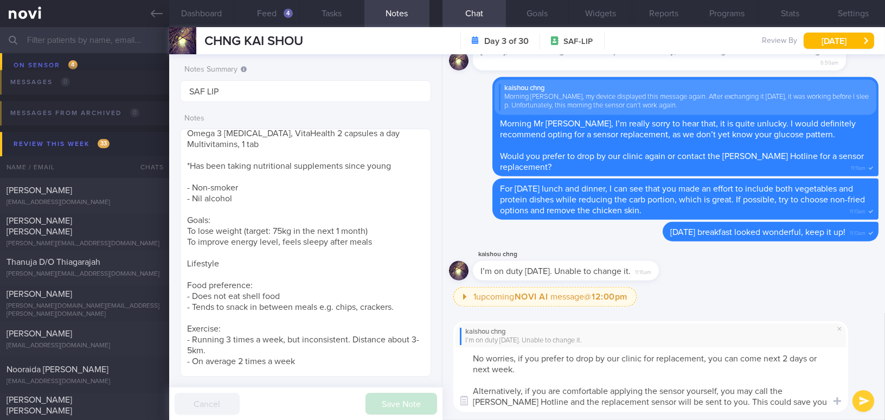
paste textarea ". If you prefer to drop by our clinic for a replacement, you can come within th…"
drag, startPoint x: 474, startPoint y: 370, endPoint x: 485, endPoint y: 372, distance: 11.5
click at [485, 372] on textarea "No worries. If you prefer to drop by our clinic for a replacement, you can come…" at bounding box center [650, 379] width 395 height 65
drag, startPoint x: 511, startPoint y: 370, endPoint x: 544, endPoint y: 370, distance: 33.1
click at [544, 370] on textarea "No worries. If you prefer to drop by our clinic for a replacement, you can come…" at bounding box center [650, 379] width 395 height 65
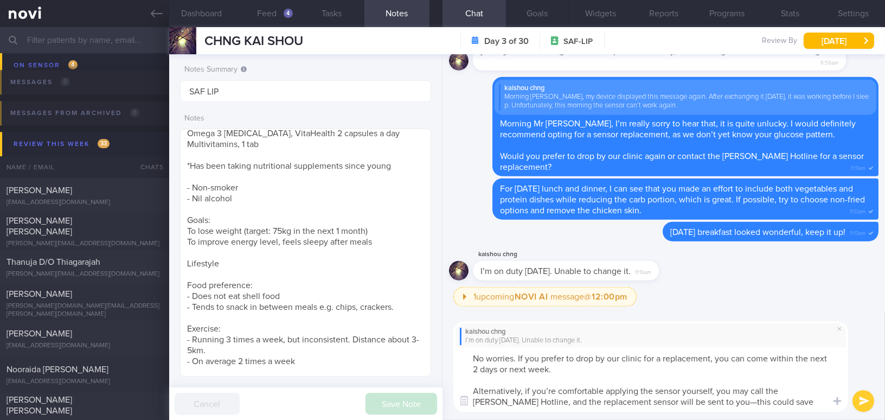
click at [552, 390] on textarea "No worries. If you prefer to drop by our clinic for a replacement, you can come…" at bounding box center [650, 379] width 395 height 65
click at [690, 402] on textarea "No worries. If you prefer to drop by our clinic for a replacement, you can come…" at bounding box center [650, 379] width 395 height 65
type textarea "No worries. If you prefer to drop by our clinic for a replacement, you can come…"
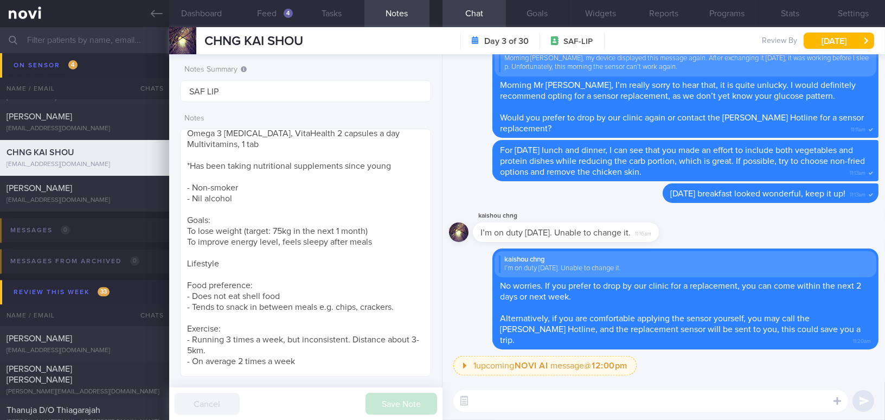
scroll to position [4733, 0]
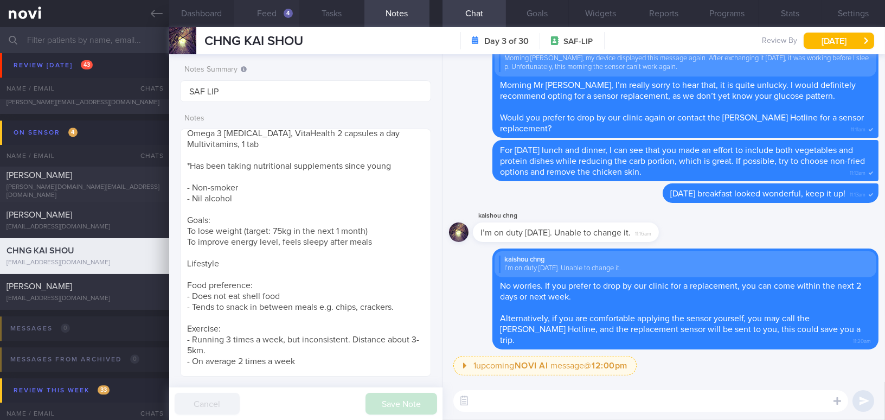
click at [268, 10] on button "Feed 4" at bounding box center [266, 13] width 65 height 27
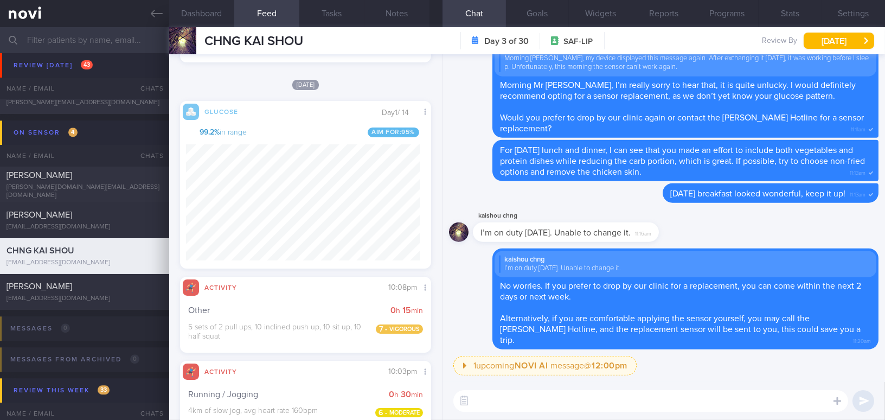
scroll to position [493, 0]
click at [153, 17] on icon at bounding box center [157, 14] width 12 height 12
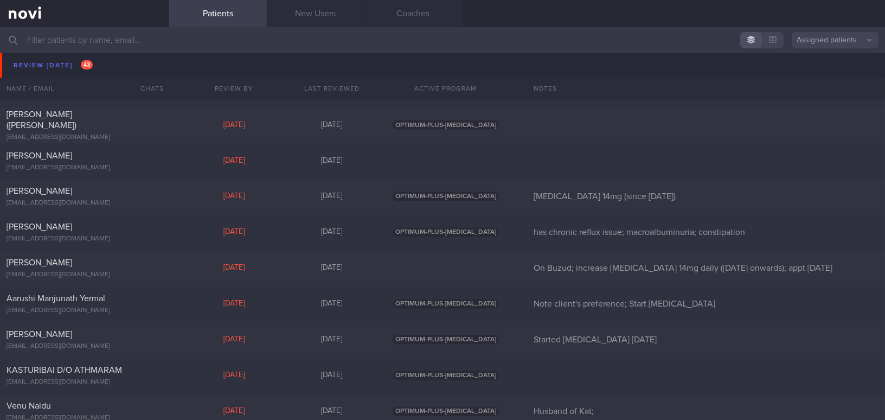
scroll to position [3751, 0]
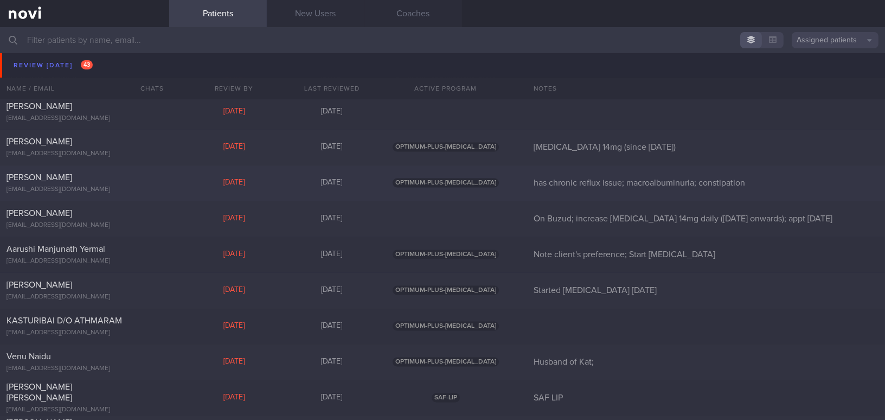
click at [131, 183] on div "[PERSON_NAME] [EMAIL_ADDRESS][DOMAIN_NAME]" at bounding box center [84, 183] width 169 height 22
select select "7"
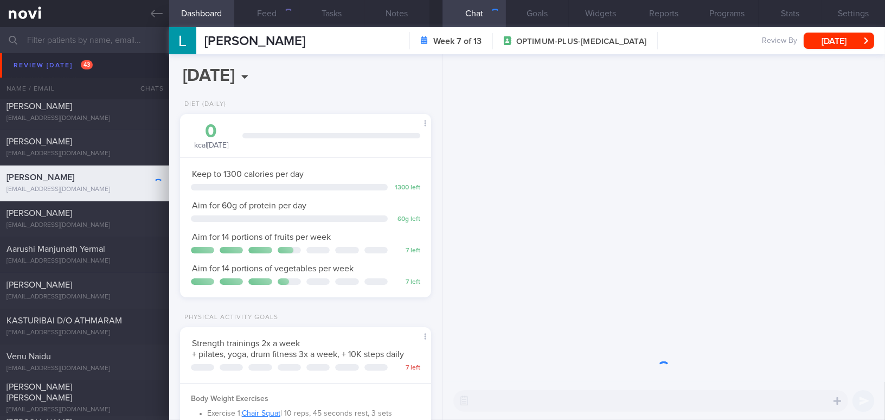
scroll to position [127, 224]
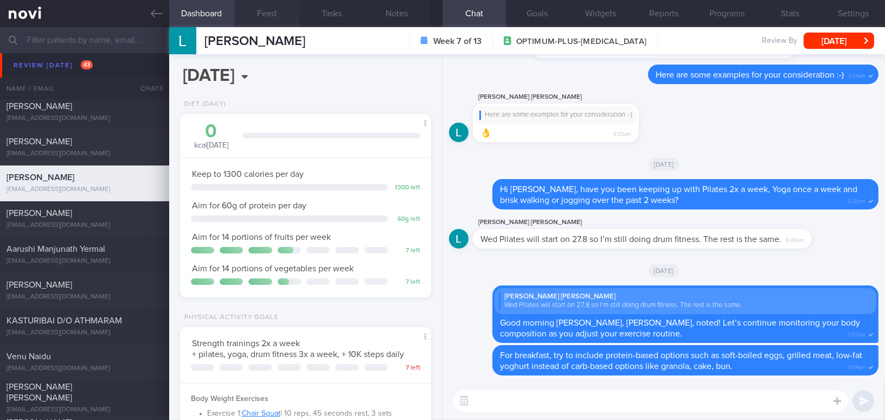
click at [267, 20] on button "Feed" at bounding box center [266, 13] width 65 height 27
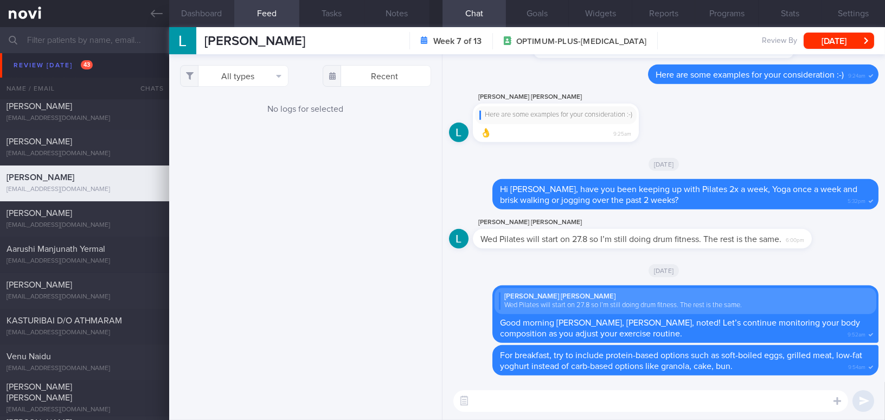
click at [216, 12] on button "Dashboard" at bounding box center [201, 13] width 65 height 27
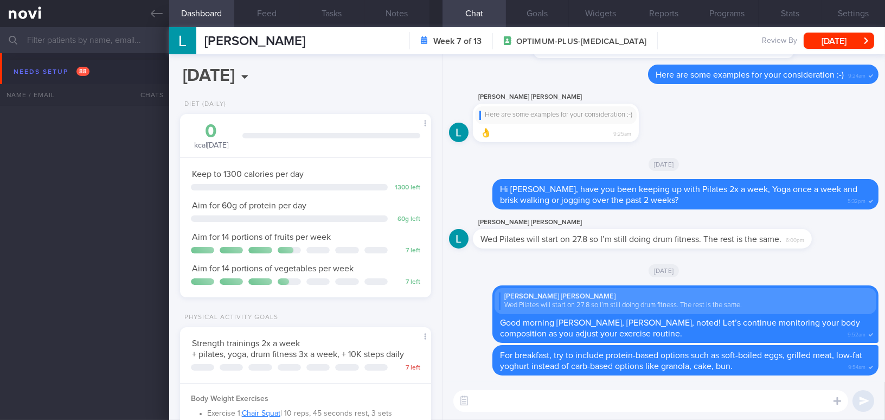
scroll to position [127, 224]
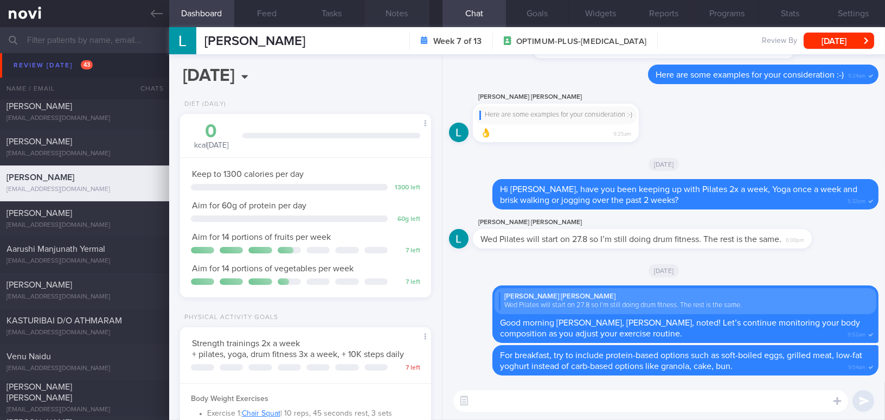
click at [393, 9] on button "Notes" at bounding box center [396, 13] width 65 height 27
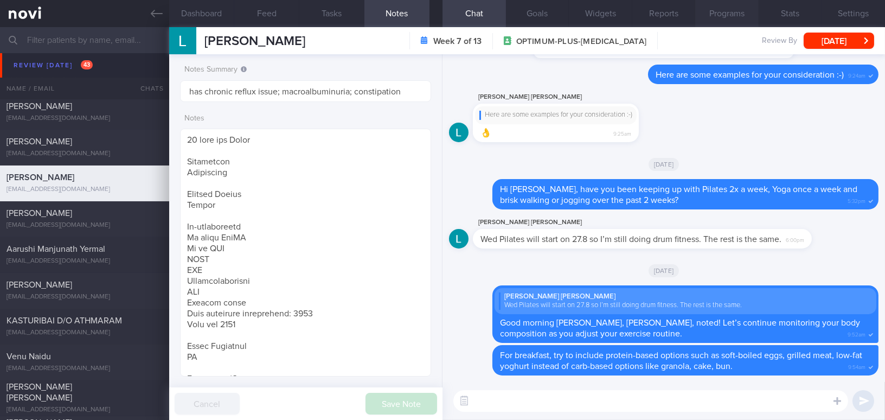
click at [734, 15] on button "Programs" at bounding box center [726, 13] width 63 height 27
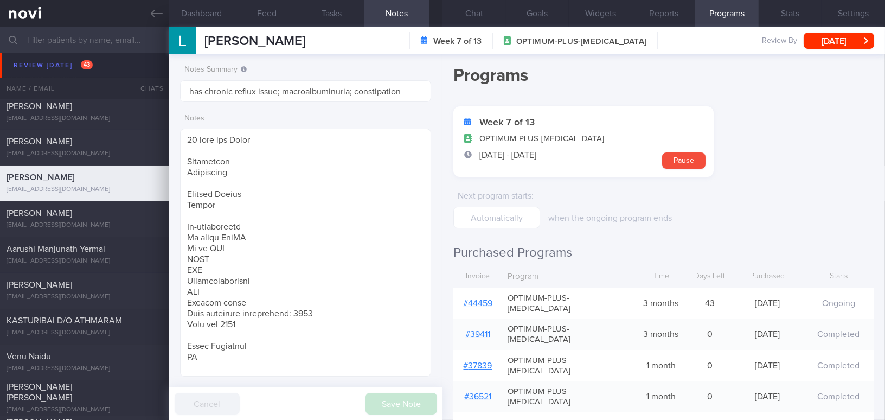
click at [478, 299] on link "# 44459" at bounding box center [477, 303] width 29 height 9
click at [195, 20] on button "Dashboard" at bounding box center [201, 13] width 65 height 27
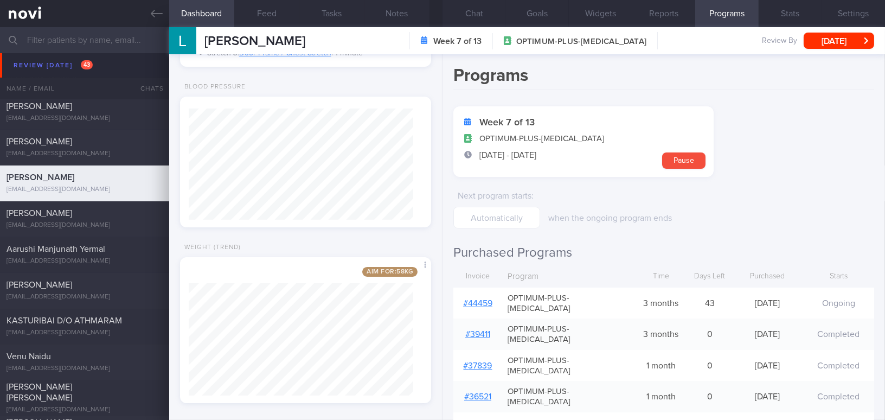
scroll to position [475, 0]
click at [475, 16] on button "Chat" at bounding box center [474, 13] width 63 height 27
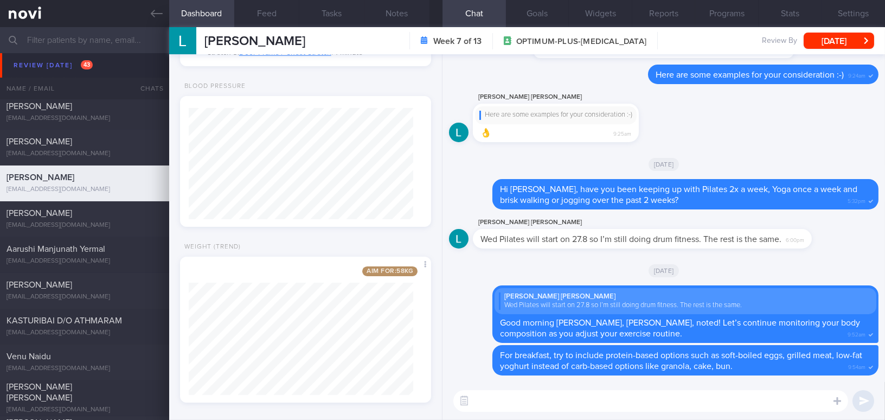
click at [571, 411] on textarea at bounding box center [650, 401] width 395 height 22
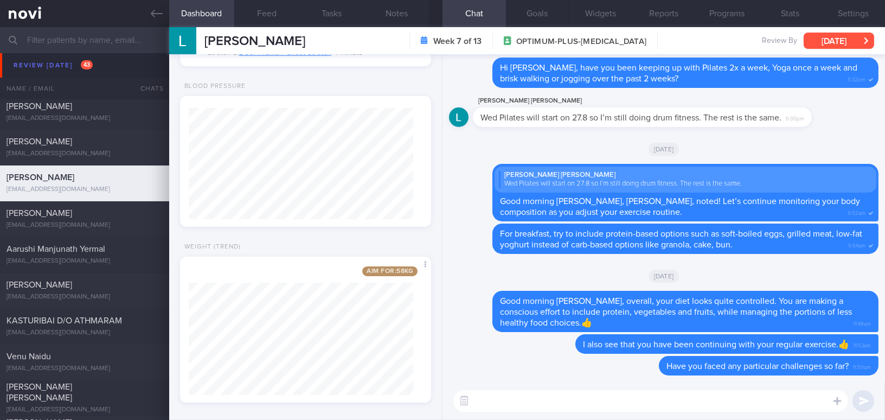
click at [822, 41] on button "[DATE]" at bounding box center [839, 41] width 71 height 16
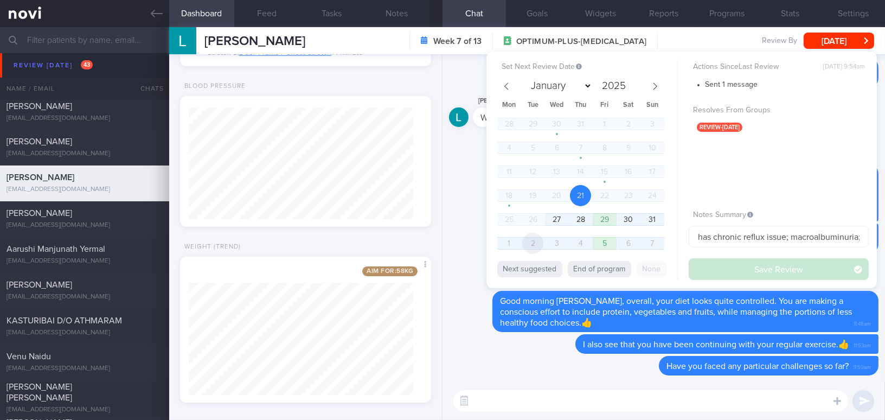
click at [538, 245] on span "2" at bounding box center [532, 243] width 21 height 21
select select "8"
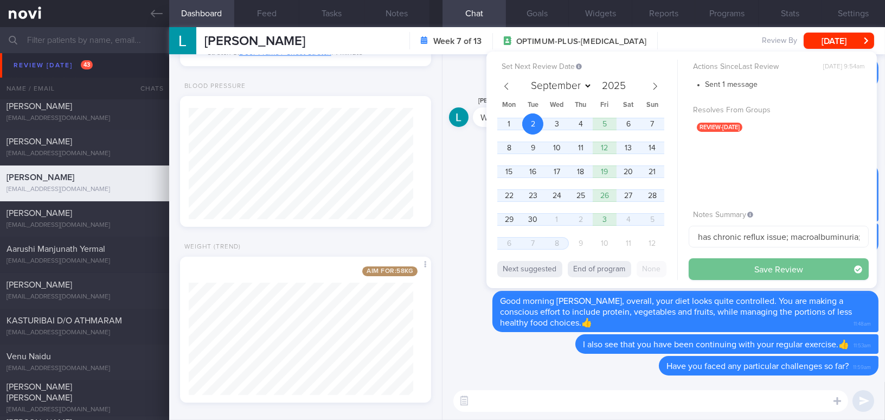
click at [717, 262] on button "Save Review" at bounding box center [779, 269] width 180 height 22
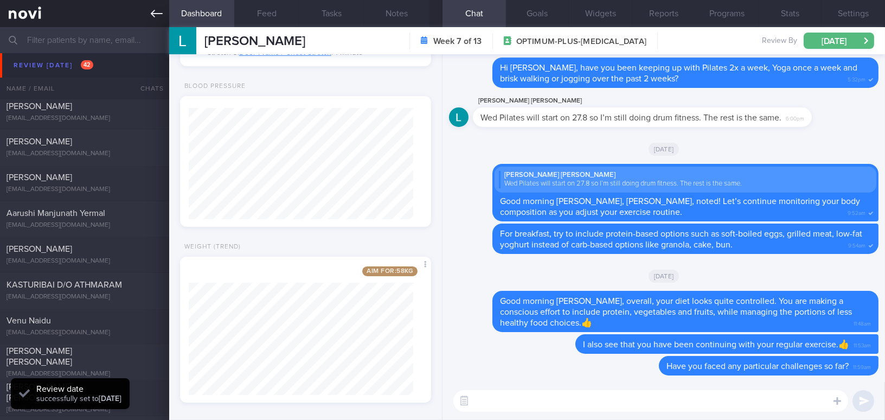
click at [154, 9] on icon at bounding box center [157, 14] width 12 height 12
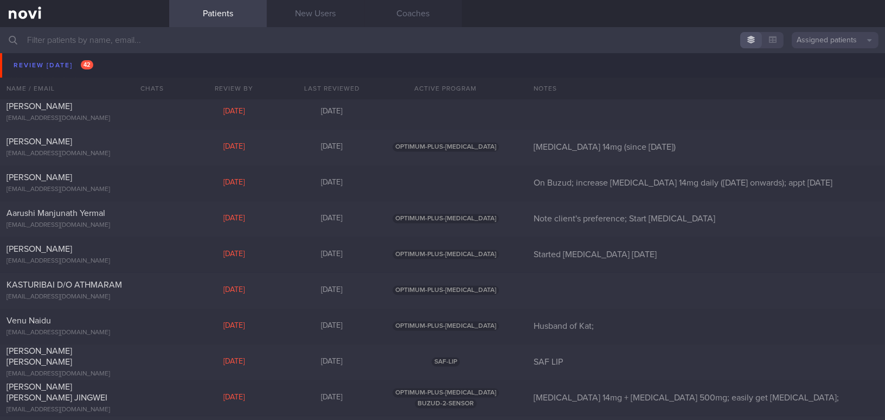
click at [135, 43] on input "text" at bounding box center [442, 40] width 885 height 26
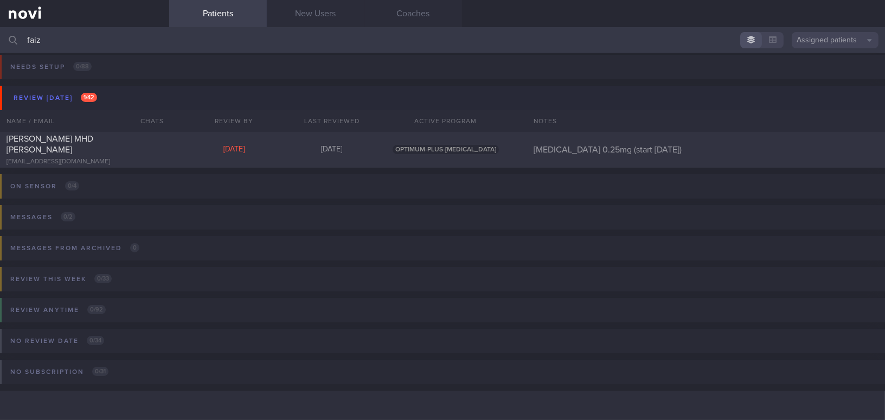
scroll to position [4, 0]
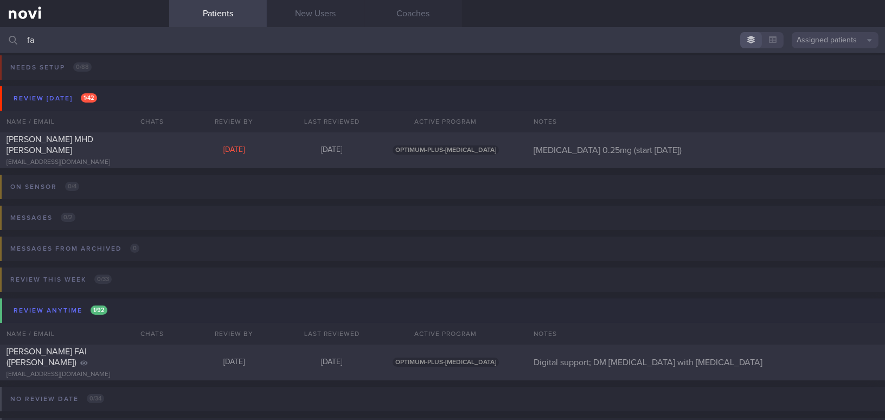
type input "f"
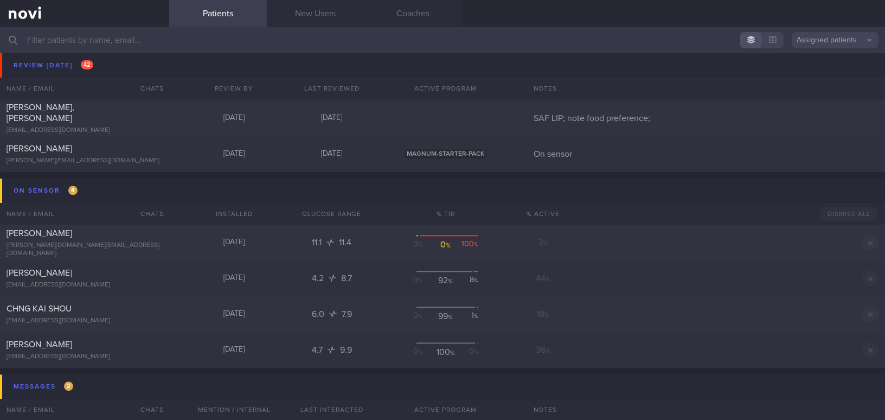
scroll to position [4788, 0]
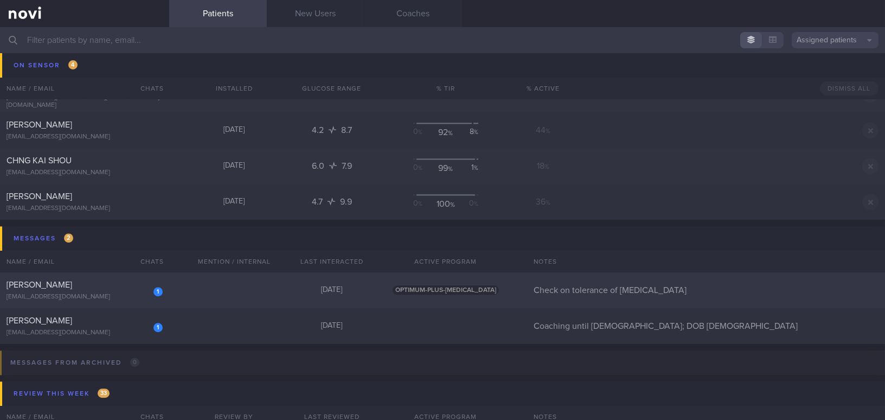
click at [83, 289] on div "[PERSON_NAME]" at bounding box center [83, 284] width 153 height 11
select select "7"
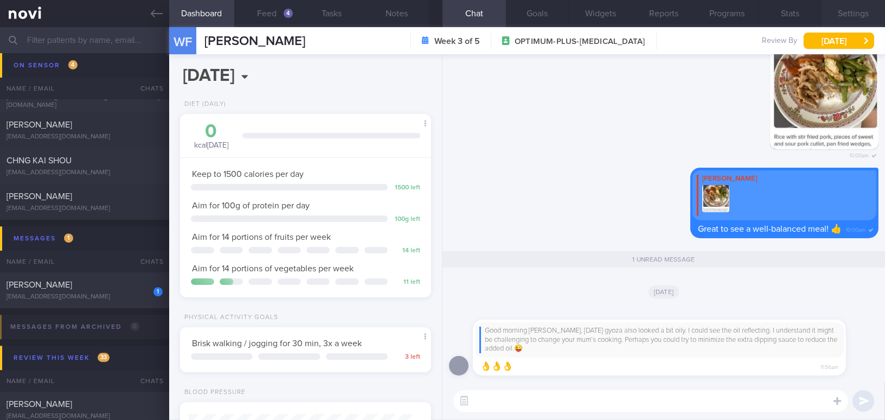
click at [854, 11] on button "Settings" at bounding box center [853, 13] width 63 height 27
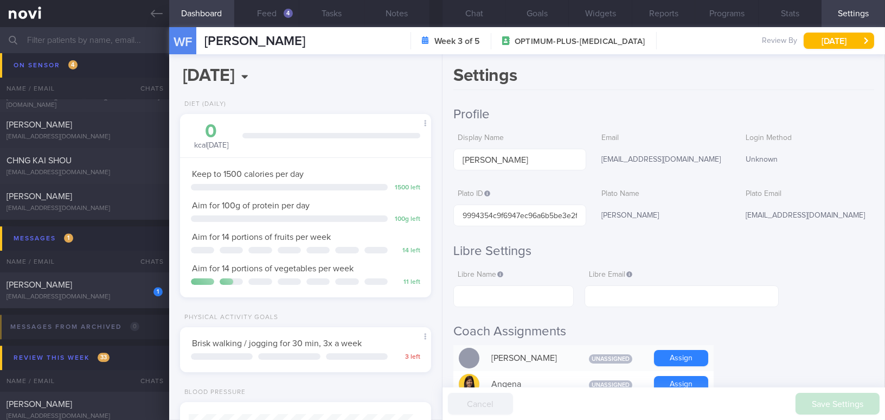
scroll to position [148, 0]
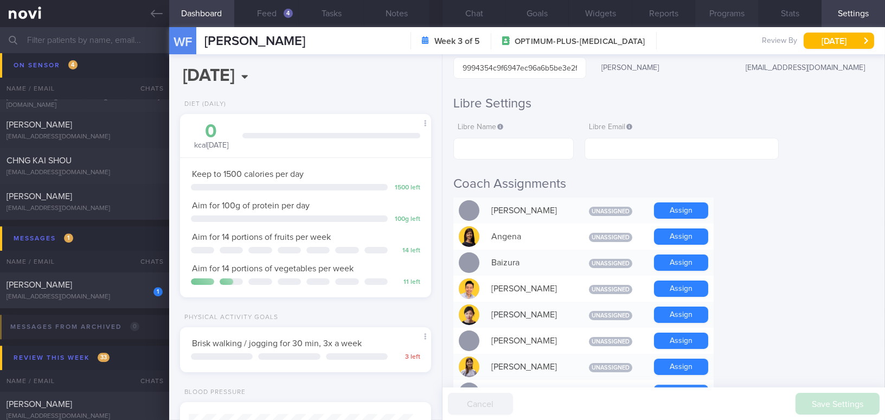
click at [733, 18] on button "Programs" at bounding box center [726, 13] width 63 height 27
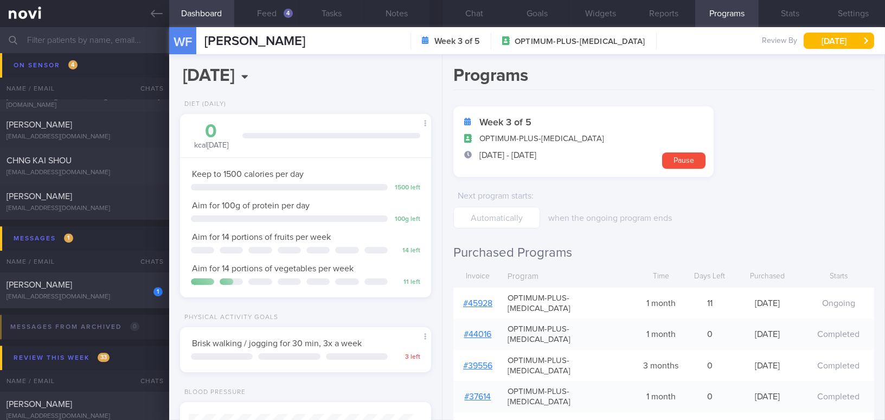
click at [487, 299] on link "# 45928" at bounding box center [477, 303] width 29 height 9
click at [386, 15] on button "Notes" at bounding box center [396, 13] width 65 height 27
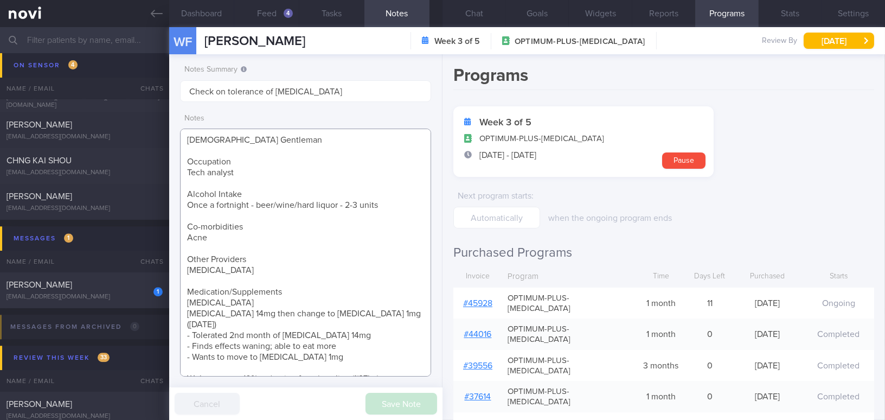
click at [196, 137] on textarea "32 year old Gentleman Occupation Tech analyst Alcohol Intake Once a fortnight -…" at bounding box center [305, 253] width 251 height 248
click at [386, 409] on button "Save Note" at bounding box center [402, 404] width 72 height 22
click at [273, 10] on button "Feed 4" at bounding box center [266, 13] width 65 height 27
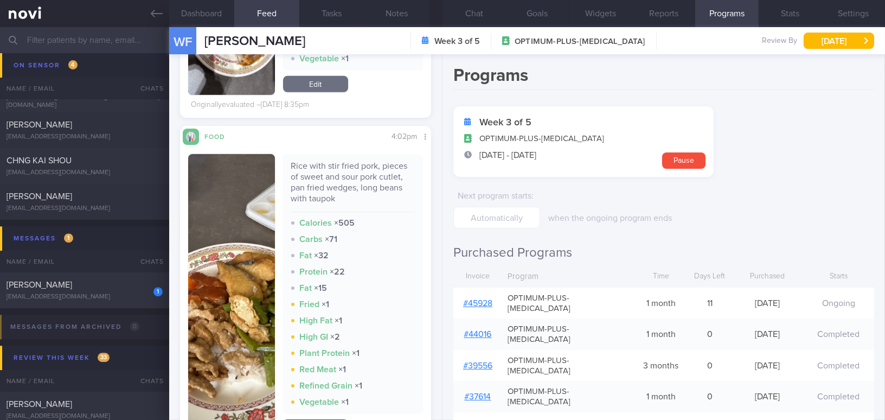
scroll to position [1528, 0]
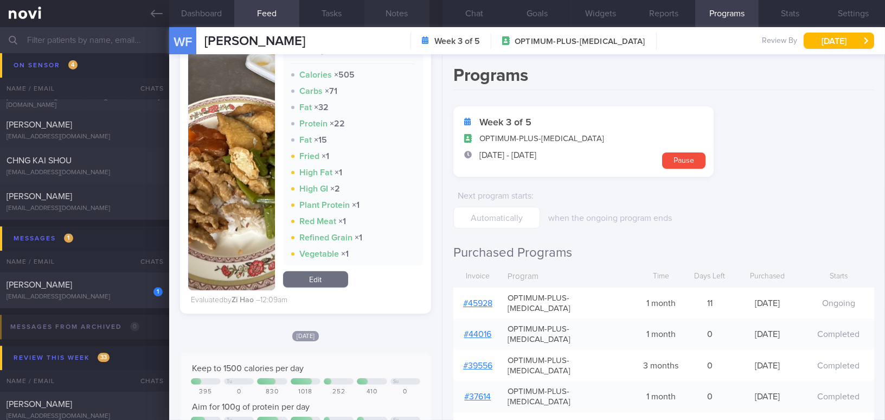
click at [402, 14] on button "Notes" at bounding box center [396, 13] width 65 height 27
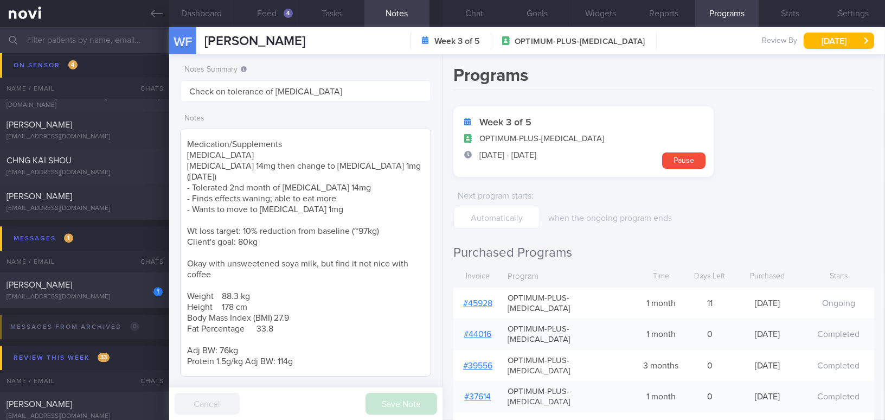
scroll to position [165, 0]
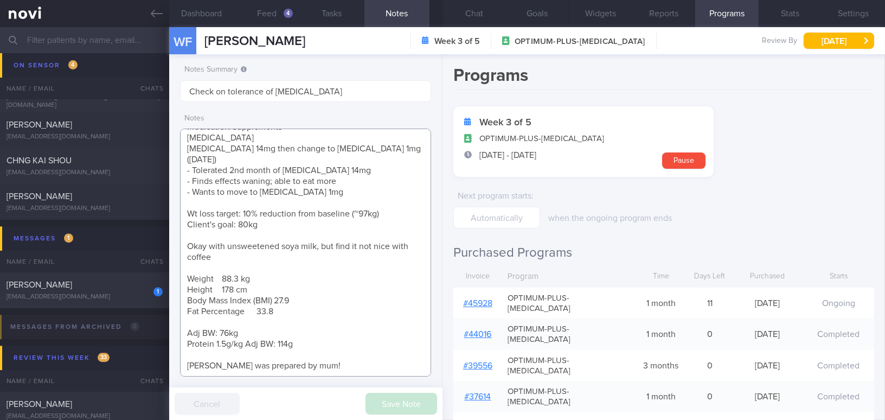
click at [330, 354] on textarea "33 year old Gentleman Occupation Tech analyst Alcohol Intake Once a fortnight -…" at bounding box center [305, 253] width 251 height 248
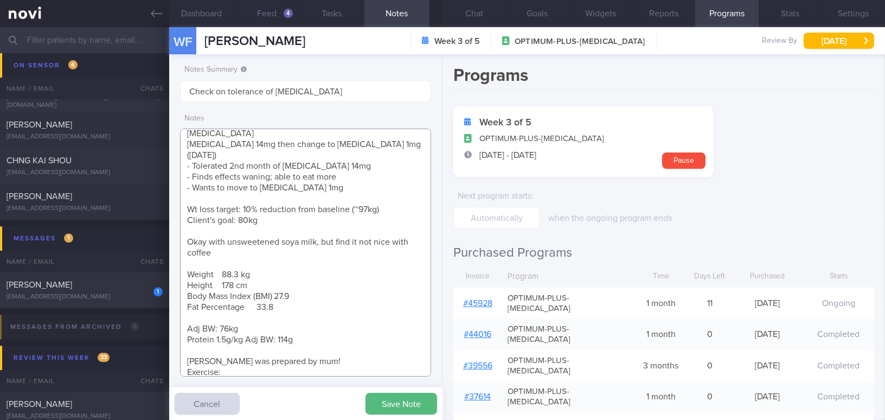
click at [345, 348] on textarea "33 year old Gentleman Occupation Tech analyst Alcohol Intake Once a fortnight -…" at bounding box center [305, 253] width 251 height 248
drag, startPoint x: 323, startPoint y: 90, endPoint x: 88, endPoint y: 79, distance: 235.1
click at [88, 79] on div "Patients New Users Coaches Assigned patients Assigned patients All active patie…" at bounding box center [442, 223] width 885 height 393
click at [228, 368] on textarea "33 year old Gentleman Occupation Tech analyst Alcohol Intake Once a fortnight -…" at bounding box center [305, 253] width 251 height 248
paste textarea "Gym 2x/wk 1hr Run 1-2x/wk x 40min (incorporate zone2)"
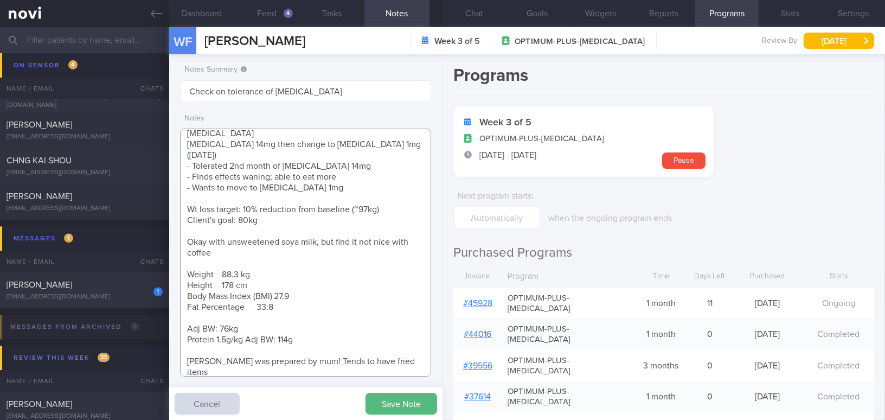
scroll to position [180, 0]
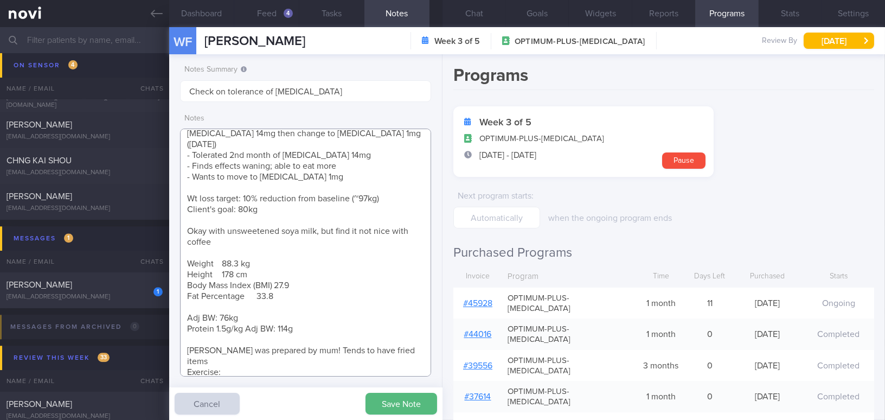
click at [187, 361] on textarea "33 year old Gentleman Occupation Tech analyst Alcohol Intake Once a fortnight -…" at bounding box center [305, 253] width 251 height 248
type textarea "[DEMOGRAPHIC_DATA] Gentleman Occupation Tech analyst Alcohol Intake Once a fort…"
click at [398, 402] on button "Save Note" at bounding box center [402, 404] width 72 height 22
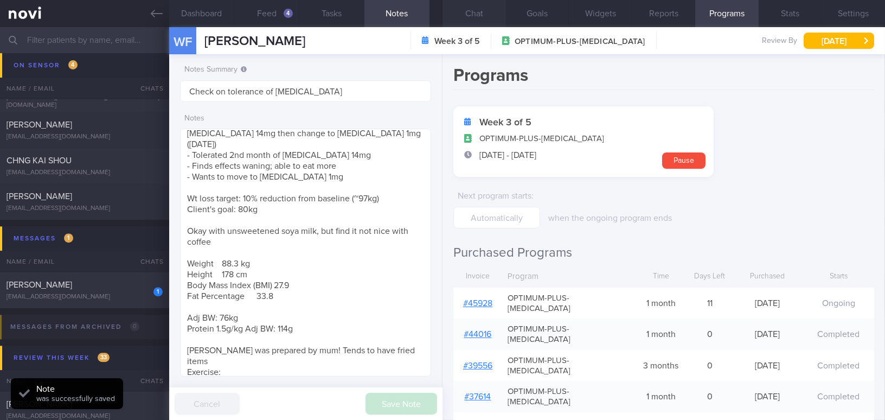
click at [473, 15] on button "Chat" at bounding box center [474, 13] width 63 height 27
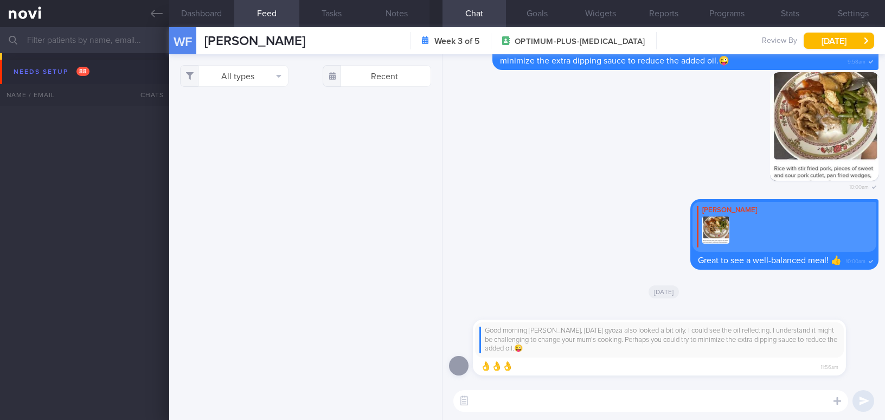
select select "7"
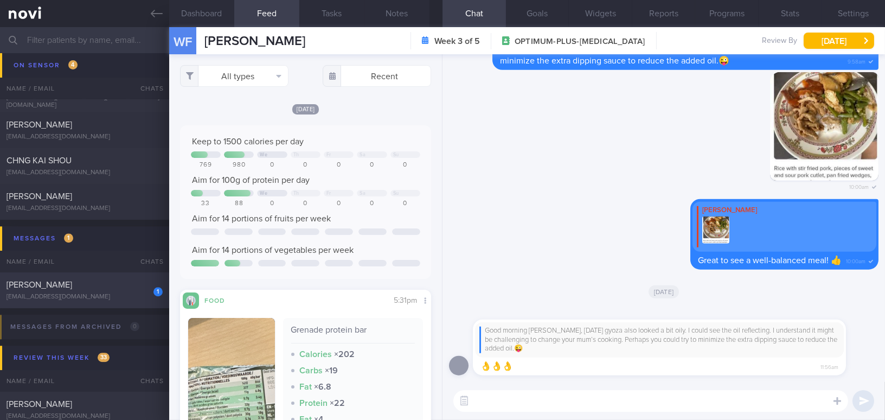
click at [30, 287] on span "[PERSON_NAME]" at bounding box center [40, 284] width 66 height 9
type input "Coaching until [DEMOGRAPHIC_DATA]; DOB [DEMOGRAPHIC_DATA]"
type textarea "Comorbidities: 1. T2DM (2016) 2. HLD 3. High TG (1000+ at diagnosis) 4. GDM (wa…"
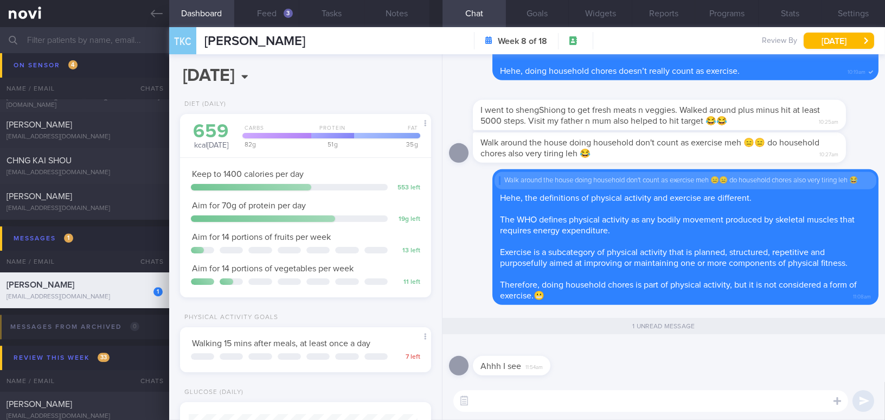
scroll to position [114, 228]
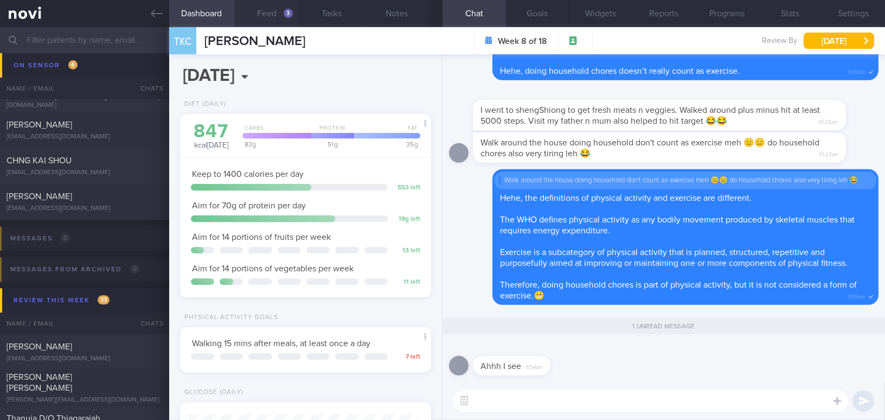
click at [268, 18] on button "Feed 3" at bounding box center [266, 13] width 65 height 27
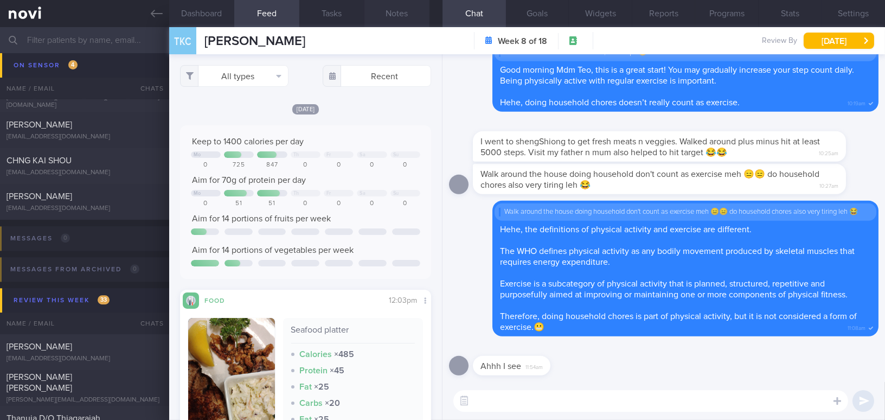
click at [399, 12] on button "Notes" at bounding box center [396, 13] width 65 height 27
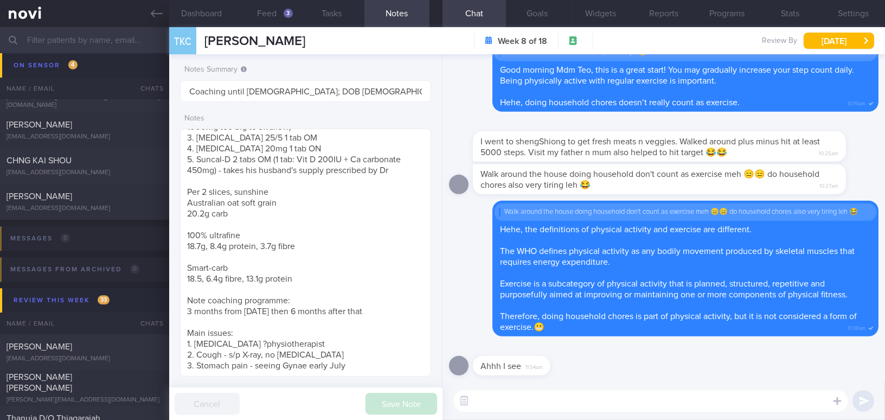
click at [567, 405] on textarea at bounding box center [650, 401] width 395 height 22
click at [261, 17] on button "Feed 3" at bounding box center [266, 13] width 65 height 27
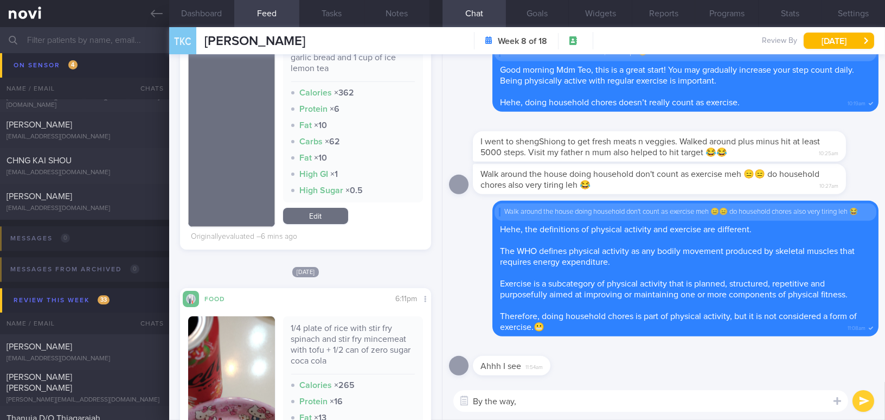
scroll to position [640, 0]
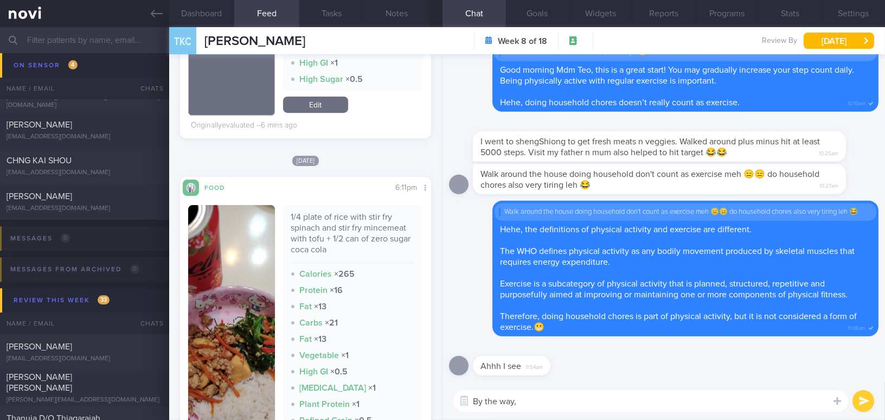
drag, startPoint x: 515, startPoint y: 402, endPoint x: 434, endPoint y: 396, distance: 80.5
click at [434, 400] on div "Dashboard Feed 3 Tasks Notes Chat Goals Widgets Reports Programs Stats Settings…" at bounding box center [527, 223] width 716 height 393
type textarea "Oh ya, I want to wish you: HAPPY BIRTHDAY 🥳🥳🎂🎂"
click at [865, 398] on button "submit" at bounding box center [864, 401] width 22 height 22
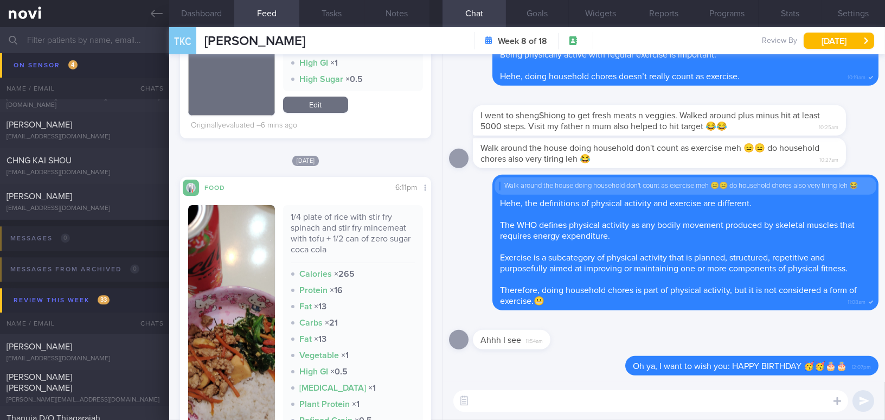
click at [710, 405] on textarea at bounding box center [650, 401] width 395 height 22
click at [399, 15] on button "Notes" at bounding box center [396, 13] width 65 height 27
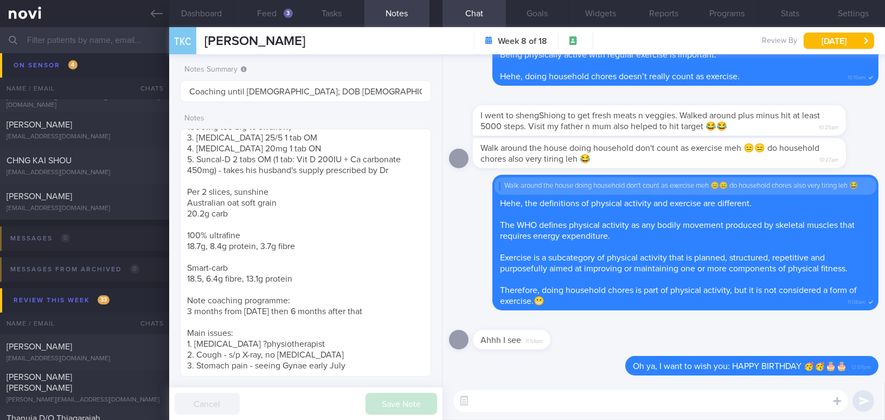
click at [560, 410] on textarea at bounding box center [650, 401] width 395 height 22
type textarea "Have a great celebration with your hubby, son and family!"
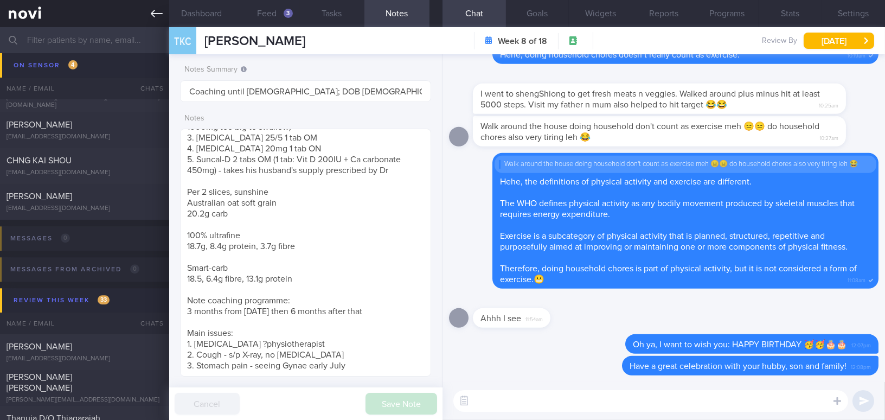
click at [156, 18] on icon at bounding box center [157, 14] width 12 height 12
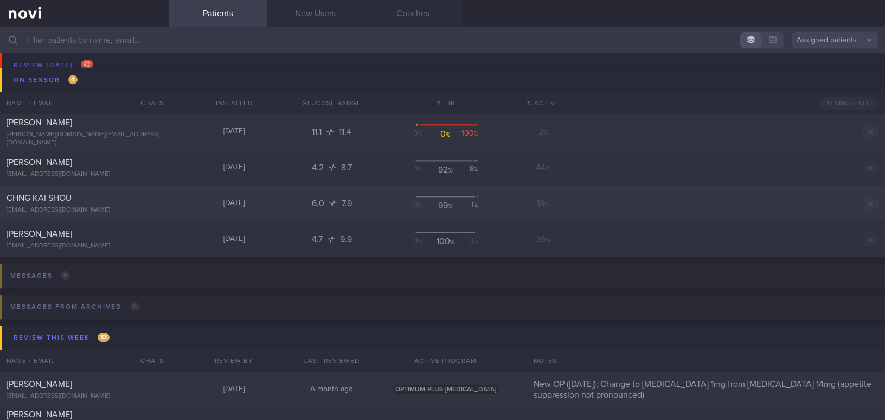
scroll to position [4689, 0]
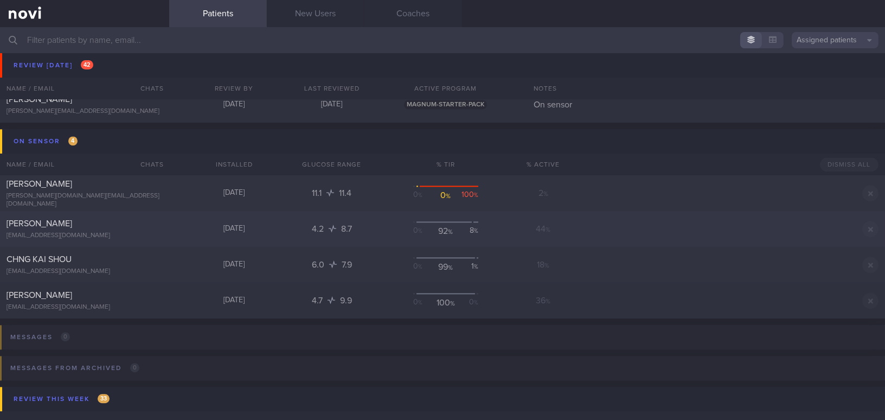
click at [132, 229] on div "[PERSON_NAME] [EMAIL_ADDRESS][DOMAIN_NAME]" at bounding box center [84, 229] width 169 height 22
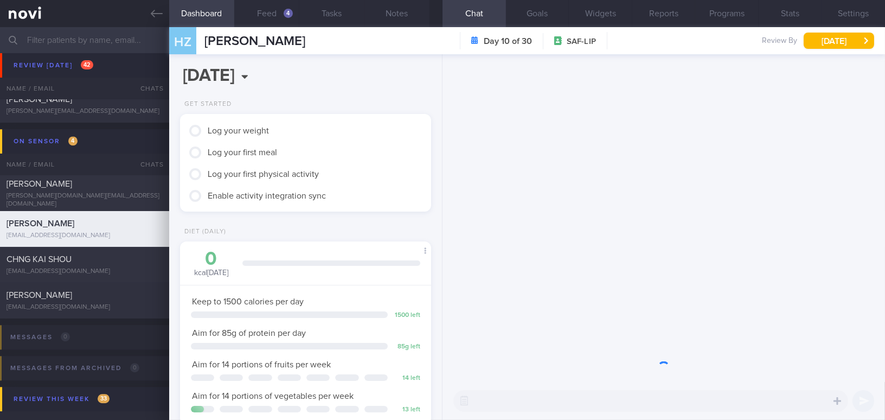
scroll to position [127, 224]
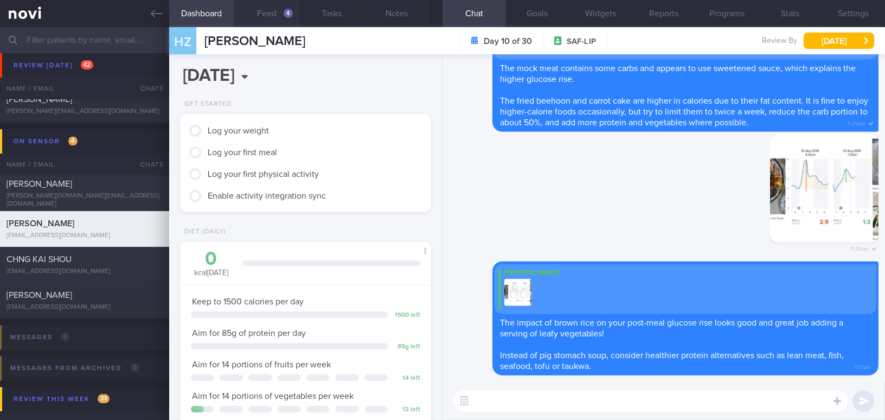
click at [277, 15] on button "Feed 4" at bounding box center [266, 13] width 65 height 27
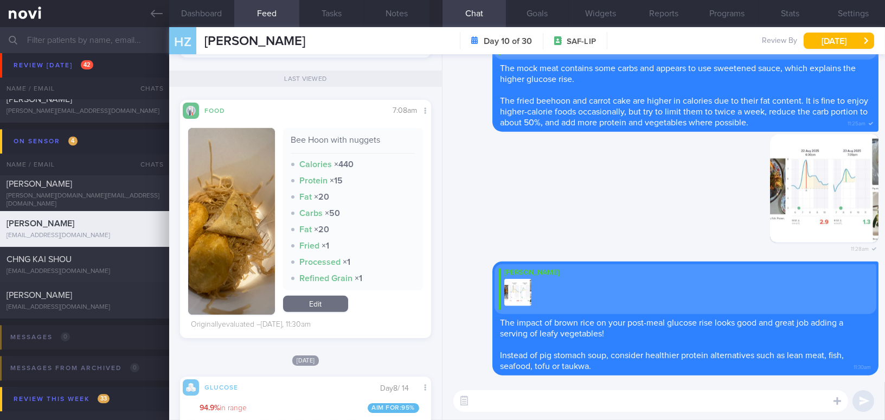
scroll to position [1380, 0]
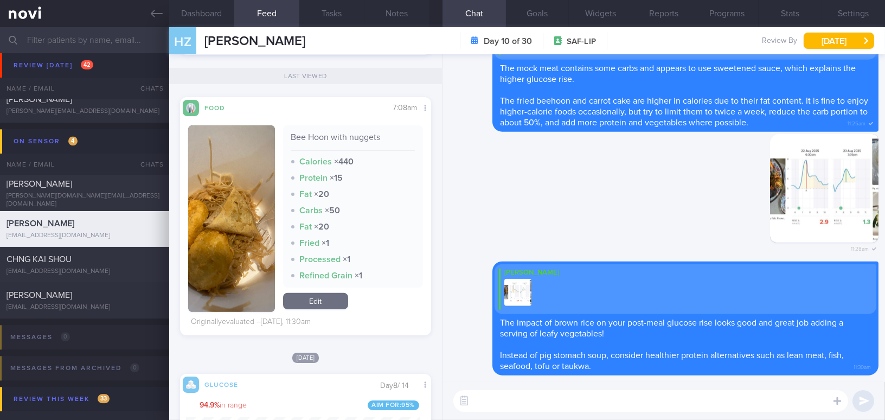
click at [510, 397] on textarea at bounding box center [650, 401] width 395 height 22
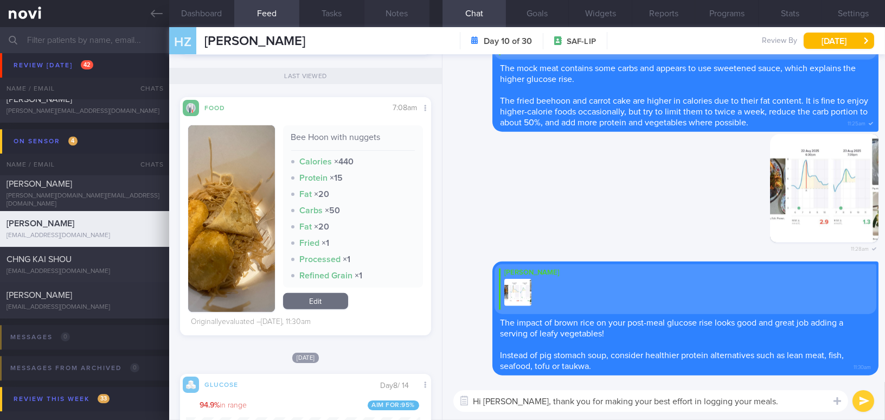
click at [410, 16] on button "Notes" at bounding box center [396, 13] width 65 height 27
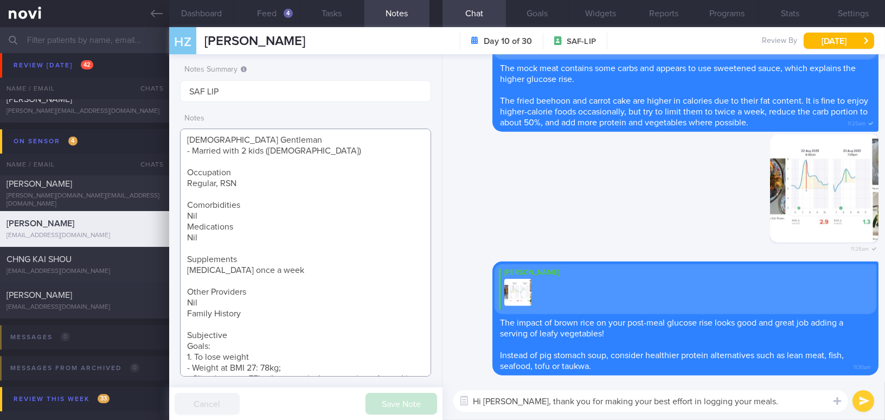
drag, startPoint x: 188, startPoint y: 139, endPoint x: 326, endPoint y: 151, distance: 138.8
click at [326, 151] on textarea "[DEMOGRAPHIC_DATA] Gentleman - Married with 2 kids ([DEMOGRAPHIC_DATA]) Occupat…" at bounding box center [305, 253] width 251 height 248
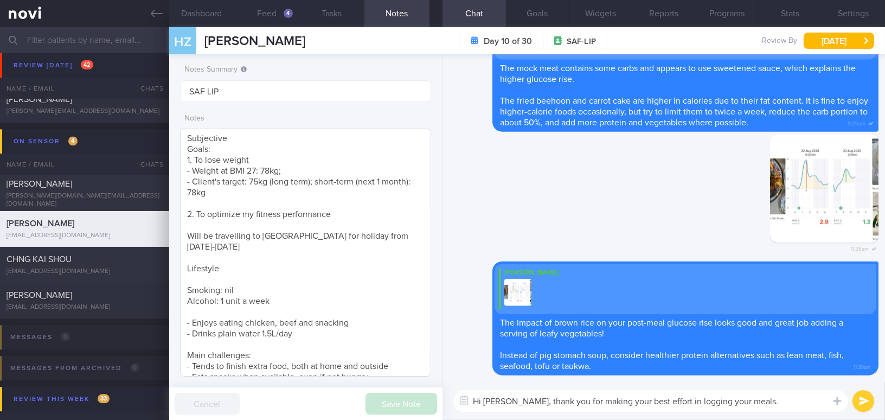
scroll to position [241, 0]
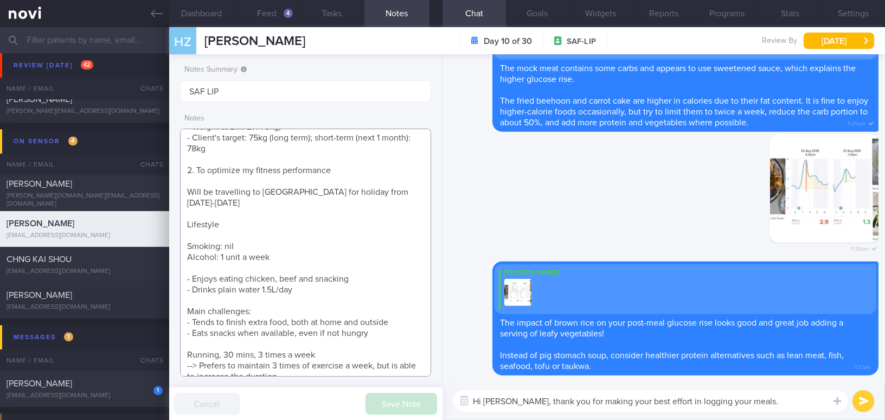
drag, startPoint x: 187, startPoint y: 299, endPoint x: 302, endPoint y: 364, distance: 131.8
click at [302, 364] on textarea "[DEMOGRAPHIC_DATA] Gentleman - Married with 2 kids ([DEMOGRAPHIC_DATA]) Occupat…" at bounding box center [305, 253] width 251 height 248
click at [531, 17] on button "Goals" at bounding box center [537, 13] width 63 height 27
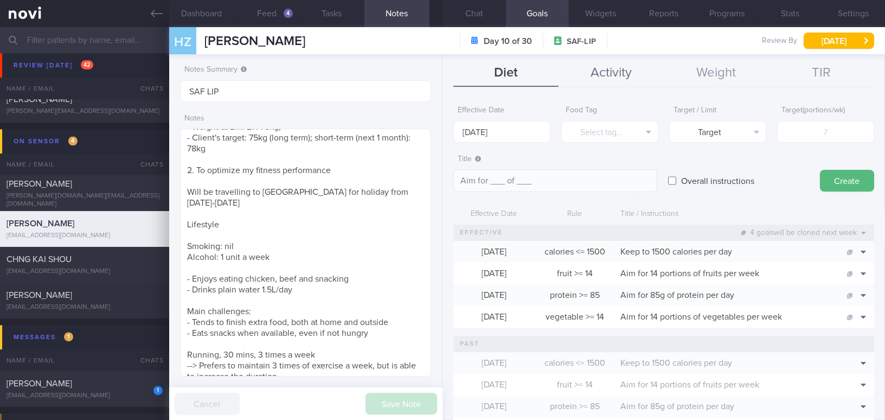
click at [605, 72] on button "Activity" at bounding box center [611, 73] width 105 height 27
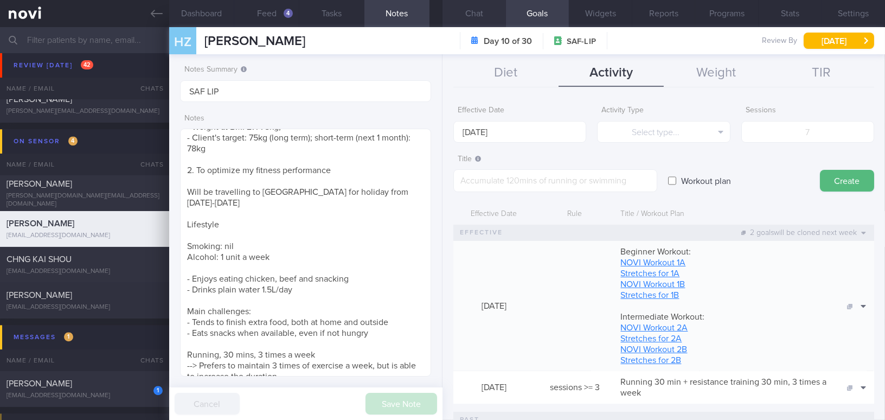
click at [476, 14] on button "Chat" at bounding box center [474, 13] width 63 height 27
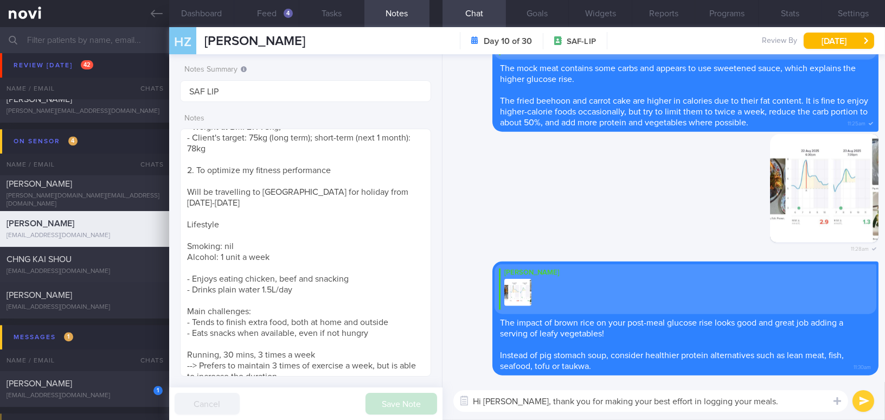
drag, startPoint x: 526, startPoint y: 401, endPoint x: 752, endPoint y: 398, distance: 226.2
click at [752, 398] on textarea "Hi [PERSON_NAME], thank you for making your best effort in logging your meals." at bounding box center [650, 401] width 395 height 22
click at [272, 19] on button "Feed 4" at bounding box center [266, 13] width 65 height 27
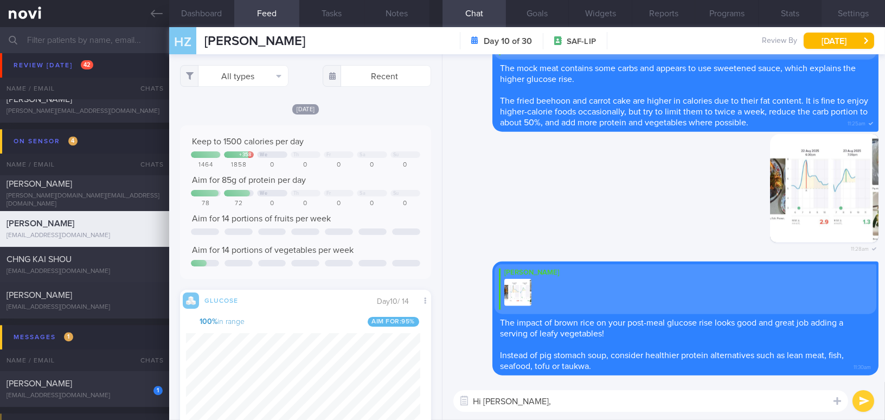
click at [862, 10] on button "Settings" at bounding box center [853, 13] width 63 height 27
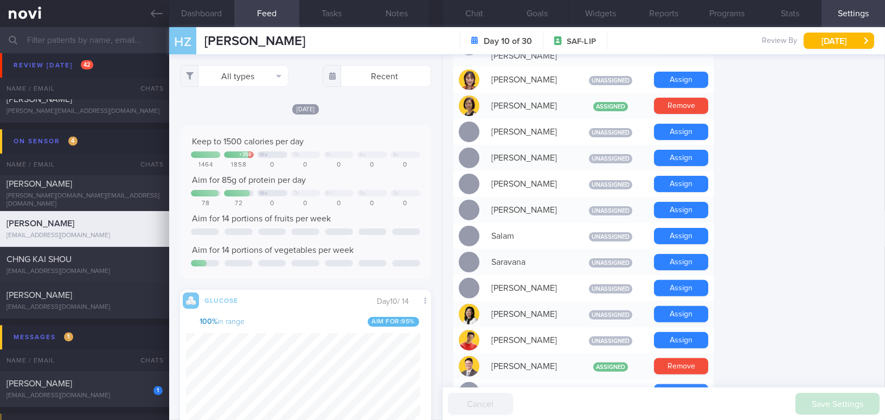
scroll to position [739, 0]
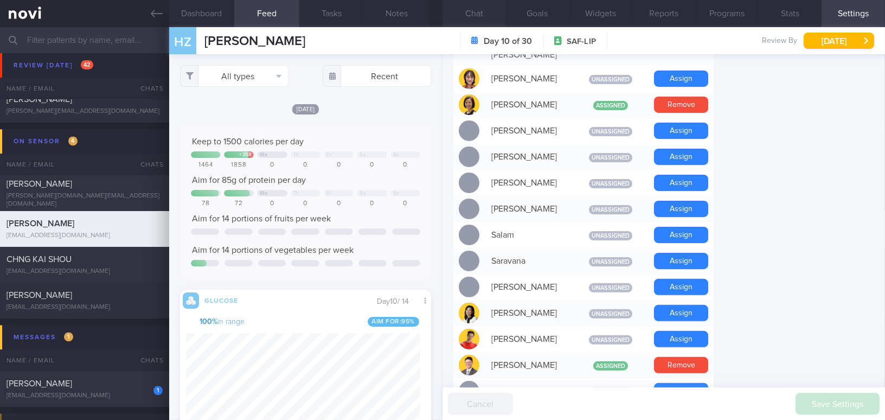
click at [476, 10] on button "Chat" at bounding box center [474, 13] width 63 height 27
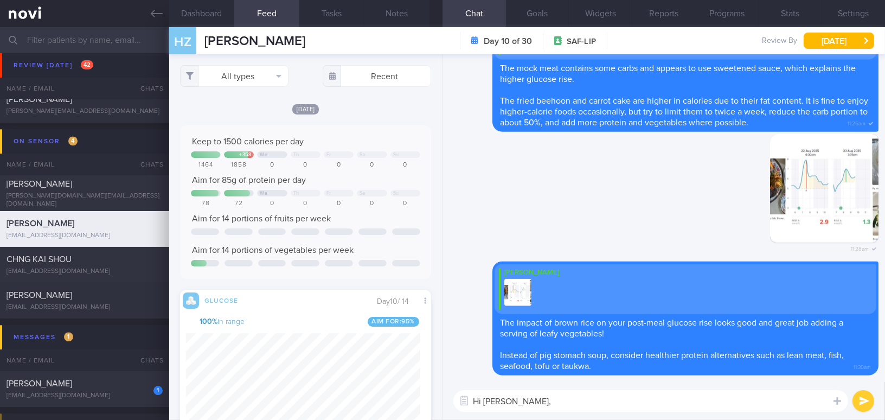
click at [545, 406] on textarea "Hi [PERSON_NAME]," at bounding box center [650, 401] width 395 height 22
paste textarea "Thank you for making your best effort in logging your meals. I can see that you…"
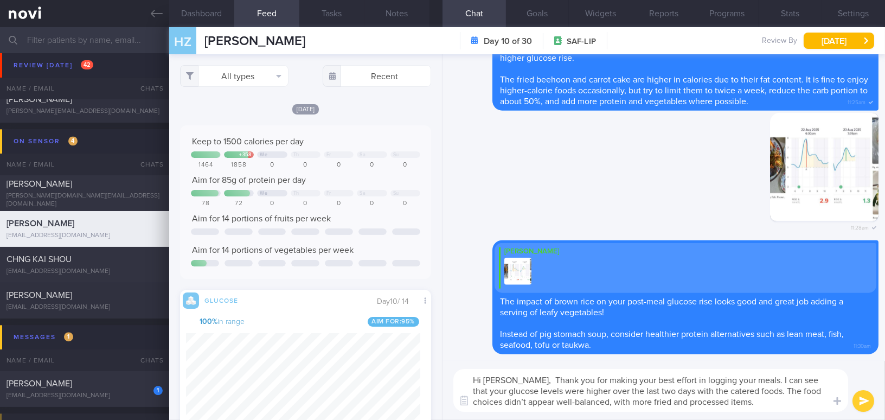
click at [528, 378] on textarea "Hi [PERSON_NAME], Thank you for making your best effort in logging your meals. …" at bounding box center [650, 390] width 395 height 43
drag, startPoint x: 627, startPoint y: 388, endPoint x: 639, endPoint y: 388, distance: 11.9
click at [639, 388] on textarea "Hi [PERSON_NAME], thank you for making your best effort in logging your meals. …" at bounding box center [650, 390] width 395 height 43
click at [731, 400] on textarea "Hi [PERSON_NAME], thank you for making your best effort in logging your meals. …" at bounding box center [650, 390] width 395 height 43
type textarea "Hi [PERSON_NAME], thank you for making your best effort in logging your meals. …"
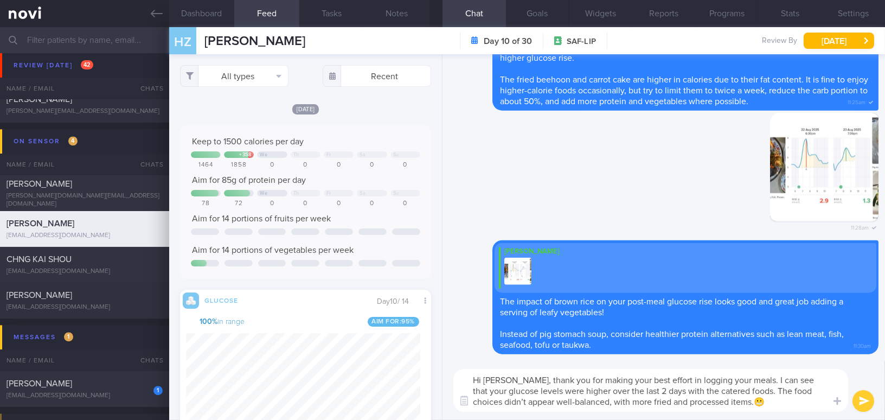
click at [864, 403] on button "submit" at bounding box center [864, 401] width 22 height 22
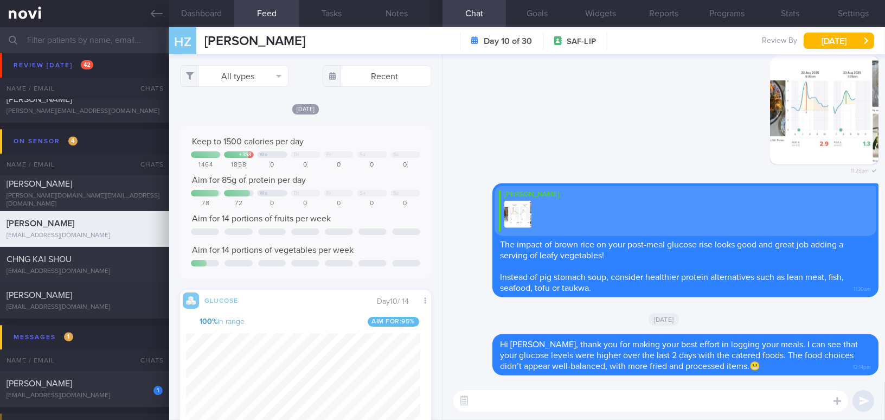
click at [784, 406] on textarea at bounding box center [650, 401] width 395 height 22
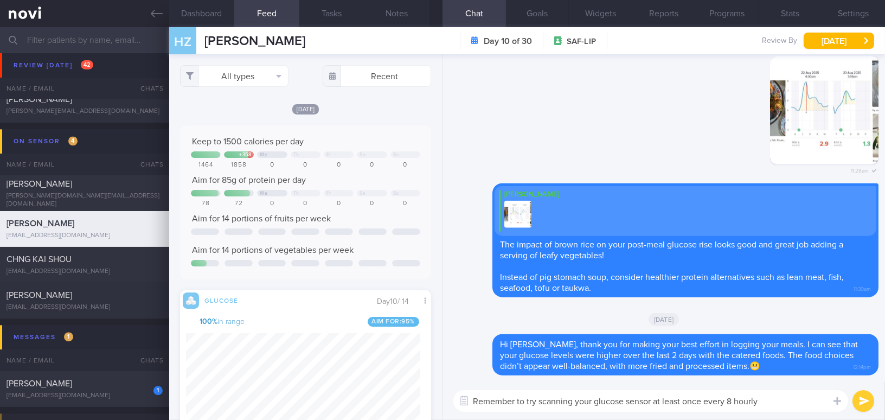
type textarea "Remember to try scanning your glucose sensor at least once every 8 hourly!"
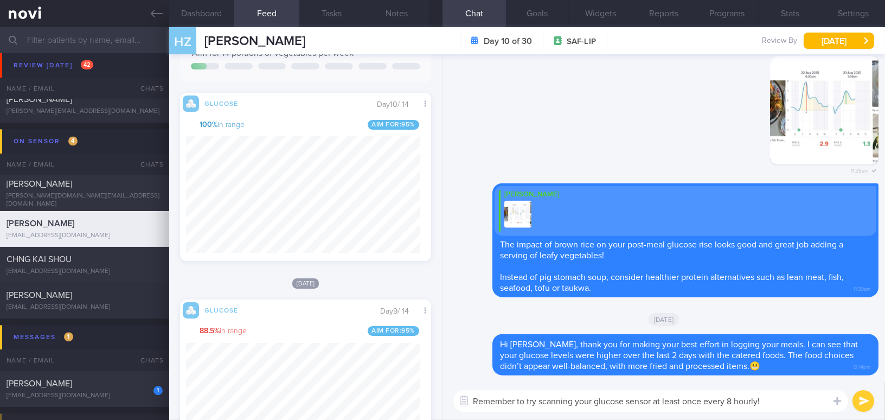
scroll to position [394, 0]
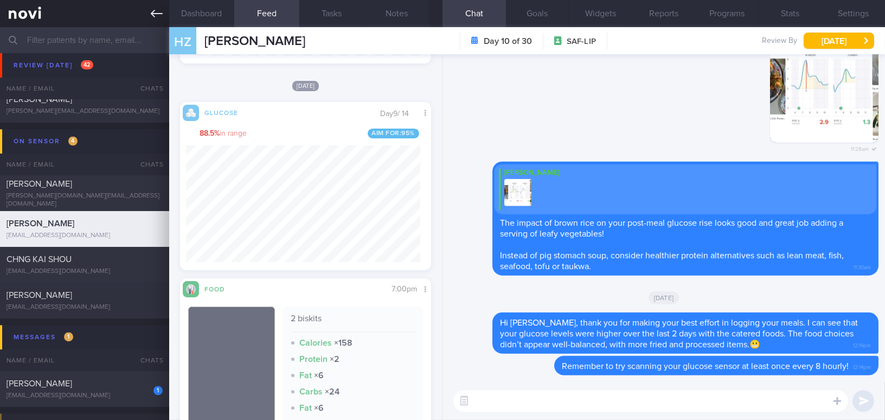
click at [162, 14] on icon at bounding box center [157, 14] width 12 height 8
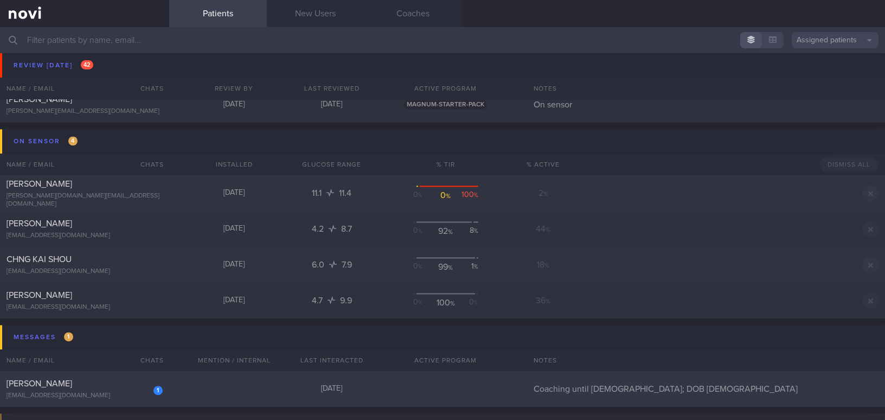
click at [130, 402] on div "1 [PERSON_NAME] [EMAIL_ADDRESS][DOMAIN_NAME] [DATE] Coaching until [DEMOGRAPHIC…" at bounding box center [442, 389] width 885 height 36
select select "7"
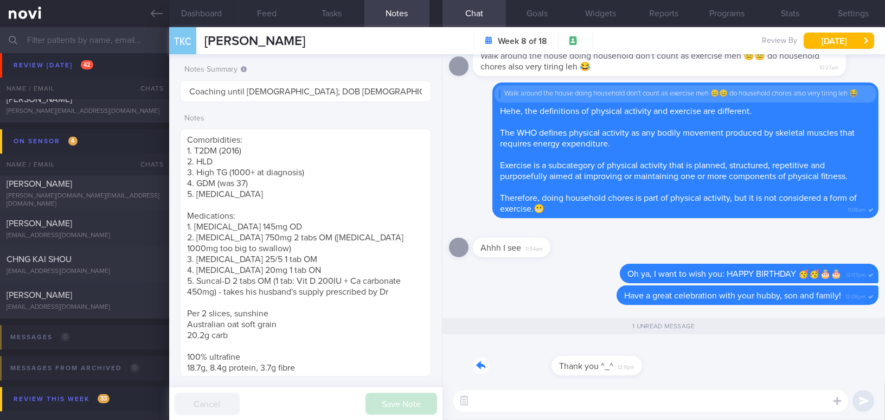
drag, startPoint x: 542, startPoint y: 360, endPoint x: 838, endPoint y: 375, distance: 296.5
click at [838, 375] on div "Thank you ^_^ 12:11pm" at bounding box center [664, 362] width 430 height 39
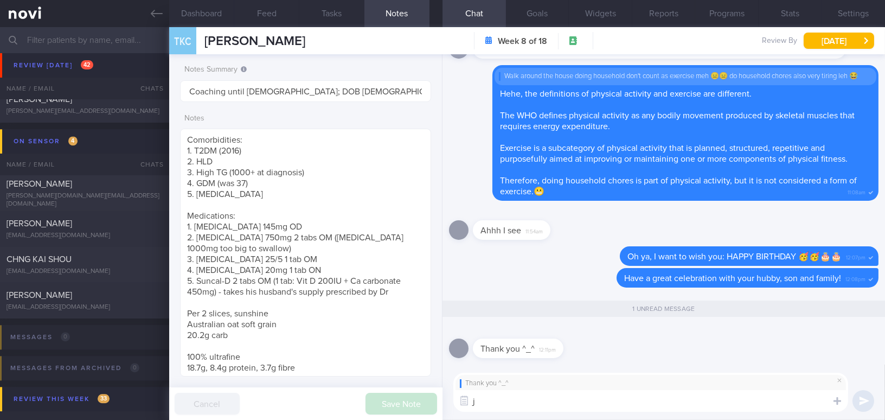
type textarea "ji"
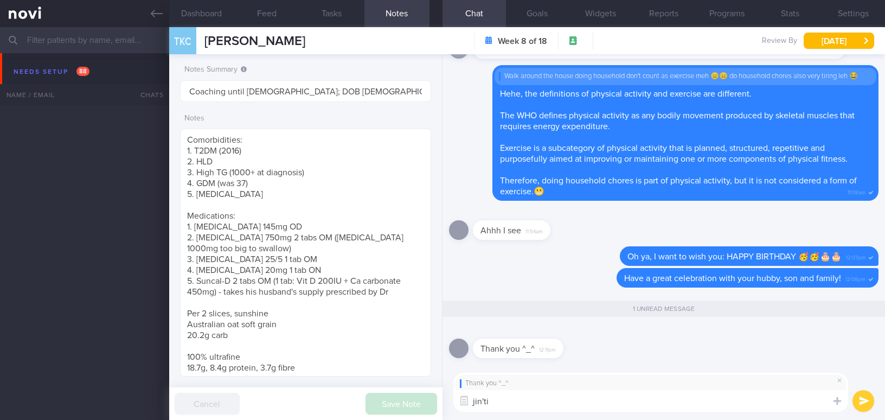
select select "7"
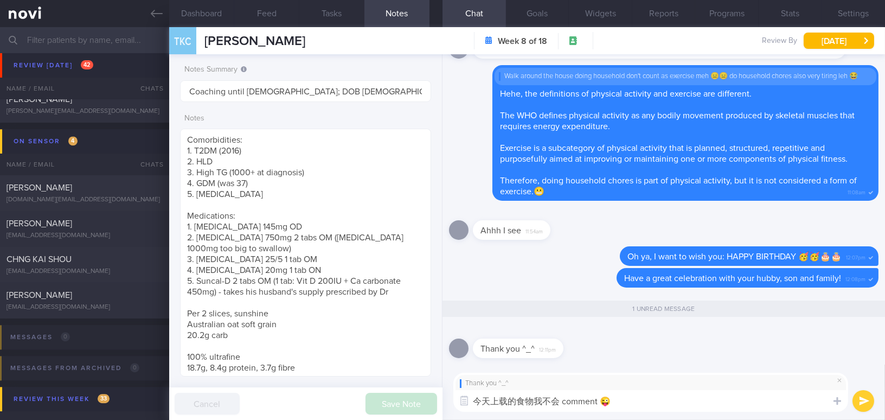
type textarea "今天上载的食物我不会 comment 😜"
click at [864, 396] on button "submit" at bounding box center [864, 401] width 22 height 22
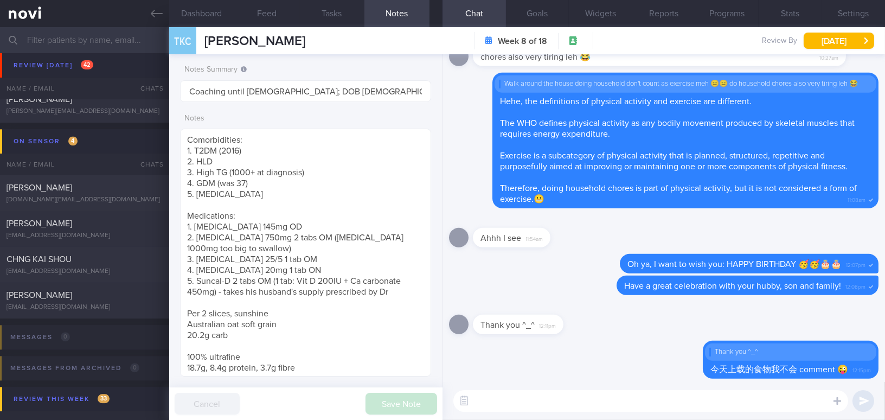
scroll to position [0, 0]
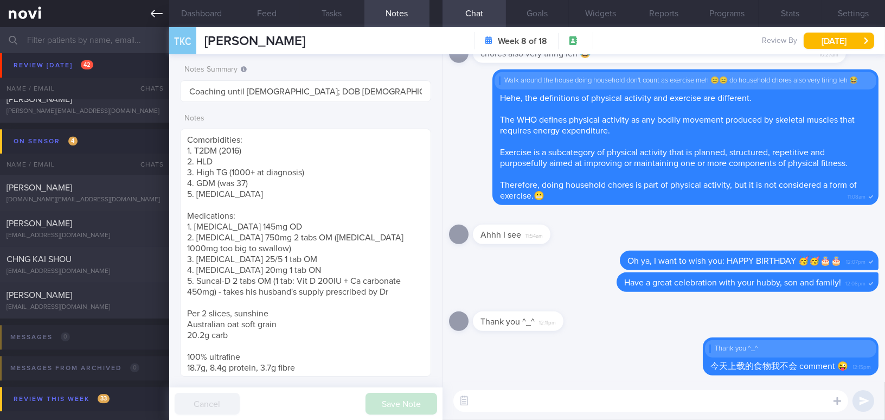
click at [153, 14] on icon at bounding box center [157, 14] width 12 height 8
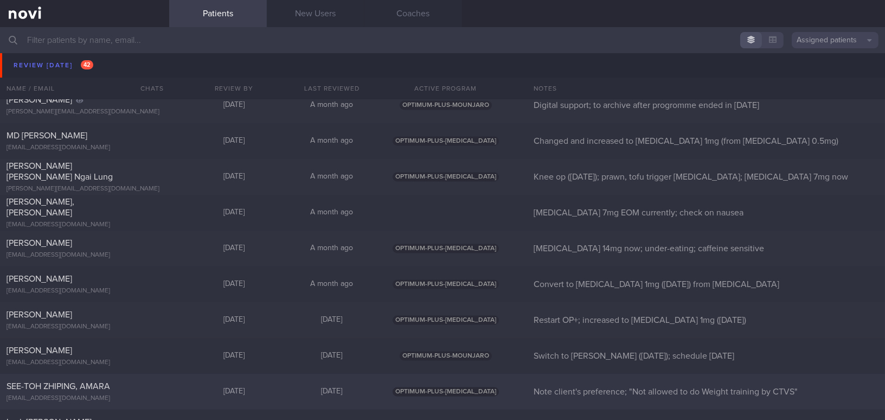
scroll to position [4146, 0]
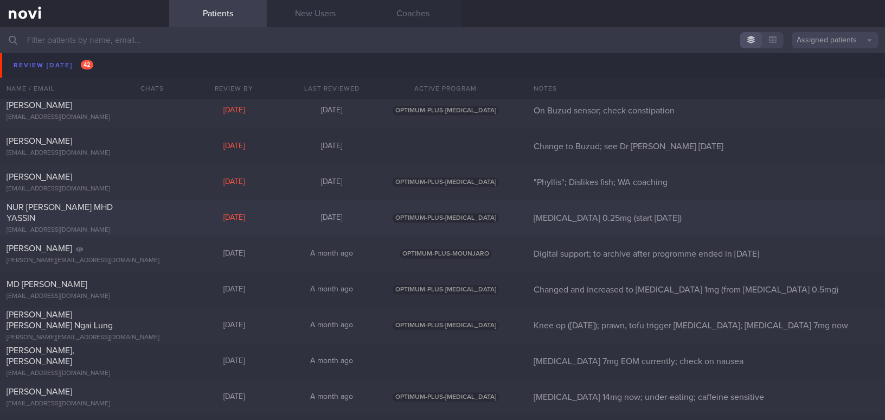
click at [113, 209] on span "[PERSON_NAME] MHD [PERSON_NAME]" at bounding box center [60, 213] width 106 height 20
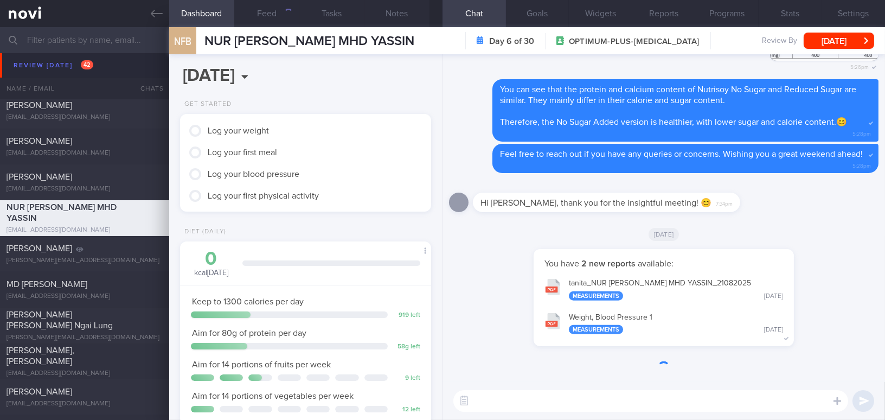
scroll to position [127, 224]
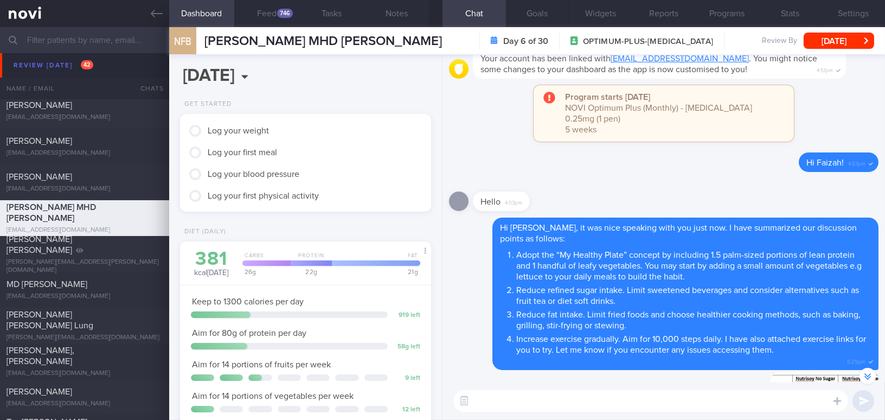
scroll to position [-542, 0]
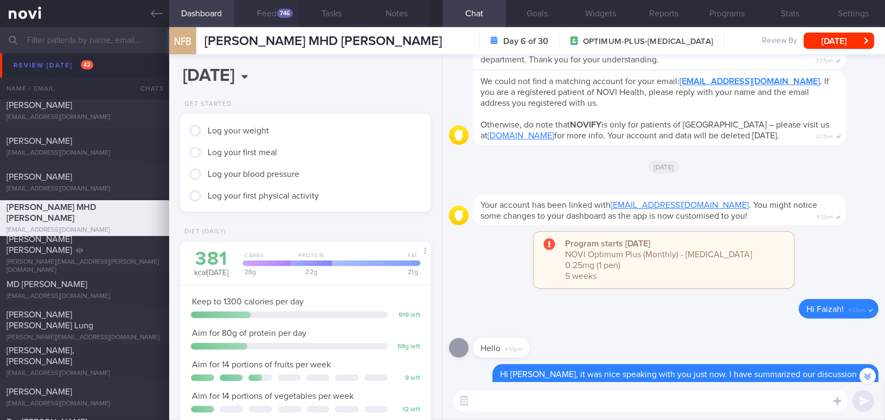
click at [284, 13] on div "746" at bounding box center [285, 13] width 16 height 9
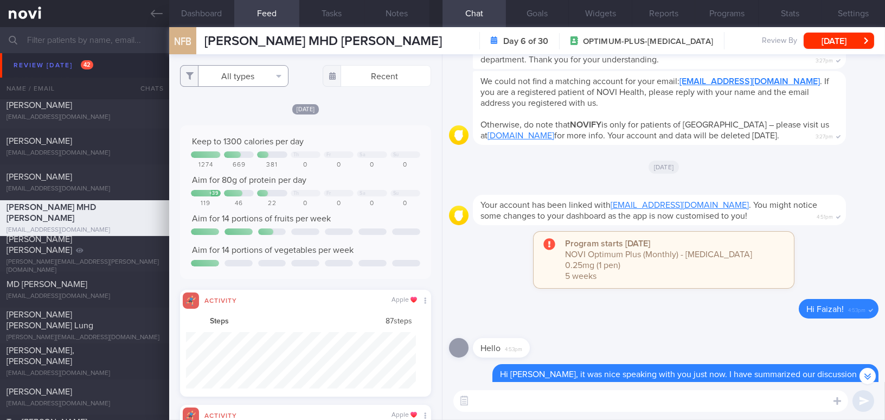
click at [240, 77] on button "All types" at bounding box center [234, 76] width 108 height 22
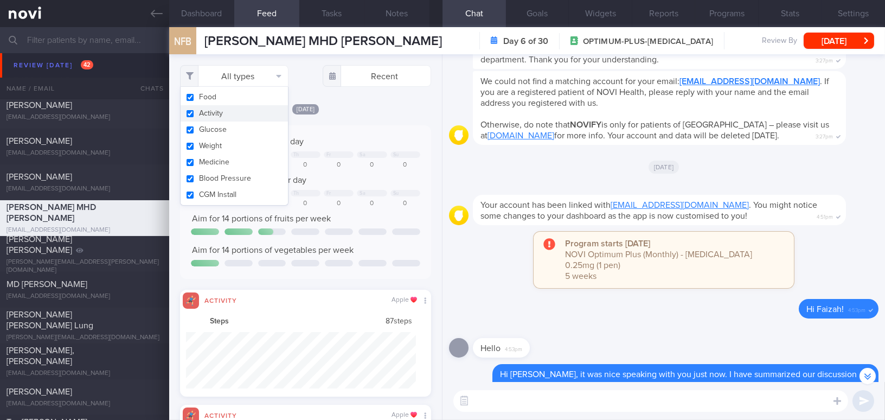
click at [193, 112] on button "Activity" at bounding box center [234, 113] width 107 height 16
checkbox input "false"
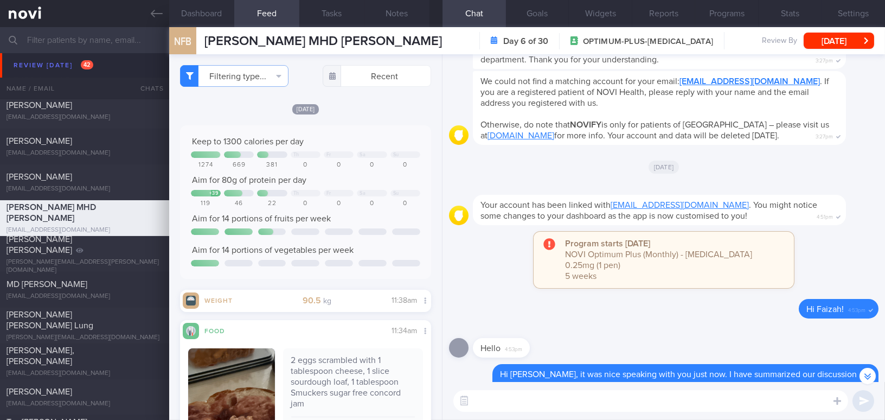
click at [363, 118] on div "Today Keep to 1300 calories per day Th Fr Sa Su 1274 669 381 0 0 0 0 Aim for 80…" at bounding box center [305, 207] width 251 height 209
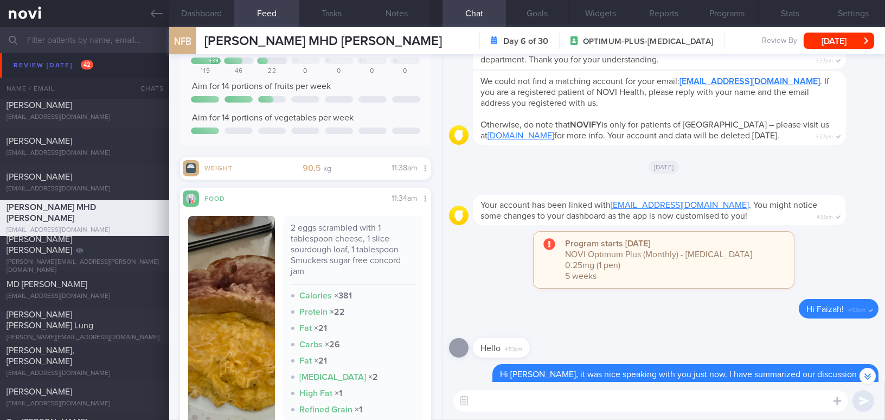
scroll to position [148, 0]
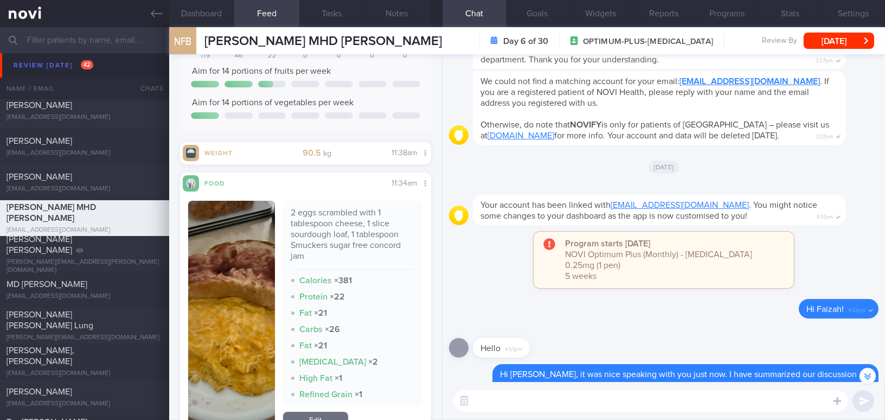
click at [230, 241] on img "button" at bounding box center [231, 316] width 87 height 230
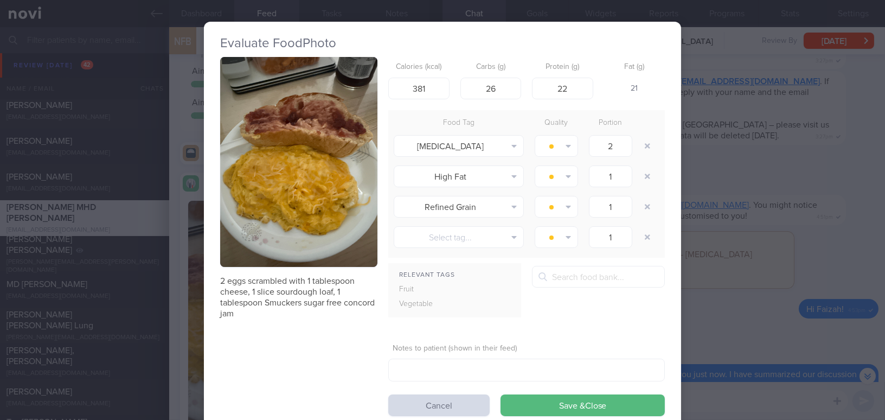
click at [246, 222] on button "button" at bounding box center [298, 162] width 157 height 210
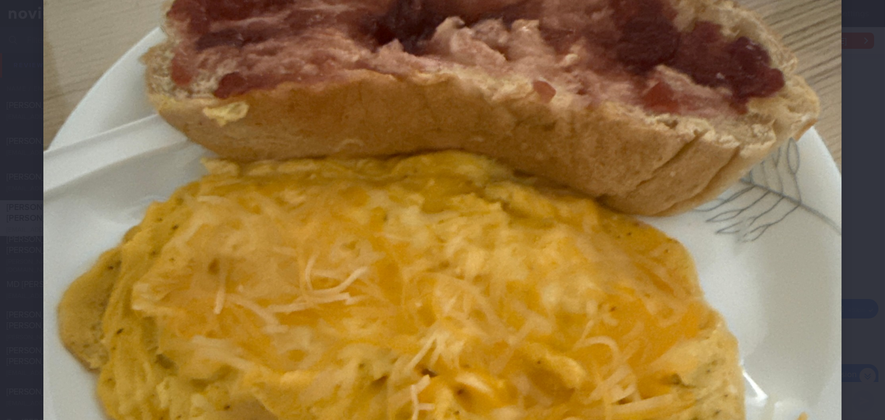
scroll to position [394, 0]
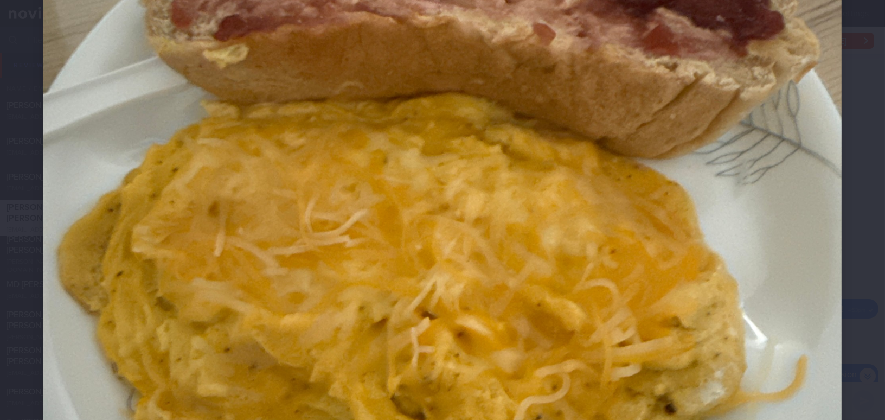
click at [543, 266] on img at bounding box center [442, 181] width 798 height 1065
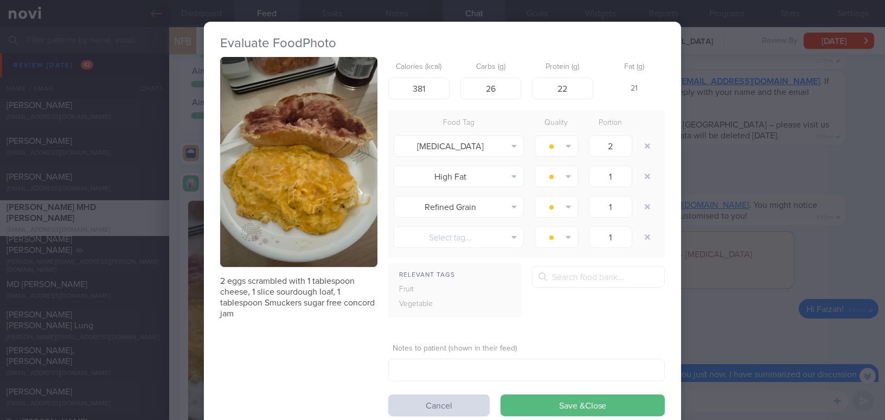
click at [725, 317] on div "Evaluate Food Photo 2 eggs scrambled with 1 tablespoon cheese, 1 slice sourdoug…" at bounding box center [442, 210] width 885 height 420
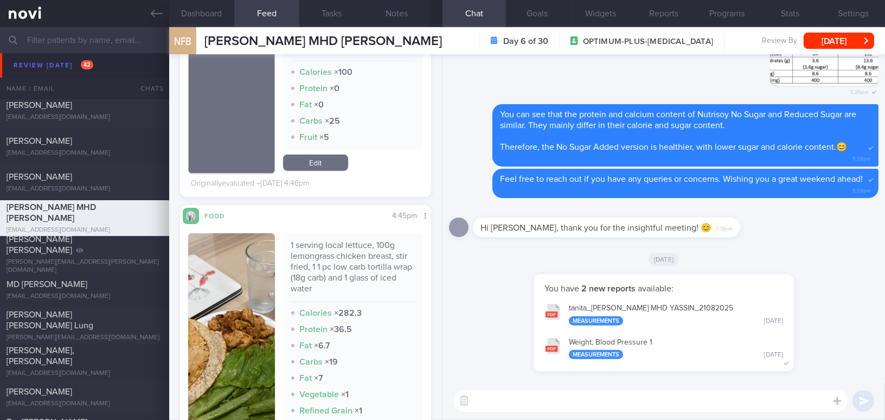
scroll to position [1774, 0]
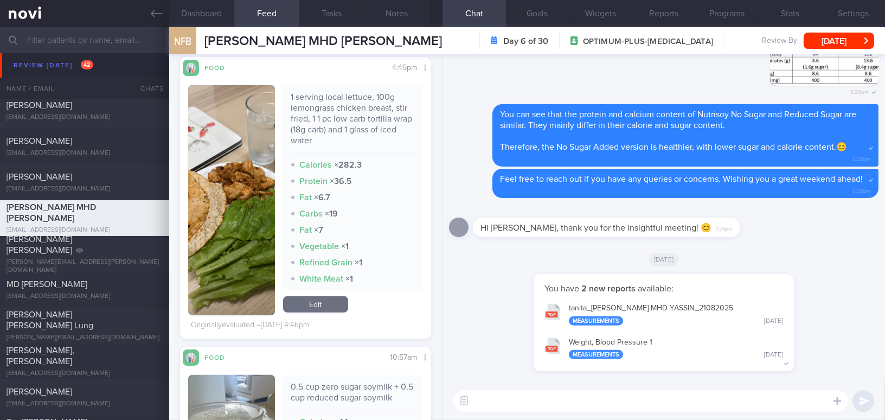
click at [235, 266] on img "button" at bounding box center [231, 200] width 87 height 230
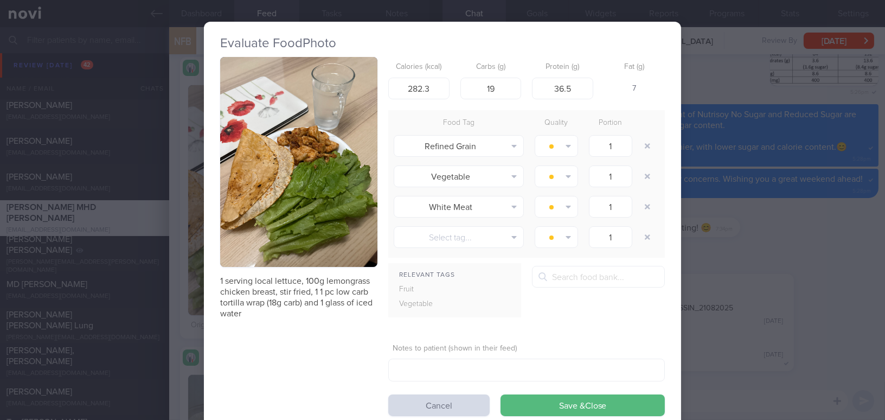
click at [734, 228] on div "Evaluate Food Photo 1 serving local lettuce, 100g lemongrass chicken breast, st…" at bounding box center [442, 210] width 885 height 420
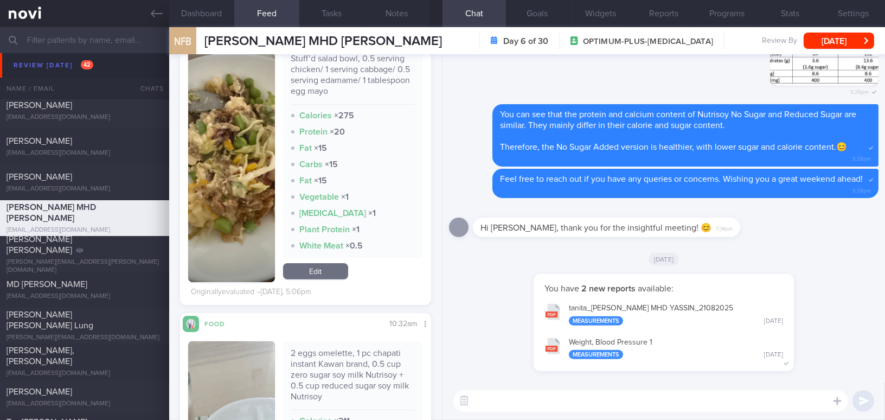
scroll to position [591, 0]
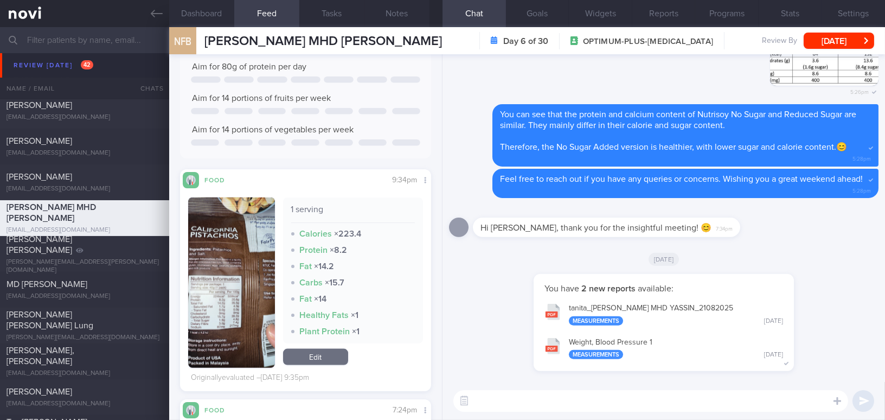
scroll to position [2662, 0]
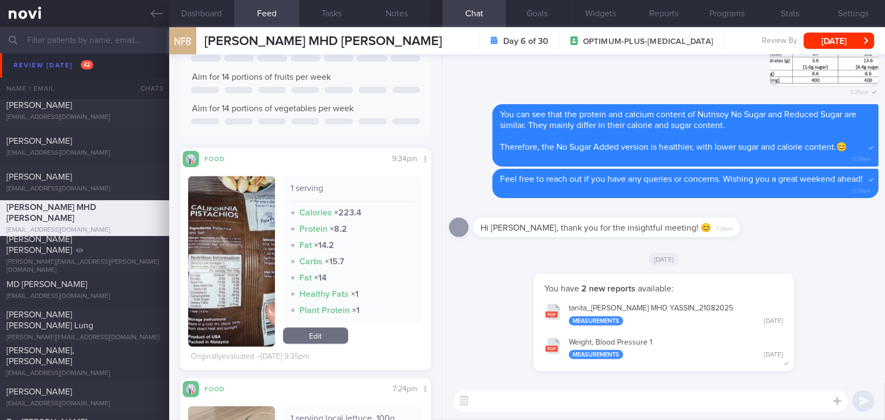
click at [252, 284] on button "button" at bounding box center [231, 261] width 87 height 170
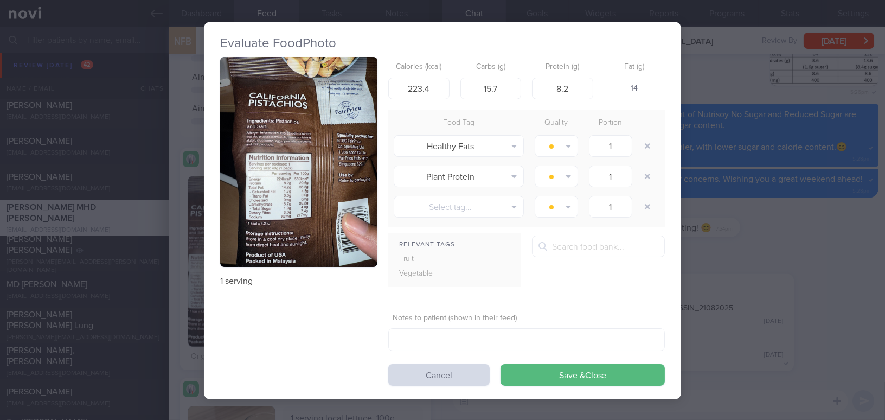
click at [274, 232] on button "button" at bounding box center [298, 162] width 157 height 210
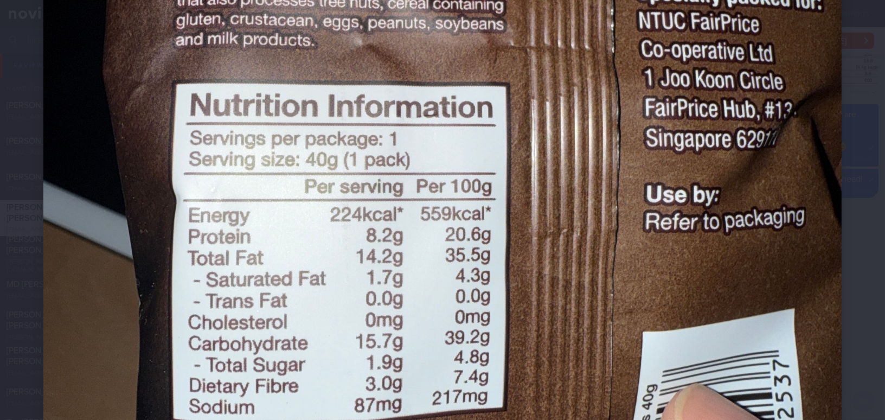
scroll to position [328, 0]
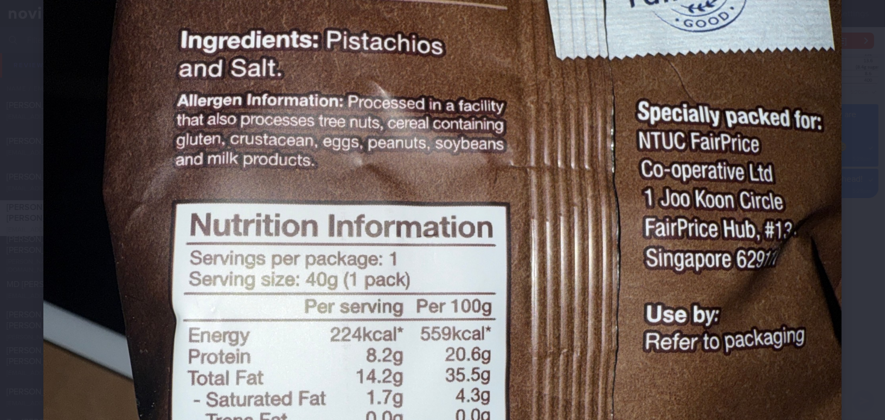
click at [484, 271] on img at bounding box center [442, 248] width 798 height 1065
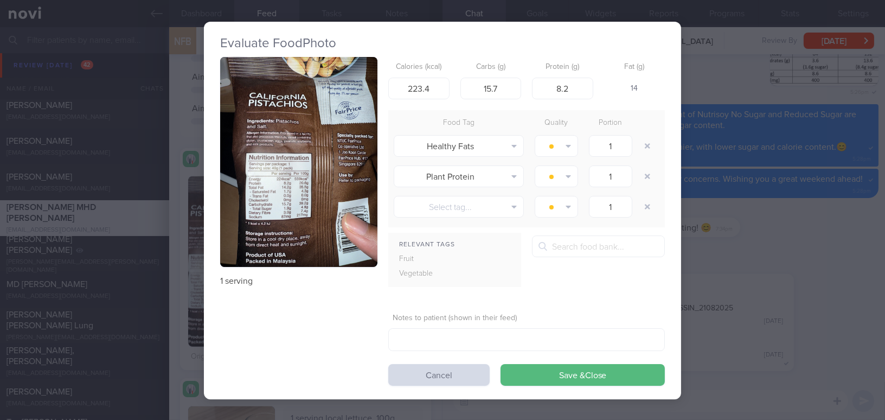
click at [727, 272] on div "Evaluate Food Photo 1 serving Calories (kcal) 223.4 Carbs (g) 15.7 Protein (g) …" at bounding box center [442, 210] width 885 height 420
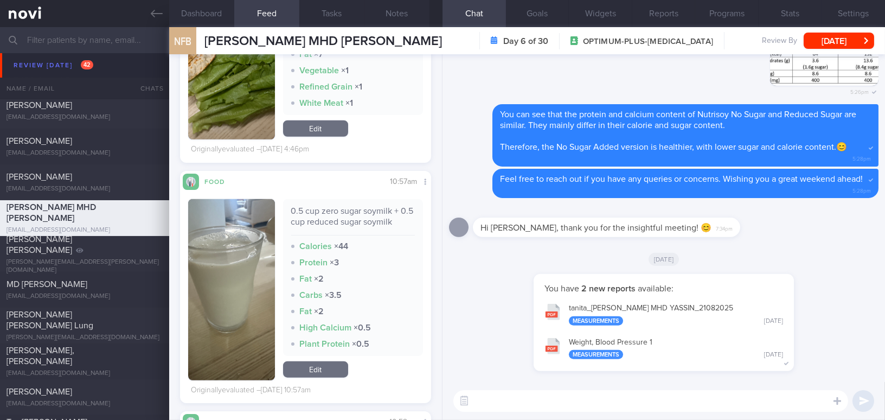
scroll to position [2057, 0]
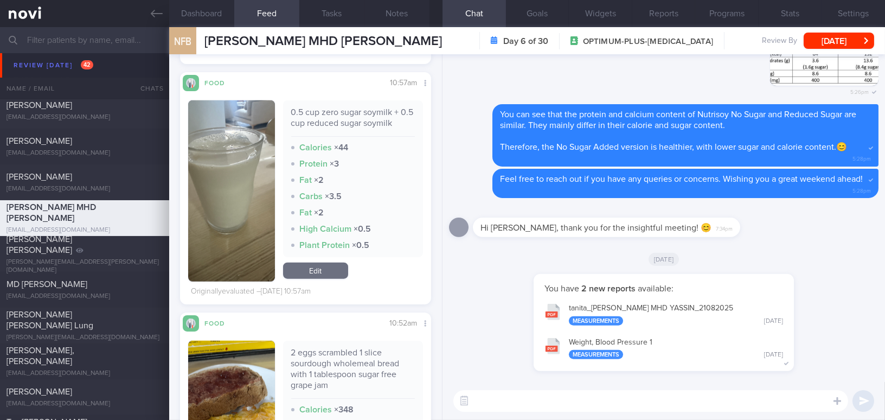
click at [246, 175] on button "button" at bounding box center [231, 190] width 87 height 181
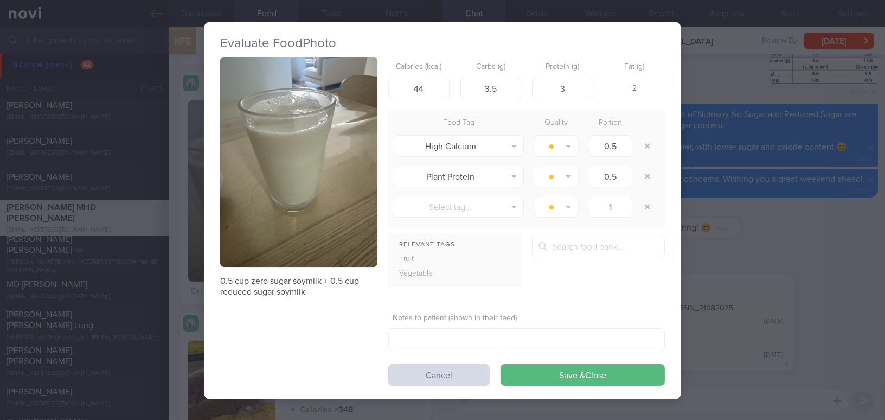
click at [773, 234] on div "Evaluate Food Photo 0.5 cup zero sugar soymilk + 0.5 cup reduced sugar soymilk …" at bounding box center [442, 210] width 885 height 420
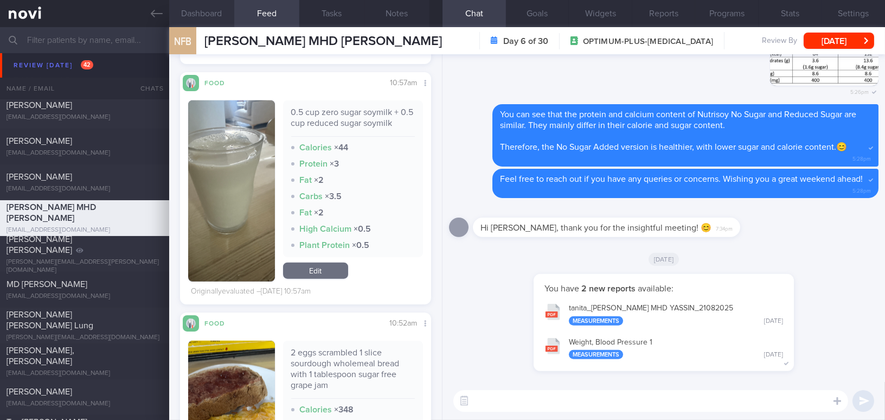
click at [209, 10] on button "Dashboard" at bounding box center [201, 13] width 65 height 27
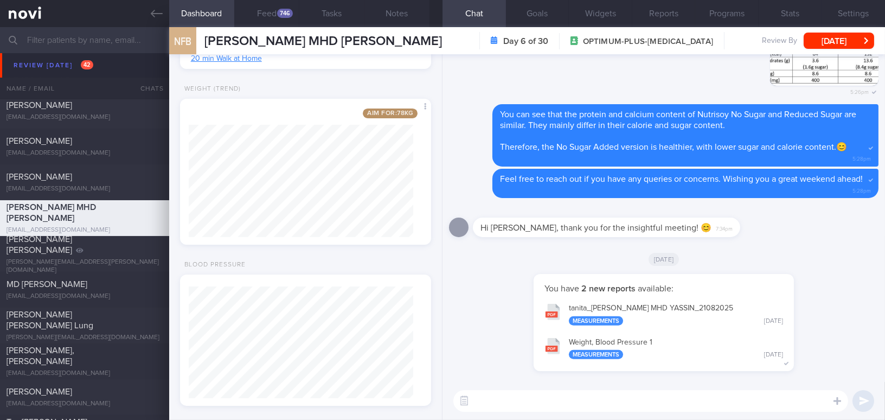
scroll to position [600, 0]
click at [394, 10] on button "Notes" at bounding box center [396, 13] width 65 height 27
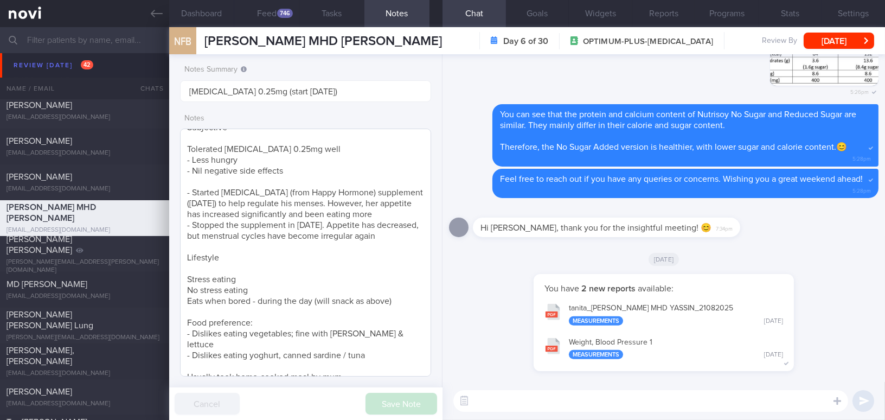
scroll to position [241, 0]
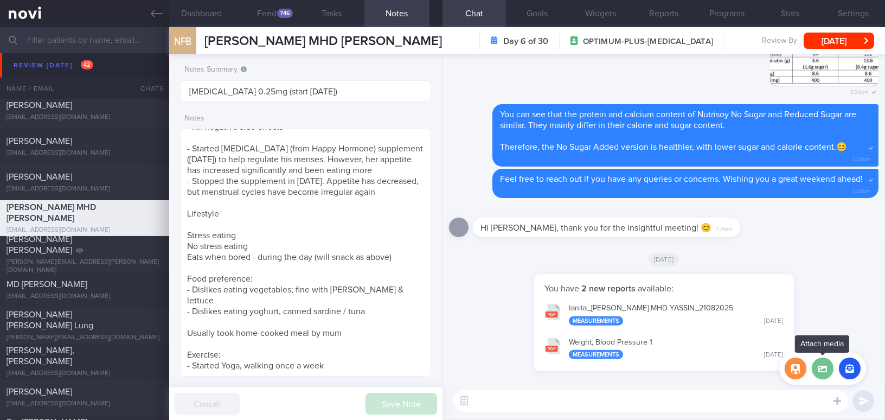
click at [823, 369] on label at bounding box center [823, 368] width 22 height 22
click at [0, 0] on input "file" at bounding box center [0, 0] width 0 height 0
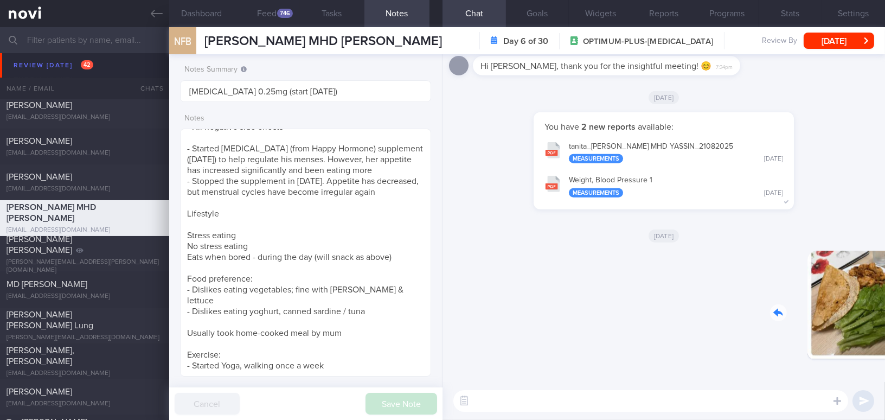
drag, startPoint x: 803, startPoint y: 308, endPoint x: 860, endPoint y: 310, distance: 56.4
click at [860, 310] on div "Delete 12:41pm" at bounding box center [803, 313] width 152 height 125
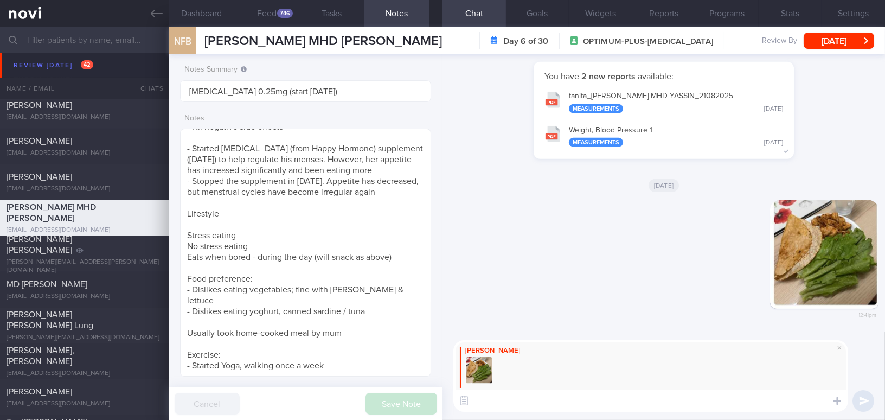
paste textarea "Great job adding a good amount of vegetables to your wrap, including chicken, a…"
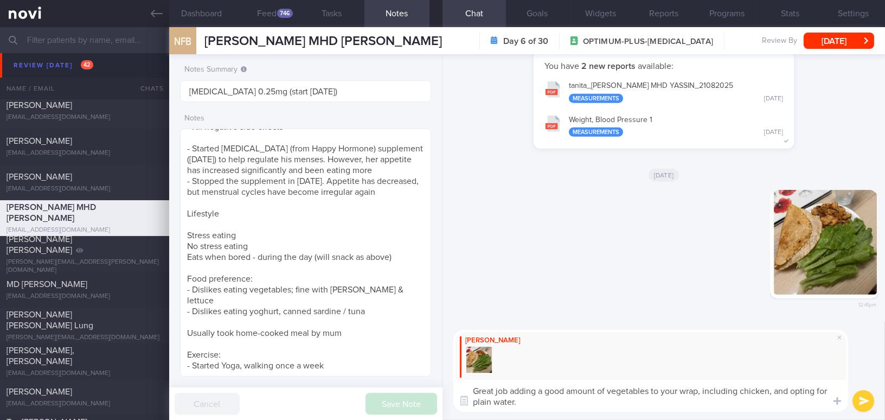
scroll to position [0, 0]
drag, startPoint x: 474, startPoint y: 390, endPoint x: 836, endPoint y: 118, distance: 452.7
click at [475, 390] on textarea "Great job adding a good amount of vegetables to your wrap, including chicken, a…" at bounding box center [650, 396] width 395 height 32
drag, startPoint x: 543, startPoint y: 402, endPoint x: 473, endPoint y: 403, distance: 70.0
click at [473, 403] on textarea "Good afternoon Faizah, great job adding a good amount of vegetables to your wra…" at bounding box center [650, 396] width 395 height 32
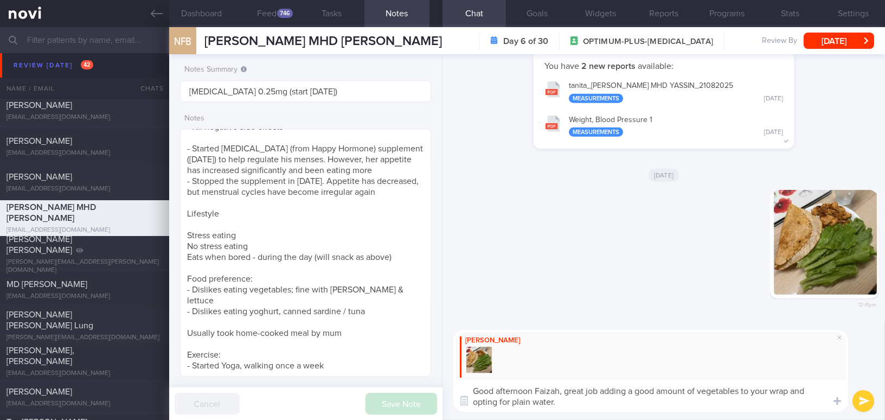
click at [580, 402] on textarea "Good afternoon Faizah, great job adding a good amount of vegetables to your wra…" at bounding box center [650, 396] width 395 height 32
type textarea "Good afternoon Faizah, great job adding a good amount of vegetables to your wra…"
click at [867, 400] on button "submit" at bounding box center [864, 401] width 22 height 22
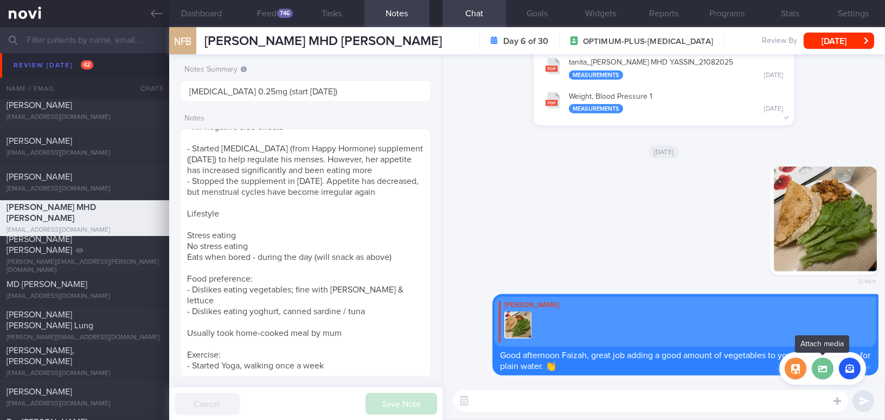
click at [819, 368] on label at bounding box center [823, 368] width 22 height 22
click at [0, 0] on input "file" at bounding box center [0, 0] width 0 height 0
click at [269, 15] on button "Feed 746" at bounding box center [266, 13] width 65 height 27
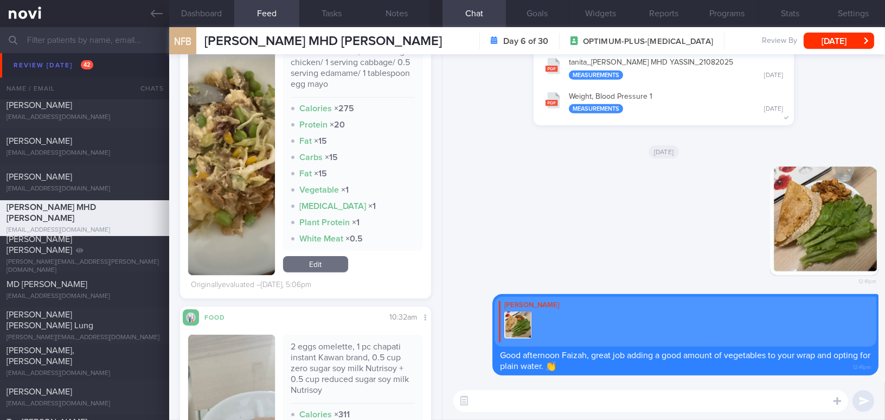
scroll to position [677, 0]
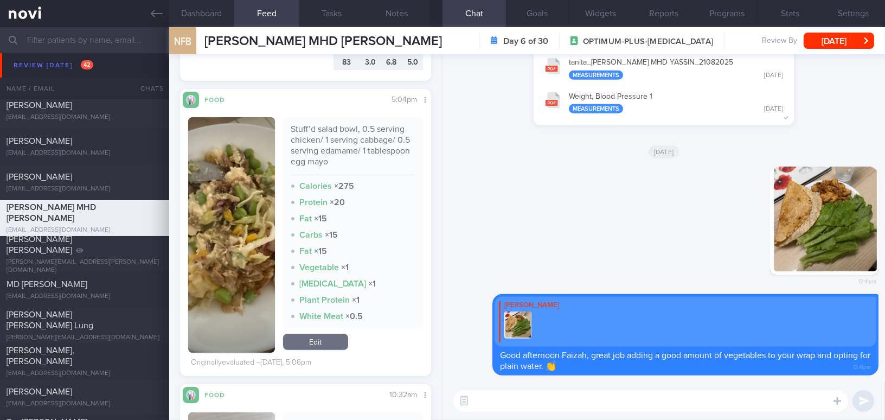
click at [241, 213] on button "button" at bounding box center [231, 234] width 87 height 235
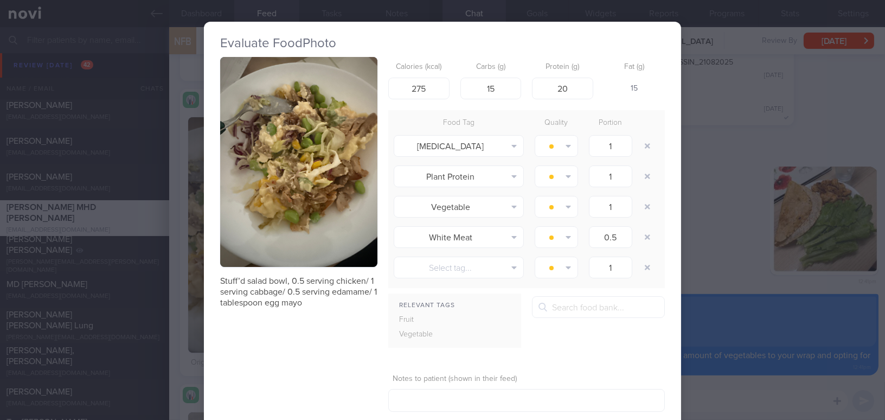
click at [710, 261] on div "Evaluate Food Photo Stuff’d salad bowl, 0.5 serving chicken/ 1 serving cabbage/…" at bounding box center [442, 210] width 885 height 420
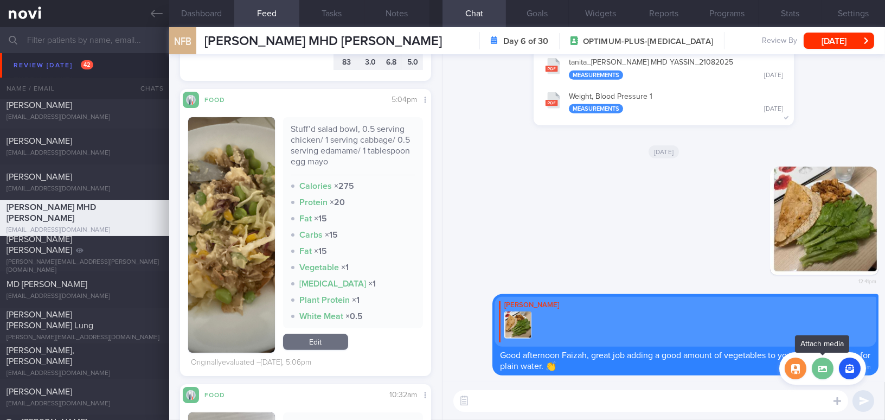
click at [824, 371] on label at bounding box center [823, 368] width 22 height 22
click at [0, 0] on input "file" at bounding box center [0, 0] width 0 height 0
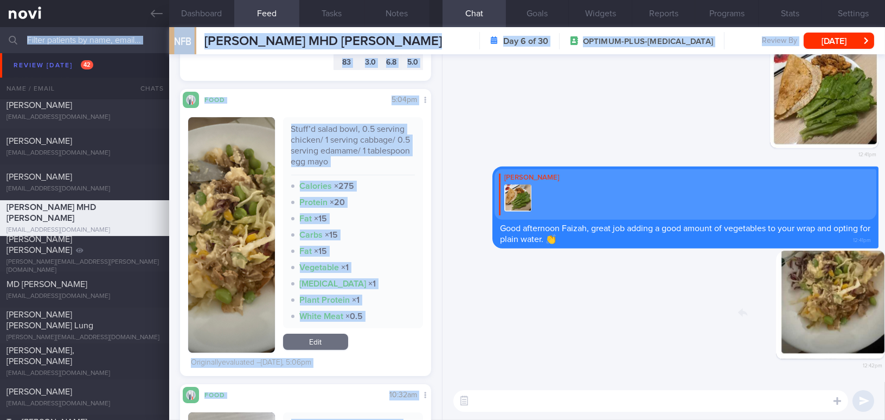
drag, startPoint x: 818, startPoint y: 313, endPoint x: 945, endPoint y: 320, distance: 126.5
click at [885, 320] on html "You are offline! Some functionality will be unavailable Patients New Users Coac…" at bounding box center [442, 210] width 885 height 420
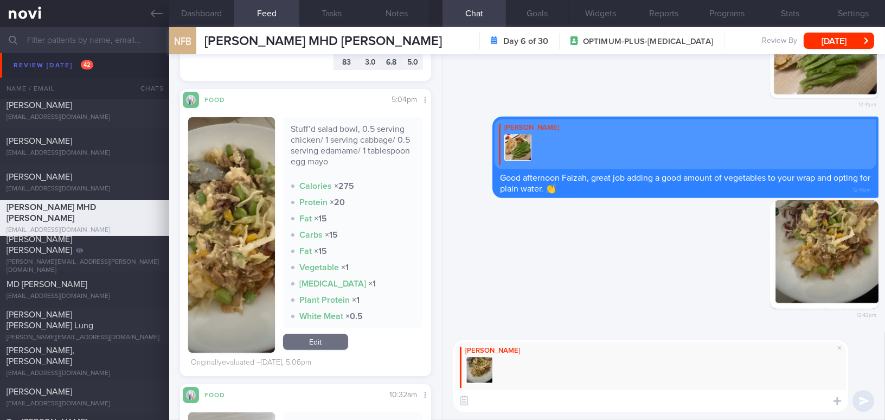
click at [612, 408] on textarea at bounding box center [650, 401] width 395 height 22
paste textarea "Similarly to this meal, I’m glad to see that cabbage and edamame were included.…"
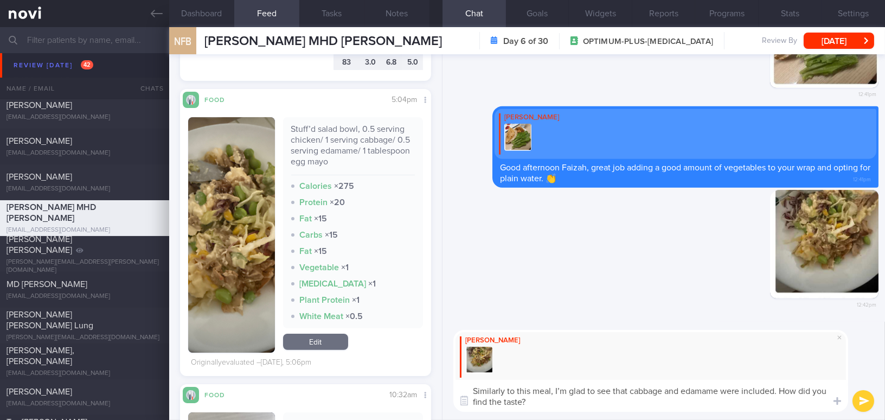
drag, startPoint x: 536, startPoint y: 402, endPoint x: 444, endPoint y: 382, distance: 94.2
click at [444, 382] on div "Mee Li Similarly to this meal, I’m glad to see that cabbage and edamame were in…" at bounding box center [664, 371] width 443 height 98
paste textarea "Did you find them acceptabl"
type textarea "Similarly to this meal, I’m glad to see that cabbage and edamame were included.…"
click at [865, 398] on button "submit" at bounding box center [864, 401] width 22 height 22
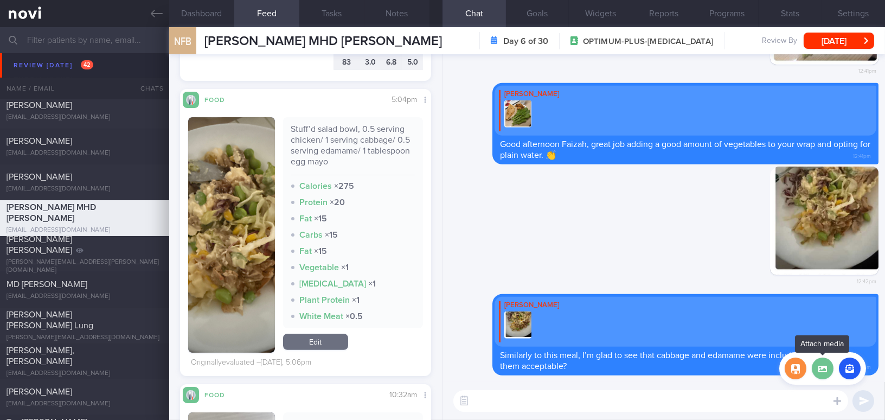
click at [825, 369] on label at bounding box center [823, 368] width 22 height 22
click at [0, 0] on input "file" at bounding box center [0, 0] width 0 height 0
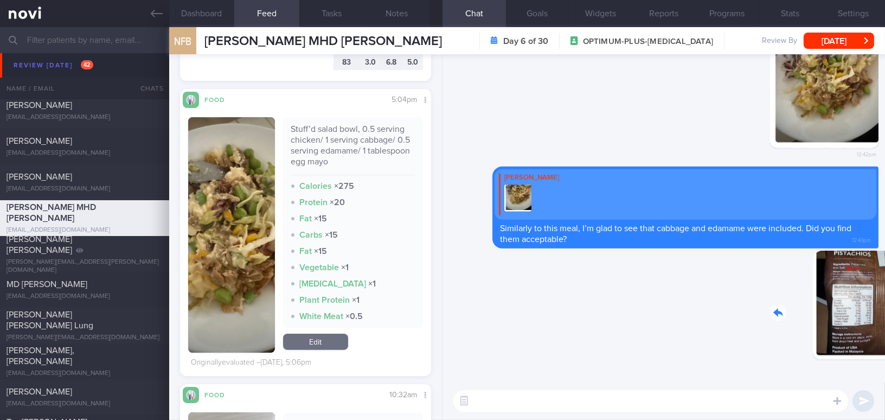
drag, startPoint x: 796, startPoint y: 313, endPoint x: 881, endPoint y: 317, distance: 84.7
click at [881, 317] on div "Delete 12:43pm Delete Mee Li Similarly to this meal, I’m glad to see that cabba…" at bounding box center [664, 218] width 443 height 328
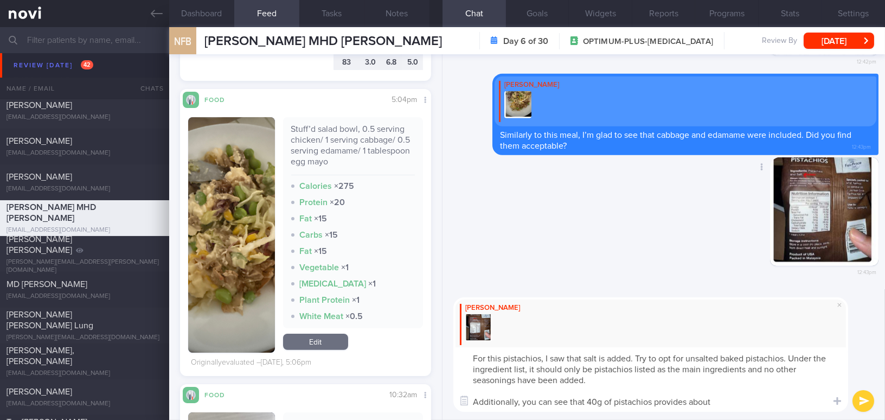
click at [802, 229] on button "button" at bounding box center [824, 211] width 108 height 108
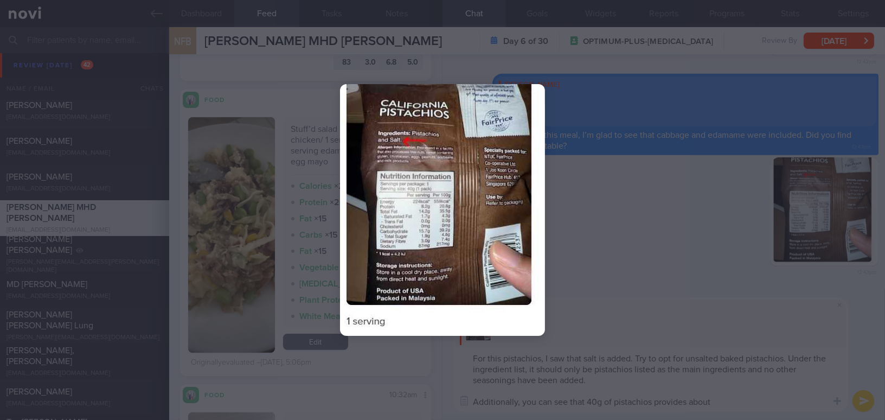
click at [676, 258] on div at bounding box center [442, 210] width 885 height 420
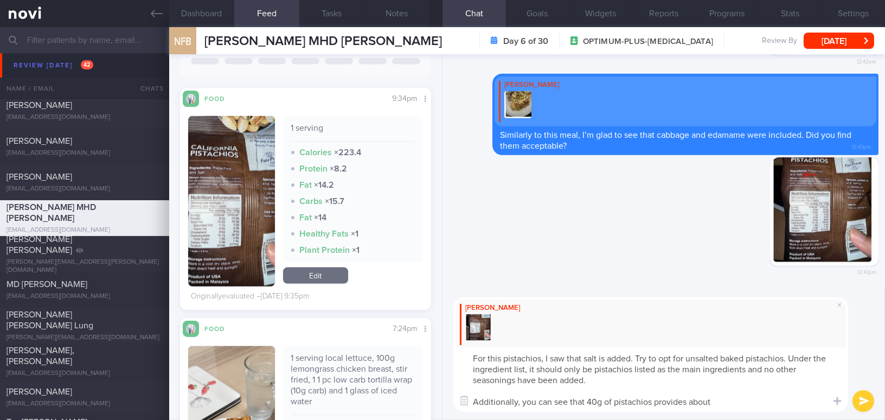
scroll to position [2797, 0]
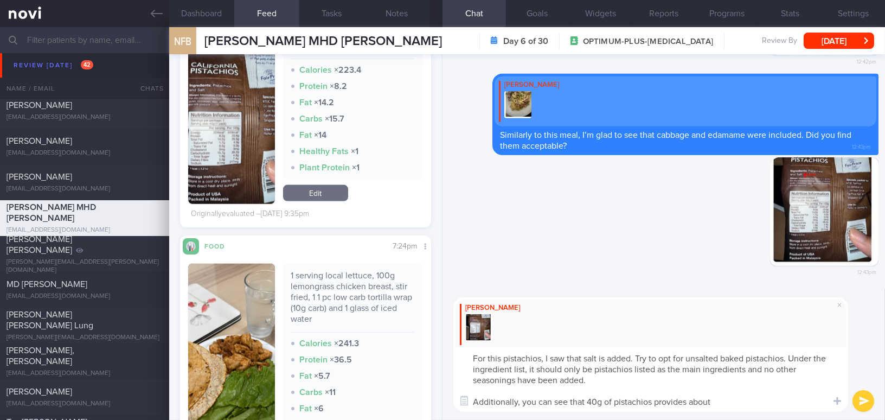
click at [242, 180] on img "button" at bounding box center [231, 119] width 87 height 170
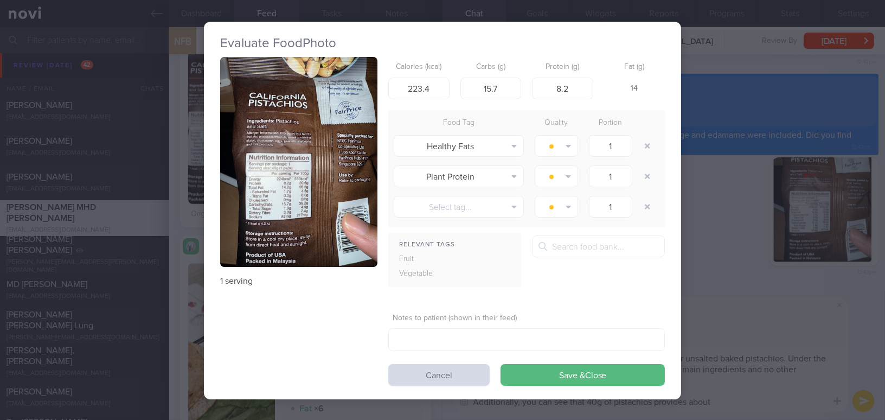
click at [733, 304] on div "Evaluate Food Photo 1 serving Calories (kcal) 223.4 Carbs (g) 15.7 Protein (g) …" at bounding box center [442, 210] width 885 height 420
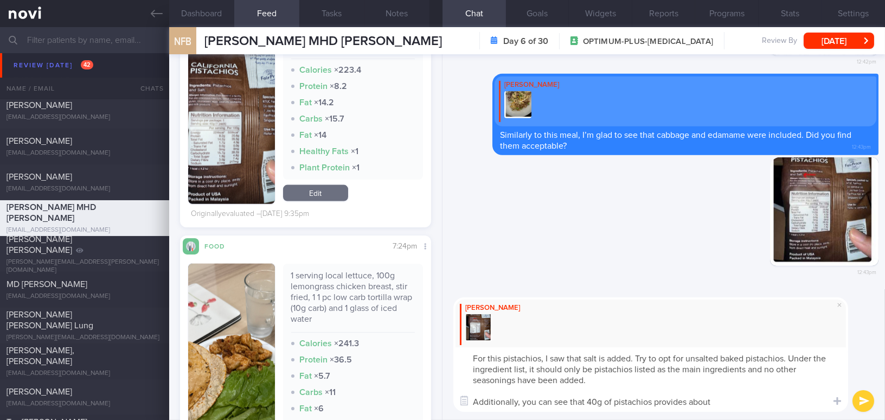
click at [732, 401] on textarea "For this pistachios, I saw that salt is added. Try to opt for unsalted baked pi…" at bounding box center [650, 379] width 395 height 65
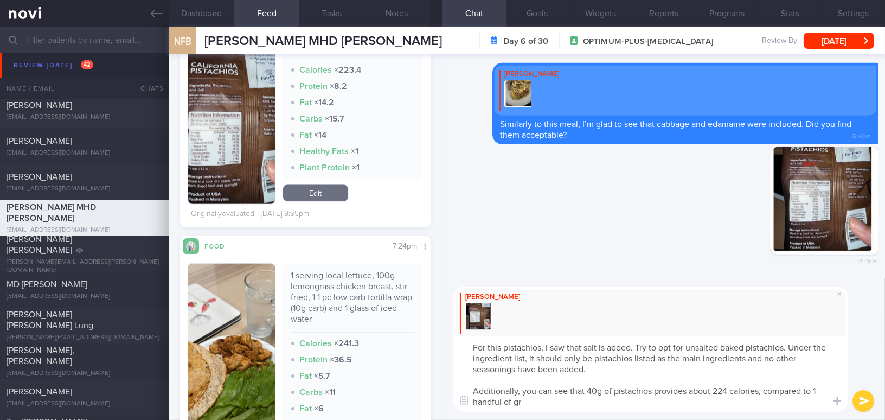
type textarea "For this pistachios, I saw that salt is added. Try to opt for unsalted baked pi…"
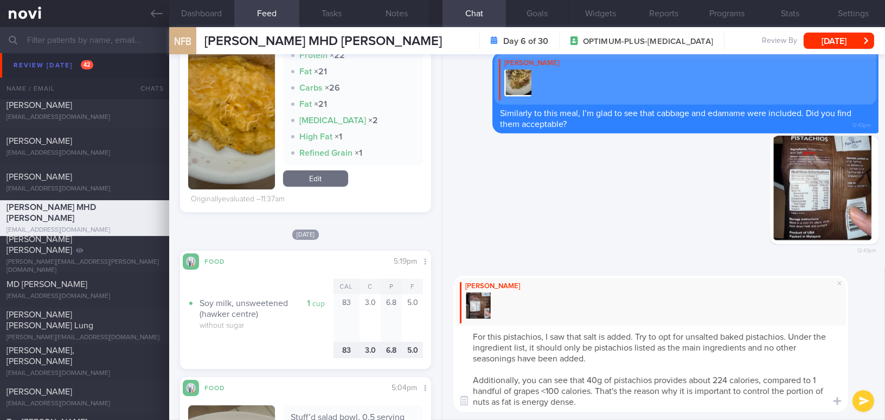
drag, startPoint x: 472, startPoint y: 336, endPoint x: 611, endPoint y: 415, distance: 160.1
click at [611, 415] on div "[PERSON_NAME] For this pistachios, I saw that salt is added. Try to opt for uns…" at bounding box center [664, 343] width 443 height 152
click at [473, 344] on textarea "For this pistachios, I saw that salt is added. Try to opt for unsalted baked pi…" at bounding box center [650, 368] width 395 height 86
drag, startPoint x: 472, startPoint y: 336, endPoint x: 628, endPoint y: 399, distance: 168.4
click at [628, 399] on textarea "For this pistachios, I saw that salt is added. Try to opt for unsalted baked pi…" at bounding box center [650, 368] width 395 height 86
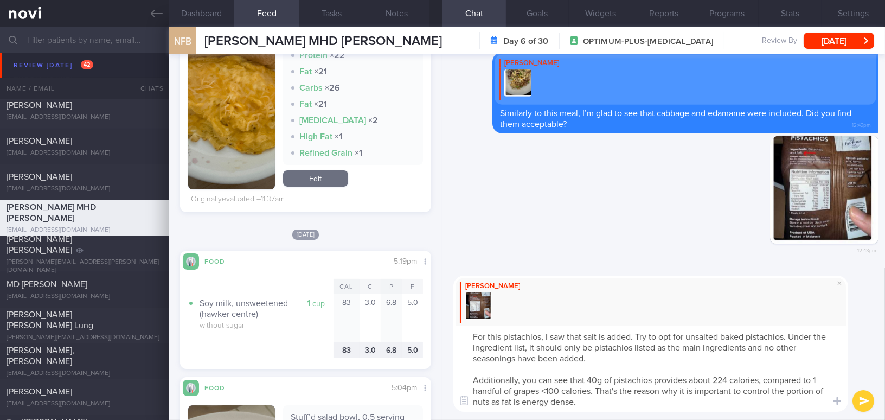
paste textarea "ese pistachios, I noticed that salt has been added. Try to opt for unsalted, ba…"
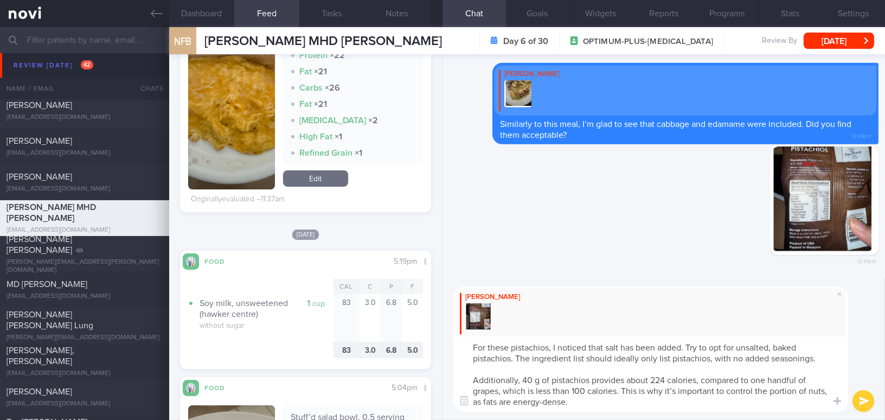
drag, startPoint x: 487, startPoint y: 347, endPoint x: 509, endPoint y: 346, distance: 22.3
click at [509, 346] on textarea "For these pistachios, I noticed that salt has been added. Try to opt for unsalt…" at bounding box center [650, 373] width 395 height 75
click at [534, 379] on textarea "For this pistachios, I noticed that salt has been added. Try to opt for unsalte…" at bounding box center [650, 373] width 395 height 75
click at [548, 377] on textarea "For this pistachios, I noticed that salt has been added. Try to opt for unsalte…" at bounding box center [650, 373] width 395 height 75
drag, startPoint x: 740, startPoint y: 377, endPoint x: 753, endPoint y: 378, distance: 13.1
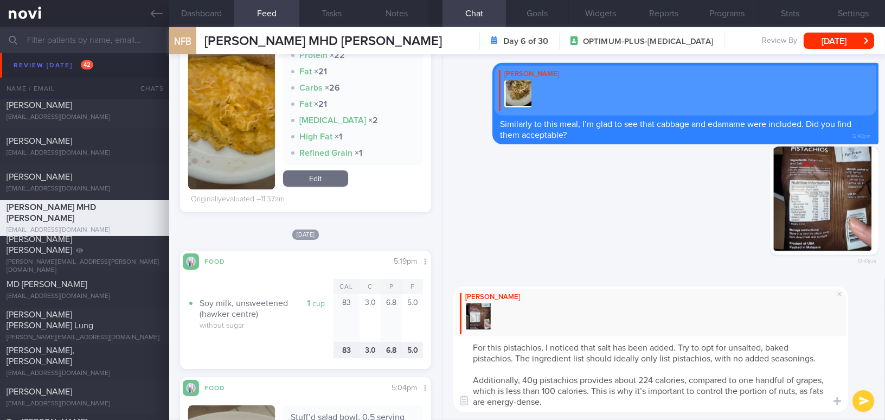
click at [753, 378] on textarea "For this pistachios, I noticed that salt has been added. Try to opt for unsalte…" at bounding box center [650, 373] width 395 height 75
click at [644, 394] on textarea "For this pistachios, I noticed that salt has been added. Try to opt for unsalte…" at bounding box center [650, 373] width 395 height 75
type textarea "For this pistachios, I noticed that salt has been added. Try to opt for unsalte…"
click at [860, 400] on button "submit" at bounding box center [864, 401] width 22 height 22
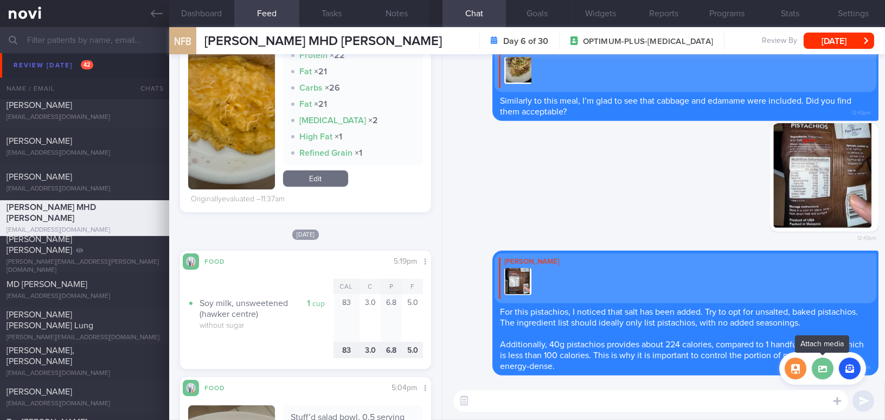
click at [826, 369] on label at bounding box center [823, 368] width 22 height 22
click at [0, 0] on input "file" at bounding box center [0, 0] width 0 height 0
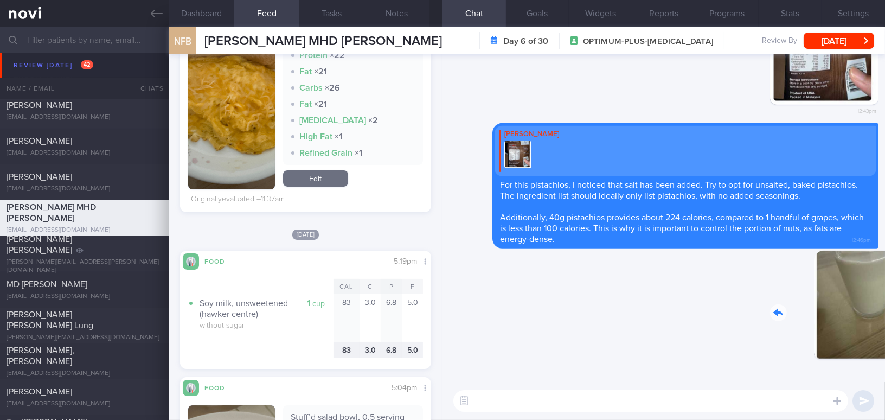
drag, startPoint x: 825, startPoint y: 318, endPoint x: 914, endPoint y: 318, distance: 88.9
click at [885, 318] on html "You are offline! Some functionality will be unavailable Patients New Users Coac…" at bounding box center [442, 210] width 885 height 420
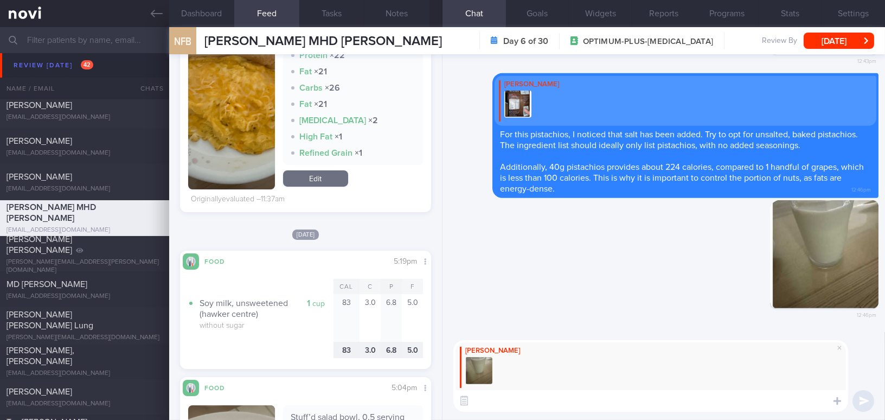
paste textarea "Hehe, do you like the mix of unsweetened and reduced-sugar Nutrisoy soya milk?"
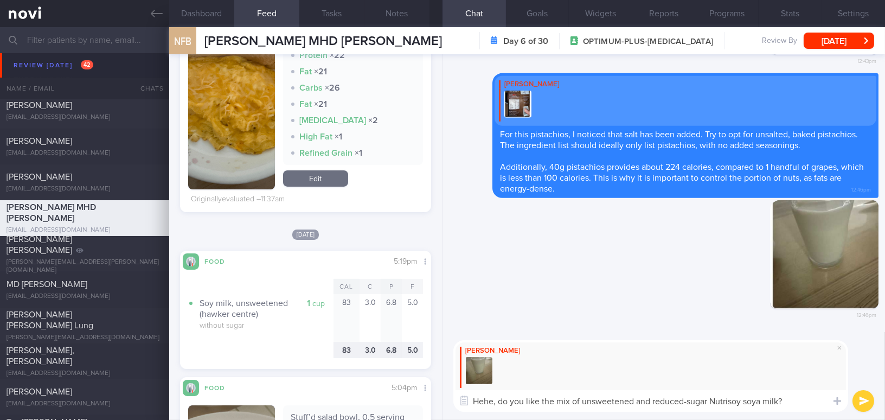
type textarea "Hehe, do you like the mix of unsweetened and reduced-sugar Nutrisoy soya milk?"
click at [864, 398] on button "submit" at bounding box center [864, 401] width 22 height 22
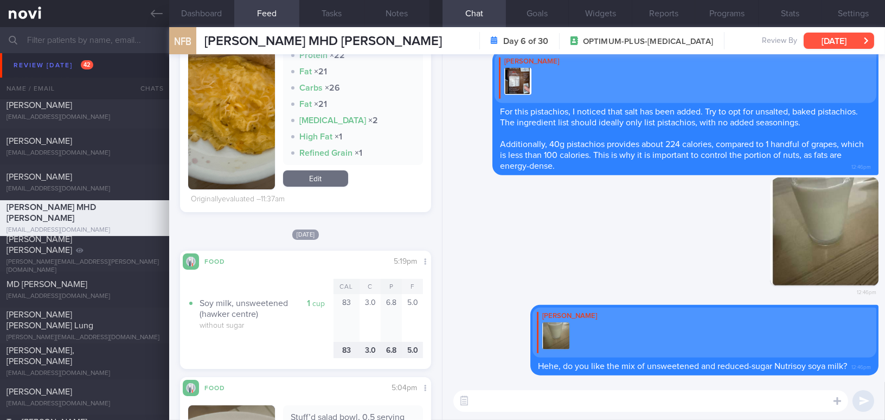
click at [830, 41] on button "[DATE]" at bounding box center [839, 41] width 71 height 16
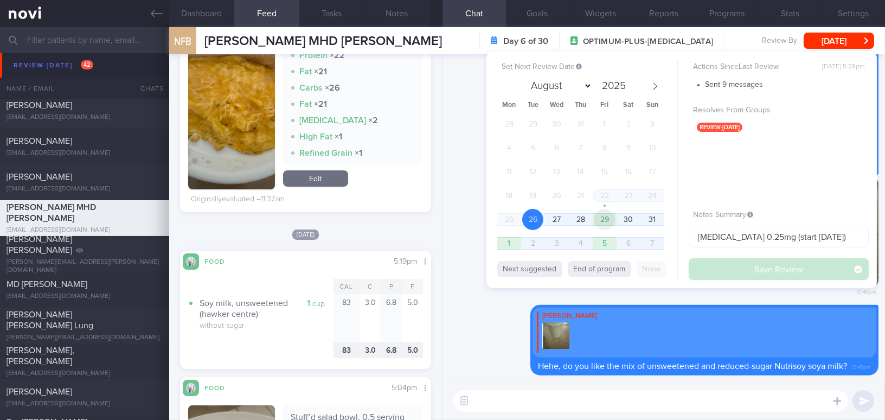
click at [606, 215] on span "29" at bounding box center [604, 219] width 21 height 21
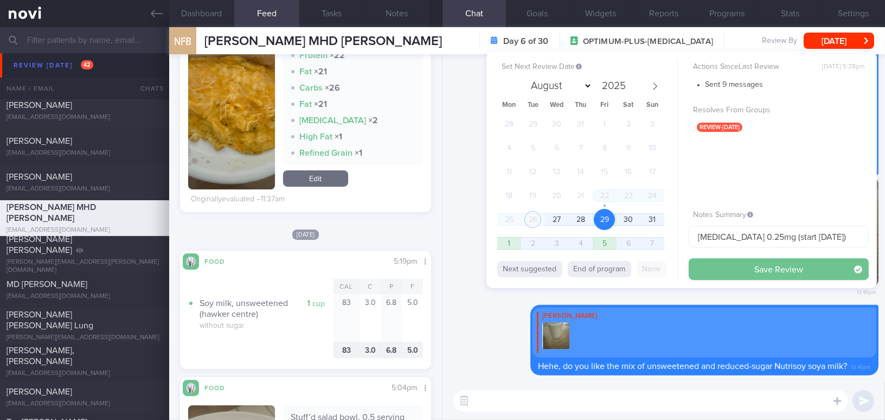
click at [736, 268] on button "Save Review" at bounding box center [779, 269] width 180 height 22
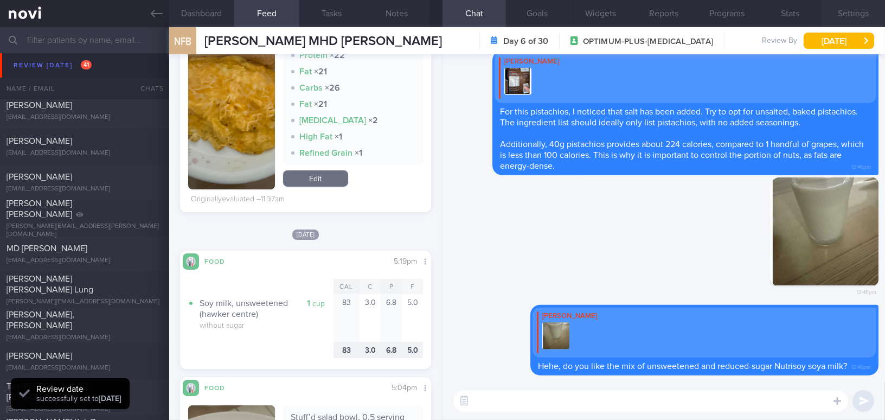
click at [857, 11] on button "Settings" at bounding box center [853, 13] width 63 height 27
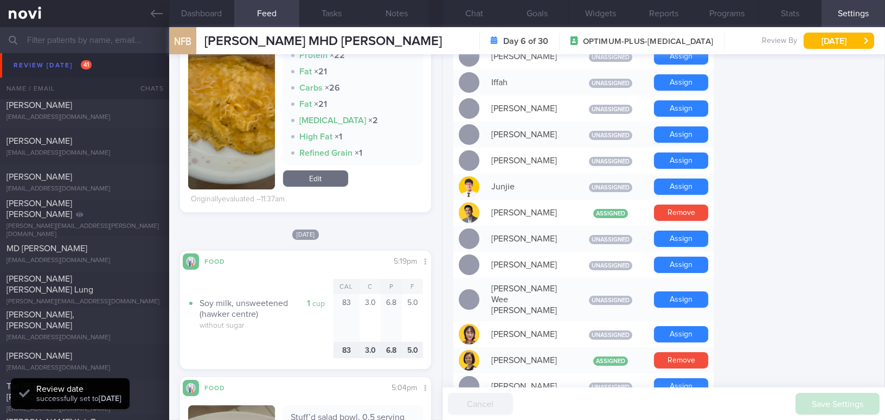
scroll to position [542, 0]
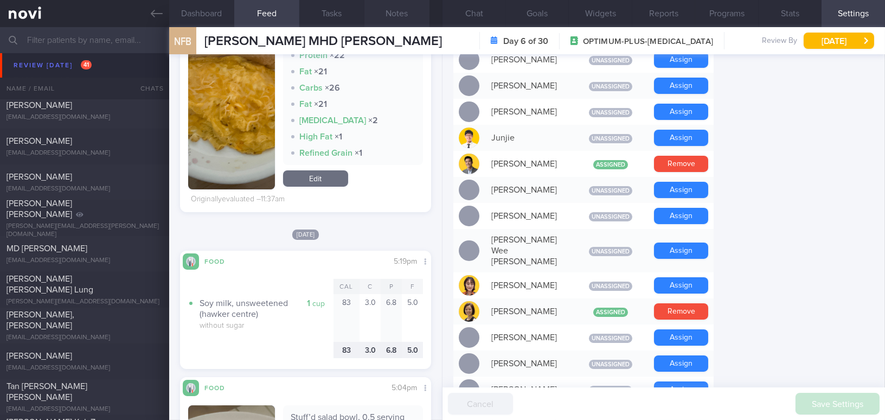
click at [398, 12] on button "Notes" at bounding box center [396, 13] width 65 height 27
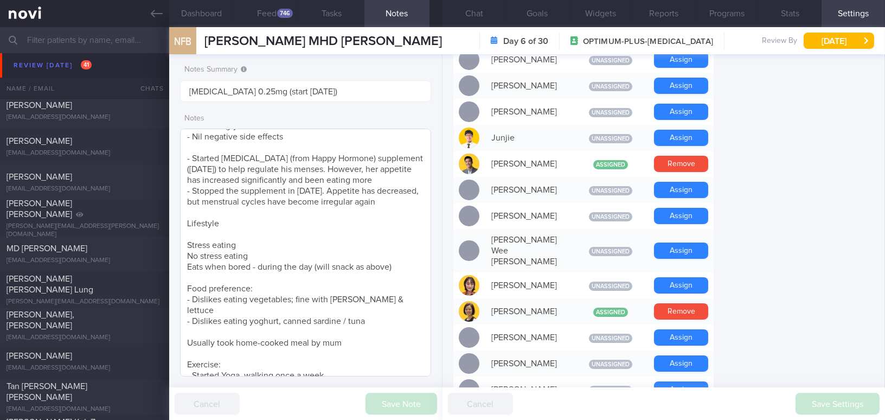
scroll to position [241, 0]
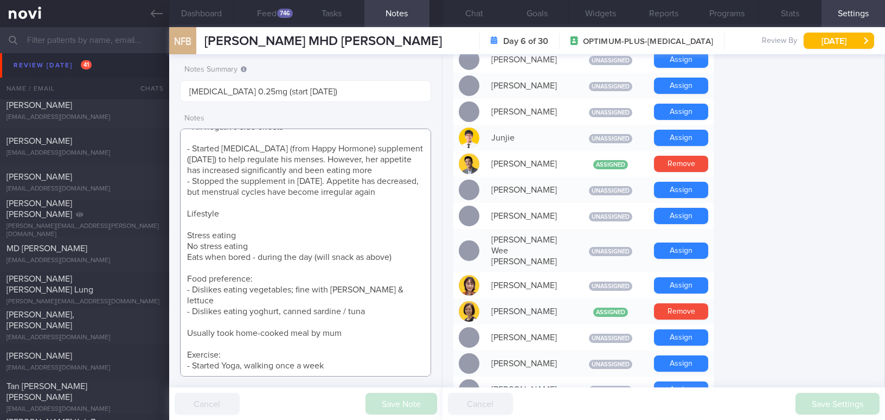
drag, startPoint x: 185, startPoint y: 290, endPoint x: 328, endPoint y: 362, distance: 160.3
click at [328, 362] on textarea "[DEMOGRAPHIC_DATA] [DEMOGRAPHIC_DATA] Occupation Sourcing Manager - Deskbound -…" at bounding box center [305, 253] width 251 height 248
click at [261, 5] on button "Feed 746" at bounding box center [266, 13] width 65 height 27
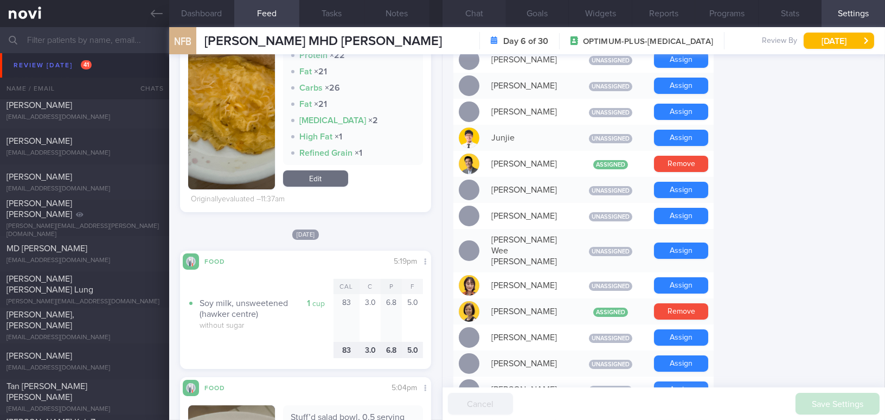
click at [484, 14] on button "Chat" at bounding box center [474, 13] width 63 height 27
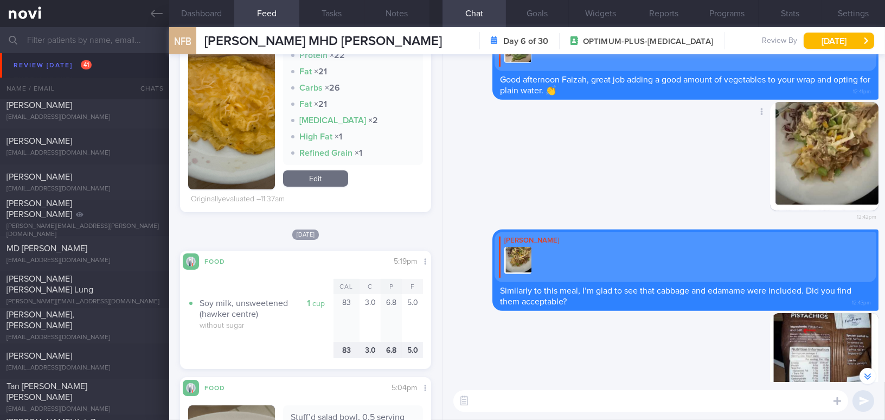
scroll to position [-444, 0]
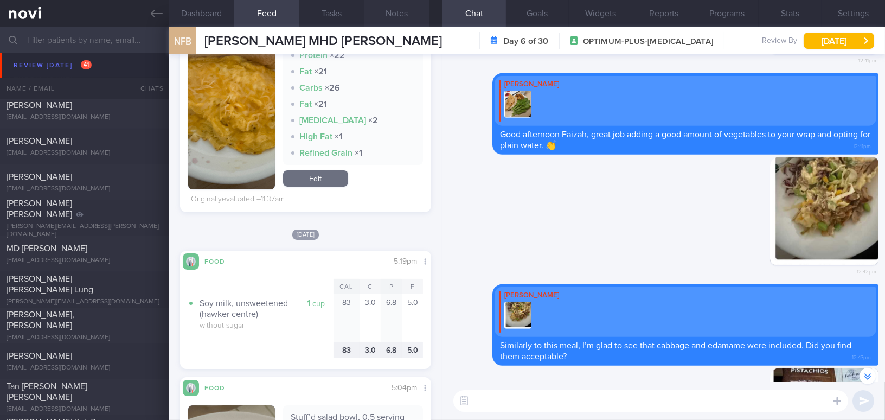
click at [410, 2] on button "Notes" at bounding box center [396, 13] width 65 height 27
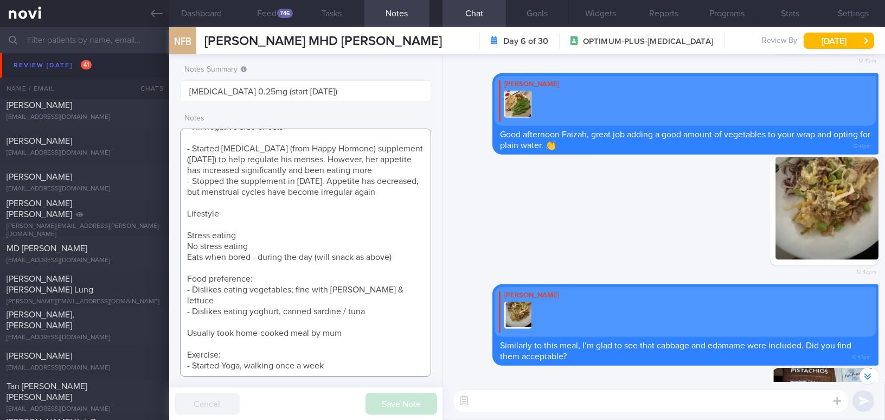
click at [368, 311] on textarea "[DEMOGRAPHIC_DATA] [DEMOGRAPHIC_DATA] Occupation Sourcing Manager - Deskbound -…" at bounding box center [305, 253] width 251 height 248
click at [380, 306] on textarea "[DEMOGRAPHIC_DATA] [DEMOGRAPHIC_DATA] Occupation Sourcing Manager - Deskbound -…" at bounding box center [305, 253] width 251 height 248
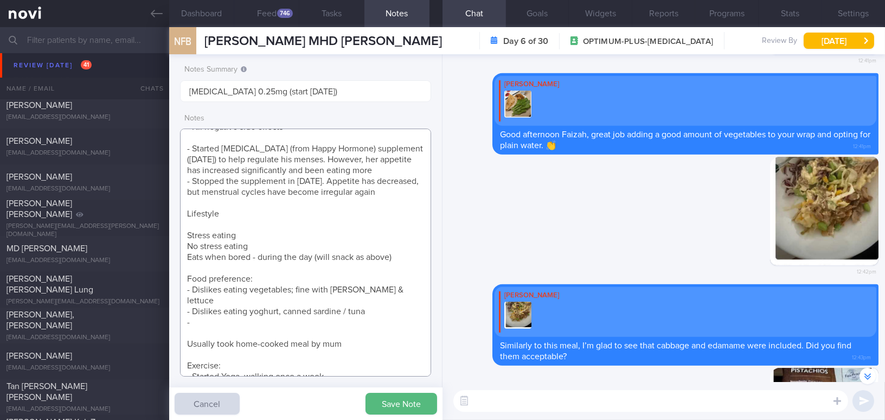
paste textarea "- Has sweet preference, meals are usually accompanied by sweetened beverages"
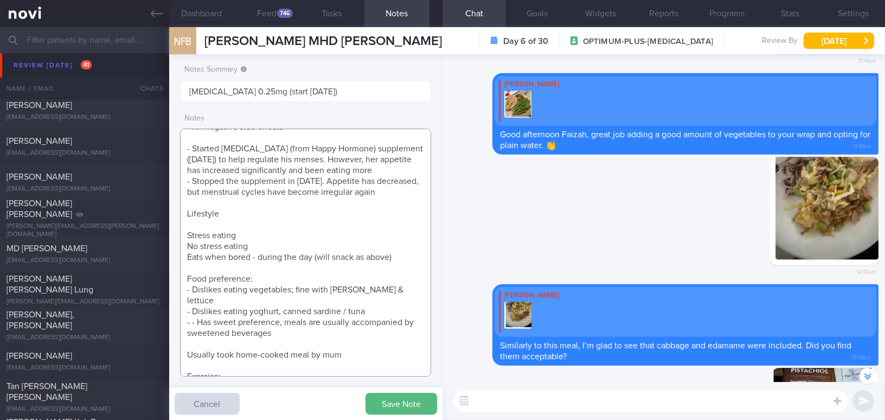
click at [198, 323] on textarea "[DEMOGRAPHIC_DATA] [DEMOGRAPHIC_DATA] Occupation Sourcing Manager - Deskbound -…" at bounding box center [305, 253] width 251 height 248
type textarea "[DEMOGRAPHIC_DATA] [DEMOGRAPHIC_DATA] Occupation Sourcing Manager - Deskbound -…"
click at [390, 410] on button "Save Note" at bounding box center [402, 404] width 72 height 22
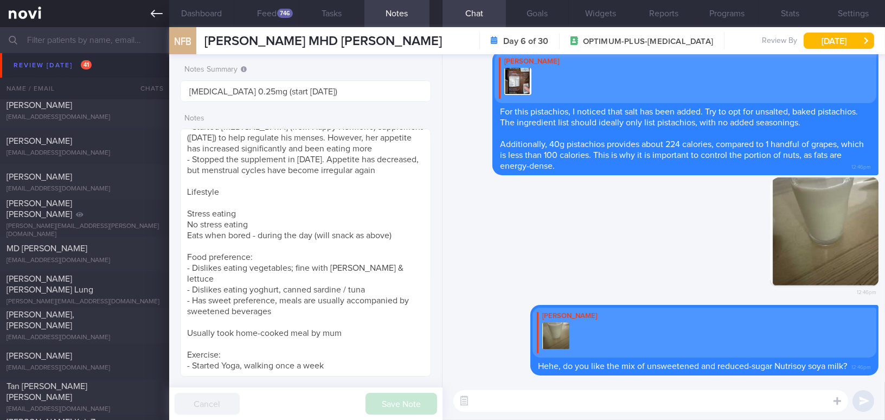
click at [156, 8] on icon at bounding box center [157, 14] width 12 height 12
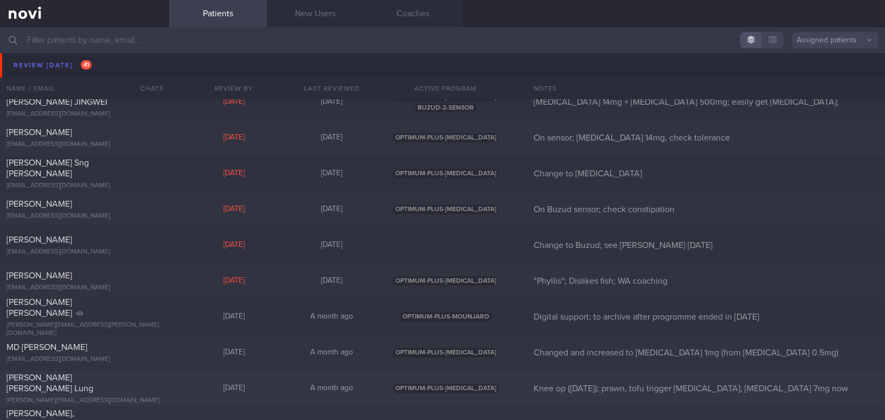
scroll to position [3998, 0]
